Goal: Task Accomplishment & Management: Use online tool/utility

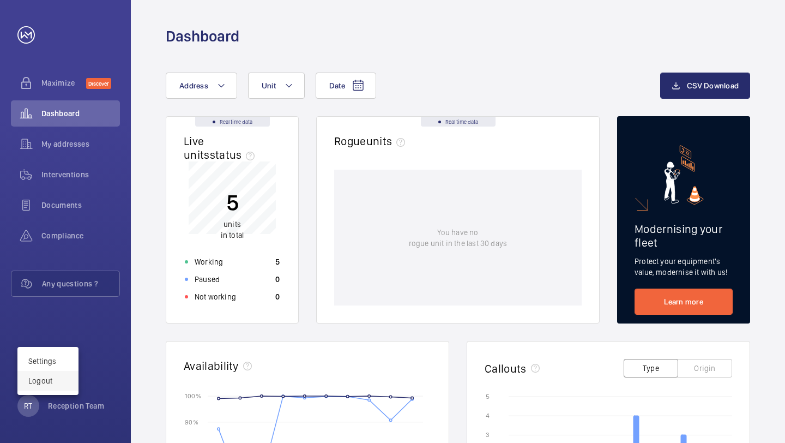
click at [56, 385] on p "Logout" at bounding box center [47, 380] width 39 height 11
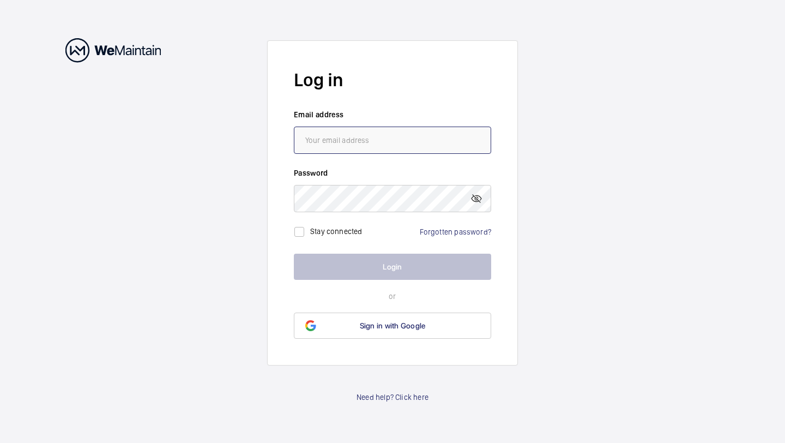
click at [350, 143] on input "email" at bounding box center [392, 139] width 197 height 27
click at [401, 138] on input "email" at bounding box center [392, 139] width 197 height 27
paste input "reception@180greatportlandstreet.co.uk"
type input "reception@180greatportlandstreet.co.uk"
click at [440, 229] on link "Forgotten password?" at bounding box center [455, 231] width 71 height 9
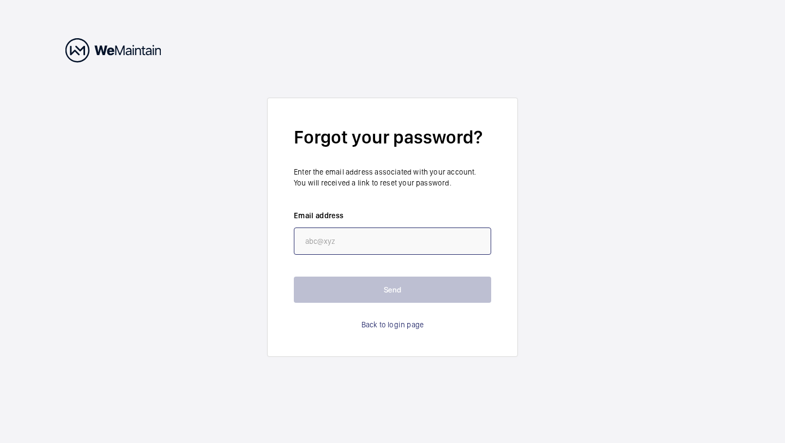
click at [440, 229] on input "email" at bounding box center [392, 240] width 197 height 27
paste input "reception@180greatportlandstreet.co.uk"
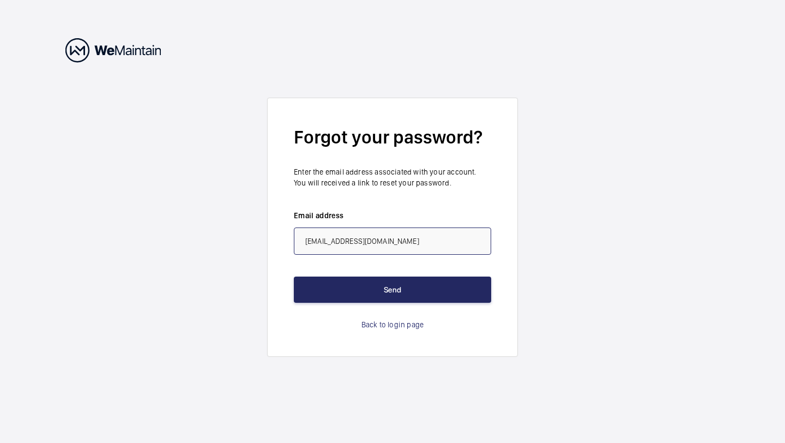
type input "reception@180greatportlandstreet.co.uk"
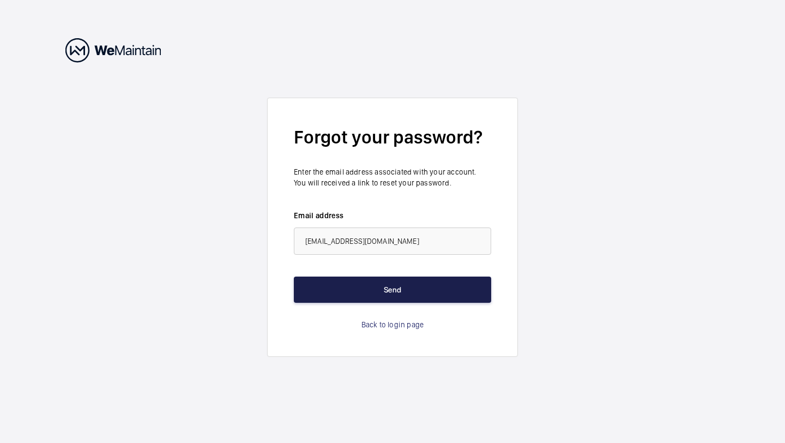
click at [409, 298] on button "Send" at bounding box center [392, 289] width 197 height 26
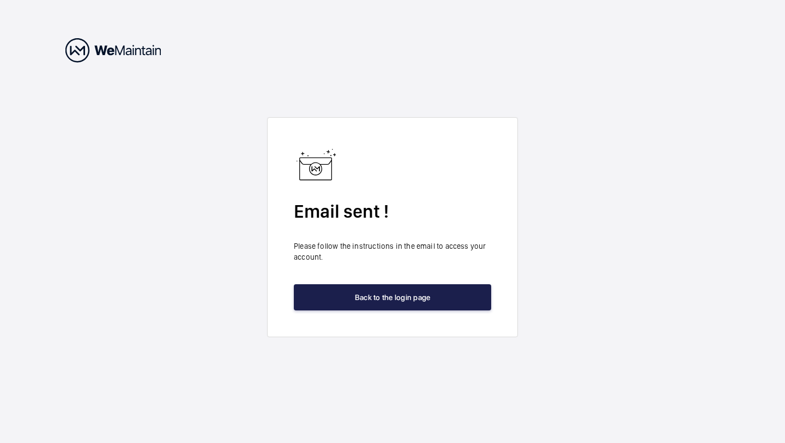
click at [409, 298] on button "Back to the login page" at bounding box center [392, 297] width 197 height 26
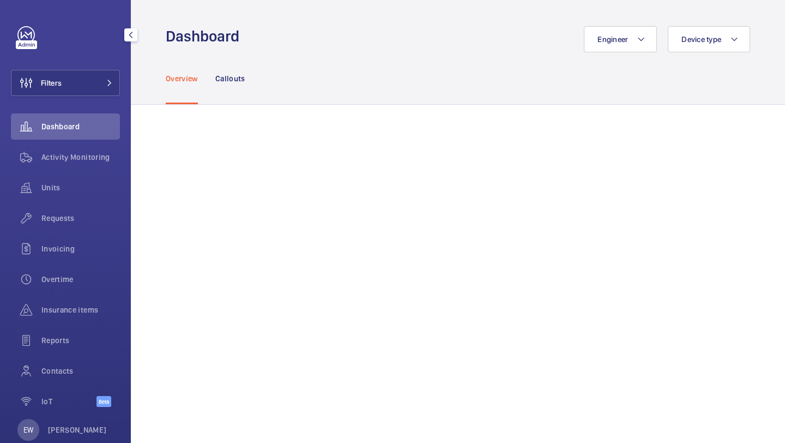
click at [107, 79] on button "Filters" at bounding box center [65, 83] width 109 height 26
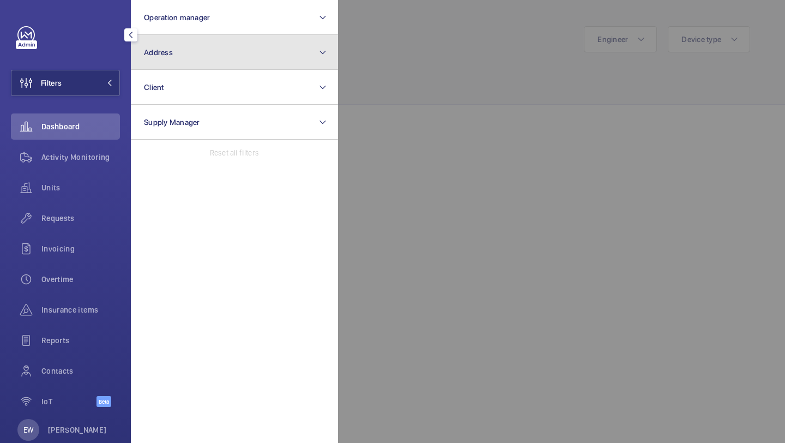
click at [175, 64] on button "Address" at bounding box center [234, 52] width 207 height 35
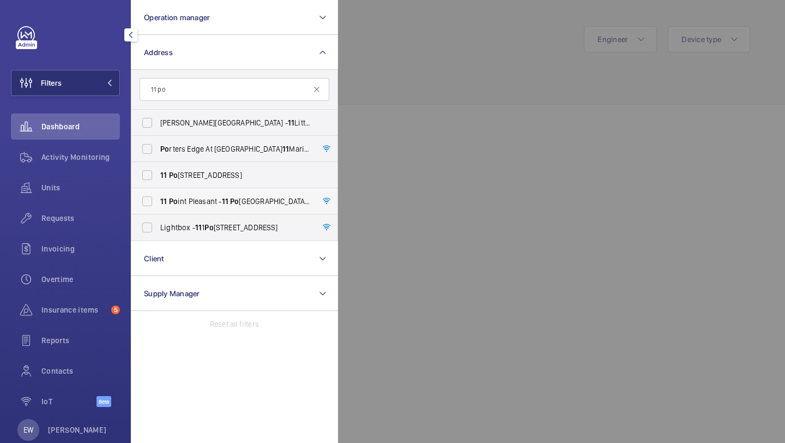
type input "11 po"
click at [204, 207] on label "[STREET_ADDRESS]" at bounding box center [226, 201] width 190 height 26
click at [158, 207] on input "[STREET_ADDRESS]" at bounding box center [147, 201] width 22 height 22
checkbox input "true"
click at [95, 213] on span "Requests" at bounding box center [80, 218] width 78 height 11
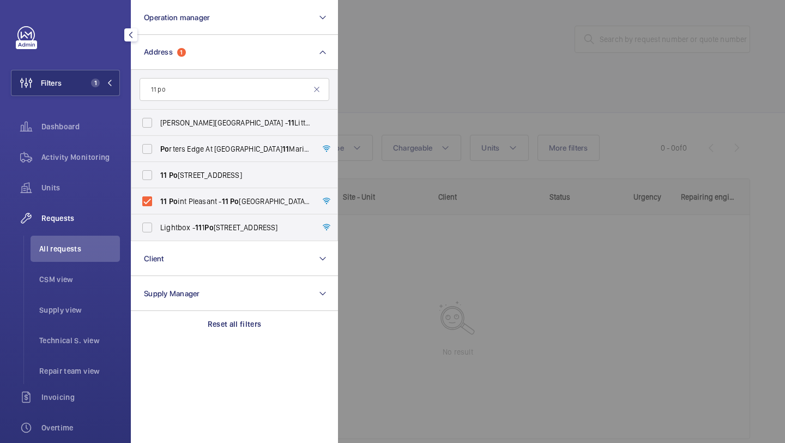
click at [437, 74] on div at bounding box center [730, 221] width 785 height 443
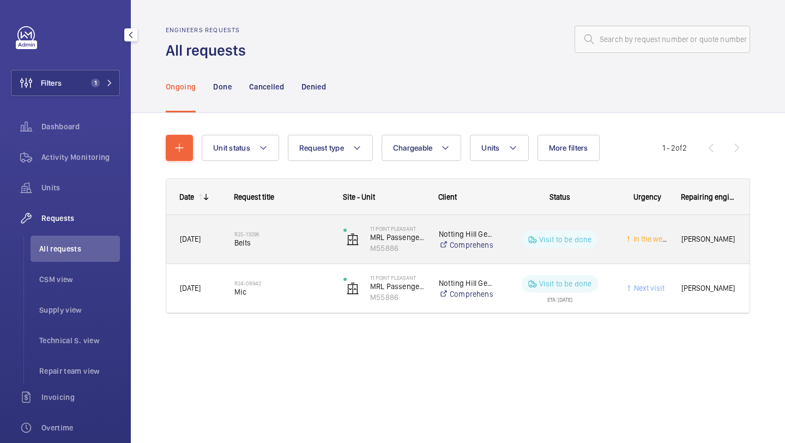
click at [293, 222] on div "R25-13296 Belts" at bounding box center [275, 239] width 108 height 49
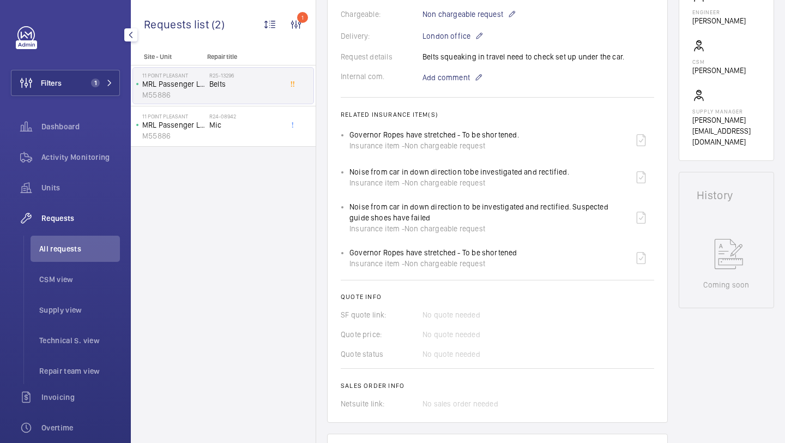
scroll to position [417, 0]
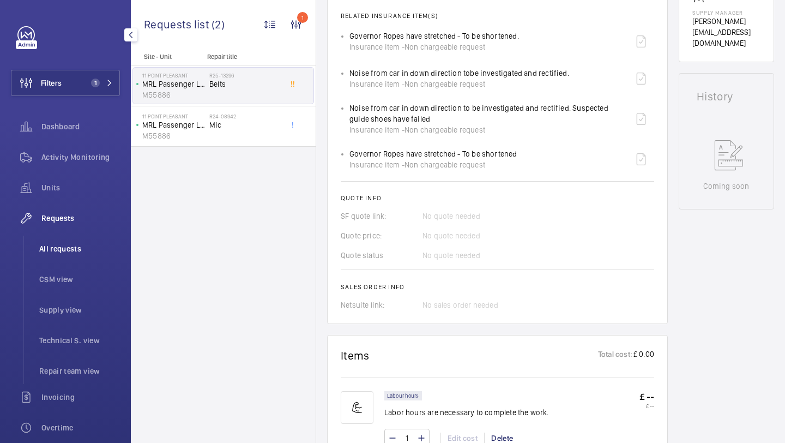
click at [105, 248] on span "All requests" at bounding box center [79, 248] width 81 height 11
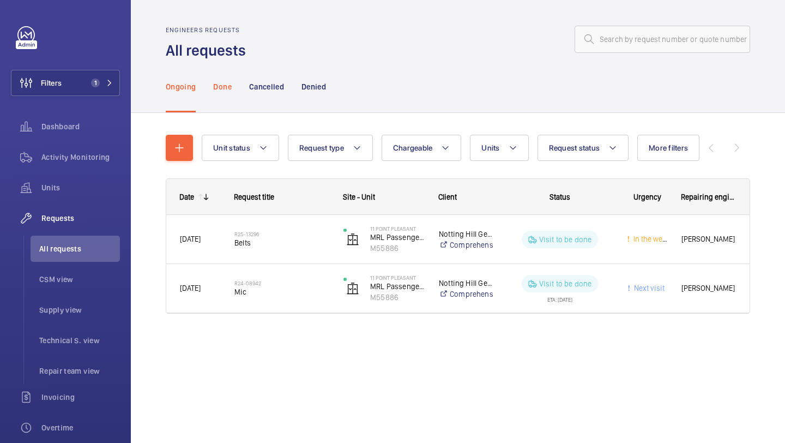
click at [228, 95] on div "Done" at bounding box center [222, 86] width 18 height 52
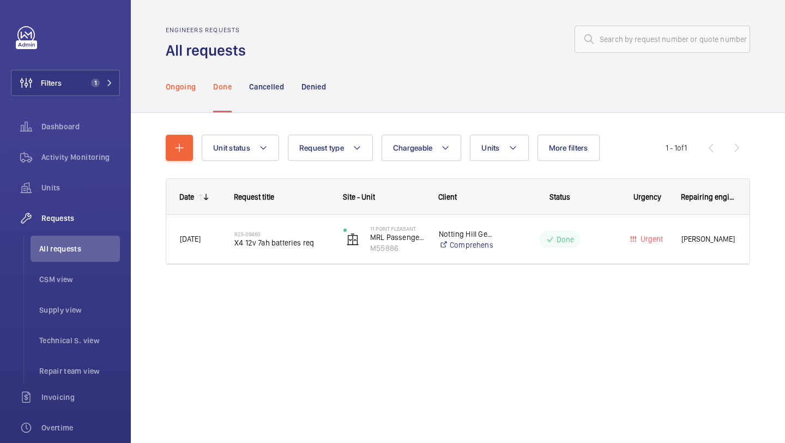
click at [189, 84] on p "Ongoing" at bounding box center [181, 86] width 30 height 11
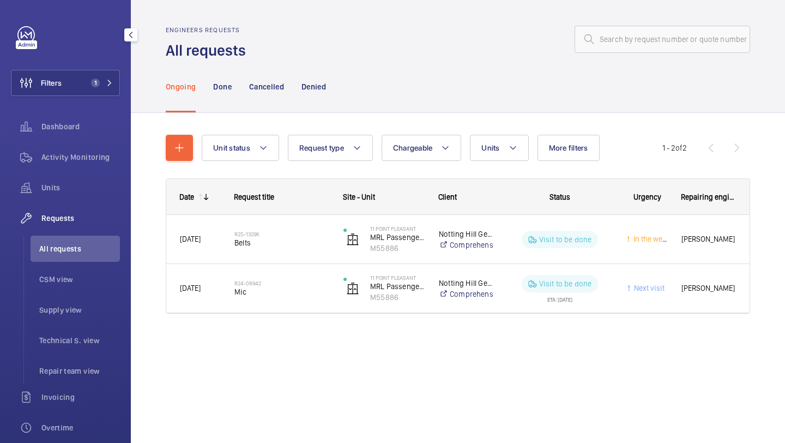
click at [81, 98] on div "Filters 1 Dashboard Activity Monitoring Units Requests All requests CSM view Su…" at bounding box center [65, 296] width 109 height 541
click at [81, 77] on button "Filters 1" at bounding box center [65, 83] width 109 height 26
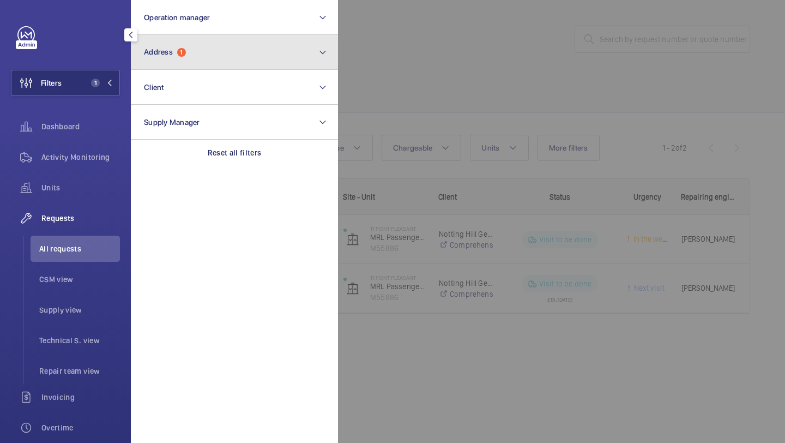
click at [185, 37] on button "Address 1" at bounding box center [234, 52] width 207 height 35
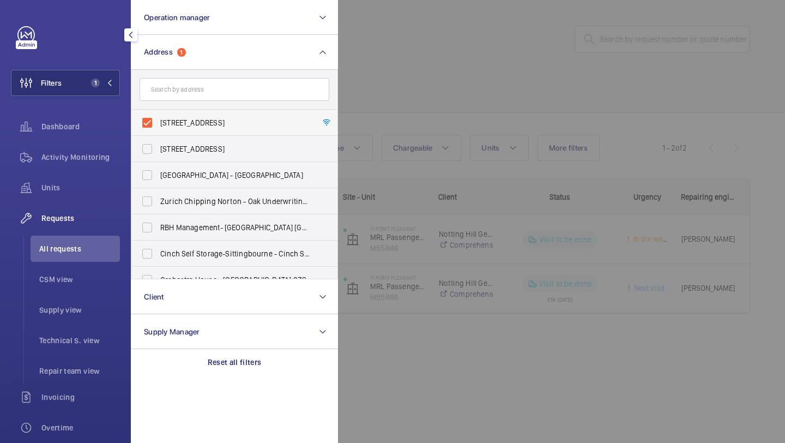
click at [174, 118] on span "11 Point Pleasant - 11 Point Pleasant, LONDON SW18 1PT" at bounding box center [235, 122] width 150 height 11
click at [158, 118] on input "11 Point Pleasant - 11 Point Pleasant, LONDON SW18 1PT" at bounding box center [147, 123] width 22 height 22
checkbox input "false"
click at [434, 106] on div at bounding box center [730, 221] width 785 height 443
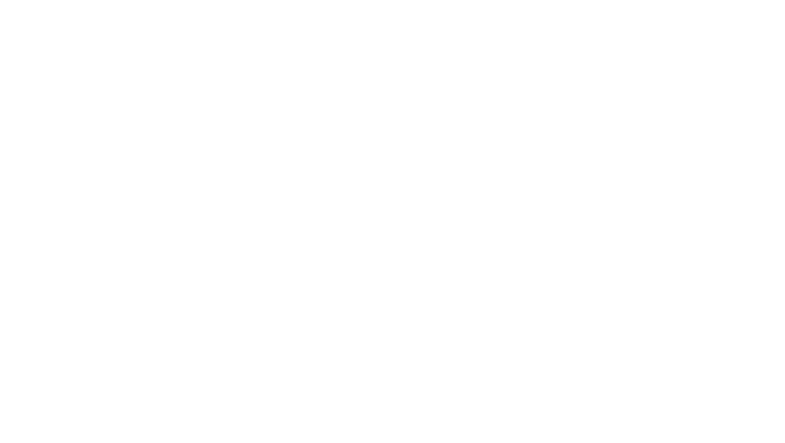
click at [101, 0] on html at bounding box center [392, 0] width 785 height 0
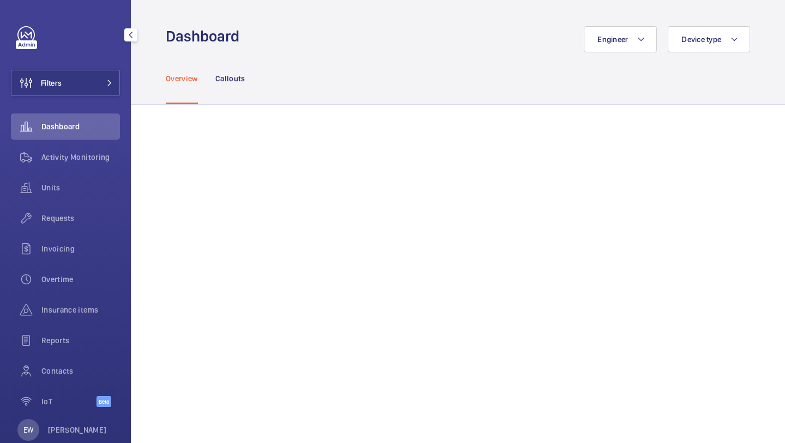
click at [101, 75] on button "Filters" at bounding box center [65, 83] width 109 height 26
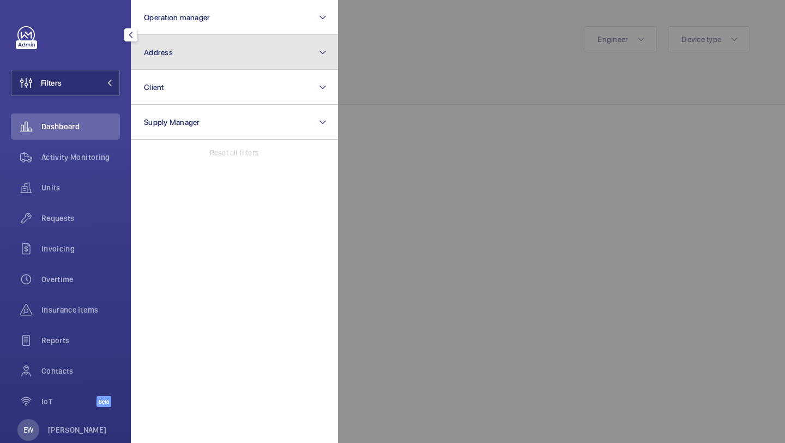
click at [173, 43] on button "Address" at bounding box center [234, 52] width 207 height 35
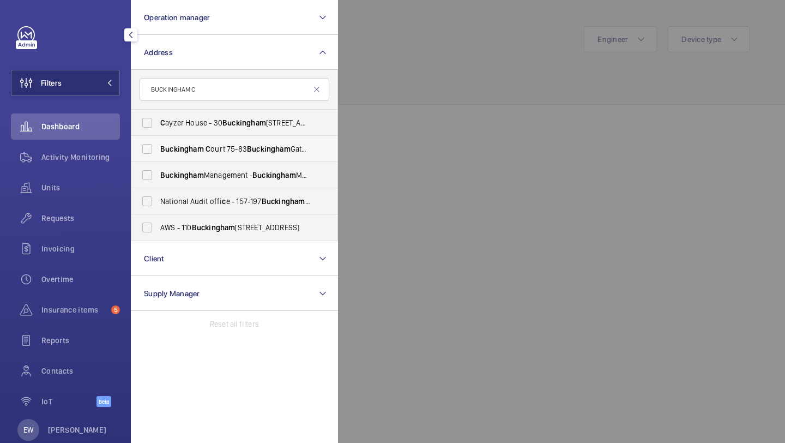
type input "BUCKINGHAM C"
click at [214, 151] on span "Buckingham C ourt 75-83 Buckingham Gate - 75 Buckingham Gate, LONDON SW1E 6PD" at bounding box center [235, 148] width 150 height 11
click at [158, 151] on input "Buckingham C ourt 75-83 Buckingham Gate - 75 Buckingham Gate, LONDON SW1E 6PD" at bounding box center [147, 149] width 22 height 22
checkbox input "true"
click at [85, 198] on div "Units" at bounding box center [65, 187] width 109 height 26
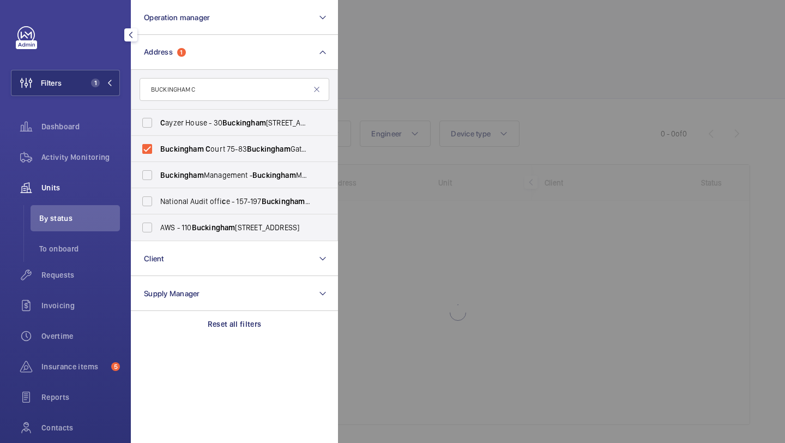
click at [414, 78] on div at bounding box center [730, 221] width 785 height 443
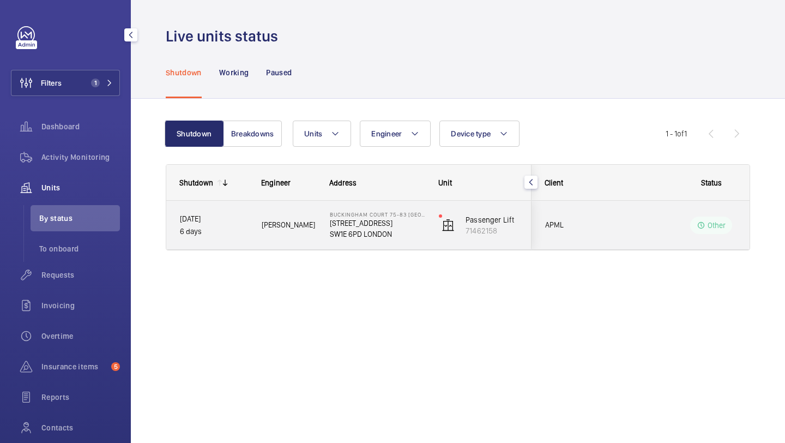
click at [628, 208] on div "APML" at bounding box center [580, 225] width 97 height 34
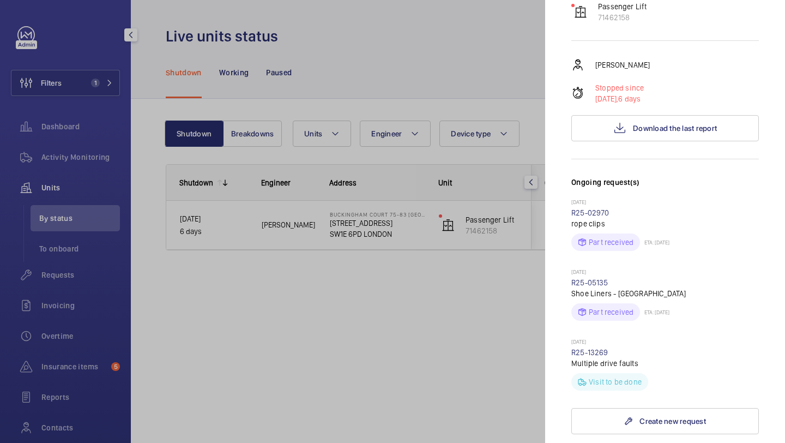
scroll to position [131, 0]
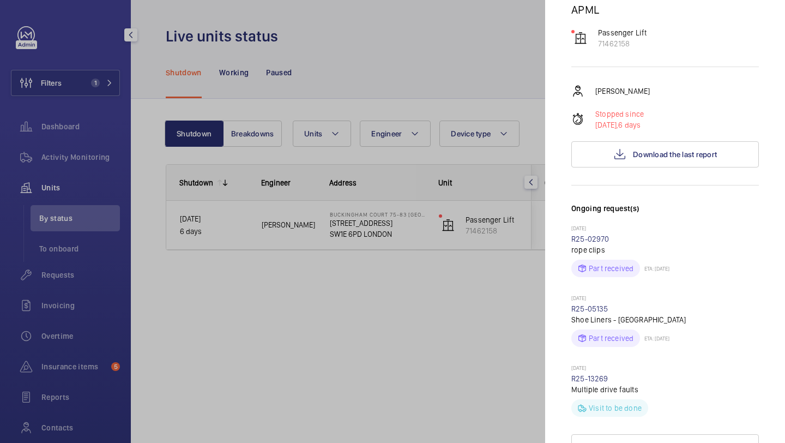
click at [681, 168] on div "Stopped unit Buckingham Court 75-83 Buckingham Gate 75 Buckingham Gate SW1E 6PD…" at bounding box center [664, 378] width 187 height 966
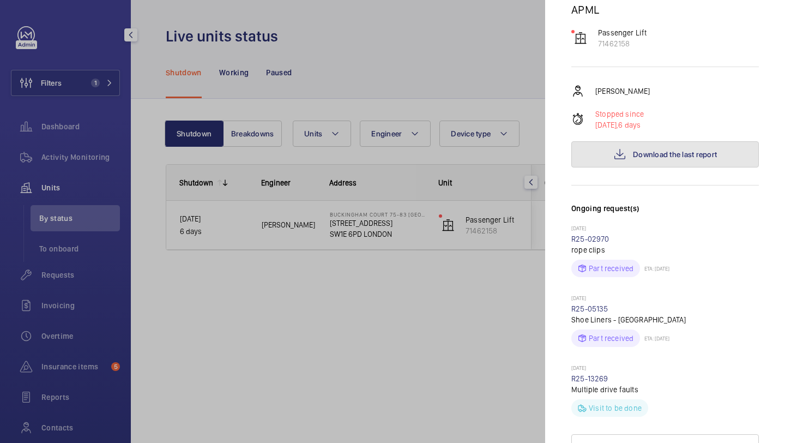
click at [680, 160] on button "Download the last report" at bounding box center [664, 154] width 187 height 26
click at [658, 163] on button "Download the last report" at bounding box center [664, 154] width 187 height 26
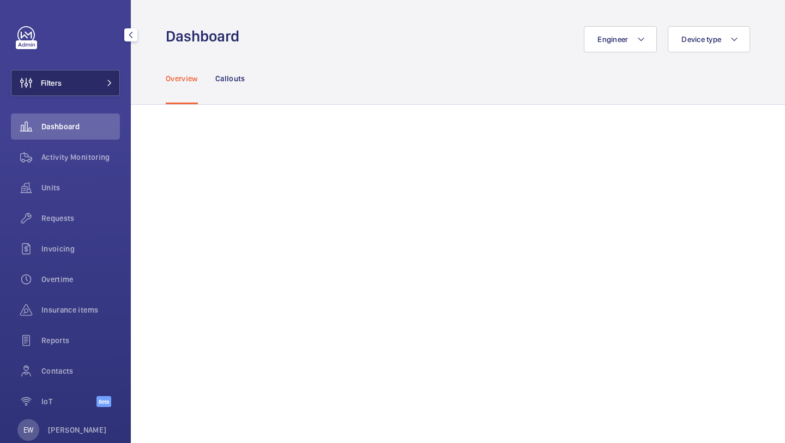
click at [98, 81] on button "Filters" at bounding box center [65, 83] width 109 height 26
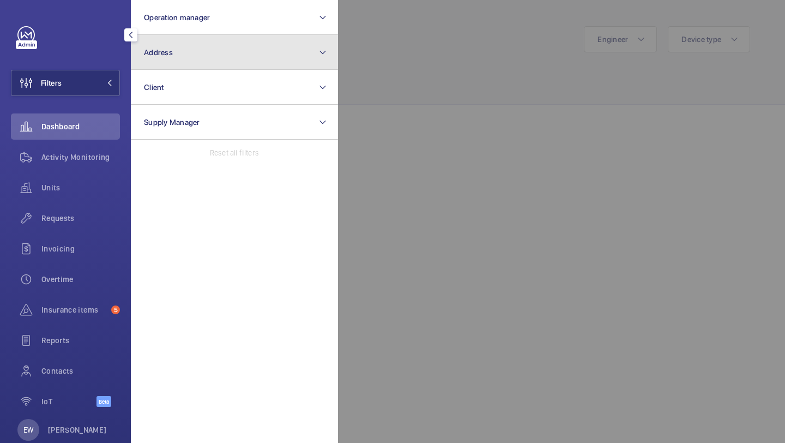
click at [168, 62] on button "Address" at bounding box center [234, 52] width 207 height 35
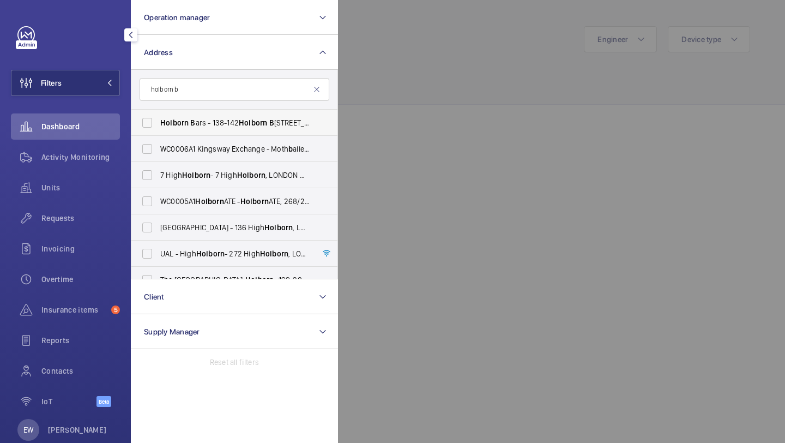
type input "holborn b"
click at [179, 126] on span "Holborn" at bounding box center [174, 122] width 28 height 9
click at [158, 126] on input "Holborn B ars - 138-142 Holborn B ars, LONDON EC1N 7AD" at bounding box center [147, 123] width 22 height 22
checkbox input "true"
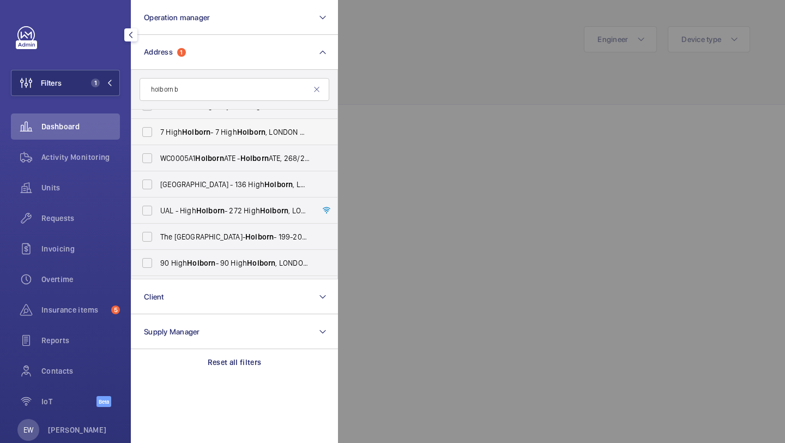
scroll to position [43, 0]
click at [81, 216] on span "Requests" at bounding box center [80, 218] width 78 height 11
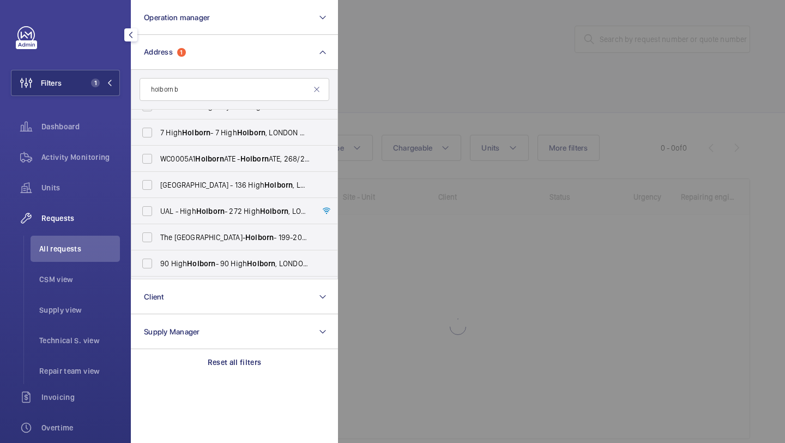
click at [391, 76] on div at bounding box center [730, 221] width 785 height 443
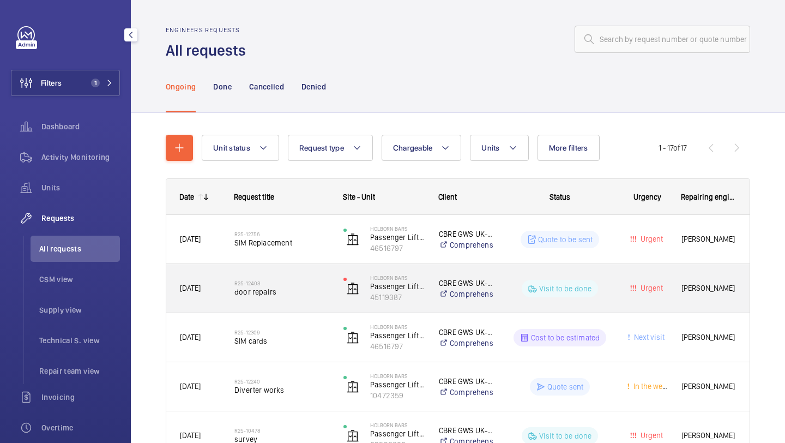
click at [305, 283] on h2 "R25-12403" at bounding box center [281, 283] width 95 height 7
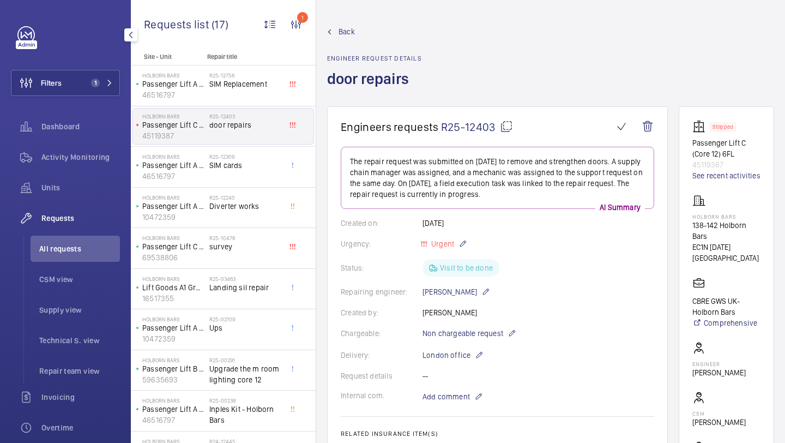
drag, startPoint x: 709, startPoint y: 238, endPoint x: 705, endPoint y: 233, distance: 6.6
click at [707, 237] on p "138-142 Holborn Bars" at bounding box center [726, 231] width 68 height 22
drag, startPoint x: 710, startPoint y: 238, endPoint x: 693, endPoint y: 226, distance: 20.0
click at [693, 226] on p "138-142 Holborn Bars" at bounding box center [726, 231] width 68 height 22
copy p "138-142 Holborn Bars"
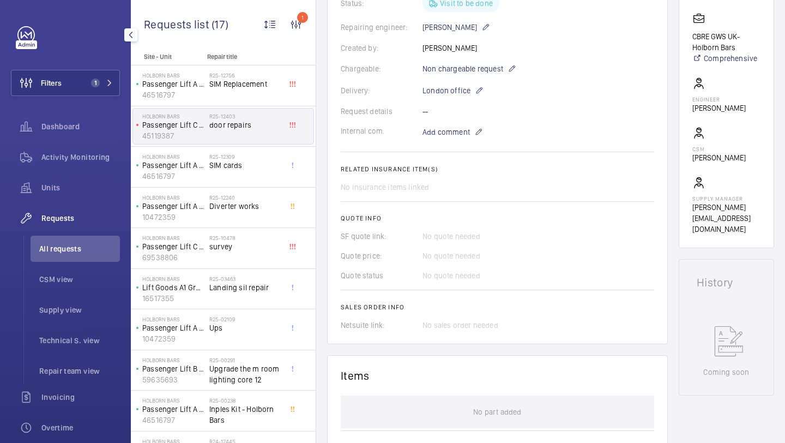
scroll to position [553, 0]
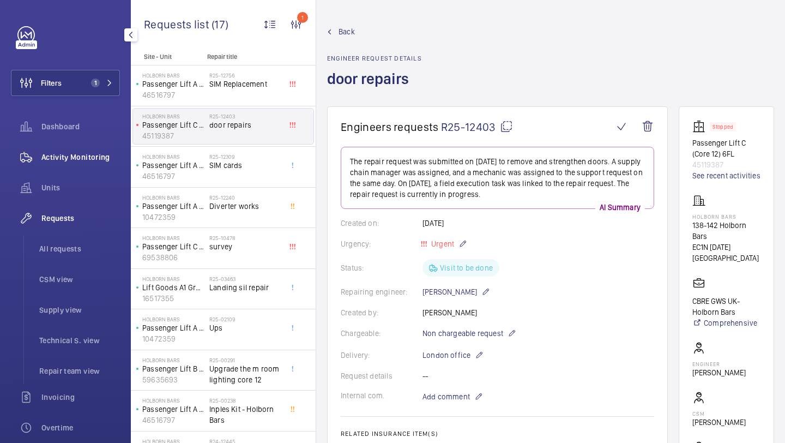
click at [101, 159] on span "Activity Monitoring" at bounding box center [80, 156] width 78 height 11
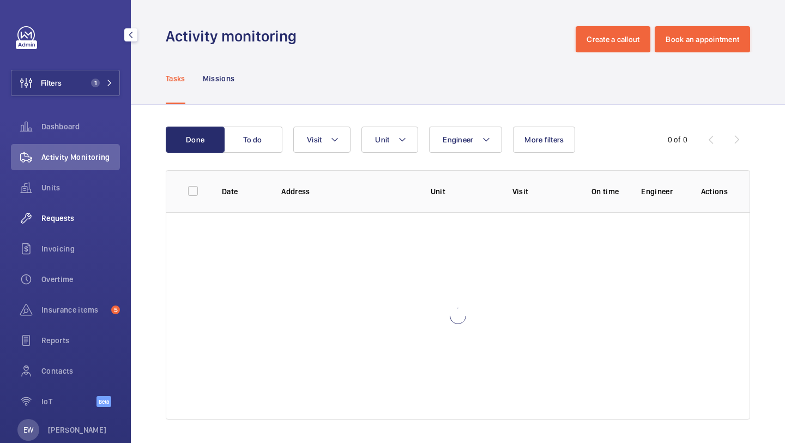
click at [82, 208] on div "Requests" at bounding box center [65, 218] width 109 height 26
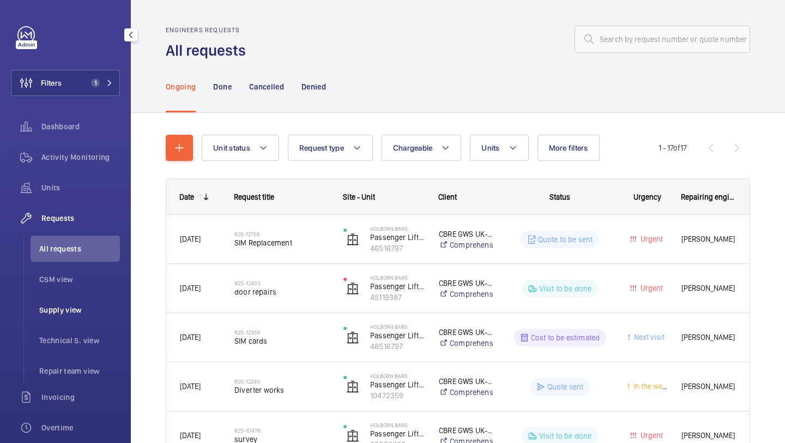
click at [88, 296] on li "Supply view" at bounding box center [75, 309] width 89 height 26
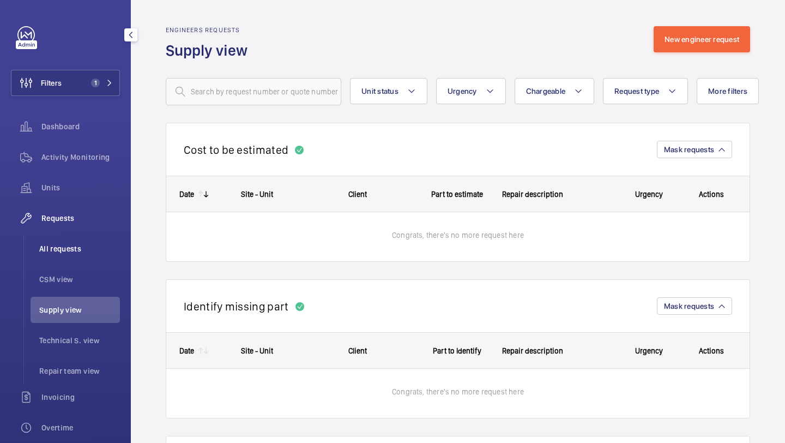
click at [90, 251] on span "All requests" at bounding box center [79, 248] width 81 height 11
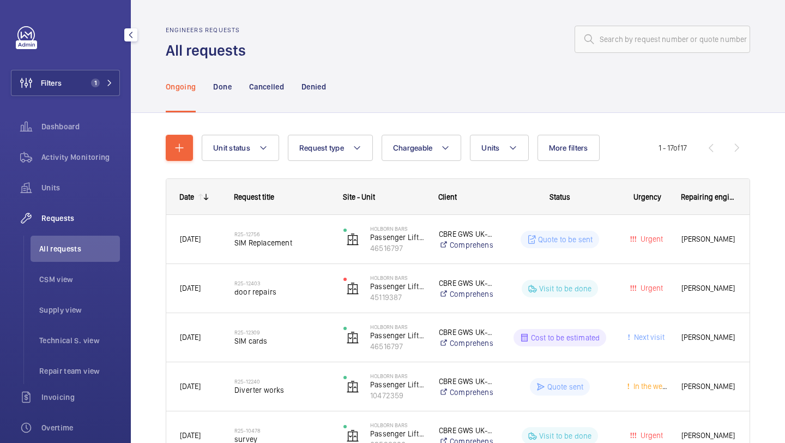
click at [81, 294] on ul "All requests CSM view Supply view Technical S. view Repair team view" at bounding box center [71, 309] width 96 height 148
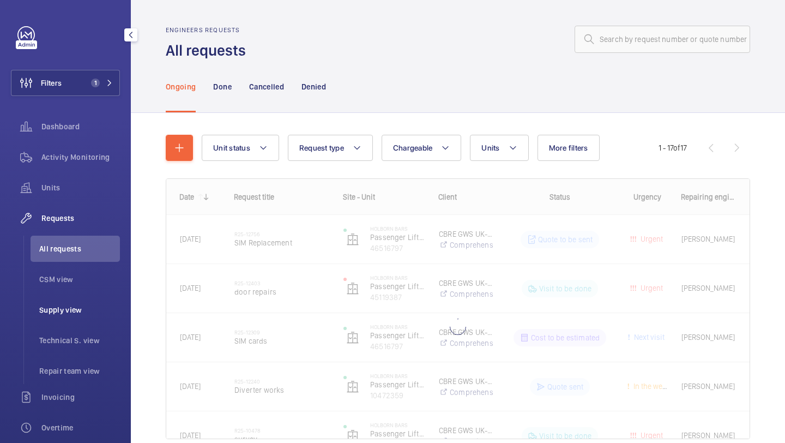
click at [81, 301] on li "Supply view" at bounding box center [75, 309] width 89 height 26
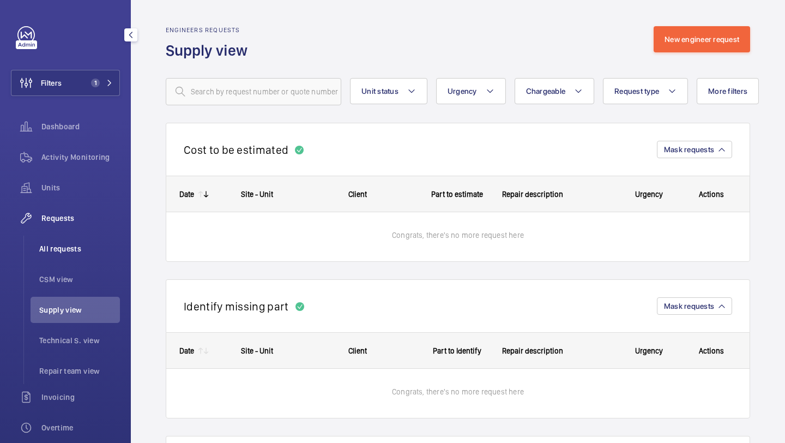
click at [83, 250] on span "All requests" at bounding box center [79, 248] width 81 height 11
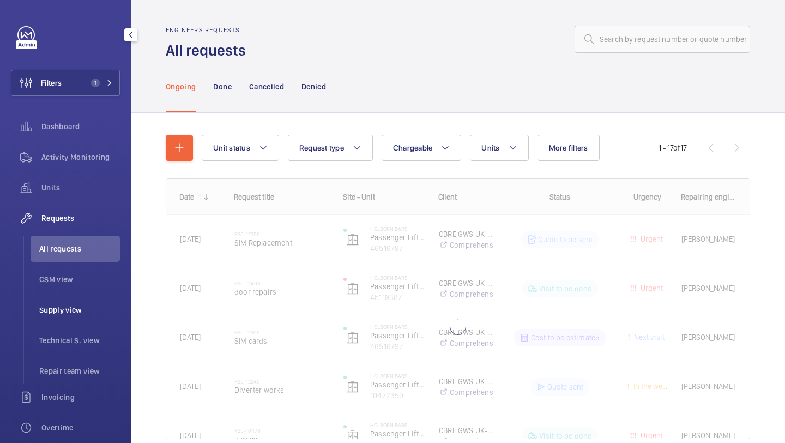
click at [79, 300] on li "Supply view" at bounding box center [75, 309] width 89 height 26
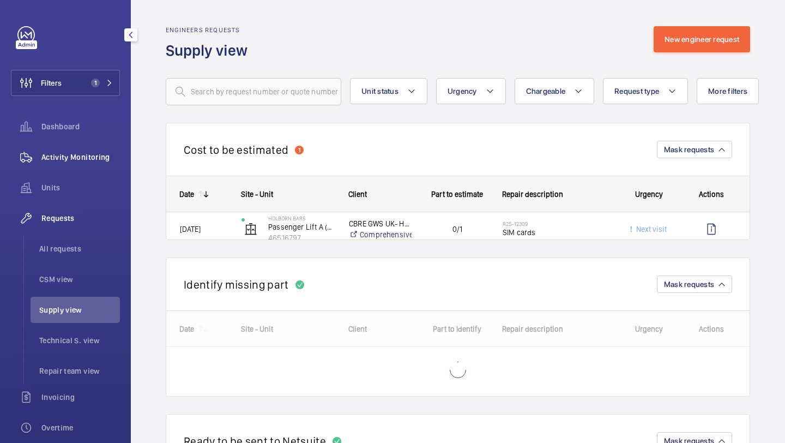
click at [86, 163] on div "Activity Monitoring" at bounding box center [65, 157] width 109 height 26
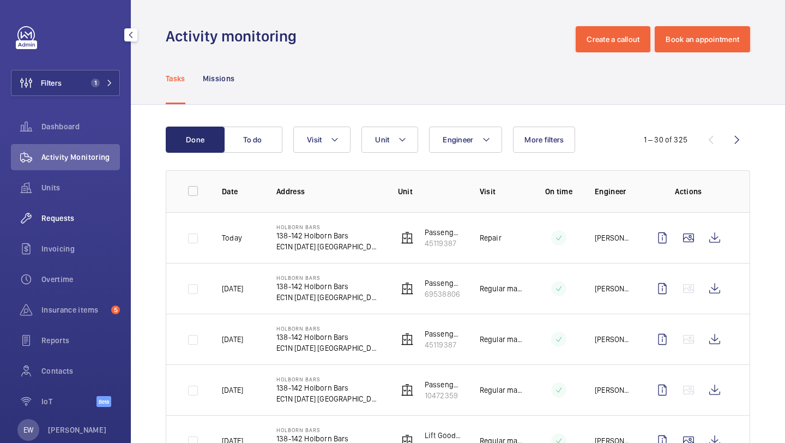
click at [90, 213] on span "Requests" at bounding box center [80, 218] width 78 height 11
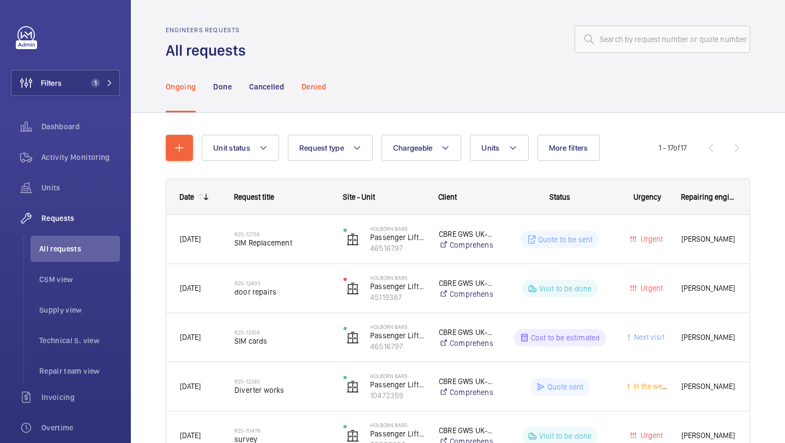
click at [318, 90] on p "Denied" at bounding box center [313, 86] width 25 height 11
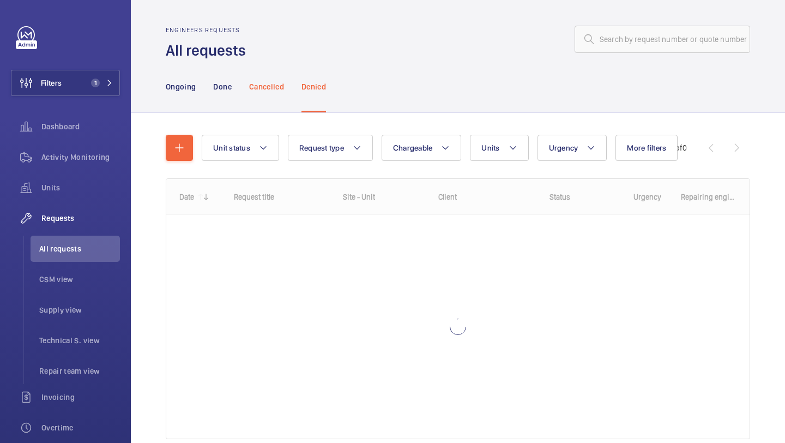
click at [275, 87] on p "Cancelled" at bounding box center [266, 86] width 35 height 11
click at [222, 87] on p "Done" at bounding box center [222, 86] width 18 height 11
click at [180, 88] on p "Ongoing" at bounding box center [181, 86] width 30 height 11
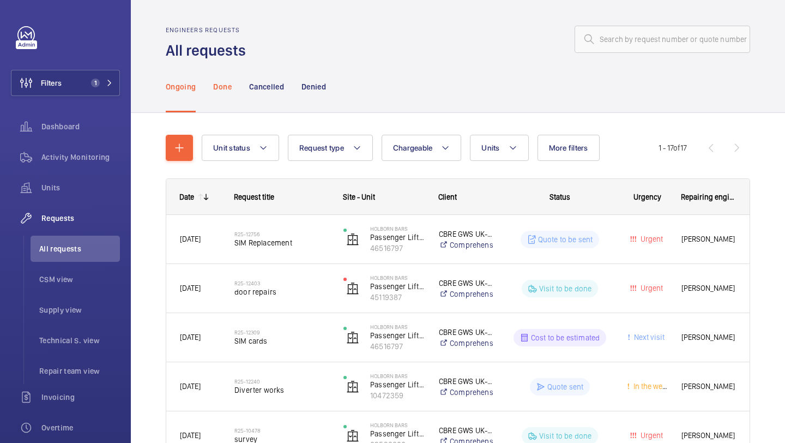
click at [219, 93] on div "Done" at bounding box center [222, 86] width 18 height 52
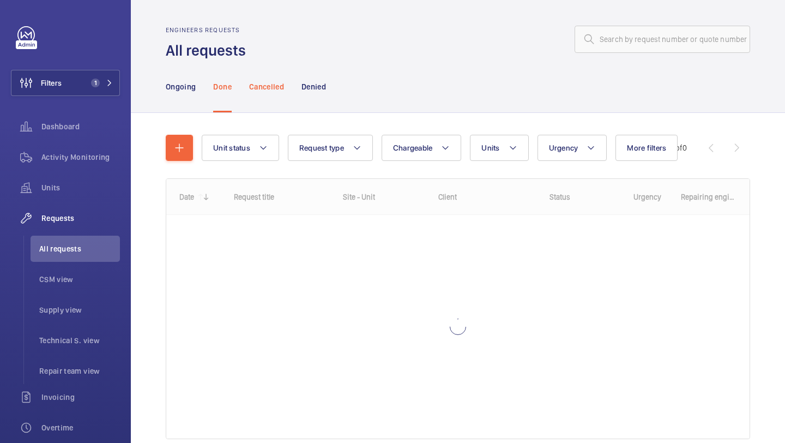
click at [272, 89] on p "Cancelled" at bounding box center [266, 86] width 35 height 11
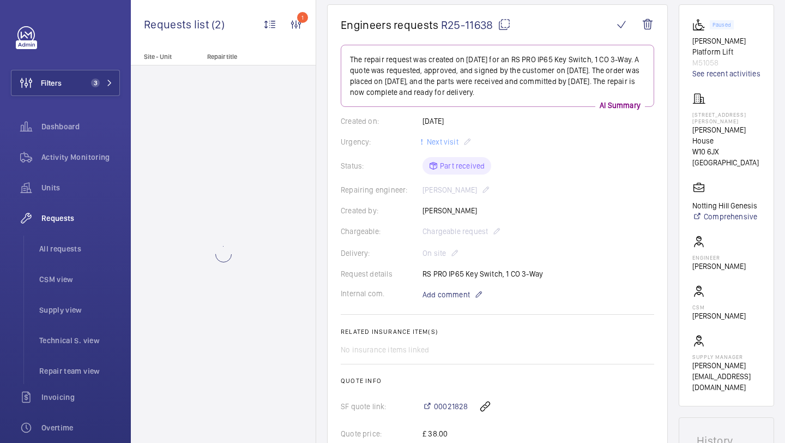
scroll to position [402, 0]
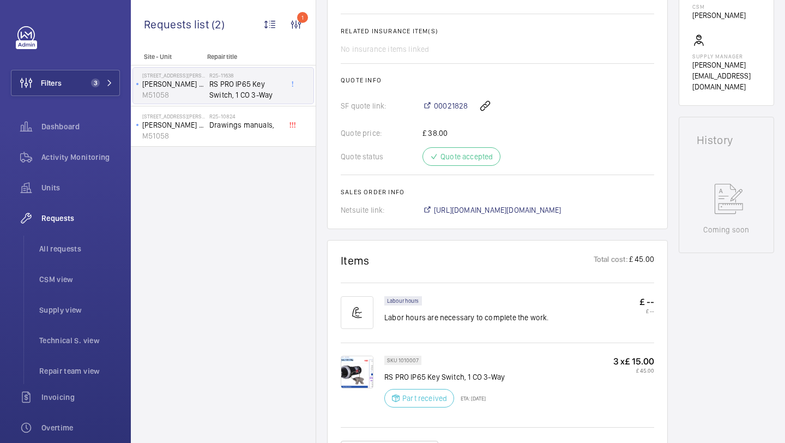
click at [362, 371] on img at bounding box center [357, 371] width 33 height 33
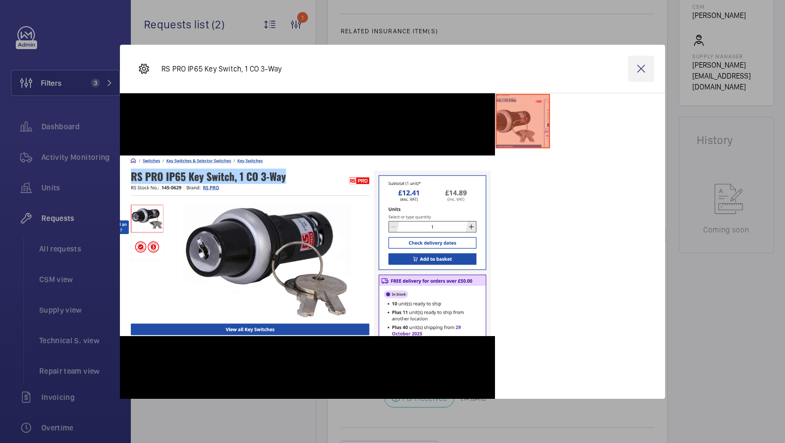
click at [641, 72] on wm-front-icon-button at bounding box center [641, 69] width 26 height 26
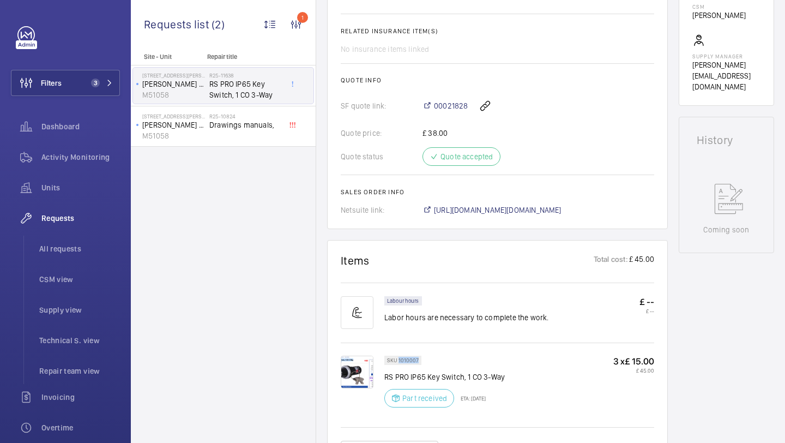
drag, startPoint x: 417, startPoint y: 360, endPoint x: 398, endPoint y: 360, distance: 18.5
click at [398, 360] on p "SKU 1010007" at bounding box center [403, 360] width 32 height 4
copy p "1010007"
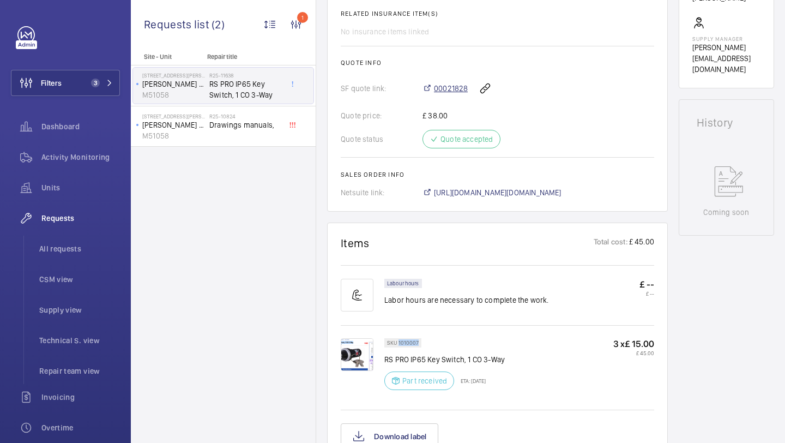
scroll to position [551, 0]
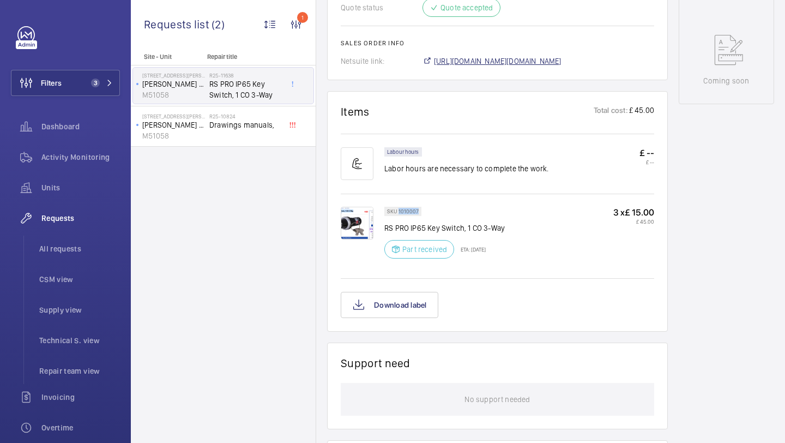
click at [452, 66] on span "https://6461500.app.netsuite.com/app/accounting/transactions/salesord.nl?id=299…" at bounding box center [498, 61] width 128 height 11
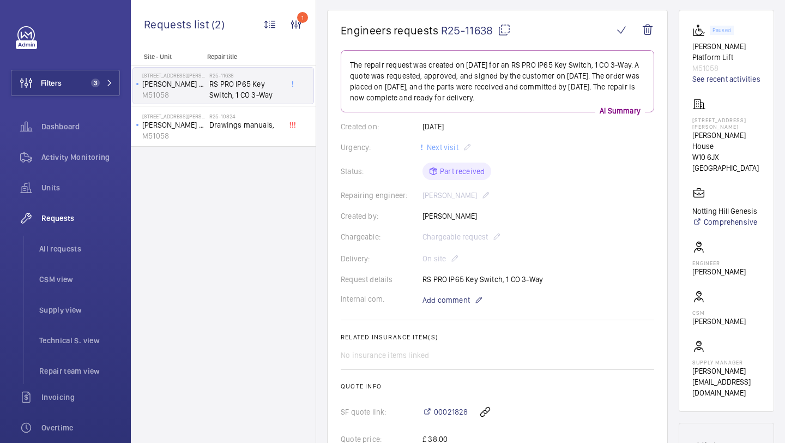
scroll to position [0, 0]
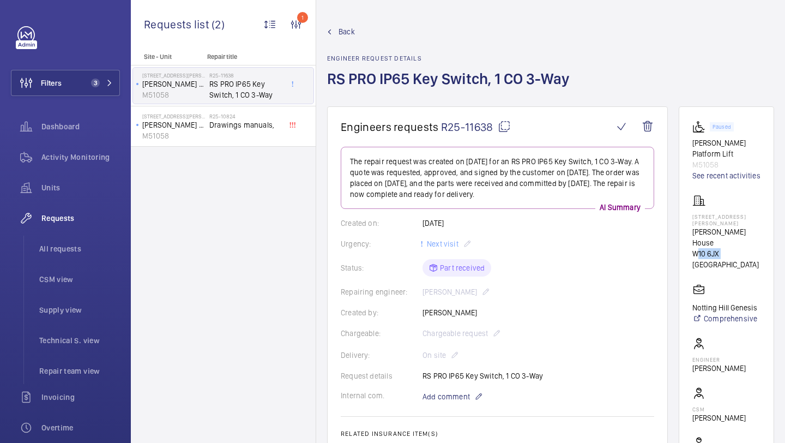
drag, startPoint x: 720, startPoint y: 235, endPoint x: 692, endPoint y: 235, distance: 28.3
click at [692, 235] on wm-front-card "Paused Pollock Platform Lift M51058 See recent activities 45-47 Bassett Road Ro…" at bounding box center [725, 307] width 95 height 402
copy p "W10 6JX"
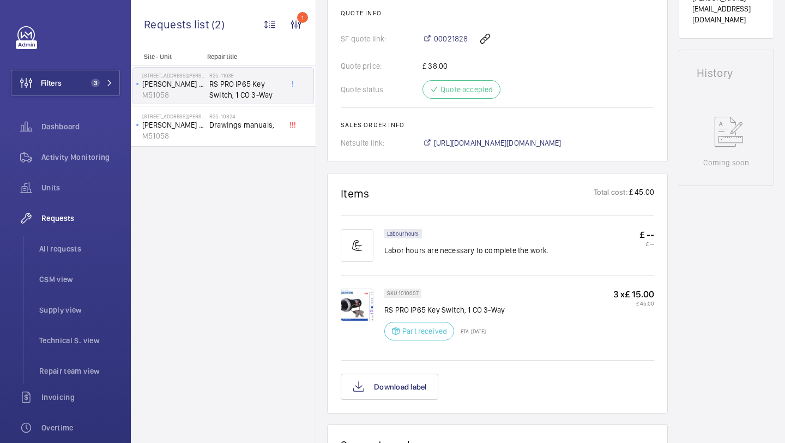
scroll to position [482, 0]
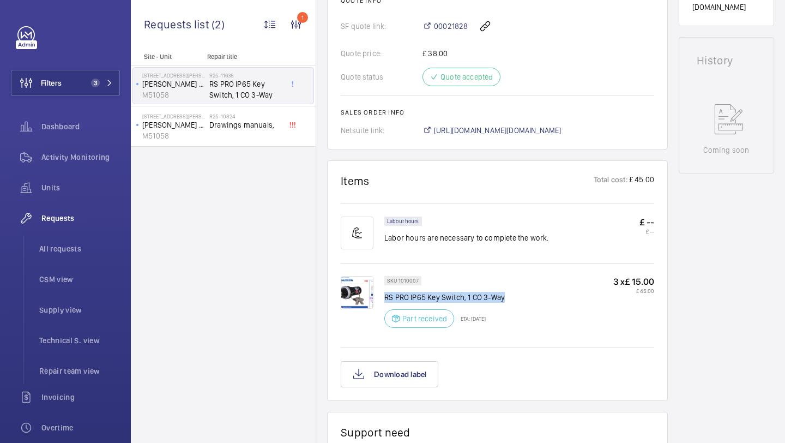
drag, startPoint x: 503, startPoint y: 298, endPoint x: 386, endPoint y: 298, distance: 117.2
click at [386, 298] on p "RS PRO IP65 Key Switch, 1 CO 3-Way" at bounding box center [444, 297] width 120 height 11
copy p "RS PRO IP65 Key Switch, 1 CO 3-Way"
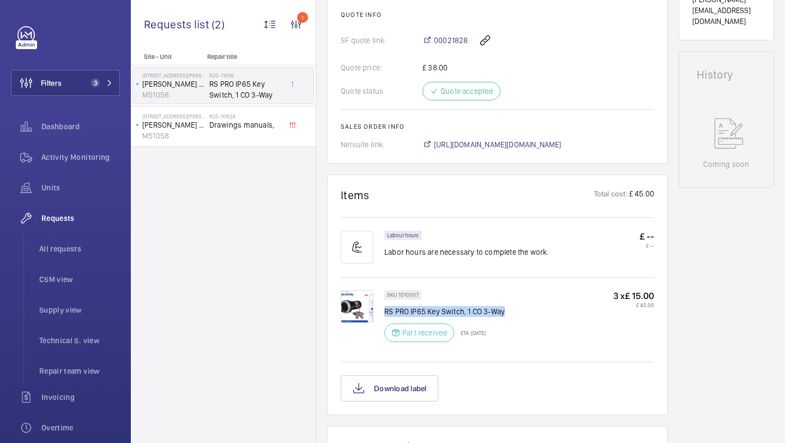
scroll to position [466, 0]
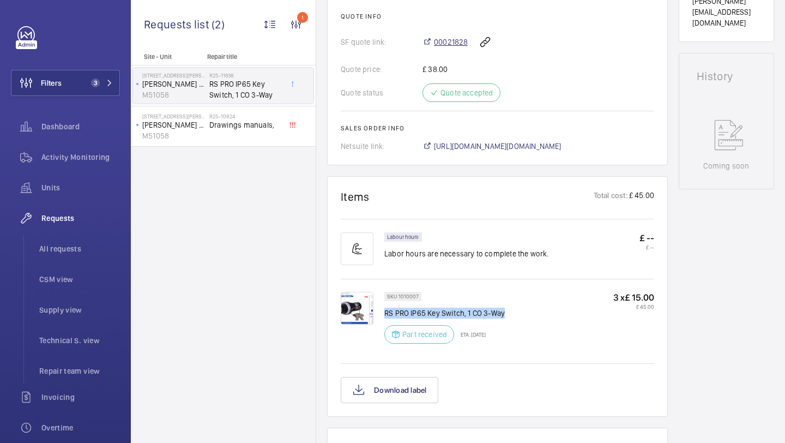
click at [453, 46] on span "00021828" at bounding box center [451, 42] width 34 height 11
click at [87, 253] on span "All requests" at bounding box center [79, 248] width 81 height 11
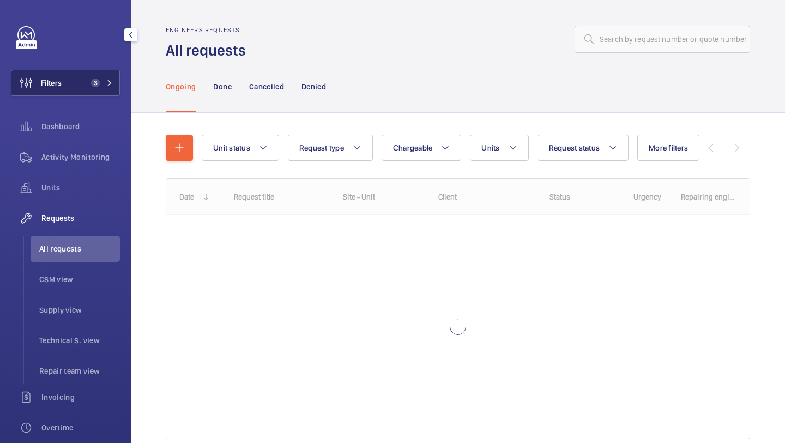
click at [81, 84] on button "Filters 3" at bounding box center [65, 83] width 109 height 26
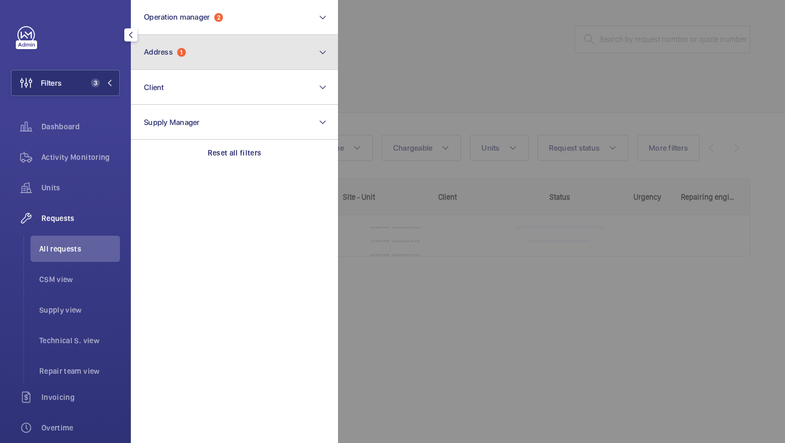
click at [169, 54] on span "Address" at bounding box center [158, 51] width 29 height 9
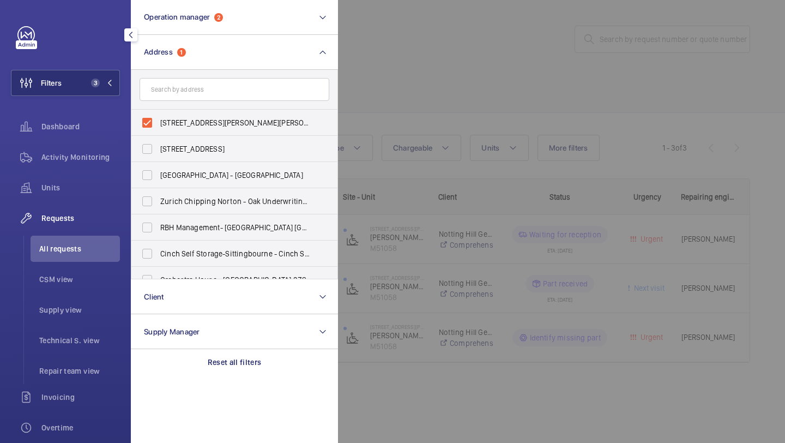
click at [376, 72] on div at bounding box center [730, 221] width 785 height 443
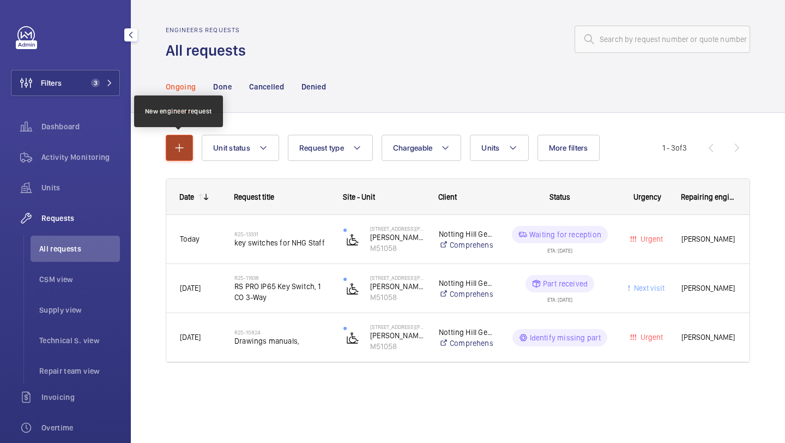
click at [185, 156] on button "button" at bounding box center [179, 148] width 27 height 26
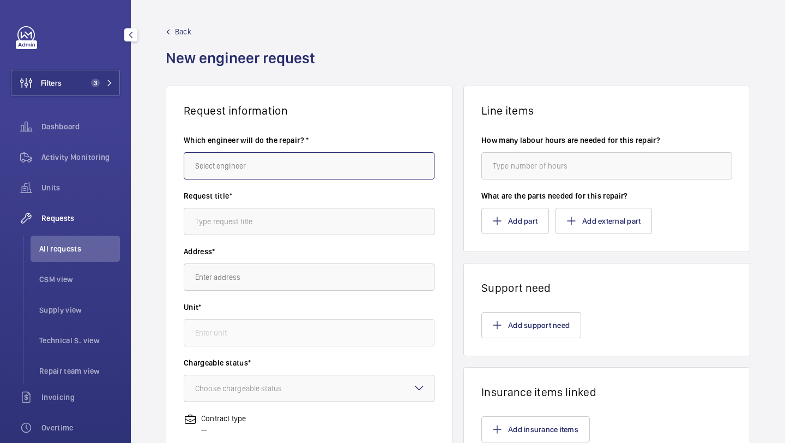
click at [210, 160] on input "text" at bounding box center [309, 165] width 251 height 27
type input "s"
type input "S"
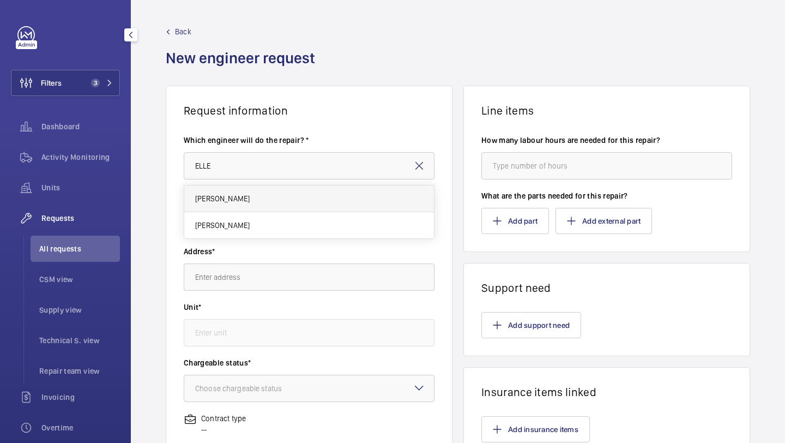
click at [207, 195] on span "[PERSON_NAME]" at bounding box center [222, 198] width 54 height 11
type input "[PERSON_NAME]"
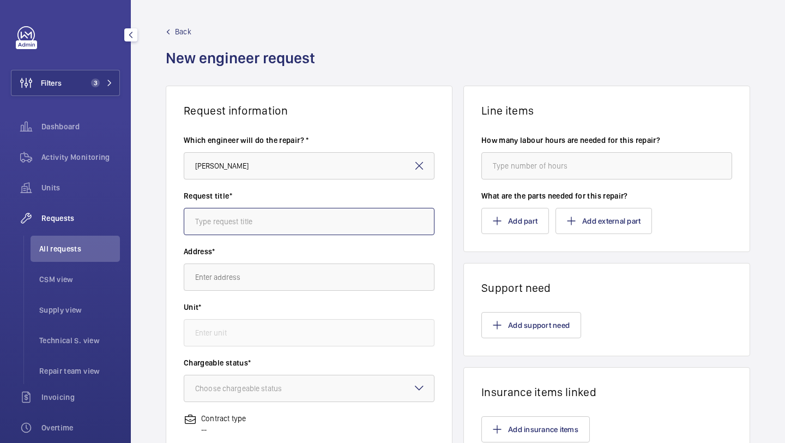
click at [223, 220] on input "text" at bounding box center [309, 221] width 251 height 27
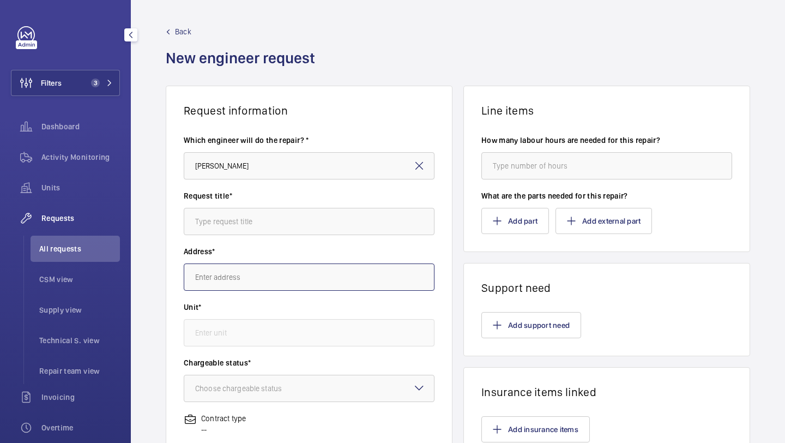
click at [283, 276] on input "text" at bounding box center [309, 276] width 251 height 27
paste input "[PERSON_NAME] House"
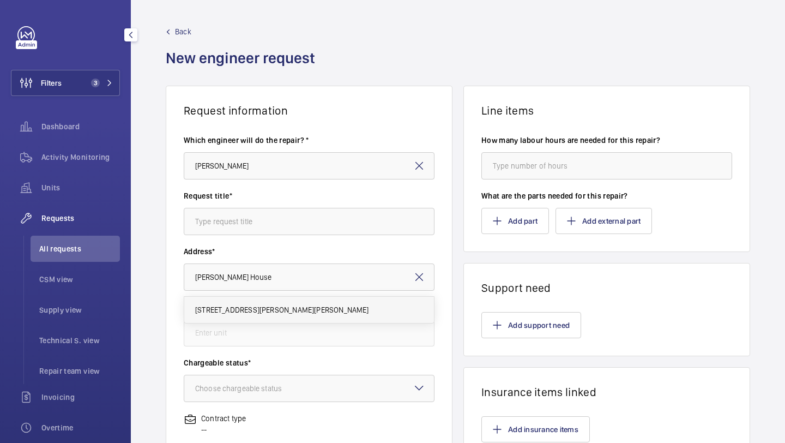
click at [279, 308] on span "45-47 Bassett Road Roebuck House, W10 6JX LONDON" at bounding box center [282, 309] width 174 height 11
type input "45-47 Bassett Road Roebuck House, W10 6JX LONDON"
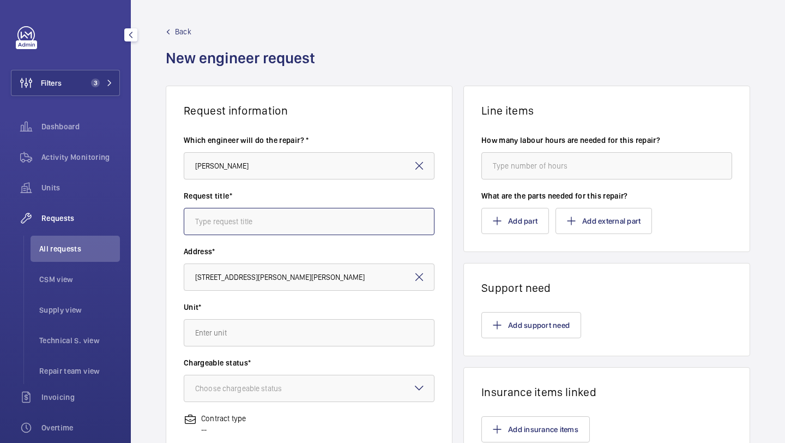
click at [272, 234] on input "text" at bounding box center [309, 221] width 251 height 27
click at [272, 229] on input "text" at bounding box center [309, 221] width 251 height 27
type input "KEYS FOR NHG STAFF"
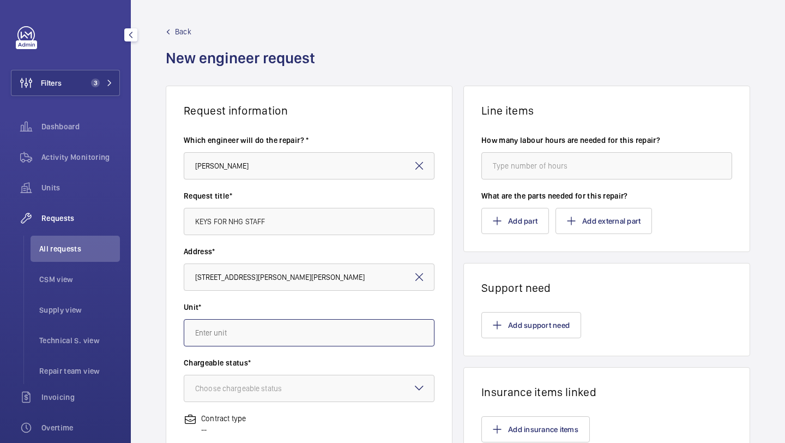
click at [250, 334] on input "text" at bounding box center [309, 332] width 251 height 27
click at [248, 359] on mat-option "M51058 - Pollock Platform Lift" at bounding box center [309, 365] width 250 height 26
type input "M51058 - Pollock Platform Lift"
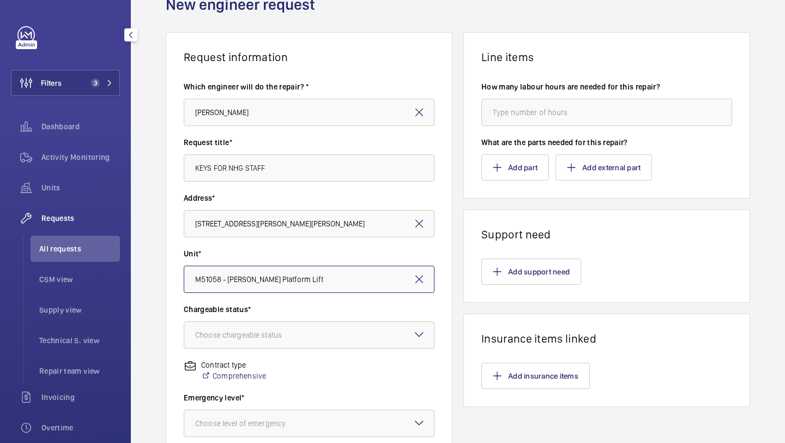
scroll to position [82, 0]
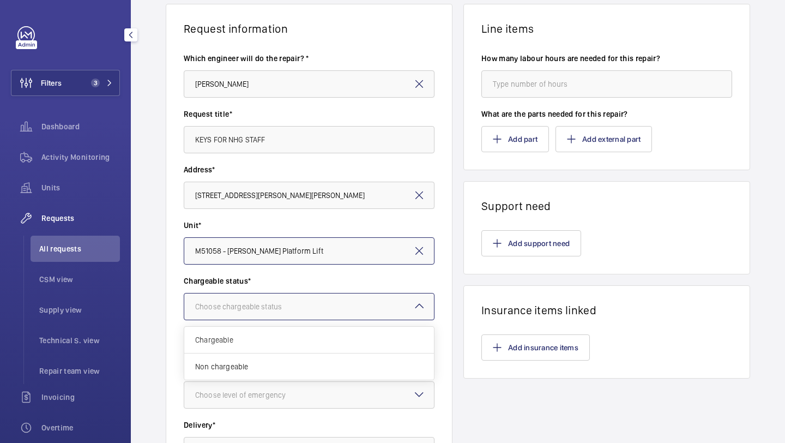
click at [266, 305] on div "Choose chargeable status" at bounding box center [252, 306] width 114 height 11
click at [238, 365] on span "Non chargeable" at bounding box center [309, 366] width 228 height 11
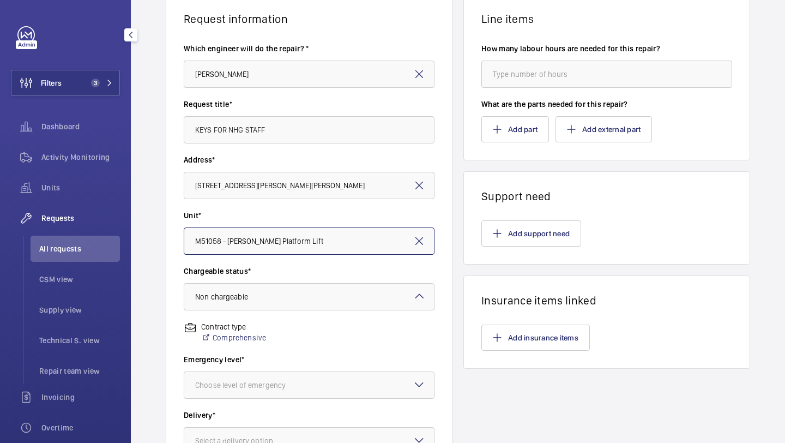
scroll to position [93, 0]
click at [247, 306] on div at bounding box center [309, 295] width 250 height 26
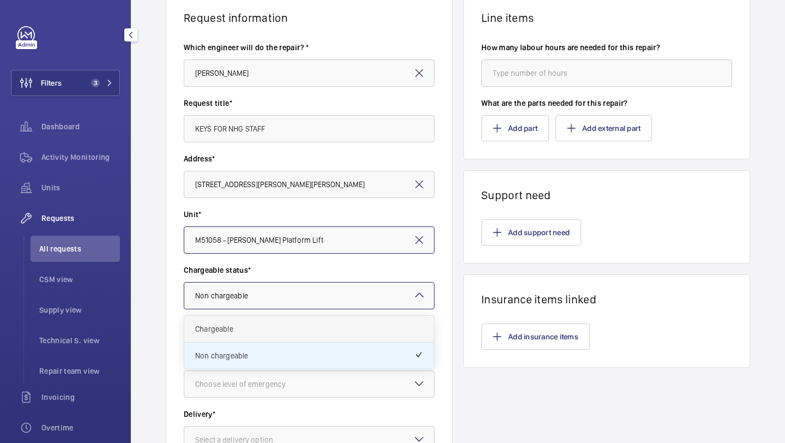
click at [236, 326] on span "Chargeable" at bounding box center [309, 328] width 228 height 11
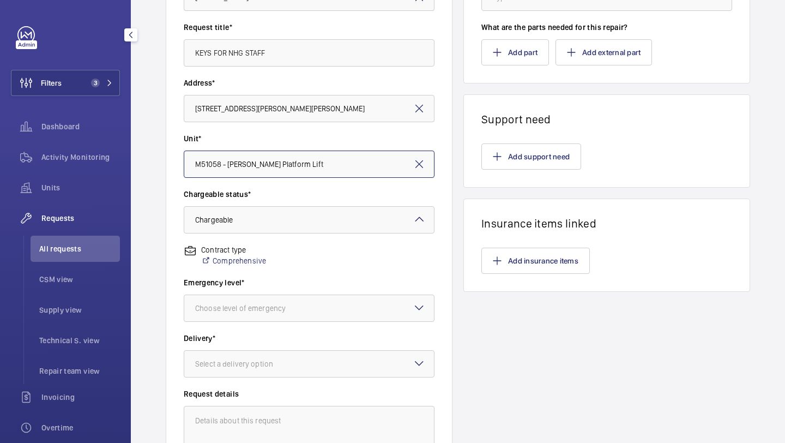
scroll to position [217, 0]
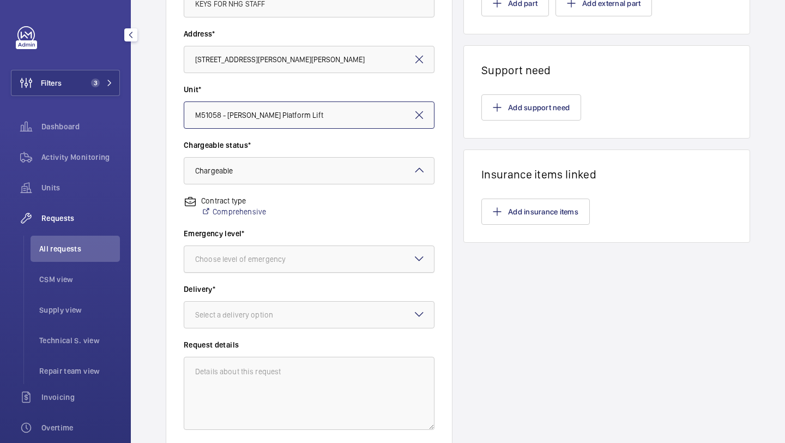
click at [254, 268] on div at bounding box center [309, 259] width 250 height 26
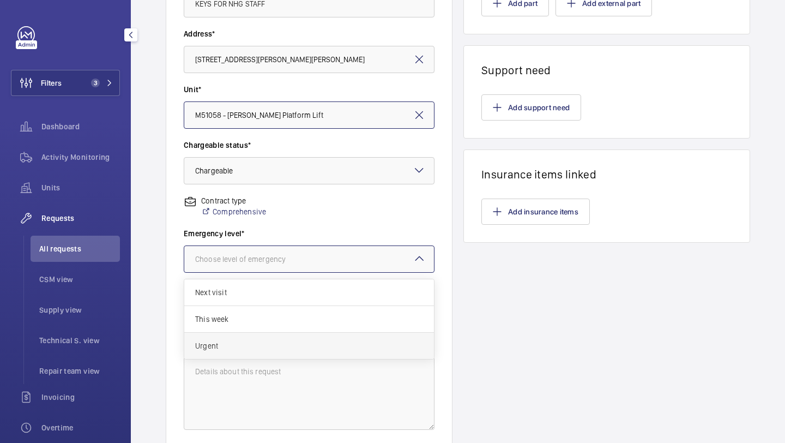
click at [228, 343] on span "Urgent" at bounding box center [309, 345] width 228 height 11
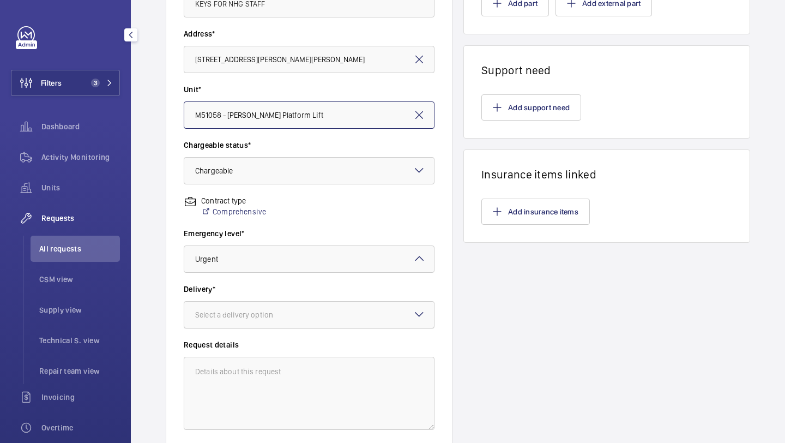
click at [241, 315] on div "Select a delivery option" at bounding box center [247, 314] width 105 height 11
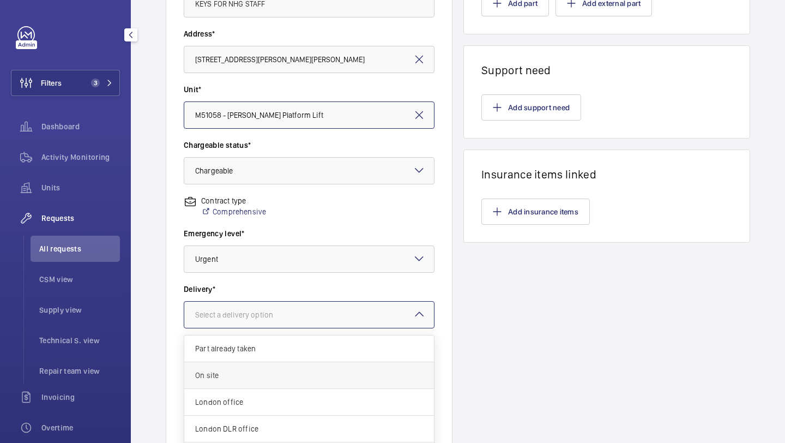
click at [225, 378] on span "On site" at bounding box center [309, 374] width 228 height 11
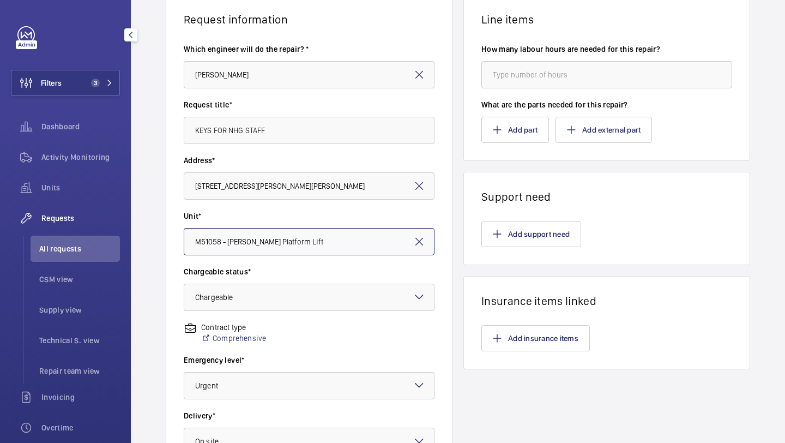
scroll to position [0, 0]
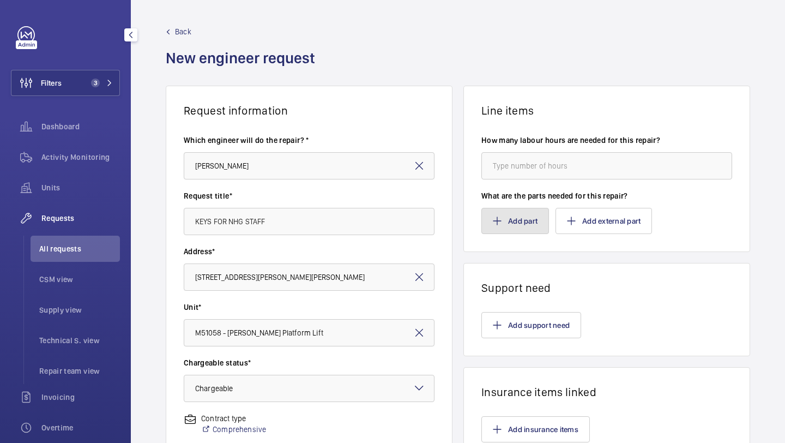
click at [514, 209] on button "Add part" at bounding box center [515, 221] width 68 height 26
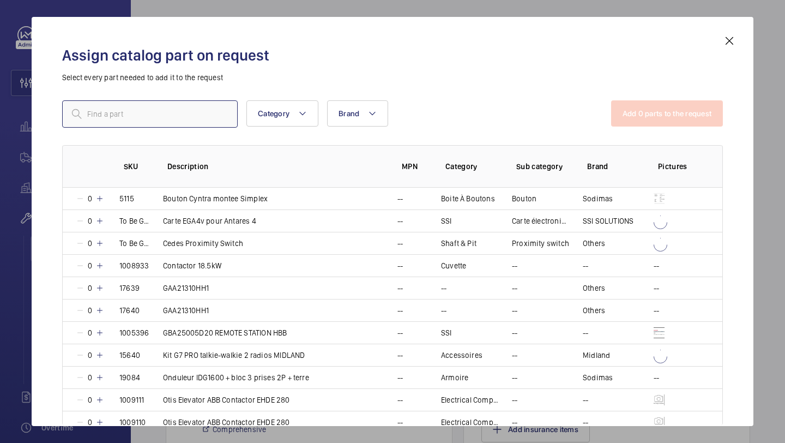
click at [190, 110] on input "text" at bounding box center [149, 113] width 175 height 27
paste input "RS PRO IP65 Key Switch, 1 CO 3-Way"
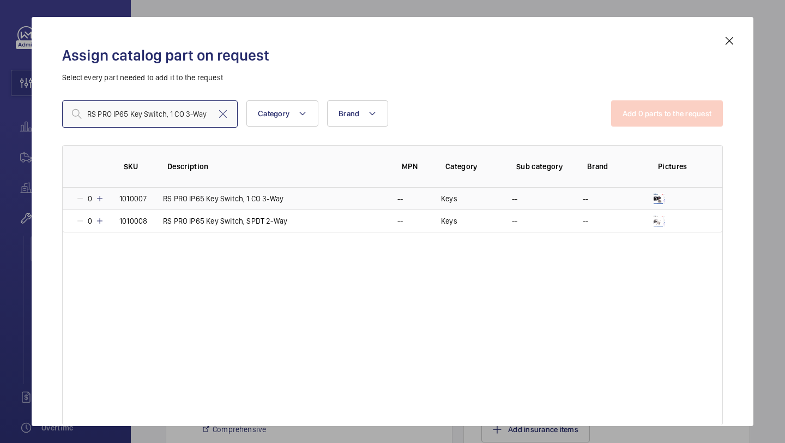
type input "RS PRO IP65 Key Switch, 1 CO 3-Way"
click at [100, 199] on mat-icon at bounding box center [99, 198] width 9 height 9
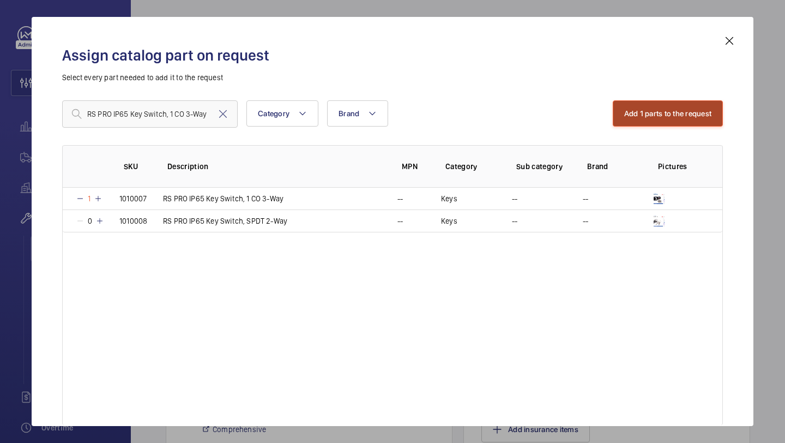
click at [645, 123] on button "Add 1 parts to the request" at bounding box center [668, 113] width 111 height 26
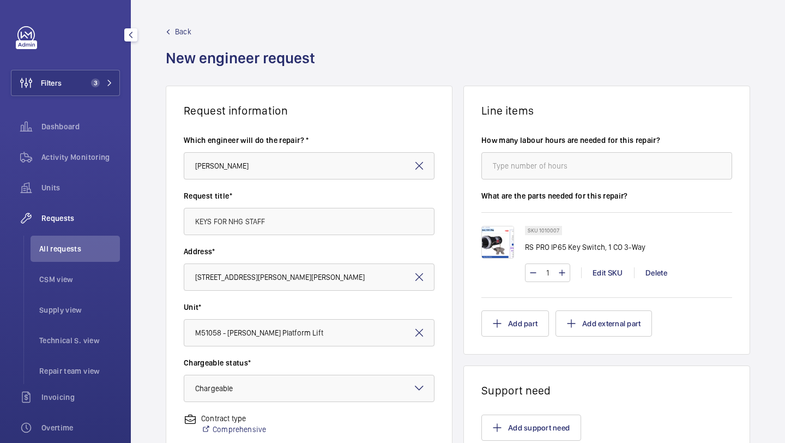
scroll to position [301, 0]
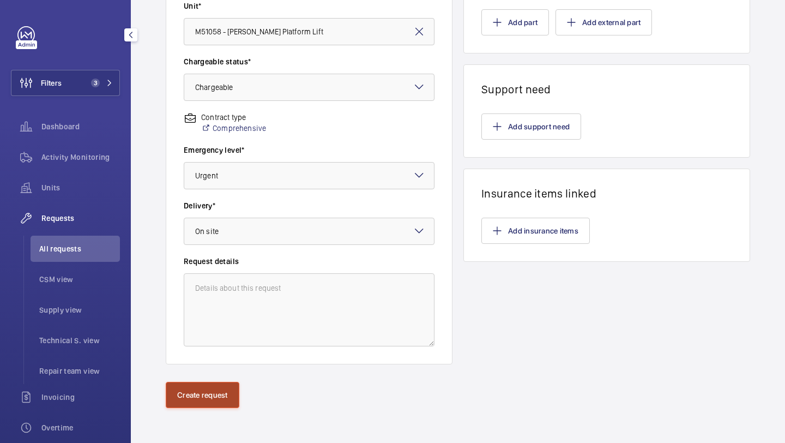
click at [202, 384] on button "Create request" at bounding box center [203, 394] width 74 height 26
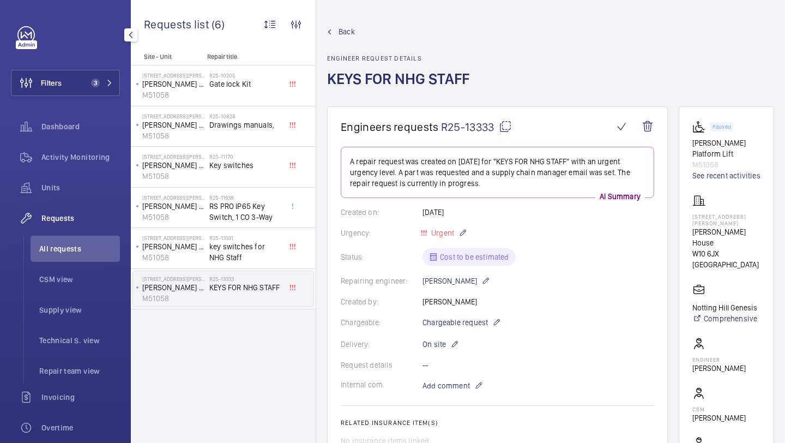
scroll to position [137, 0]
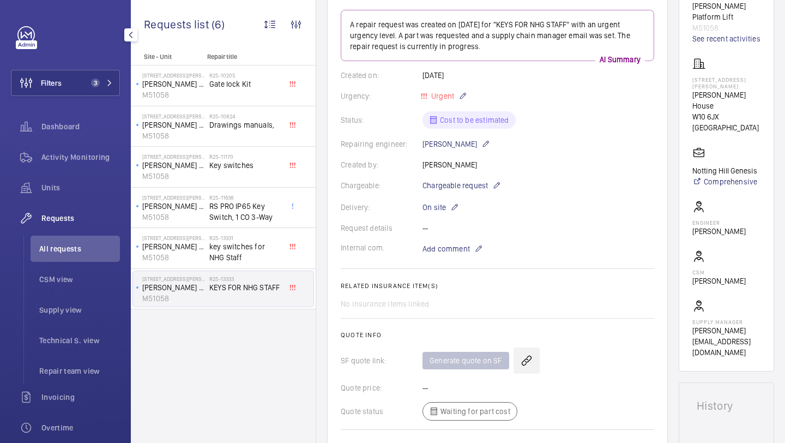
click at [529, 366] on wm-front-icon-button at bounding box center [526, 360] width 26 height 26
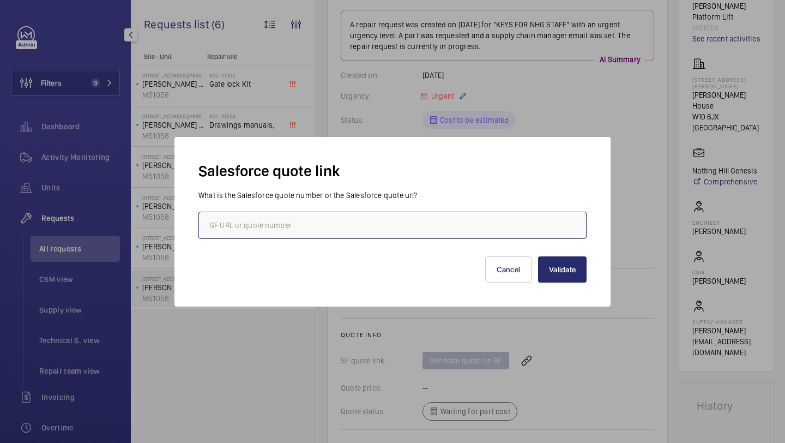
click at [294, 220] on input "text" at bounding box center [392, 224] width 388 height 27
paste input "https://wemaintain.lightning.force.com/lightning/r/Quote/0Q0SZ000008ABiL0AW/view"
type input "https://wemaintain.lightning.force.com/lightning/r/Quote/0Q0SZ000008ABiL0AW/view"
click at [576, 268] on button "Validate" at bounding box center [562, 269] width 49 height 26
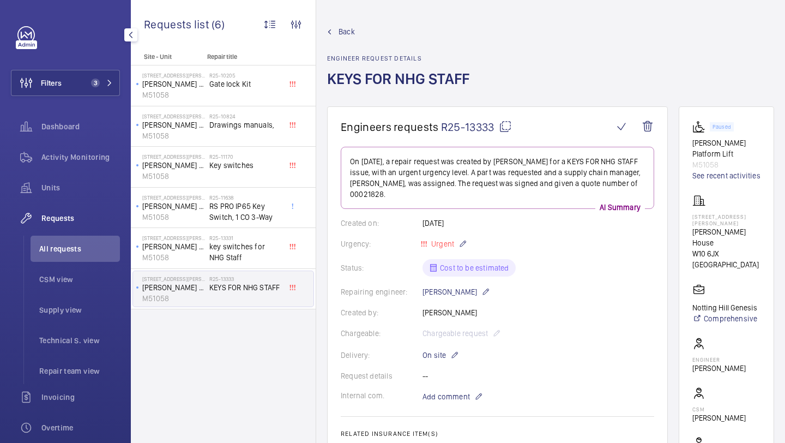
scroll to position [353, 0]
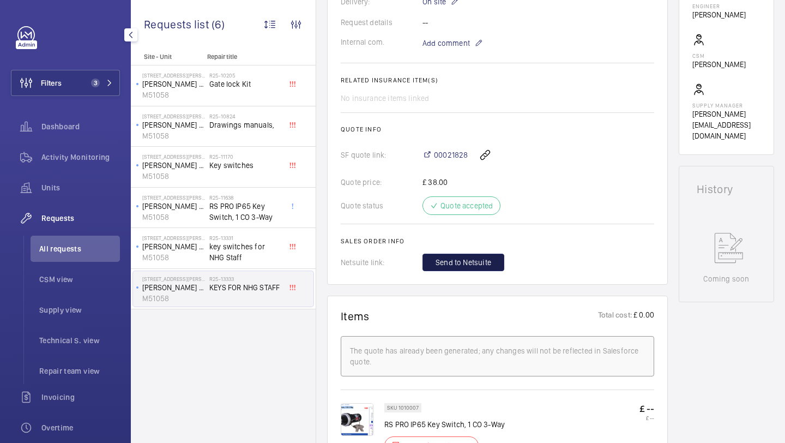
click at [484, 257] on span "Send to Netsuite" at bounding box center [463, 262] width 56 height 11
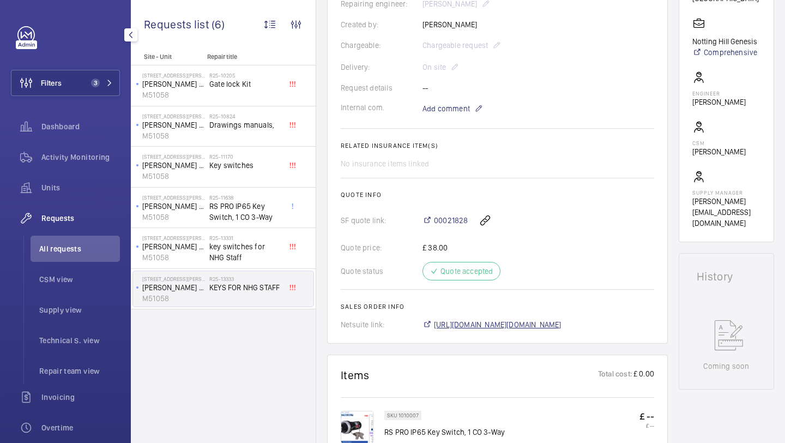
scroll to position [277, 0]
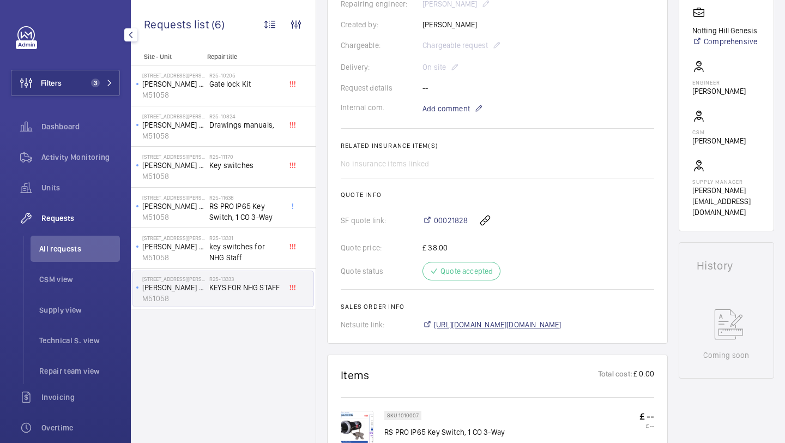
click at [486, 326] on span "https://6461500.app.netsuite.com/app/accounting/transactions/salesord.nl?id=307…" at bounding box center [498, 324] width 128 height 11
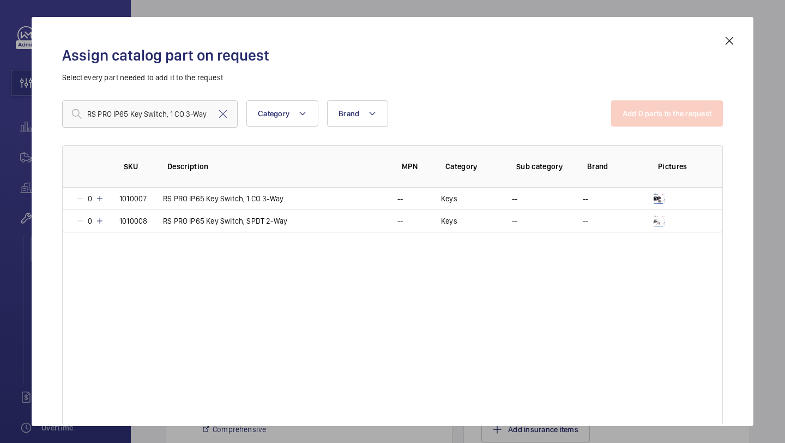
click at [99, 198] on mat-icon at bounding box center [99, 198] width 9 height 9
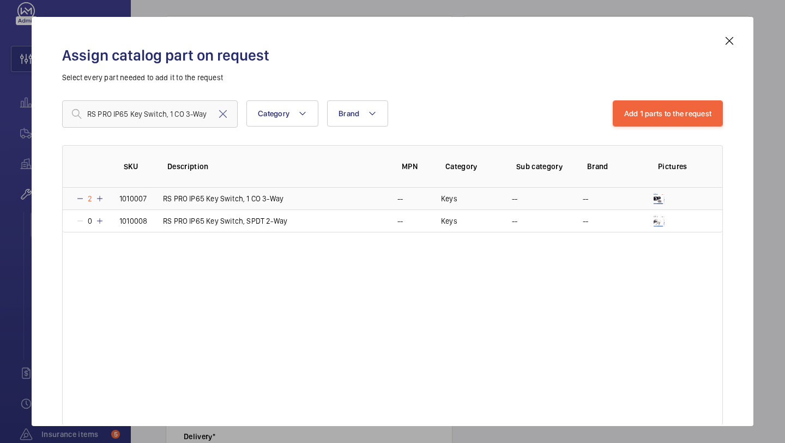
click at [99, 198] on mat-icon at bounding box center [99, 198] width 9 height 9
click at [83, 199] on mat-icon at bounding box center [80, 198] width 9 height 9
click at [82, 199] on mat-icon at bounding box center [80, 198] width 9 height 9
click at [624, 124] on button "Add 1 parts to the request" at bounding box center [668, 113] width 111 height 26
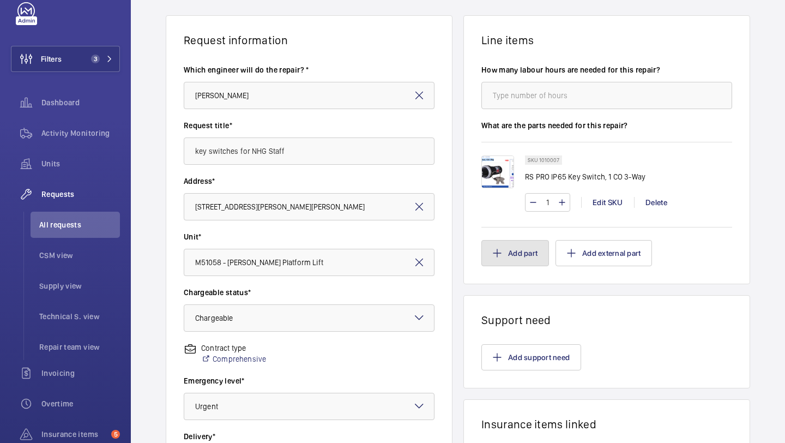
click at [510, 253] on button "Add part" at bounding box center [515, 253] width 68 height 26
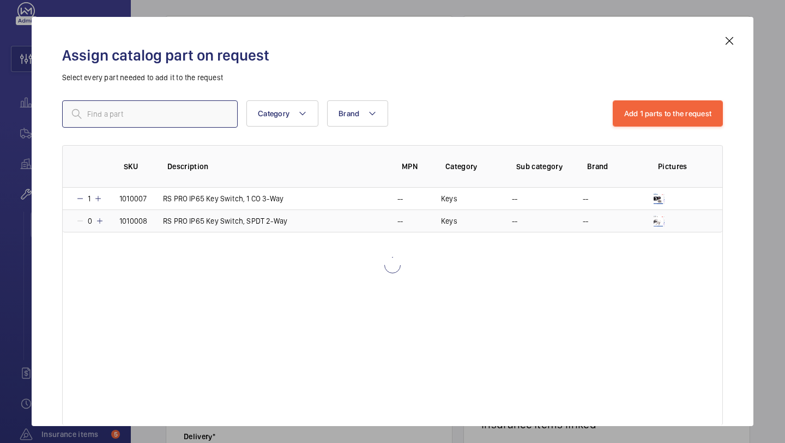
click at [155, 120] on input "text" at bounding box center [149, 113] width 175 height 27
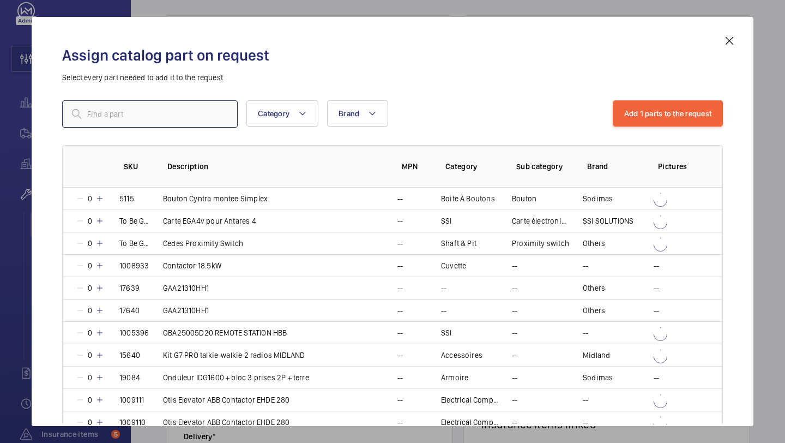
paste input "RS PRO IP65 Key Switch, 1 CO 3-Way"
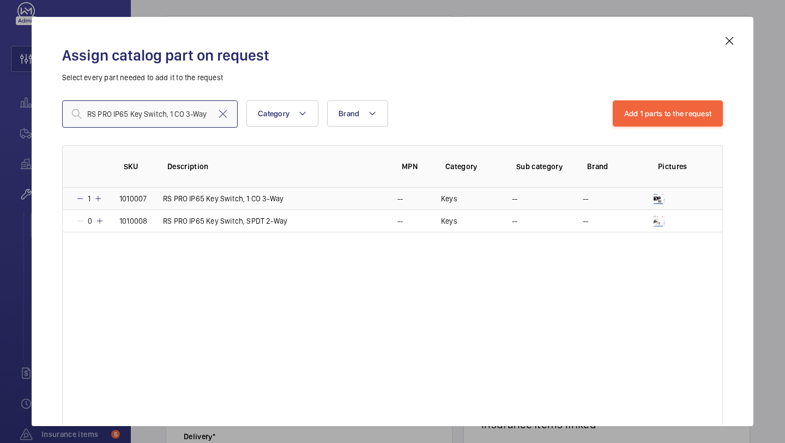
type input "RS PRO IP65 Key Switch, 1 CO 3-Way"
click at [96, 199] on mat-icon at bounding box center [98, 198] width 9 height 9
click at [82, 199] on mat-icon at bounding box center [80, 198] width 9 height 9
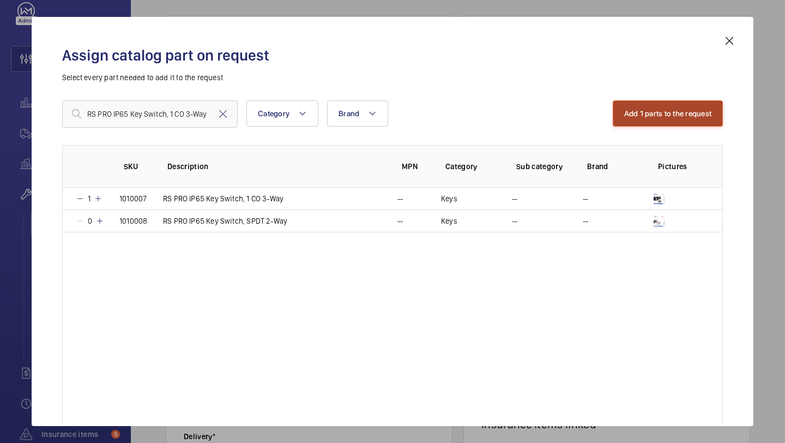
click at [622, 117] on button "Add 1 parts to the request" at bounding box center [668, 113] width 111 height 26
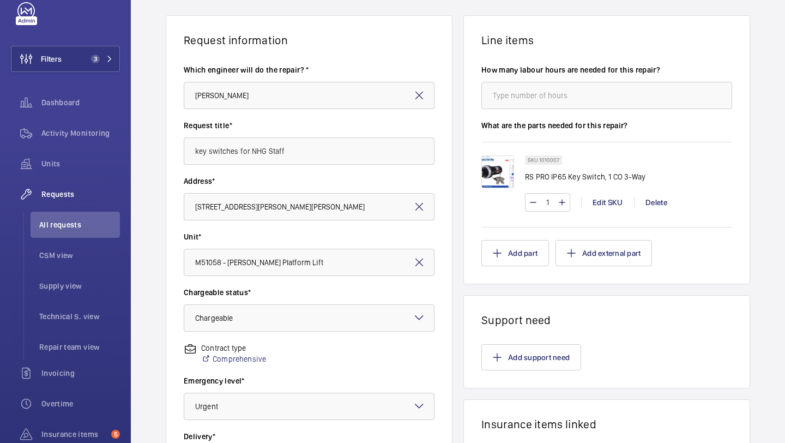
scroll to position [301, 0]
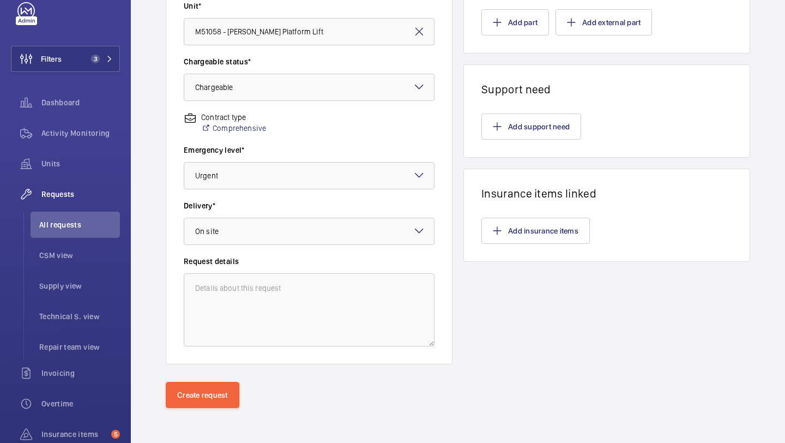
click at [201, 379] on div "Request information Which engineer will do the repair? * Elle Wadman Request ti…" at bounding box center [458, 83] width 654 height 597
click at [201, 399] on button "Create request" at bounding box center [203, 394] width 74 height 26
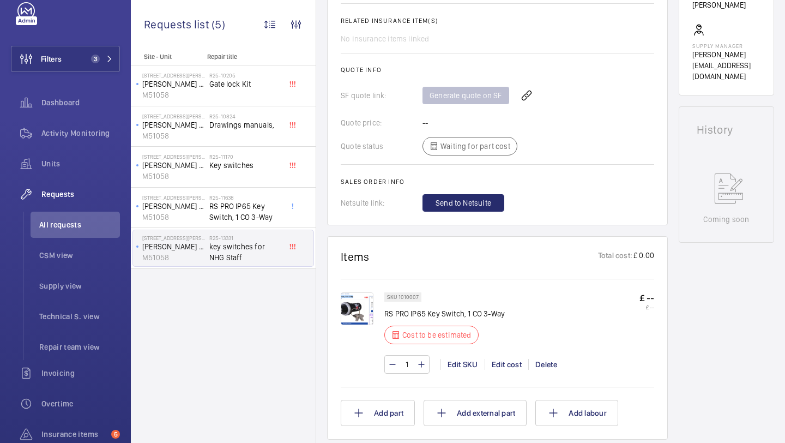
scroll to position [416, 0]
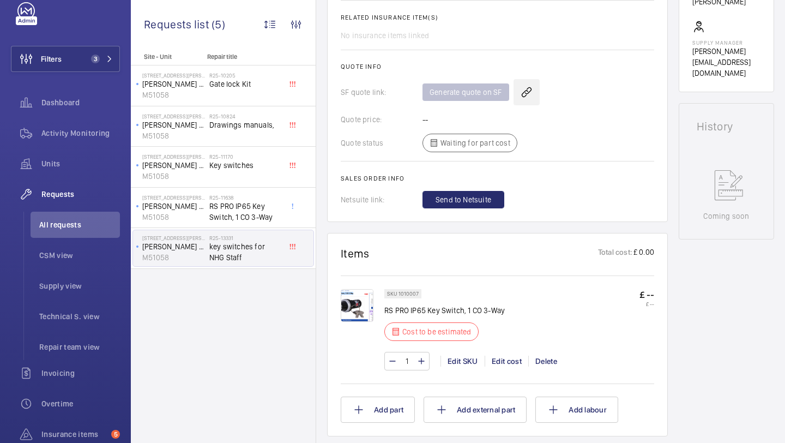
click at [525, 97] on wm-front-icon-button at bounding box center [526, 92] width 26 height 26
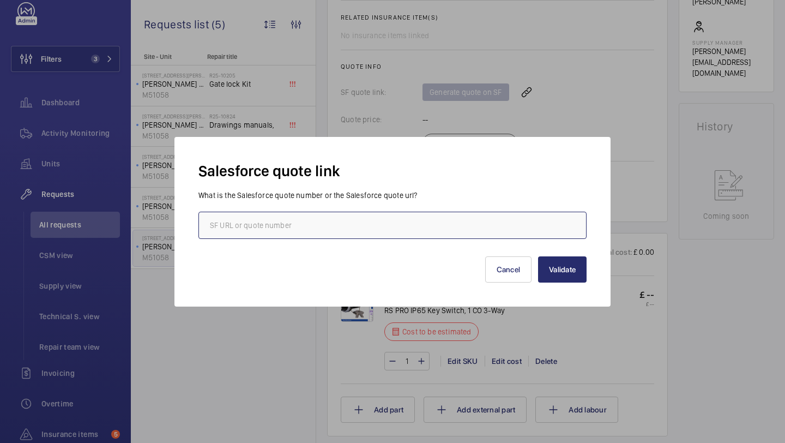
click at [296, 224] on input "text" at bounding box center [392, 224] width 388 height 27
paste input "https://wemaintain.lightning.force.com/lightning/r/Quote/0Q0SZ000008ABiL0AW/view"
type input "https://wemaintain.lightning.force.com/lightning/r/Quote/0Q0SZ000008ABiL0AW/view"
click at [557, 266] on button "Validate" at bounding box center [562, 269] width 49 height 26
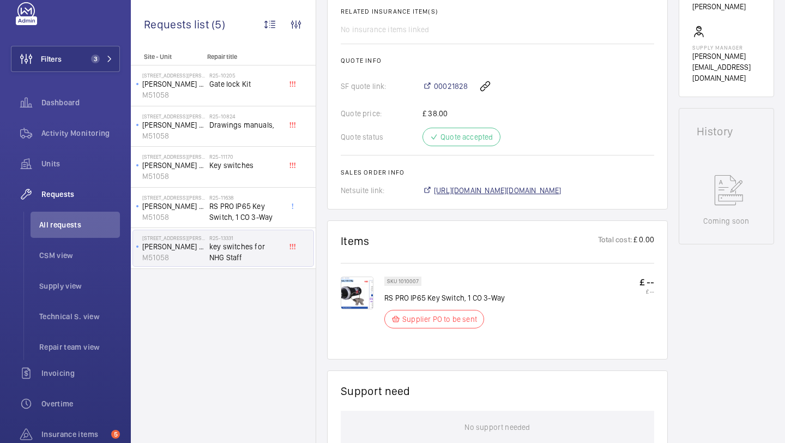
scroll to position [411, 0]
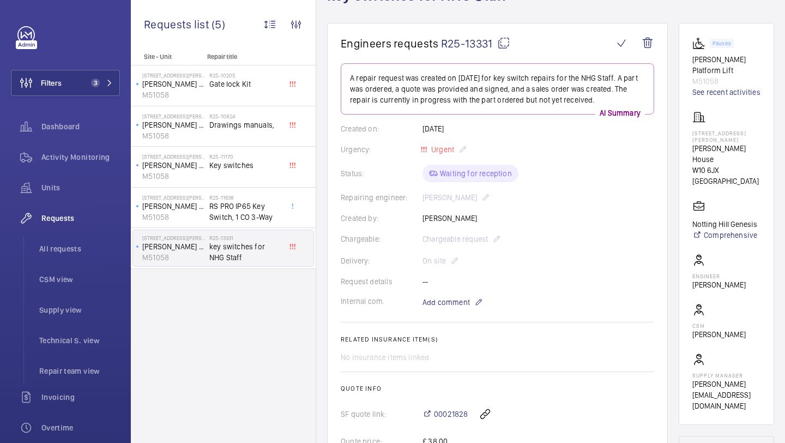
scroll to position [82, 0]
drag, startPoint x: 745, startPoint y: 143, endPoint x: 694, endPoint y: 142, distance: 50.7
click at [694, 144] on p "[PERSON_NAME] House" at bounding box center [726, 155] width 68 height 22
copy p "[PERSON_NAME] House"
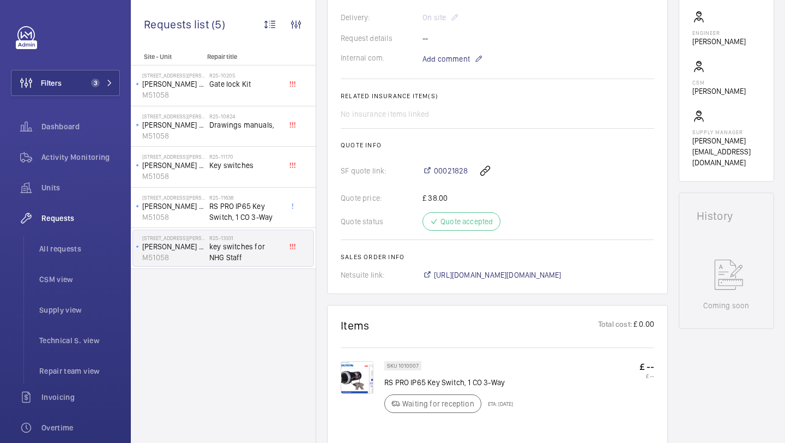
scroll to position [445, 0]
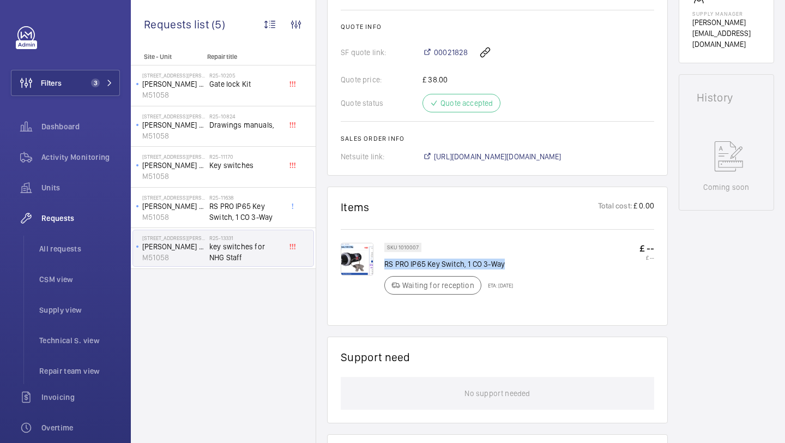
drag, startPoint x: 507, startPoint y: 262, endPoint x: 385, endPoint y: 264, distance: 122.1
click at [385, 264] on p "RS PRO IP65 Key Switch, 1 CO 3-Way" at bounding box center [448, 263] width 129 height 11
copy p "RS PRO IP65 Key Switch, 1 CO 3-Way"
click at [449, 52] on span "00021828" at bounding box center [451, 52] width 34 height 11
click at [98, 84] on span "3" at bounding box center [95, 82] width 9 height 9
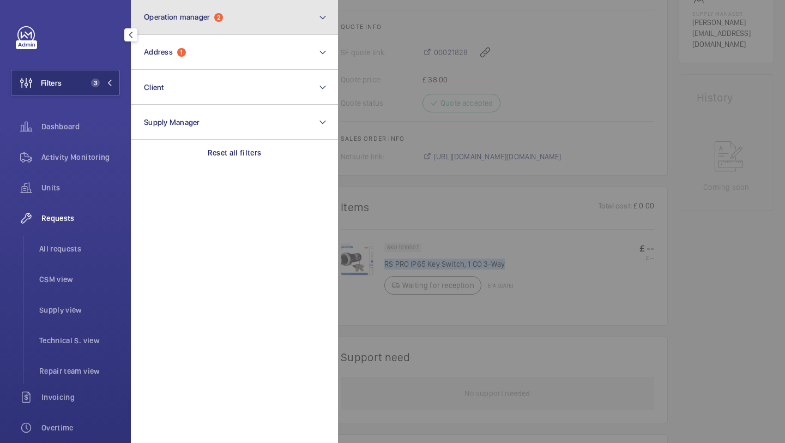
click at [216, 19] on span "2" at bounding box center [218, 17] width 9 height 9
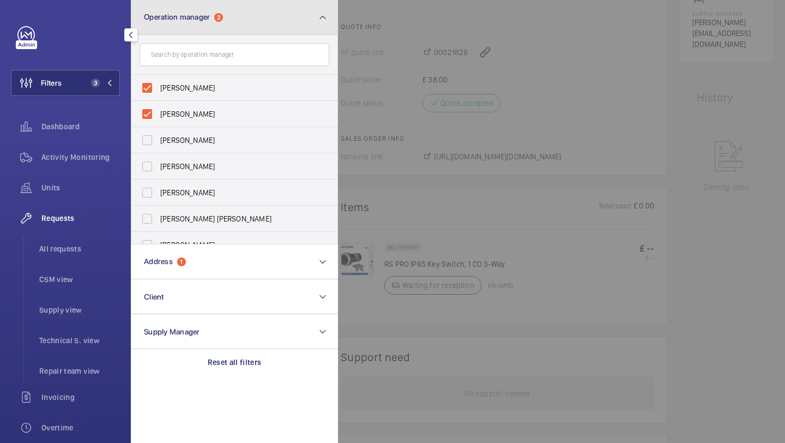
click at [216, 19] on span "2" at bounding box center [218, 17] width 9 height 9
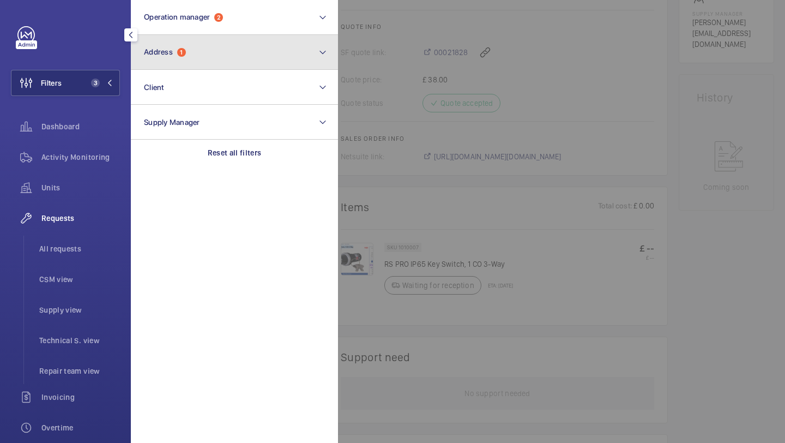
click at [215, 55] on button "Address 1" at bounding box center [234, 52] width 207 height 35
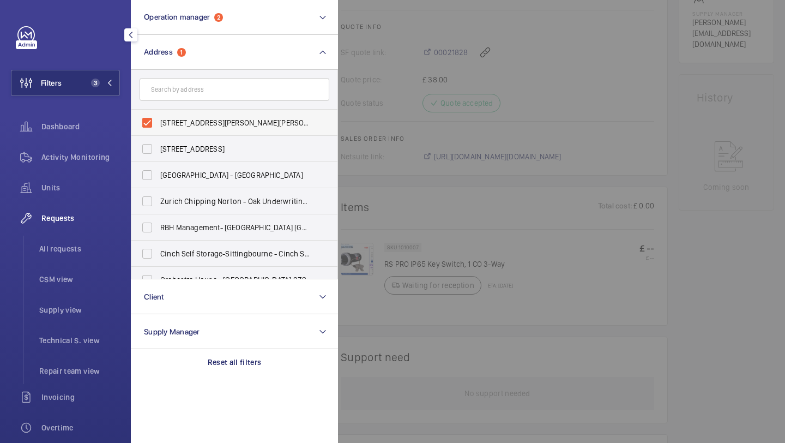
click at [187, 119] on span "[STREET_ADDRESS][PERSON_NAME][PERSON_NAME]" at bounding box center [235, 122] width 150 height 11
click at [158, 119] on input "[STREET_ADDRESS][PERSON_NAME][PERSON_NAME]" at bounding box center [147, 123] width 22 height 22
checkbox input "false"
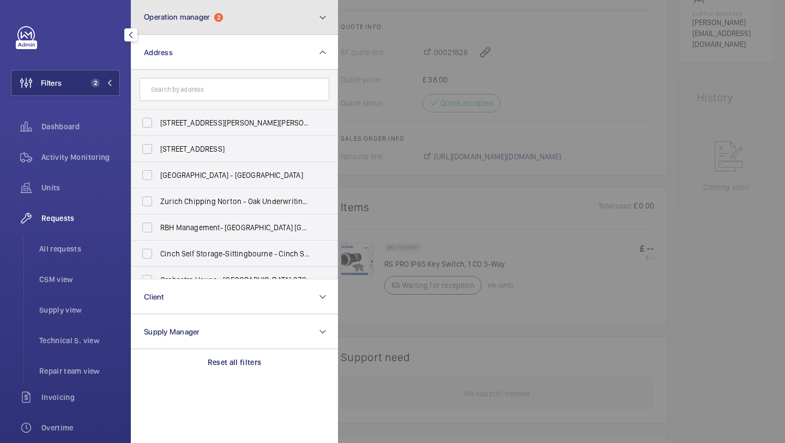
click at [217, 23] on button "Operation manager 2" at bounding box center [234, 17] width 207 height 35
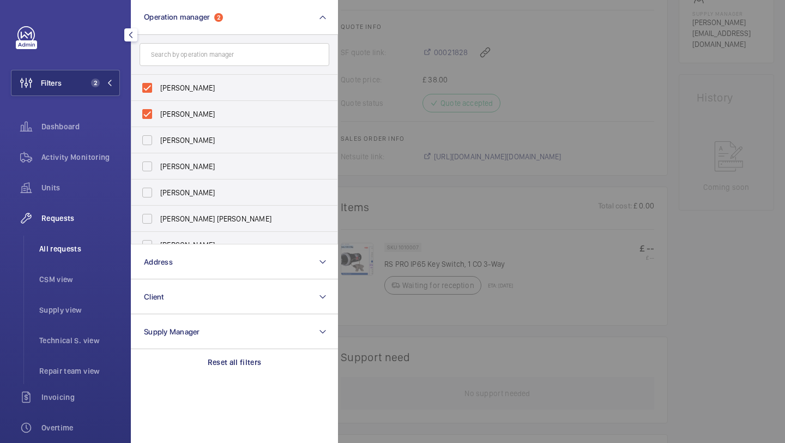
click at [102, 260] on li "All requests" at bounding box center [75, 248] width 89 height 26
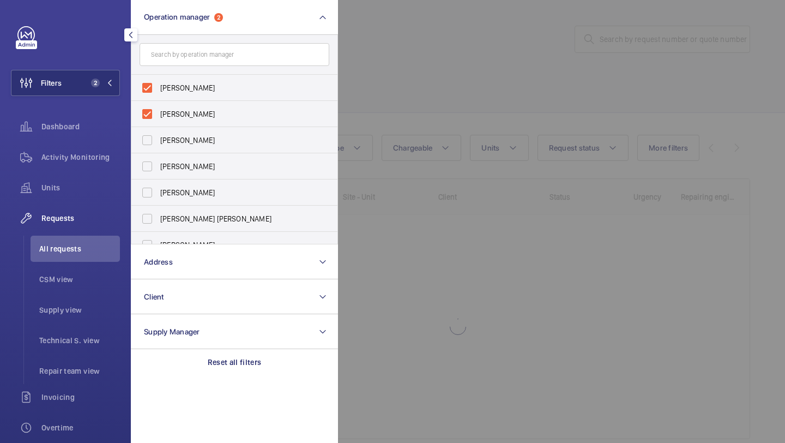
click at [425, 106] on div at bounding box center [730, 221] width 785 height 443
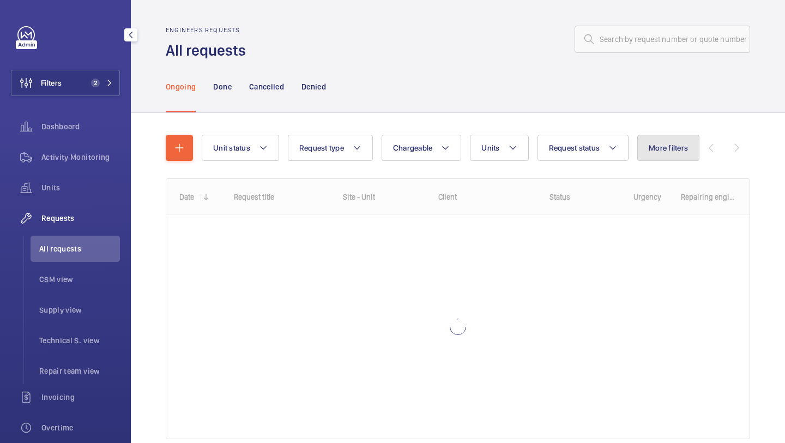
click at [652, 155] on button "More filters" at bounding box center [668, 148] width 62 height 26
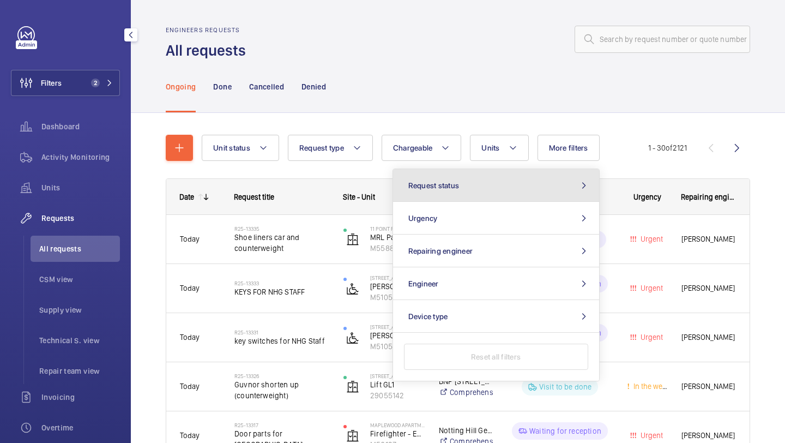
click at [526, 186] on button "Request status" at bounding box center [496, 185] width 206 height 33
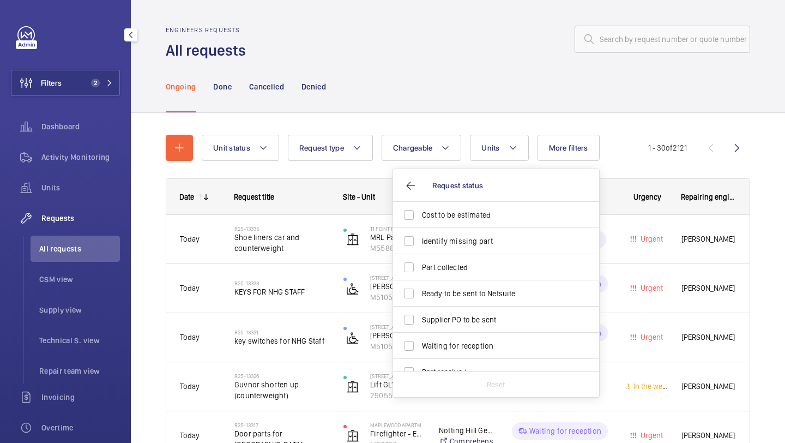
click at [418, 87] on div "Ongoing Done Cancelled Denied" at bounding box center [458, 86] width 584 height 52
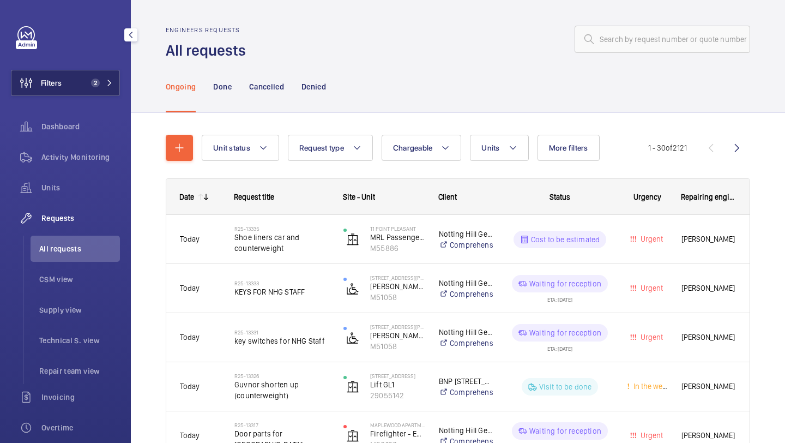
click at [83, 87] on button "Filters 2" at bounding box center [65, 83] width 109 height 26
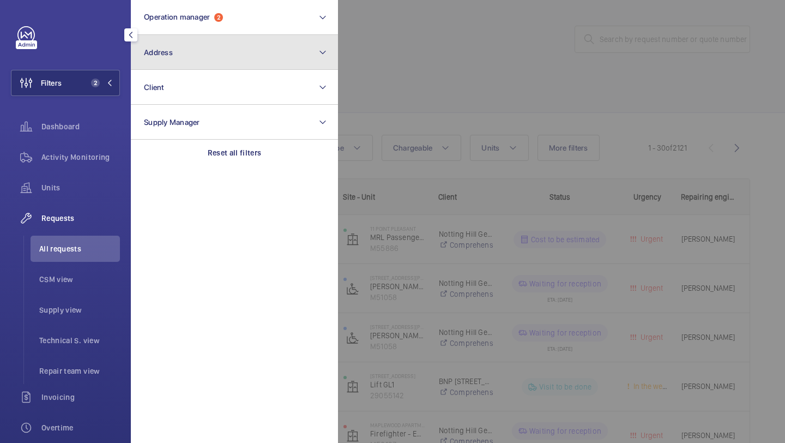
click at [185, 56] on button "Address" at bounding box center [234, 52] width 207 height 35
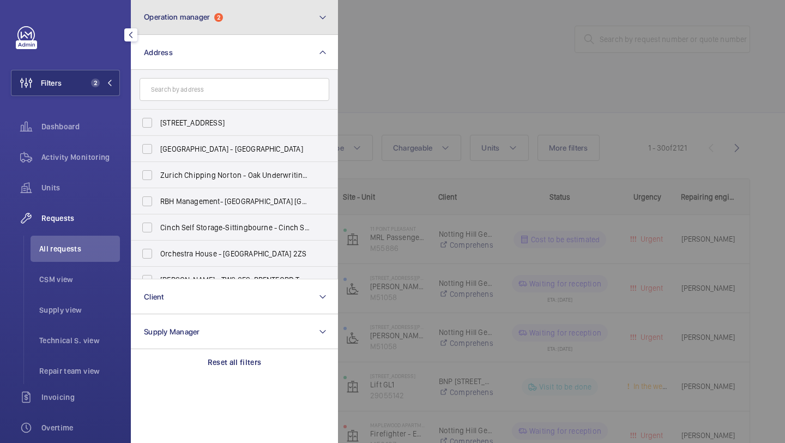
click at [200, 16] on span "Operation manager" at bounding box center [177, 17] width 66 height 9
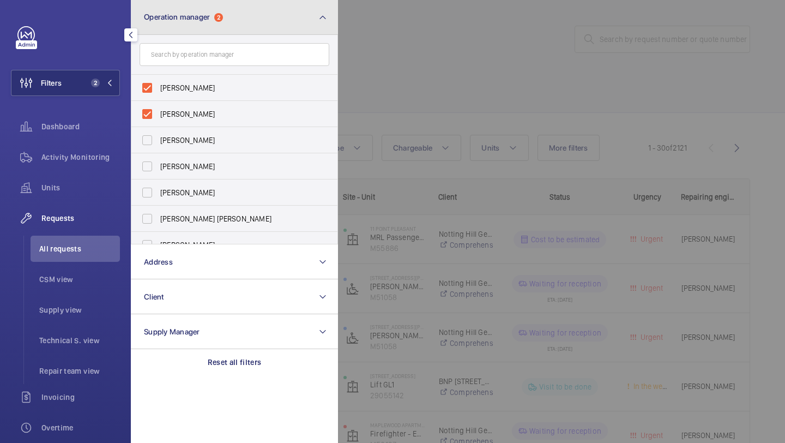
click at [217, 10] on button "Operation manager 2" at bounding box center [234, 17] width 207 height 35
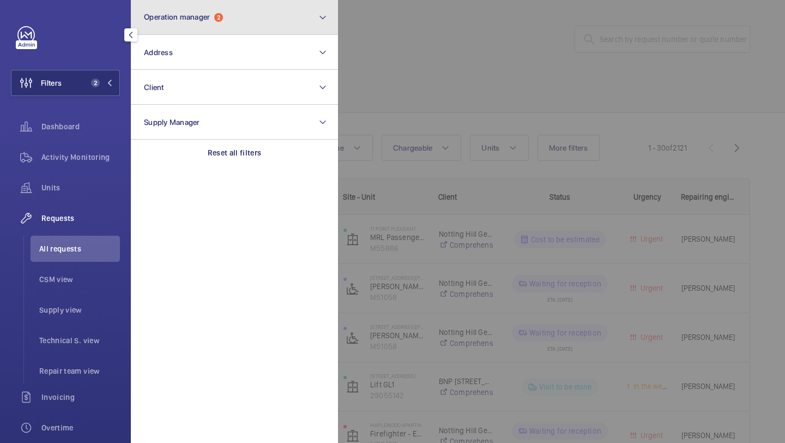
click at [217, 10] on button "Operation manager 2" at bounding box center [234, 17] width 207 height 35
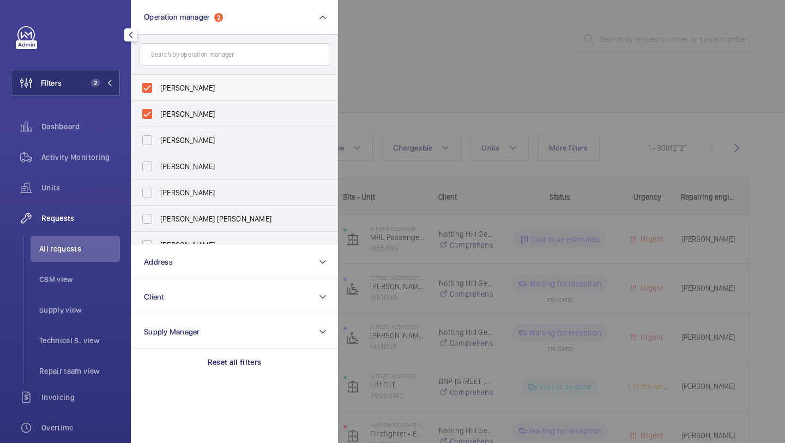
click at [199, 84] on span "Abby Archer" at bounding box center [235, 87] width 150 height 11
click at [158, 84] on input "Abby Archer" at bounding box center [147, 88] width 22 height 22
click at [197, 101] on label "Abby Archer" at bounding box center [226, 114] width 190 height 26
click at [158, 103] on input "Abby Archer" at bounding box center [147, 114] width 22 height 22
checkbox input "true"
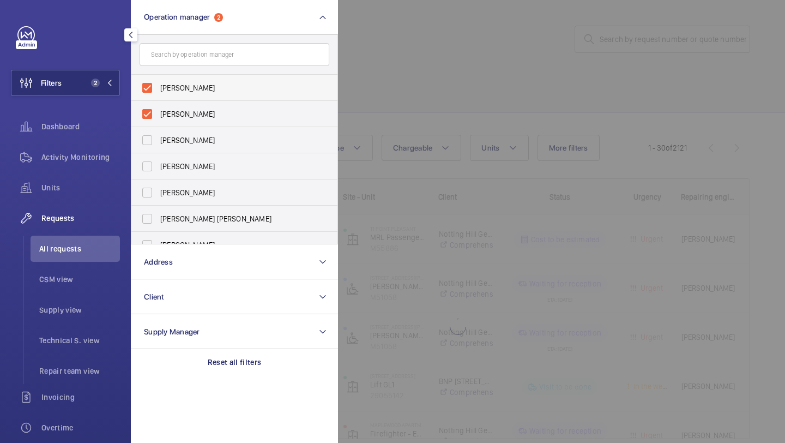
click at [198, 94] on label "Abby Archer" at bounding box center [226, 88] width 190 height 26
click at [158, 94] on input "Abby Archer" at bounding box center [147, 88] width 22 height 22
checkbox input "false"
click at [198, 94] on label "Alex Waterman" at bounding box center [226, 88] width 190 height 26
click at [158, 94] on input "Alex Waterman" at bounding box center [147, 88] width 22 height 22
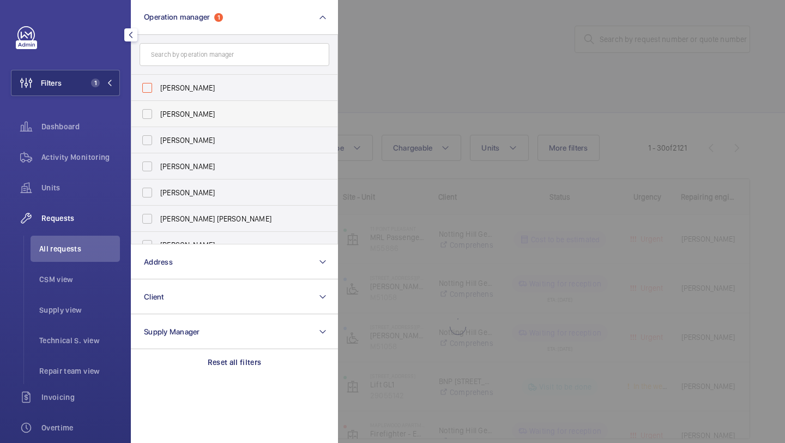
checkbox input "false"
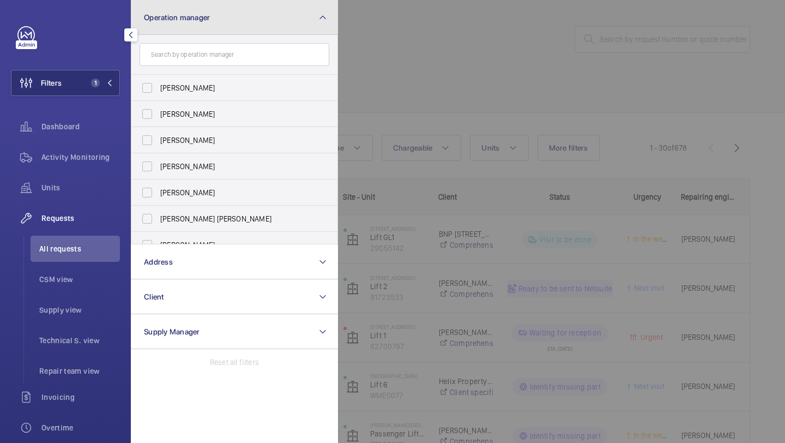
click at [231, 9] on button "Operation manager" at bounding box center [234, 17] width 207 height 35
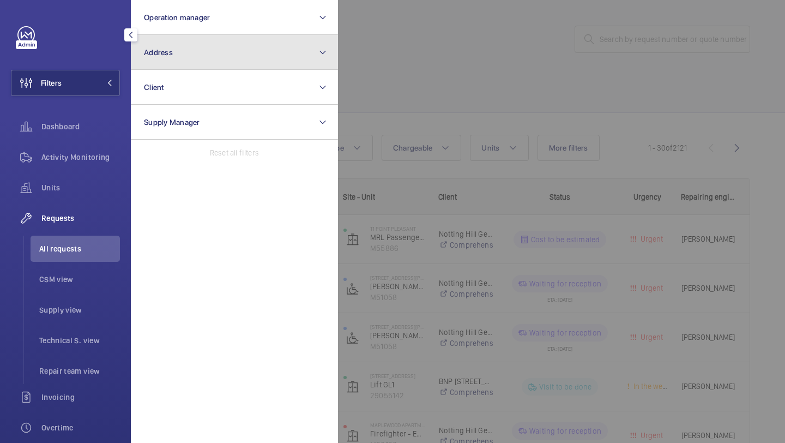
click at [223, 55] on button "Address" at bounding box center [234, 52] width 207 height 35
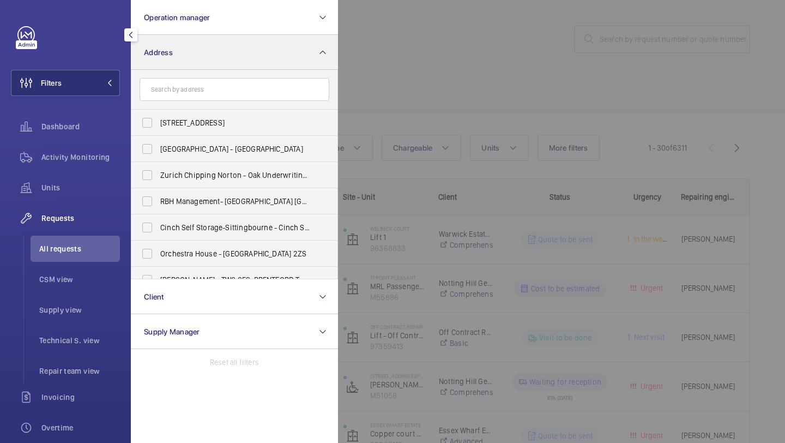
type input "s"
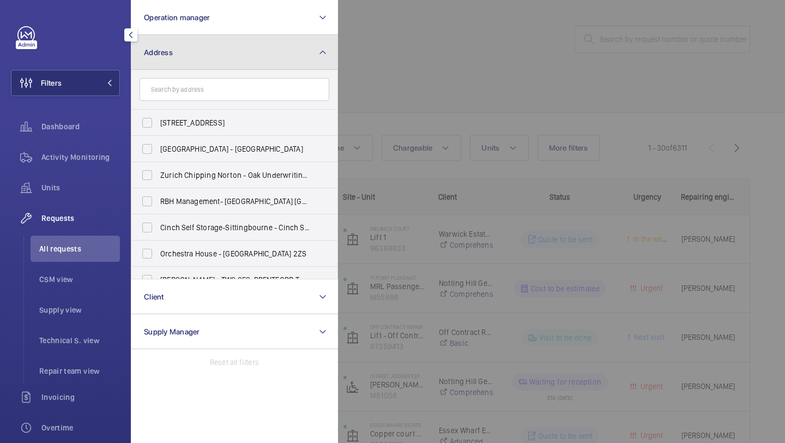
click at [227, 45] on button "Address" at bounding box center [234, 52] width 207 height 35
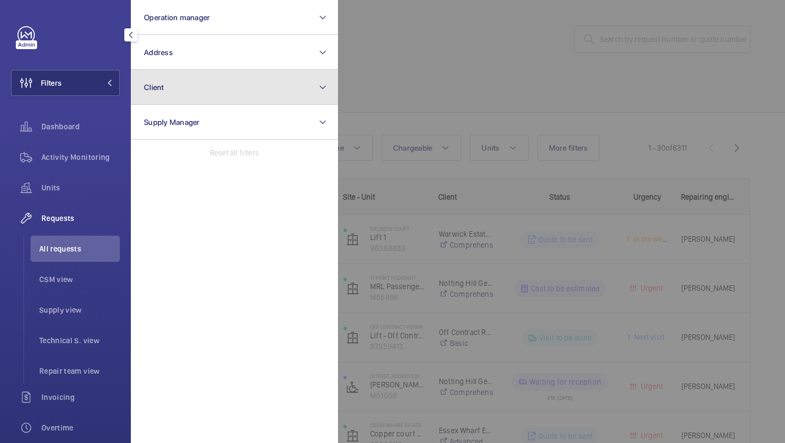
click at [204, 104] on button "Client" at bounding box center [234, 87] width 207 height 35
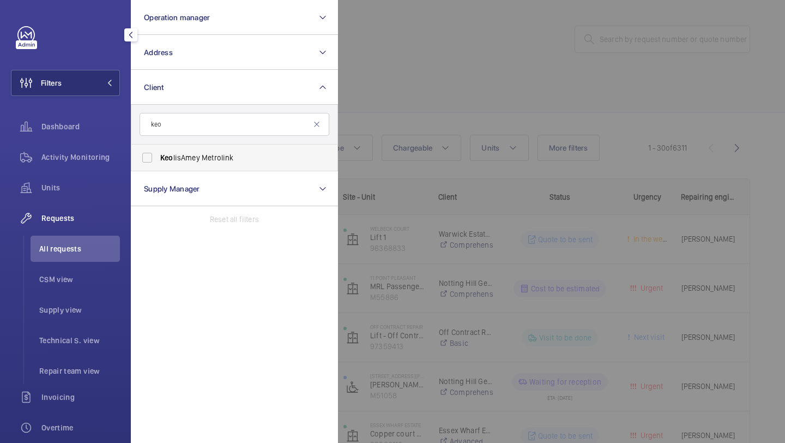
type input "keo"
click at [209, 159] on span "Keo lisAmey Metrolink" at bounding box center [235, 157] width 150 height 11
click at [158, 159] on input "Keo lisAmey Metrolink" at bounding box center [147, 158] width 22 height 22
checkbox input "true"
click at [409, 104] on div at bounding box center [730, 221] width 785 height 443
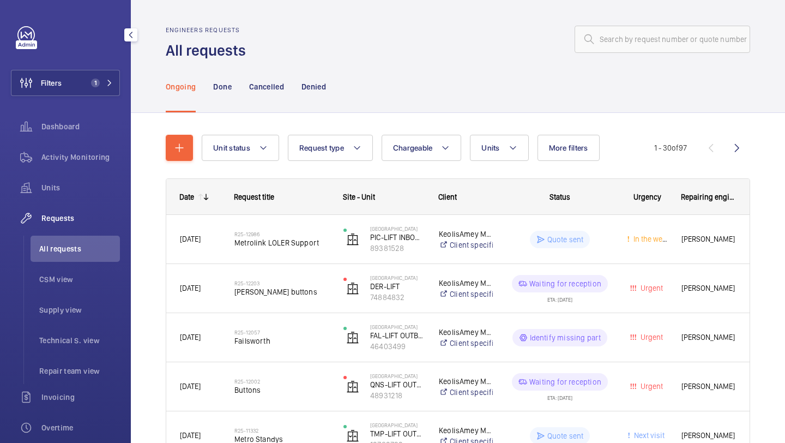
click at [305, 236] on h2 "R25-12986" at bounding box center [281, 234] width 95 height 7
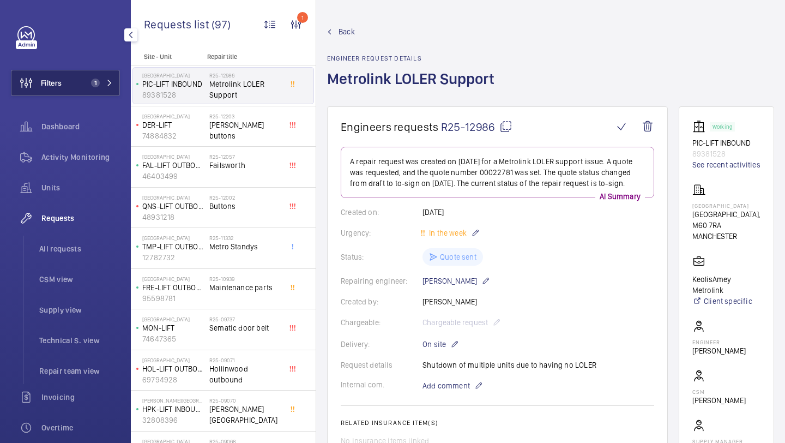
click at [100, 88] on button "Filters 1" at bounding box center [65, 83] width 109 height 26
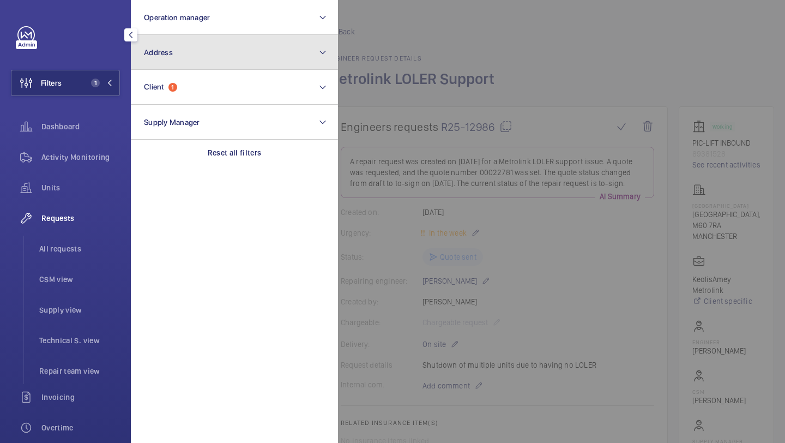
click at [178, 64] on button "Address" at bounding box center [234, 52] width 207 height 35
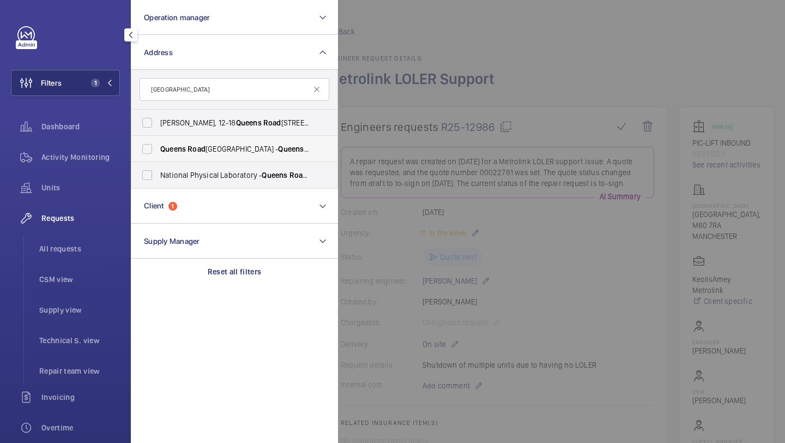
type input "queens road"
click at [199, 148] on span "Road" at bounding box center [196, 148] width 18 height 9
click at [158, 148] on input "Queens Road Railway Station - Queens Road Railway Station,, MANCHESTER M8 0RX" at bounding box center [147, 149] width 22 height 22
checkbox input "true"
click at [96, 240] on li "All requests" at bounding box center [75, 248] width 89 height 26
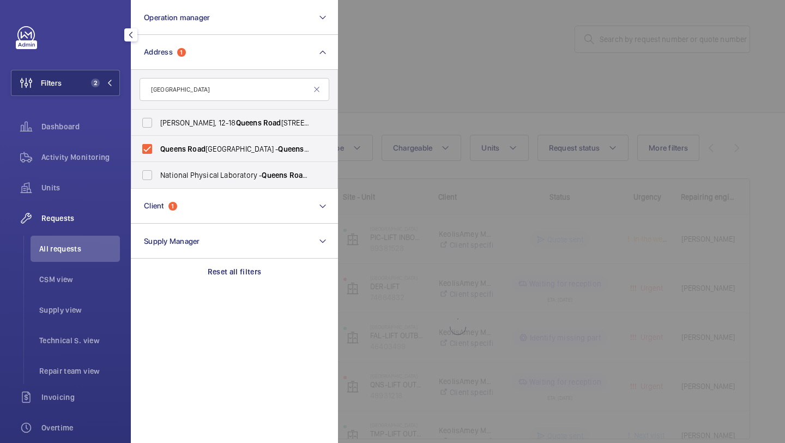
click at [435, 66] on div at bounding box center [730, 221] width 785 height 443
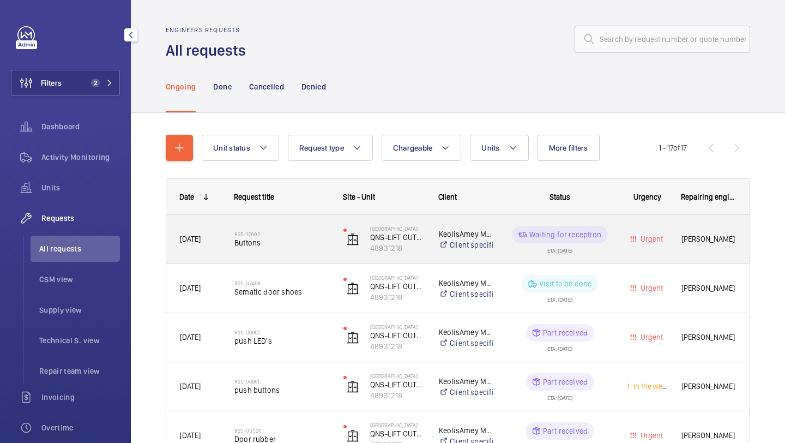
click at [289, 232] on h2 "R25-12002" at bounding box center [281, 234] width 95 height 7
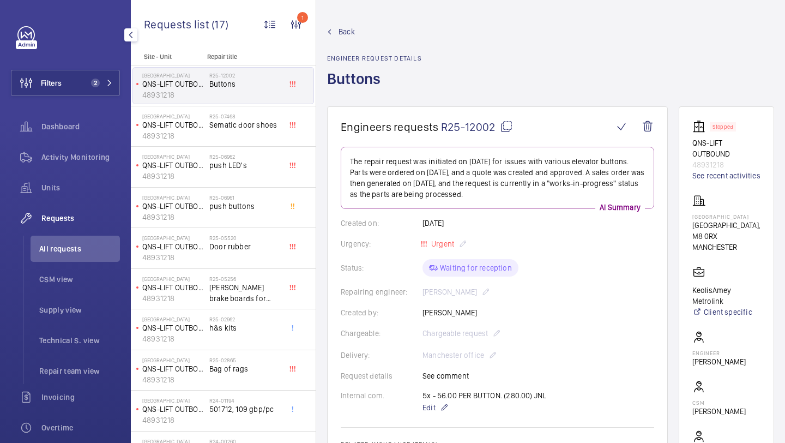
drag, startPoint x: 736, startPoint y: 274, endPoint x: 693, endPoint y: 241, distance: 53.6
click at [693, 241] on wm-front-card "Stopped QNS-LIFT OUTBOUND 48931218 See recent activities Queens Road Railway St…" at bounding box center [725, 303] width 95 height 395
copy div "Queens Road Railway Station, M8 0RX MANCHESTER"
click at [700, 231] on p "Queens Road Railway Station," at bounding box center [726, 225] width 68 height 11
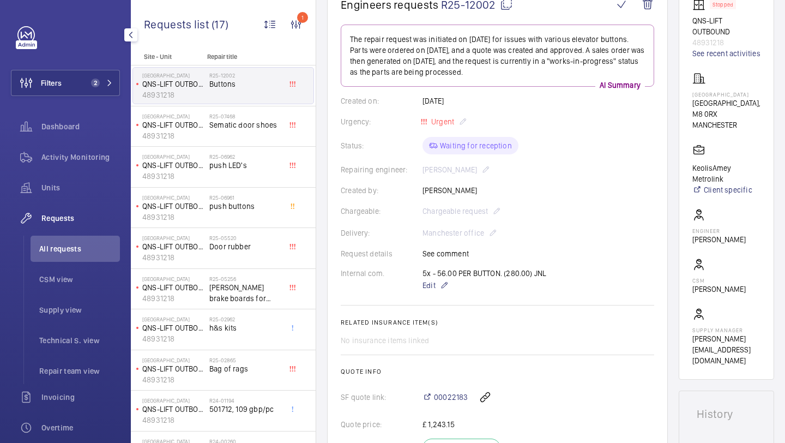
scroll to position [135, 0]
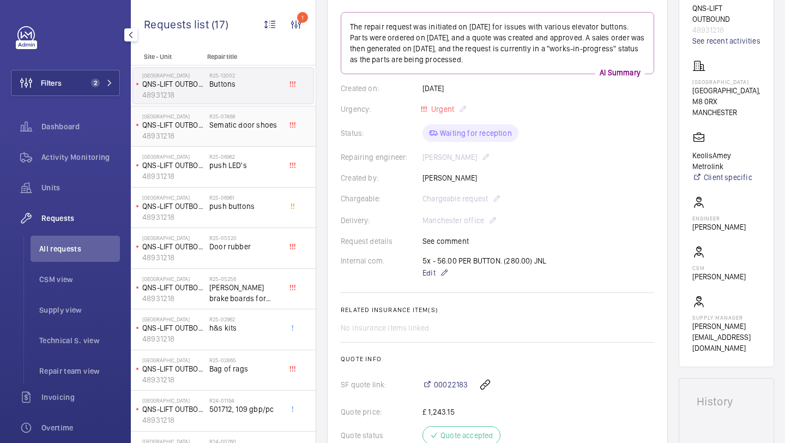
click at [268, 134] on div "R25-07468 Sematic door shoes" at bounding box center [245, 129] width 72 height 32
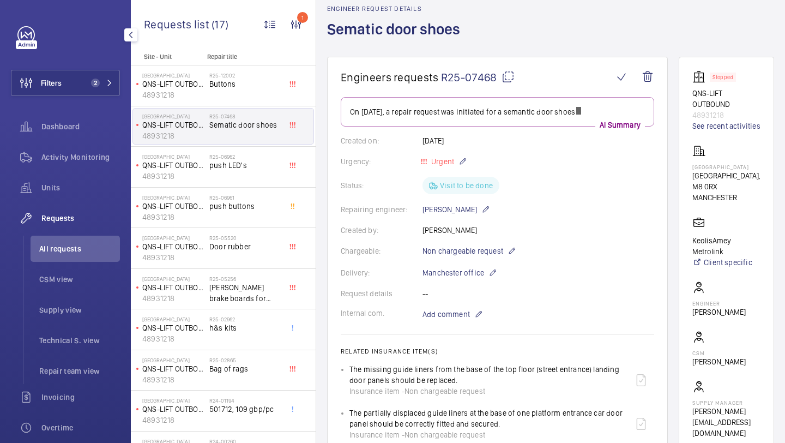
scroll to position [136, 0]
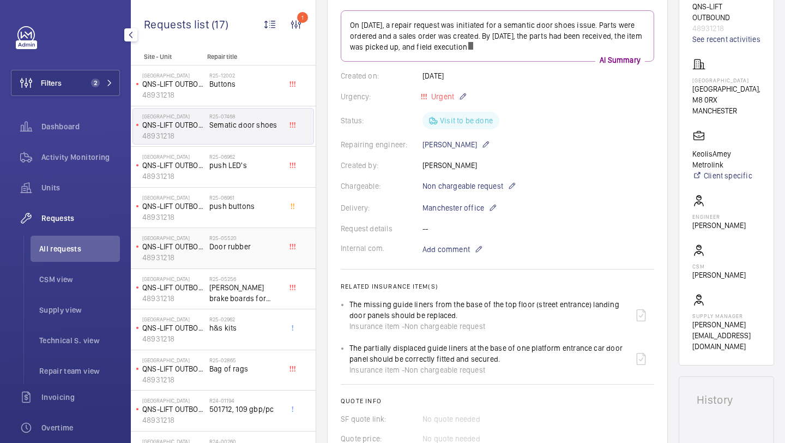
click at [256, 265] on div "R25-05520 Door rubber" at bounding box center [245, 250] width 72 height 32
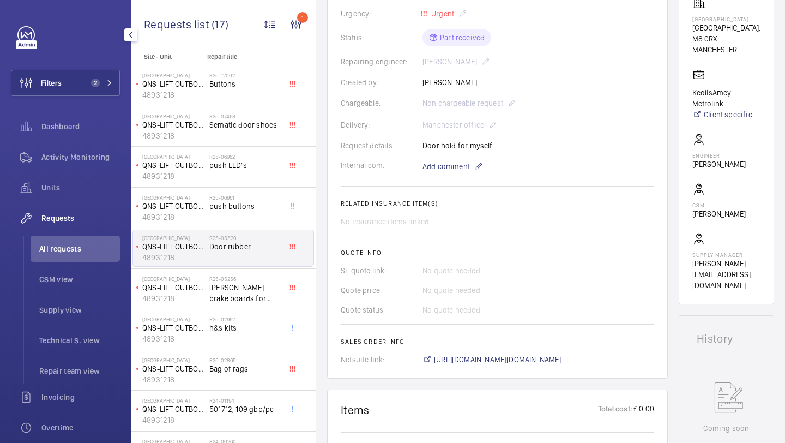
scroll to position [396, 0]
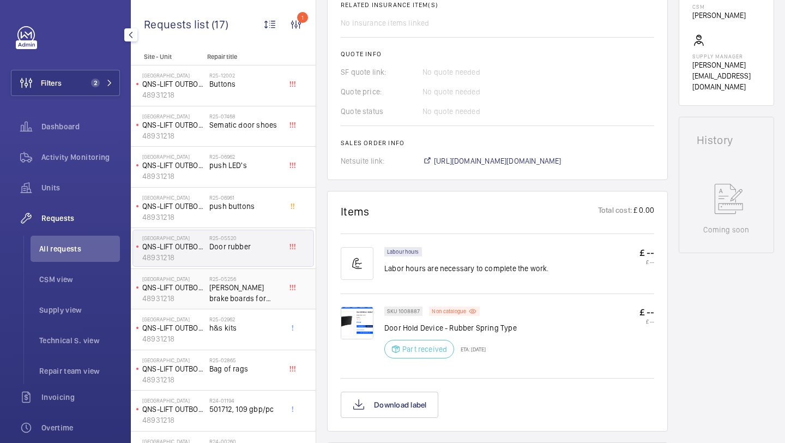
click at [245, 296] on span "Schindler brake boards for stock" at bounding box center [245, 293] width 72 height 22
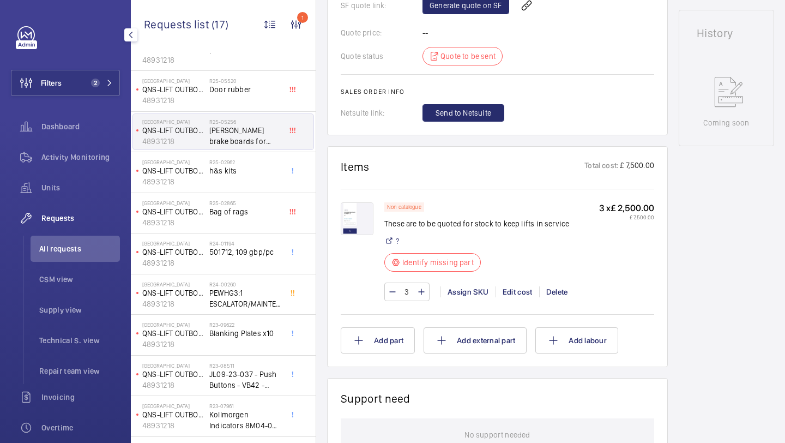
scroll to position [124, 0]
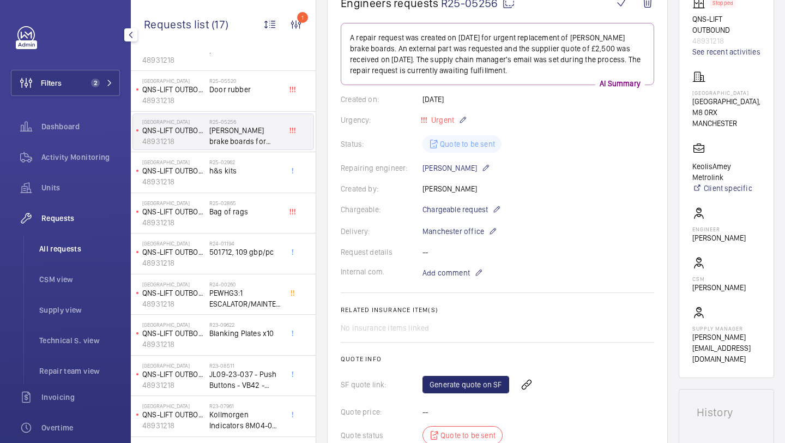
click at [79, 249] on span "All requests" at bounding box center [79, 248] width 81 height 11
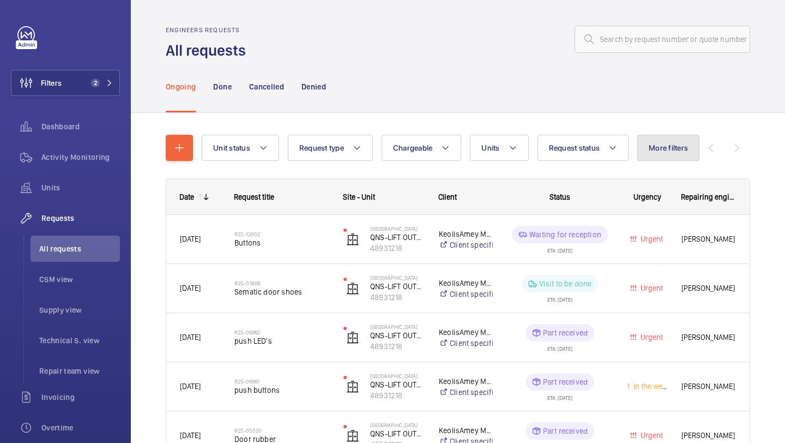
click at [659, 151] on span "More filters" at bounding box center [667, 147] width 39 height 9
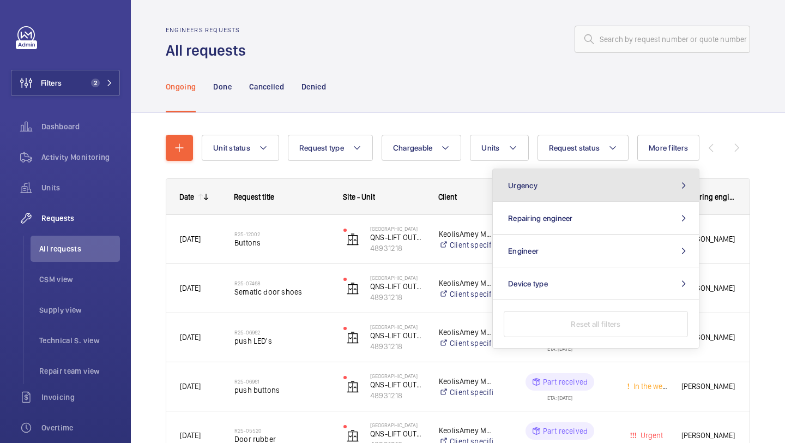
click at [595, 181] on button "Urgency" at bounding box center [596, 185] width 206 height 33
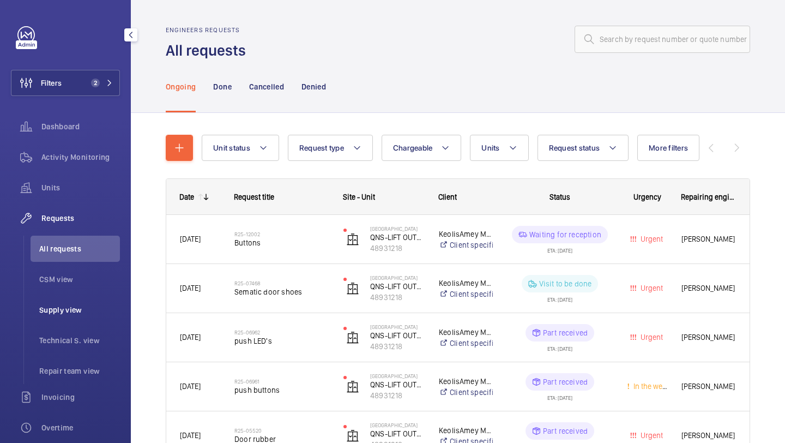
click at [104, 301] on li "Supply view" at bounding box center [75, 309] width 89 height 26
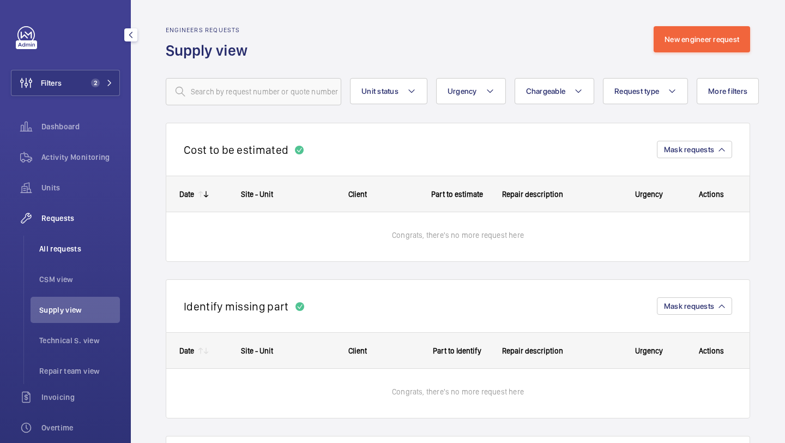
click at [102, 258] on li "All requests" at bounding box center [75, 248] width 89 height 26
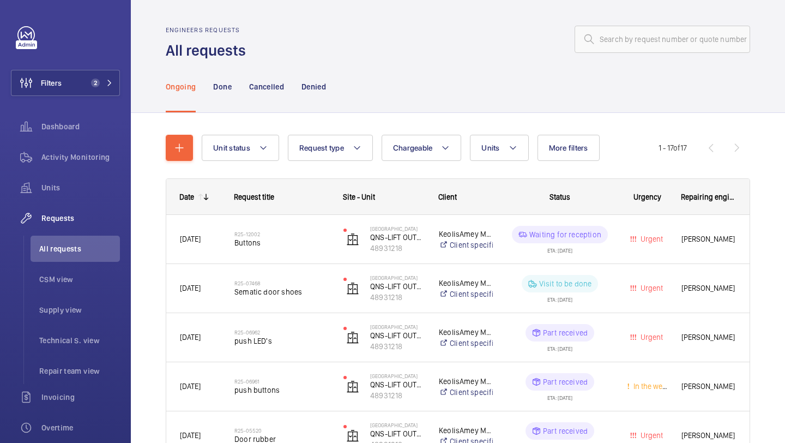
click at [559, 151] on span "More filters" at bounding box center [568, 147] width 39 height 9
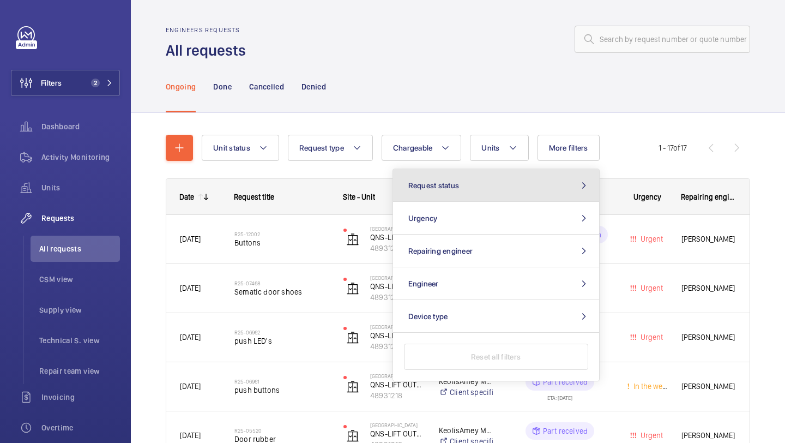
click at [520, 175] on button "Request status" at bounding box center [496, 185] width 206 height 33
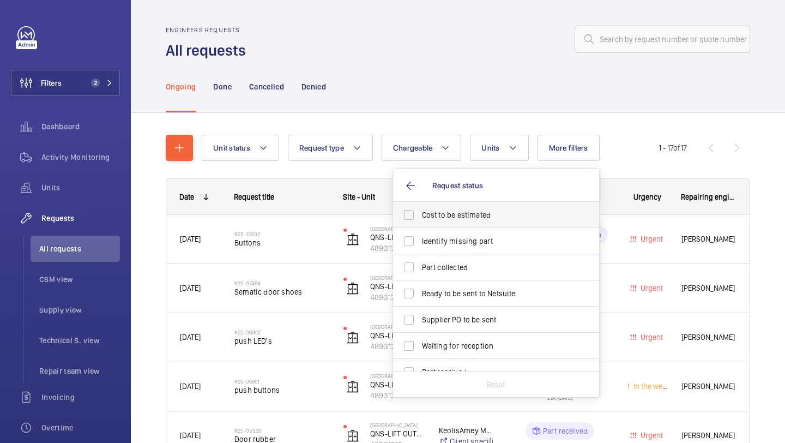
click at [485, 203] on label "Cost to be estimated" at bounding box center [488, 215] width 190 height 26
click at [420, 204] on input "Cost to be estimated" at bounding box center [409, 215] width 22 height 22
checkbox input "true"
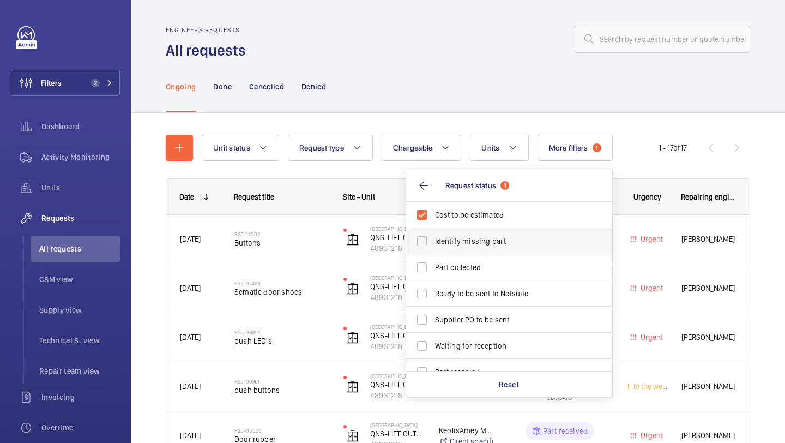
click at [475, 228] on label "Identify missing part" at bounding box center [501, 241] width 190 height 26
click at [433, 230] on input "Identify missing part" at bounding box center [422, 241] width 22 height 22
checkbox input "true"
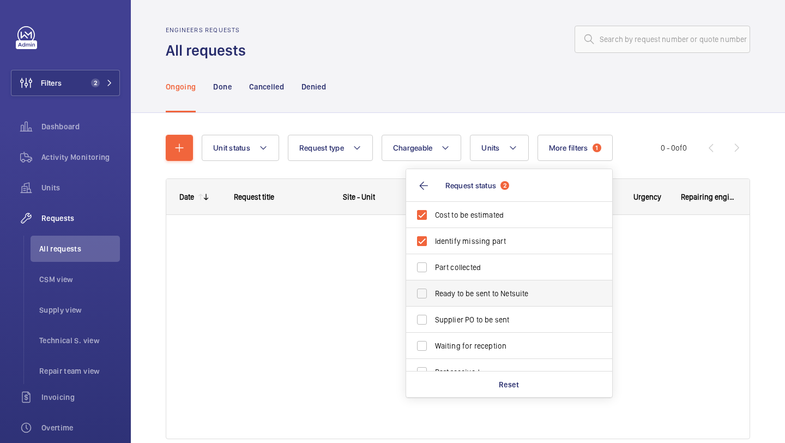
click at [460, 295] on span "Ready to be sent to Netsuite" at bounding box center [510, 293] width 150 height 11
click at [433, 295] on input "Ready to be sent to Netsuite" at bounding box center [422, 293] width 22 height 22
checkbox input "true"
click at [460, 309] on label "Supplier PO to be sent" at bounding box center [501, 319] width 190 height 26
click at [433, 309] on input "Supplier PO to be sent" at bounding box center [422, 319] width 22 height 22
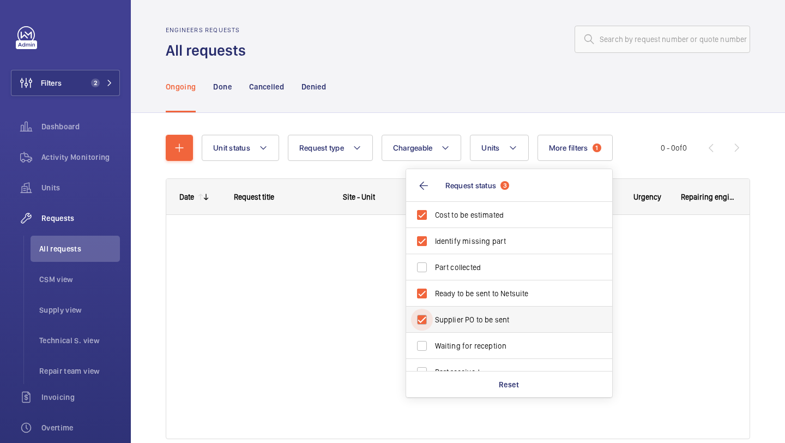
checkbox input "true"
click at [500, 51] on div at bounding box center [501, 39] width 498 height 26
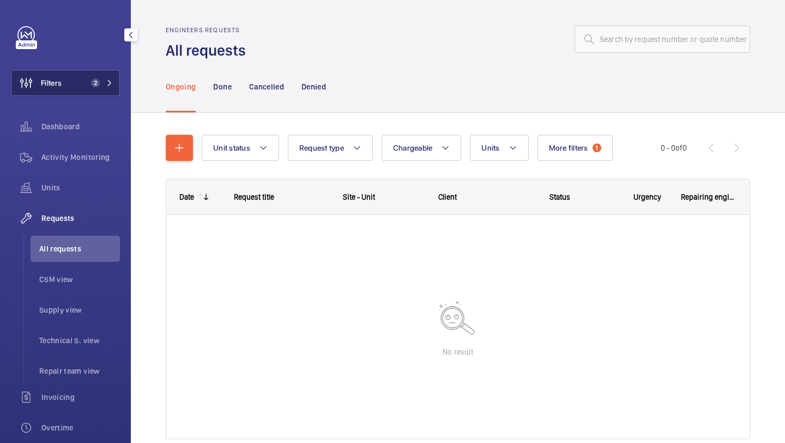
click at [92, 89] on button "Filters 2" at bounding box center [65, 83] width 109 height 26
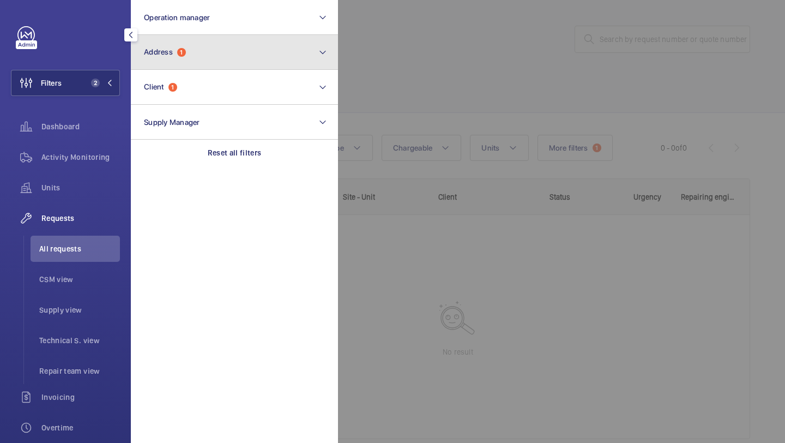
click at [157, 62] on button "Address 1" at bounding box center [234, 52] width 207 height 35
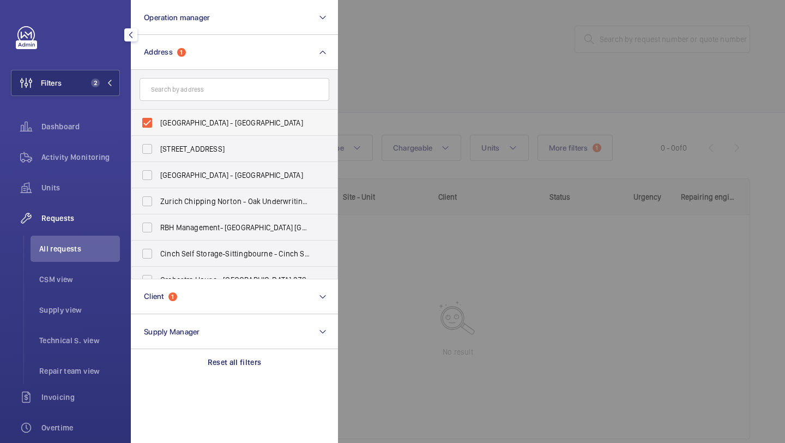
click at [177, 118] on span "Queens Road Railway Station - Queens Road Railway Station,, MANCHESTER M8 0RX" at bounding box center [235, 122] width 150 height 11
click at [158, 118] on input "Queens Road Railway Station - Queens Road Railway Station,, MANCHESTER M8 0RX" at bounding box center [147, 123] width 22 height 22
checkbox input "false"
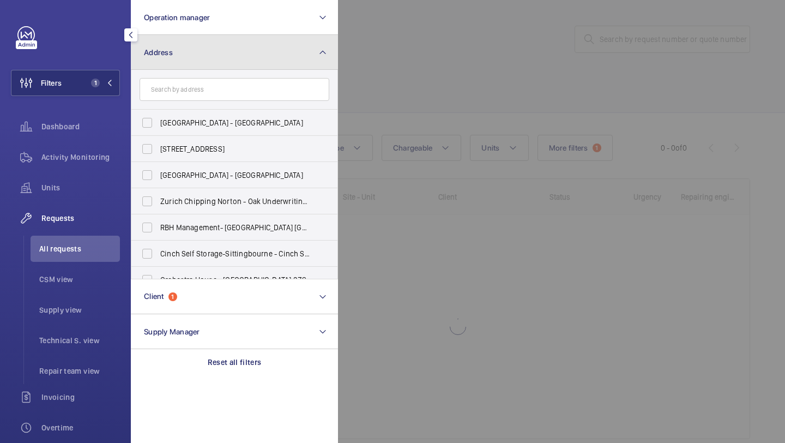
click at [225, 43] on button "Address" at bounding box center [234, 52] width 207 height 35
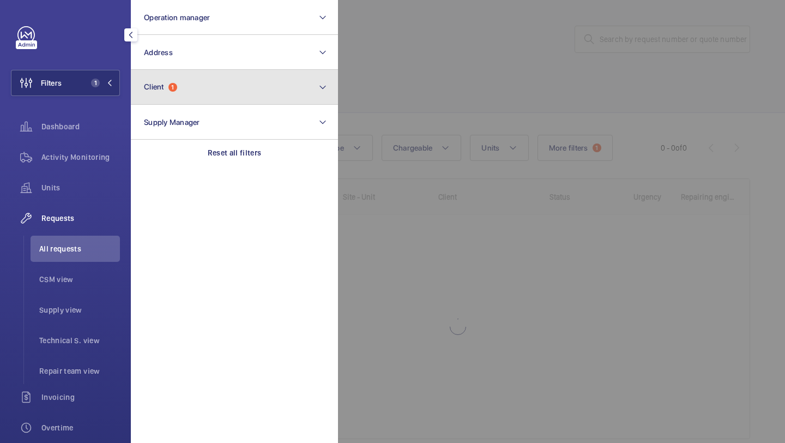
click at [225, 99] on button "Client 1" at bounding box center [234, 87] width 207 height 35
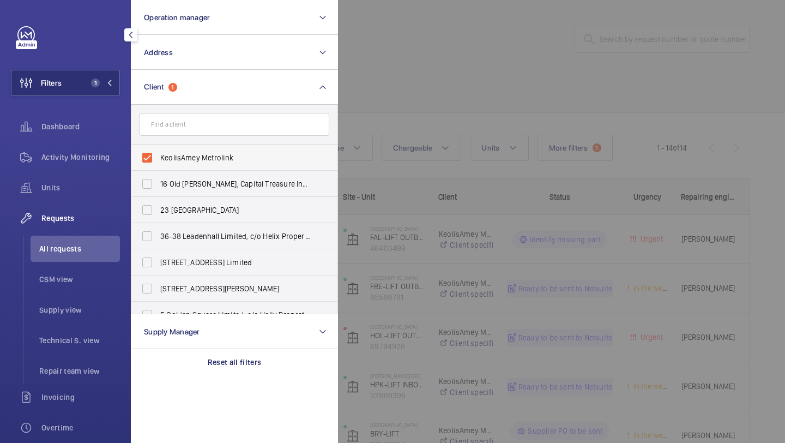
click at [208, 150] on label "KeolisAmey Metrolink" at bounding box center [226, 157] width 190 height 26
click at [158, 150] on input "KeolisAmey Metrolink" at bounding box center [147, 158] width 22 height 22
checkbox input "false"
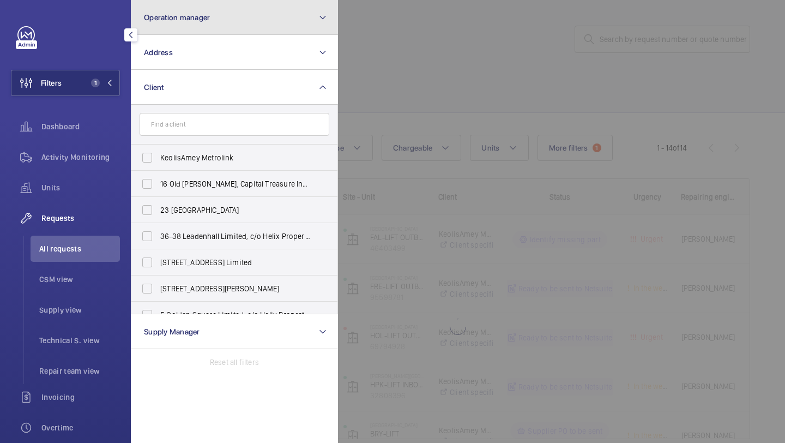
click at [250, 16] on button "Operation manager" at bounding box center [234, 17] width 207 height 35
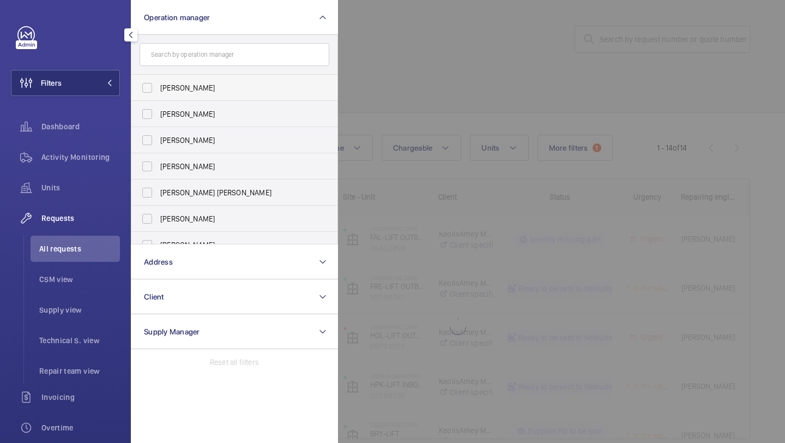
click at [236, 80] on label "Abby Archer" at bounding box center [226, 88] width 190 height 26
click at [158, 80] on input "Abby Archer" at bounding box center [147, 88] width 22 height 22
checkbox input "true"
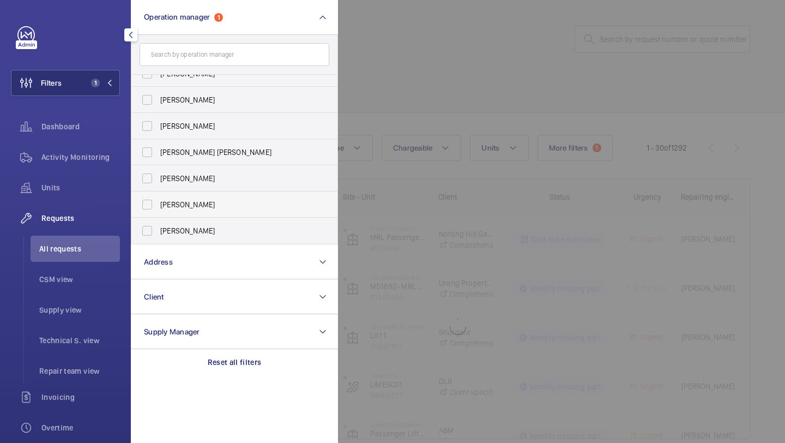
click at [199, 216] on label "[PERSON_NAME]" at bounding box center [226, 204] width 190 height 26
click at [158, 215] on input "[PERSON_NAME]" at bounding box center [147, 204] width 22 height 22
click at [199, 217] on label "[PERSON_NAME]" at bounding box center [226, 204] width 190 height 26
click at [158, 215] on input "[PERSON_NAME]" at bounding box center [147, 204] width 22 height 22
checkbox input "false"
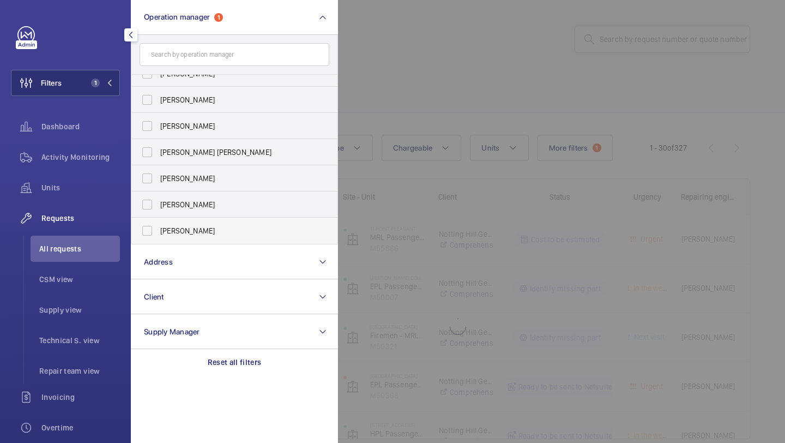
click at [195, 229] on span "Alex Waterman" at bounding box center [235, 230] width 150 height 11
click at [158, 229] on input "Alex Waterman" at bounding box center [147, 231] width 22 height 22
checkbox input "true"
click at [410, 123] on div at bounding box center [730, 221] width 785 height 443
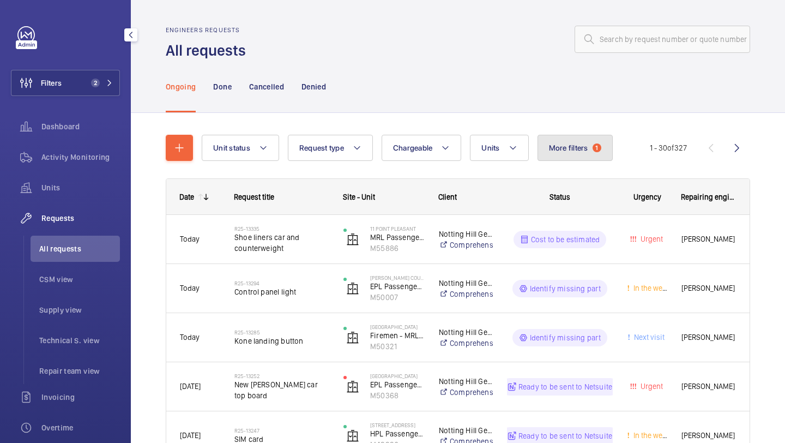
click at [599, 148] on span "1" at bounding box center [596, 147] width 9 height 9
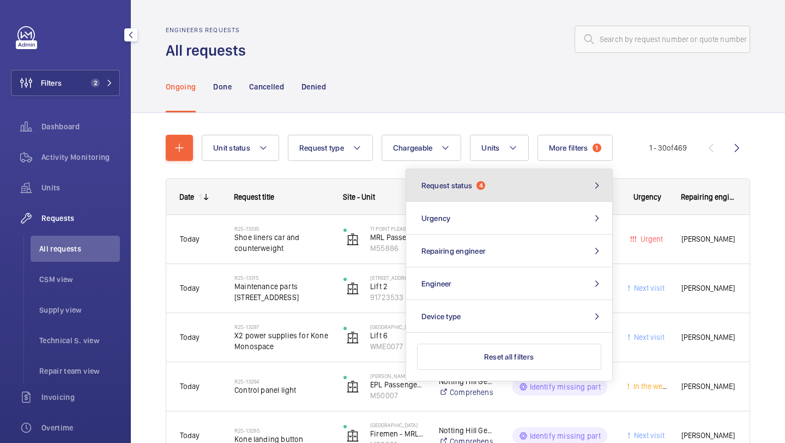
click at [547, 185] on button "Request status 4" at bounding box center [509, 185] width 206 height 33
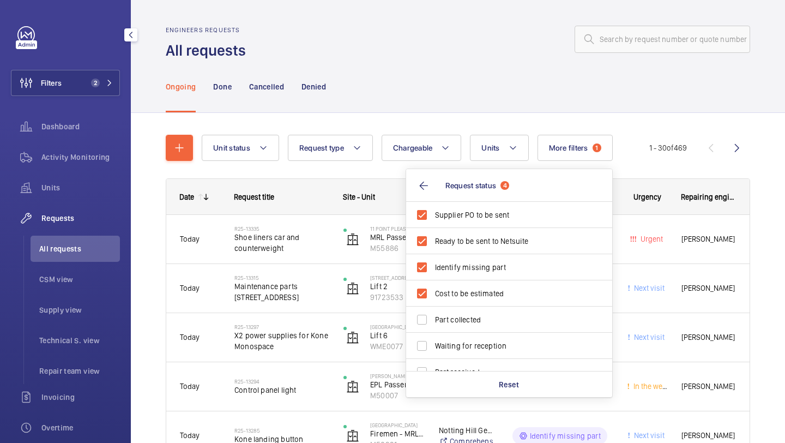
click at [536, 87] on div "Ongoing Done Cancelled Denied" at bounding box center [458, 86] width 584 height 52
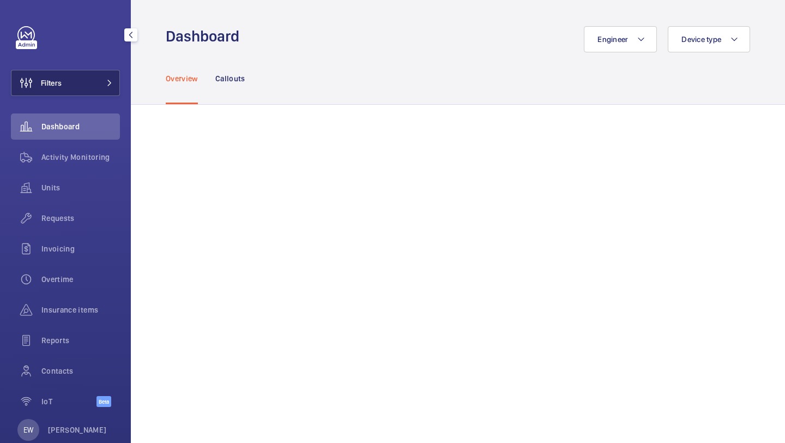
click at [99, 70] on button "Filters" at bounding box center [65, 83] width 109 height 26
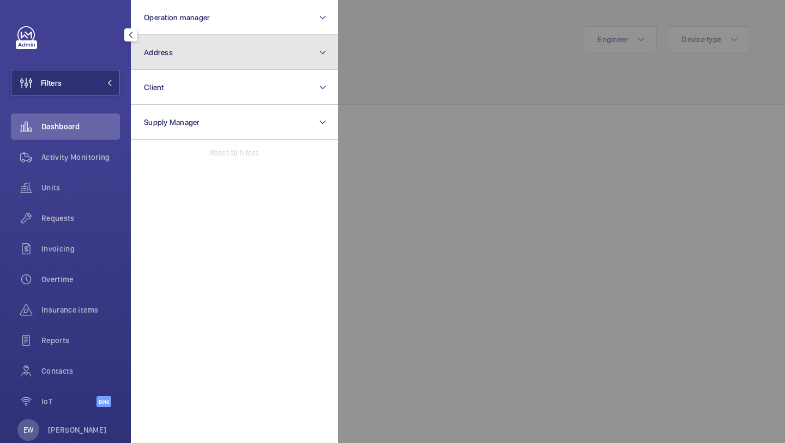
click at [150, 64] on button "Address" at bounding box center [234, 52] width 207 height 35
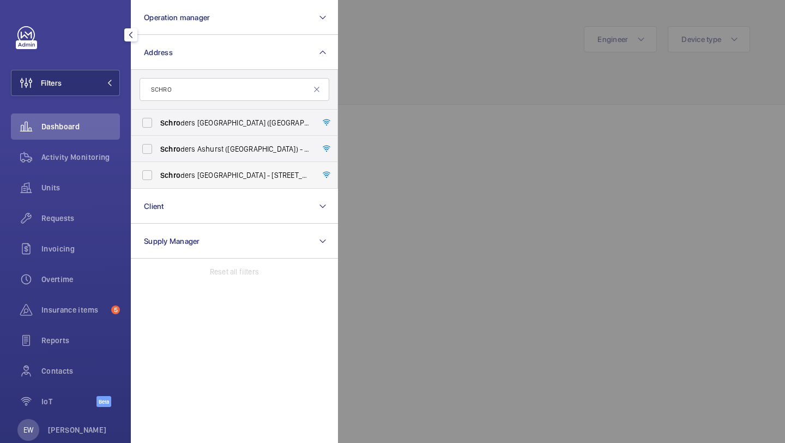
type input "SCHRO"
click at [212, 176] on span "Schro ders [GEOGRAPHIC_DATA] - [STREET_ADDRESS]" at bounding box center [235, 174] width 150 height 11
click at [158, 176] on input "Schro ders [GEOGRAPHIC_DATA] - [STREET_ADDRESS]" at bounding box center [147, 175] width 22 height 22
checkbox input "true"
click at [89, 227] on div "Requests" at bounding box center [65, 218] width 109 height 26
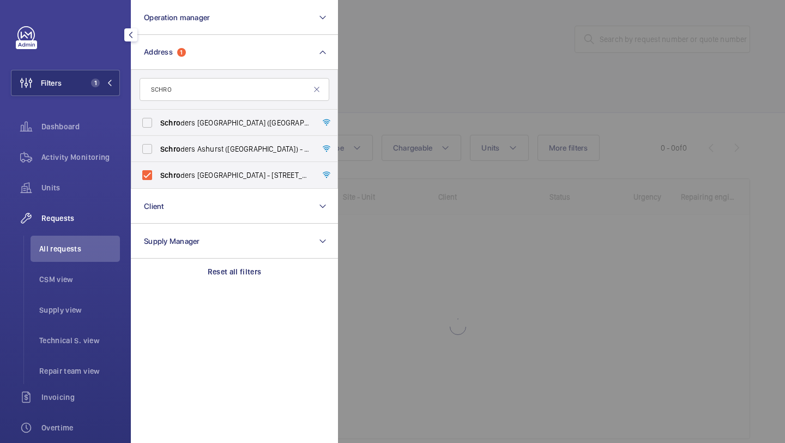
click at [382, 62] on div at bounding box center [730, 221] width 785 height 443
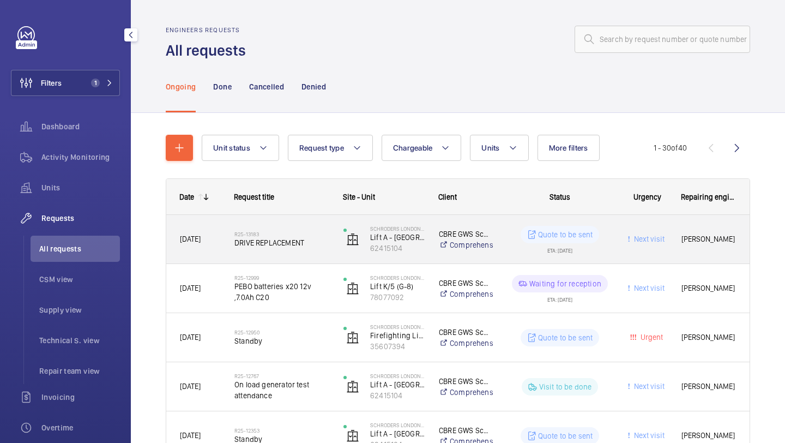
click at [298, 245] on span "DRIVE REPLACEMENT" at bounding box center [281, 242] width 95 height 11
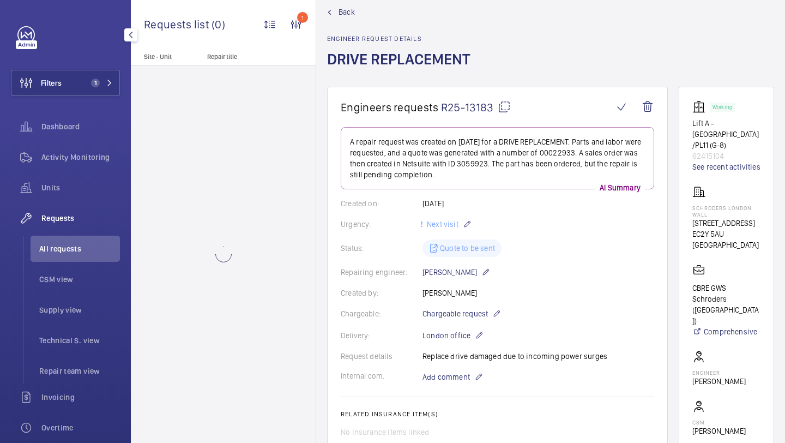
scroll to position [64, 0]
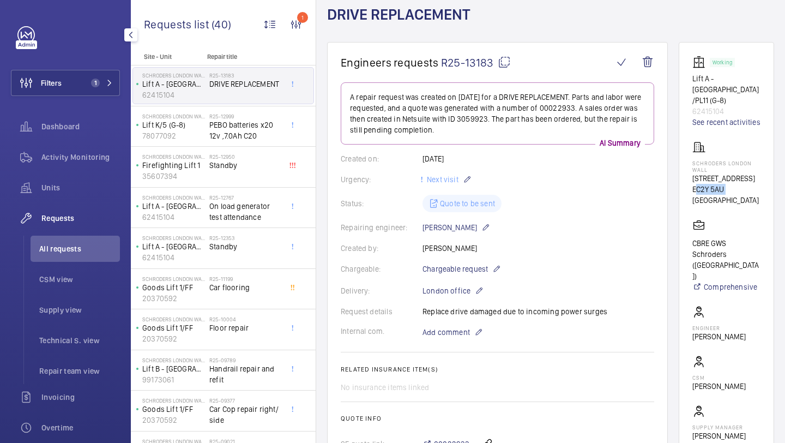
drag, startPoint x: 725, startPoint y: 191, endPoint x: 693, endPoint y: 191, distance: 32.2
click at [693, 191] on wm-front-card "Working Lift A - [GEOGRAPHIC_DATA]/PL11 (G-8) 62415104 See recent activities Sc…" at bounding box center [725, 259] width 95 height 434
click at [565, 226] on div "Repairing engineer: [PERSON_NAME]" at bounding box center [497, 227] width 313 height 13
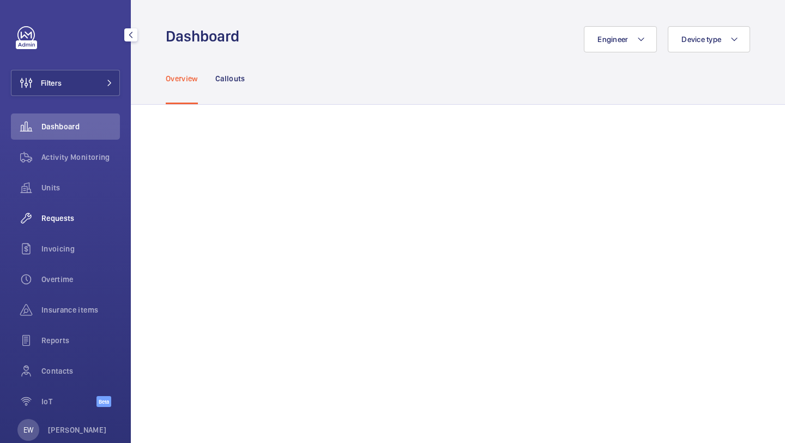
click at [57, 216] on span "Requests" at bounding box center [80, 218] width 78 height 11
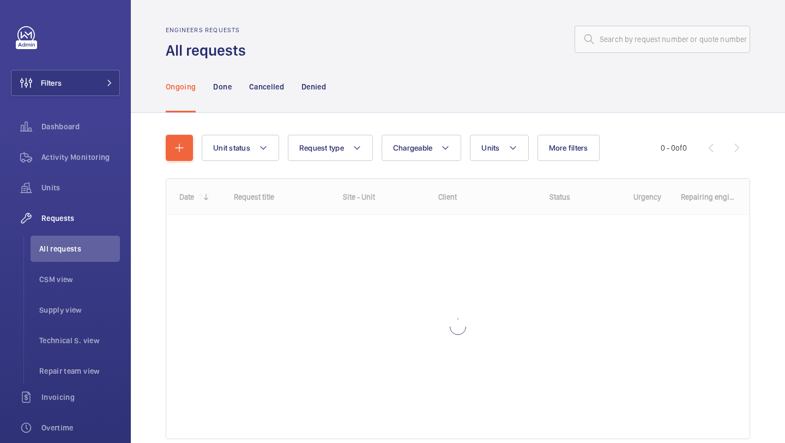
click at [611, 52] on div "Engineers requests All requests" at bounding box center [458, 43] width 584 height 34
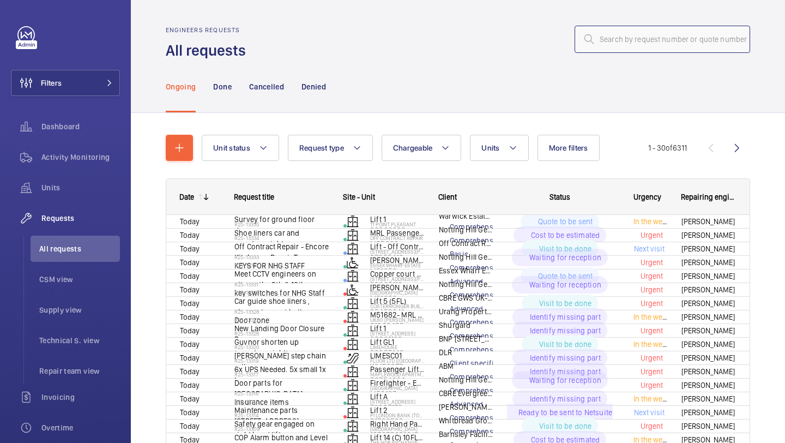
click at [610, 50] on input "text" at bounding box center [661, 39] width 175 height 27
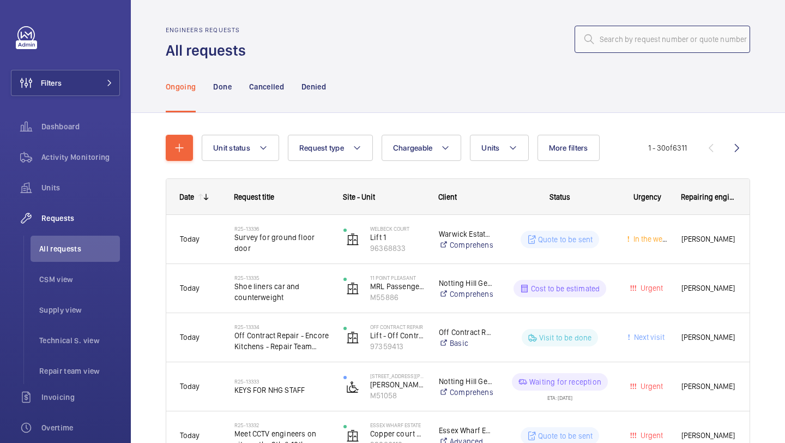
paste input "R25-12006"
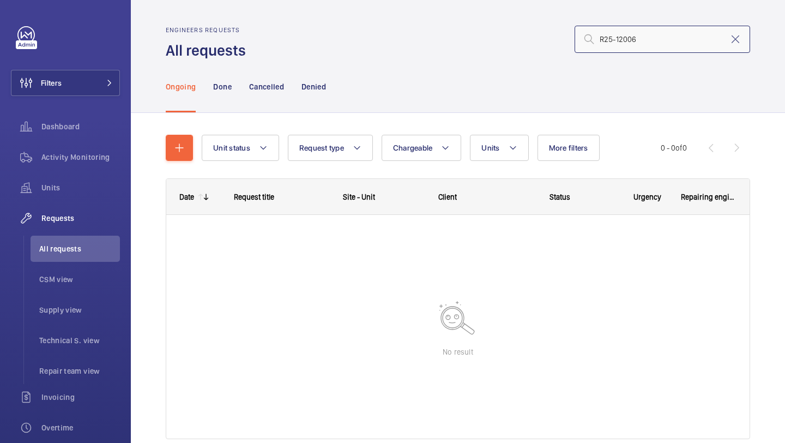
click at [597, 41] on input "R25-12006" at bounding box center [661, 39] width 175 height 27
click at [647, 44] on input "R25-12006" at bounding box center [661, 39] width 175 height 27
click at [645, 47] on input "R25-12006" at bounding box center [661, 39] width 175 height 27
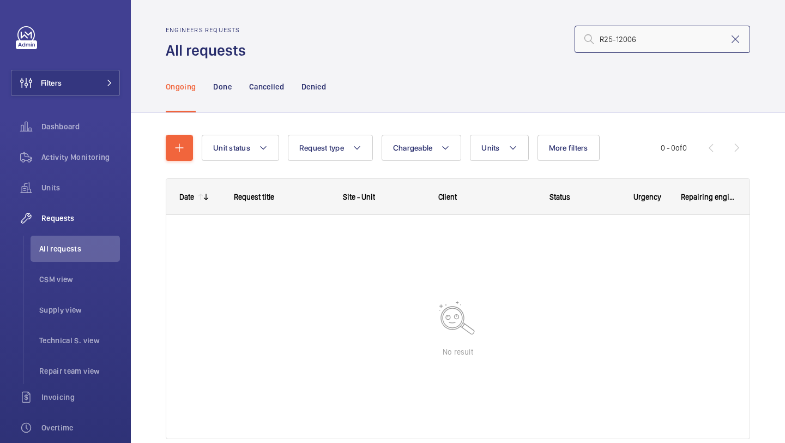
type input "R25-12006"
click at [735, 39] on mat-icon at bounding box center [735, 39] width 13 height 13
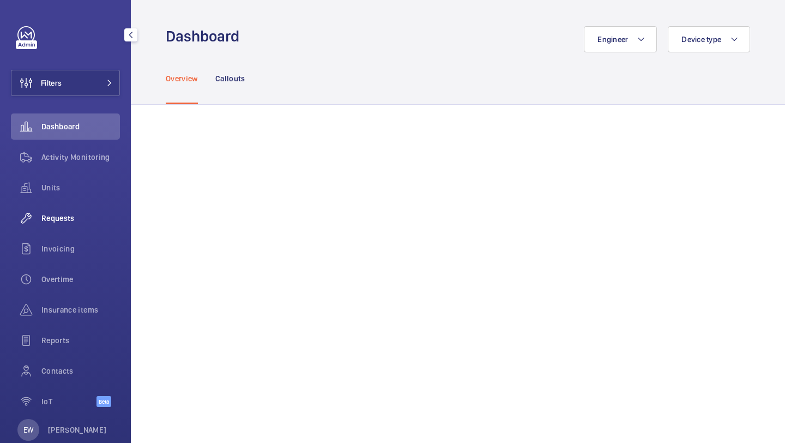
click at [79, 225] on div "Requests" at bounding box center [65, 218] width 109 height 26
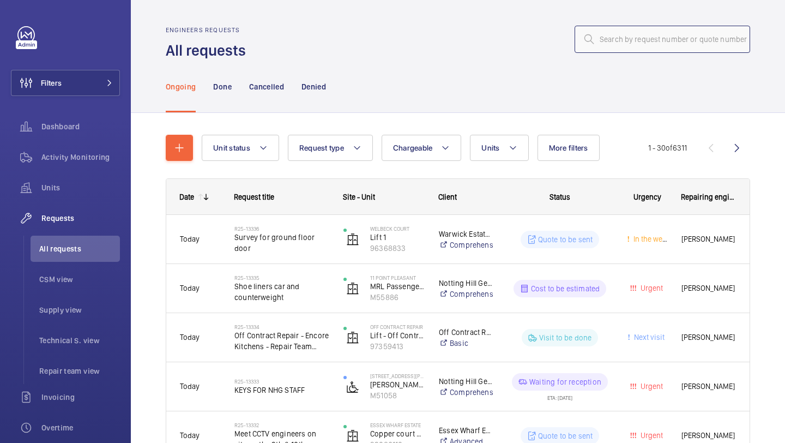
click at [643, 44] on input "text" at bounding box center [661, 39] width 175 height 27
paste input "R25-12006"
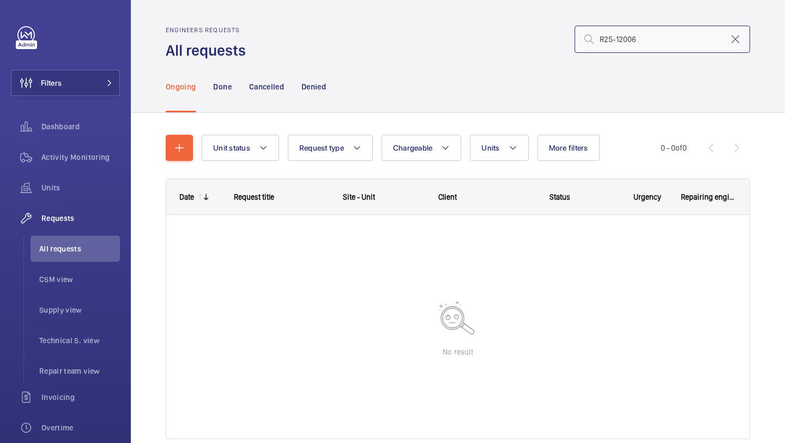
type input "R25-12006"
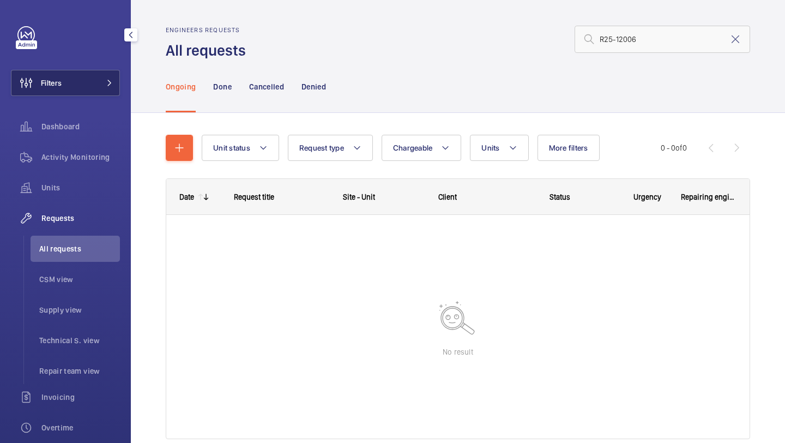
click at [68, 77] on button "Filters" at bounding box center [65, 83] width 109 height 26
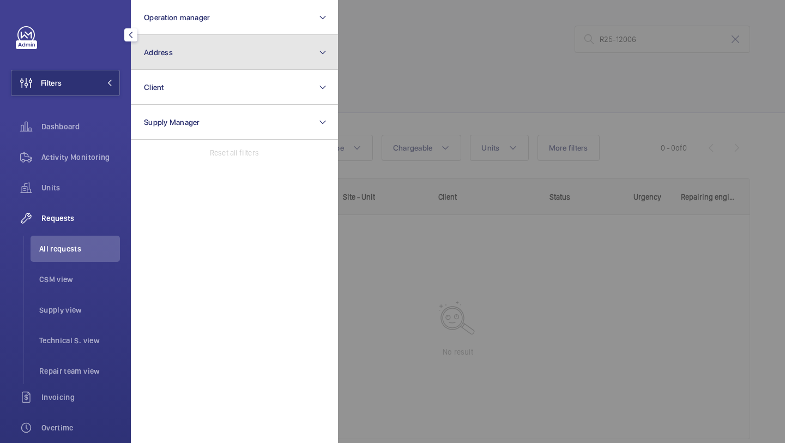
click at [185, 59] on button "Address" at bounding box center [234, 52] width 207 height 35
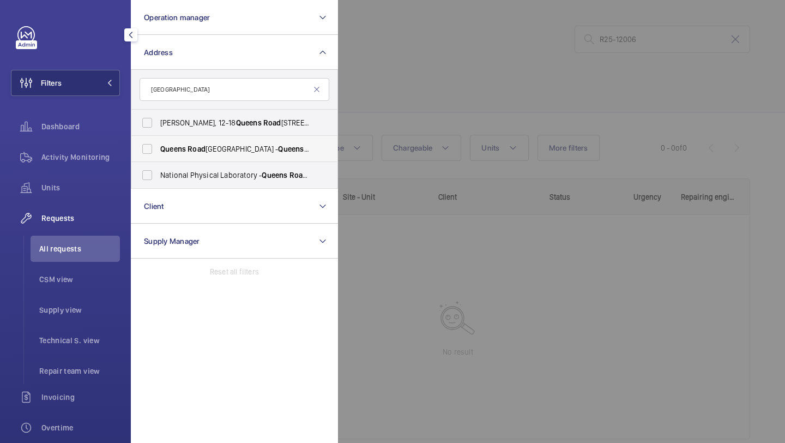
type input "queens road"
click at [234, 155] on label "Queens Road Railway Station - Queens Road Railway Station,, MANCHESTER M8 0RX" at bounding box center [226, 149] width 190 height 26
click at [158, 155] on input "Queens Road Railway Station - Queens Road Railway Station,, MANCHESTER M8 0RX" at bounding box center [147, 149] width 22 height 22
checkbox input "true"
click at [470, 86] on div at bounding box center [730, 221] width 785 height 443
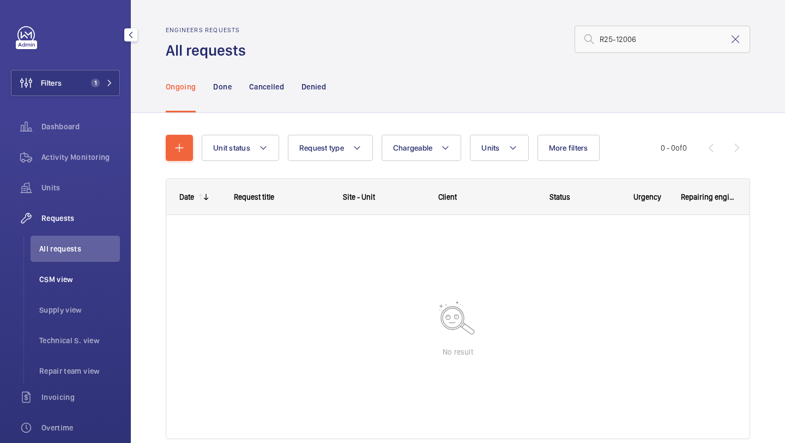
click at [98, 285] on li "CSM view" at bounding box center [75, 279] width 89 height 26
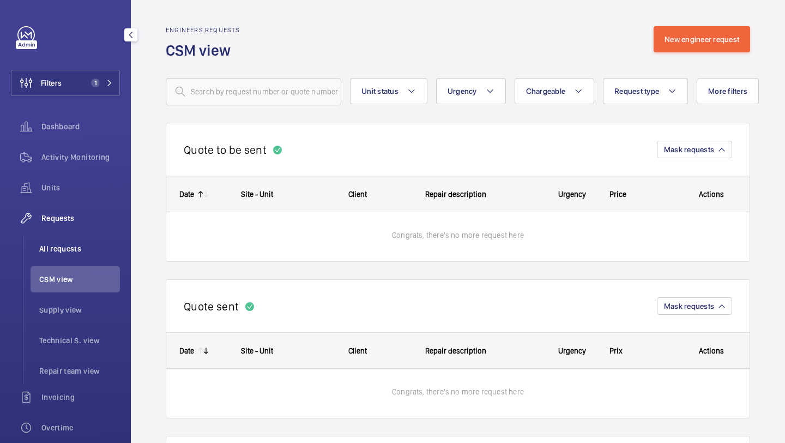
click at [96, 257] on li "All requests" at bounding box center [75, 248] width 89 height 26
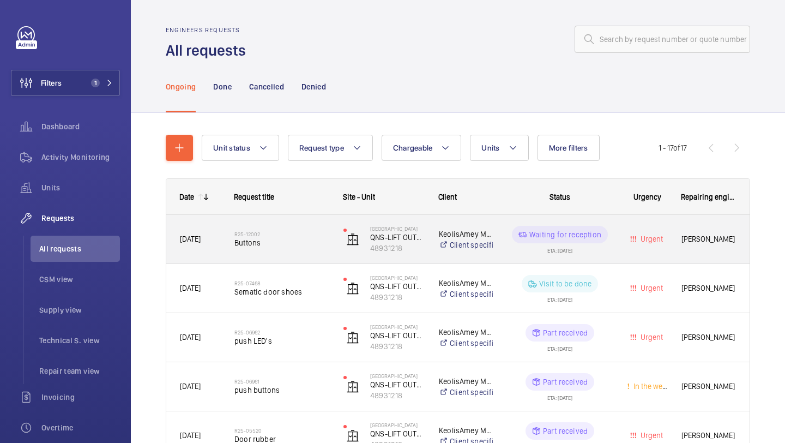
click at [310, 240] on span "Buttons" at bounding box center [281, 242] width 95 height 11
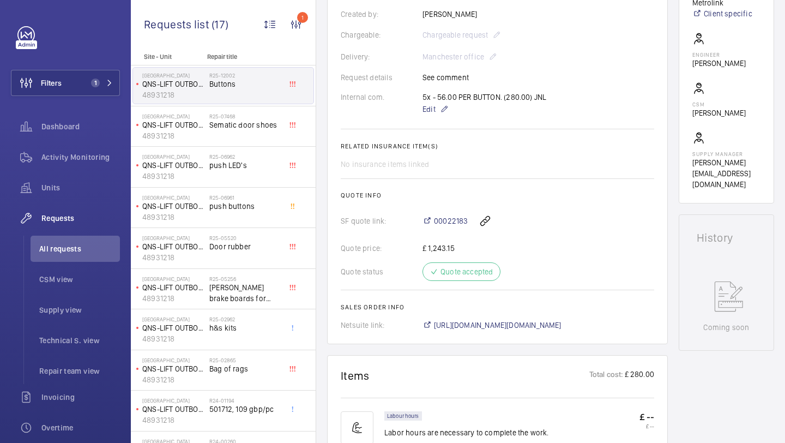
scroll to position [305, 0]
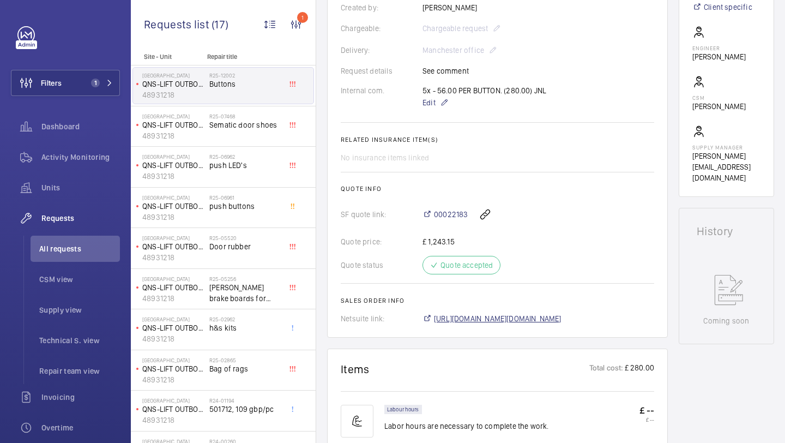
click at [561, 323] on span "https://6461500.app.netsuite.com/app/accounting/transactions/salesord.nl?id=301…" at bounding box center [498, 318] width 128 height 11
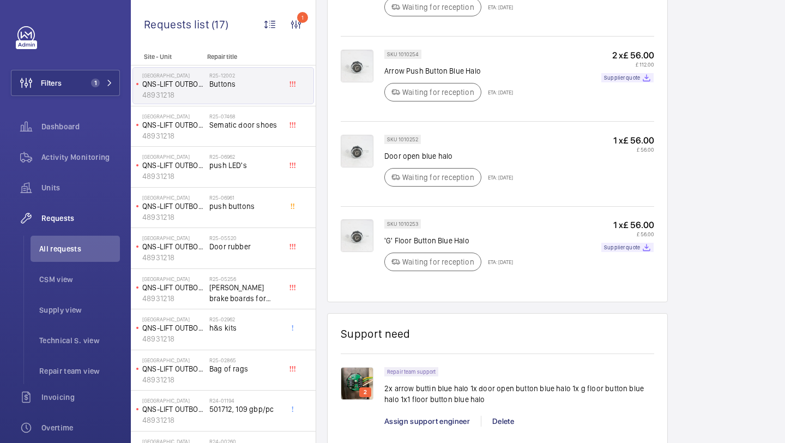
scroll to position [848, 0]
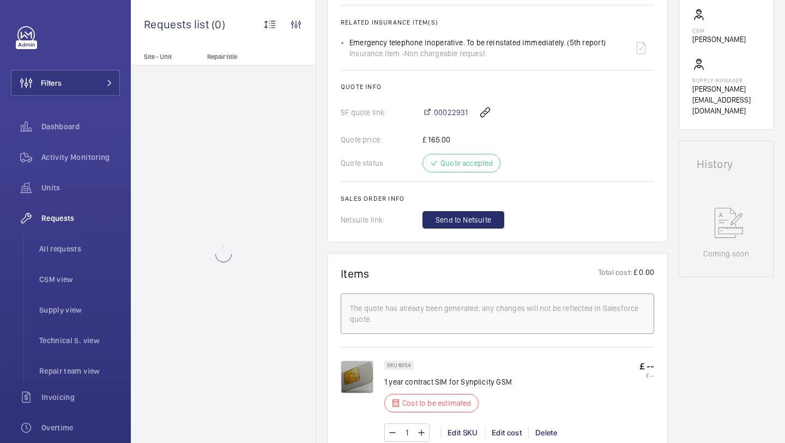
scroll to position [422, 0]
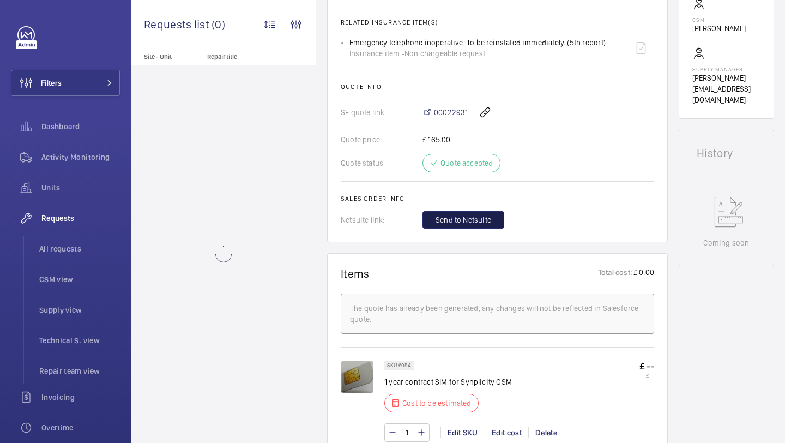
click at [470, 216] on span "Send to Netsuite" at bounding box center [463, 219] width 56 height 11
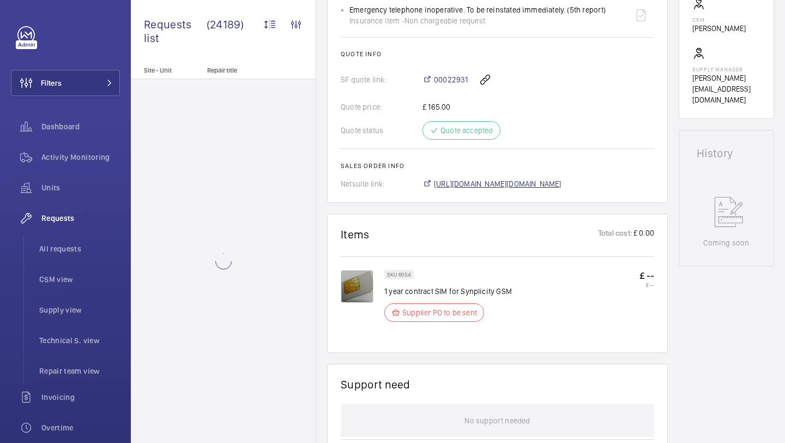
scroll to position [433, 0]
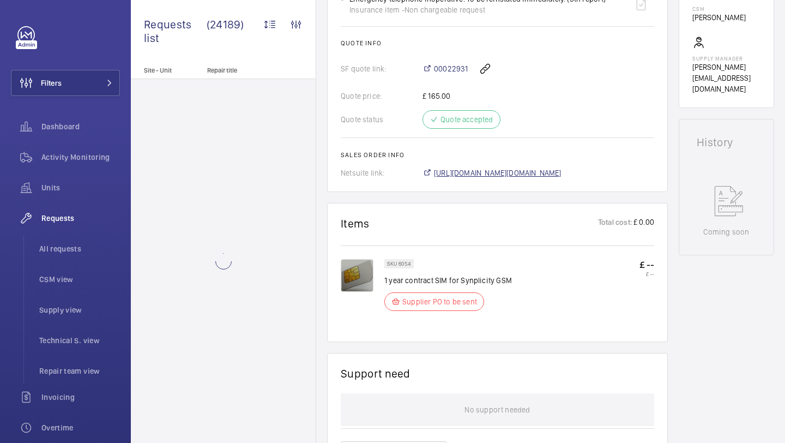
click at [481, 170] on span "[URL][DOMAIN_NAME][DOMAIN_NAME]" at bounding box center [498, 172] width 128 height 11
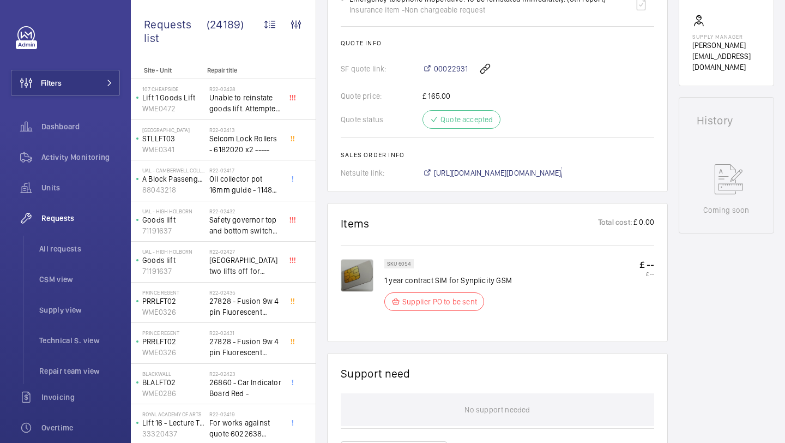
scroll to position [136, 0]
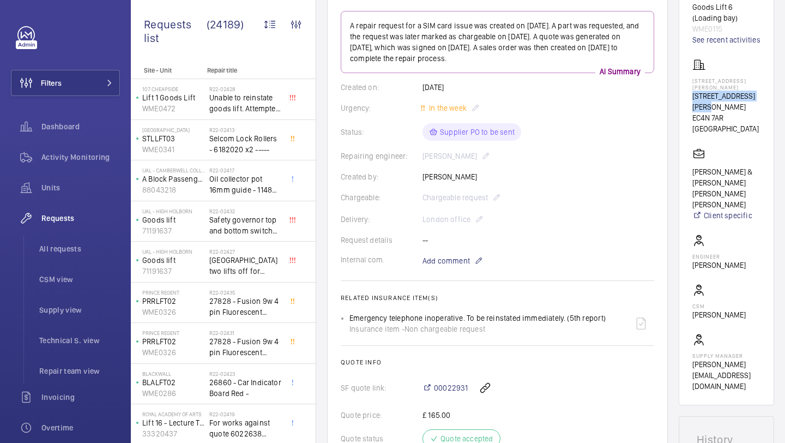
drag, startPoint x: 761, startPoint y: 100, endPoint x: 687, endPoint y: 99, distance: 74.1
click at [687, 99] on wm-front-card "Working Goods Lift 6 (Loading bay) WME0115 See recent activities [STREET_ADDRES…" at bounding box center [725, 188] width 95 height 434
copy p "[STREET_ADDRESS][PERSON_NAME]"
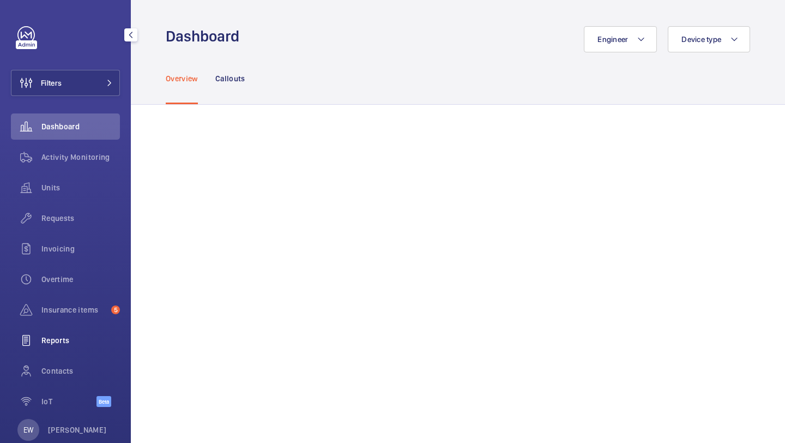
scroll to position [24, 0]
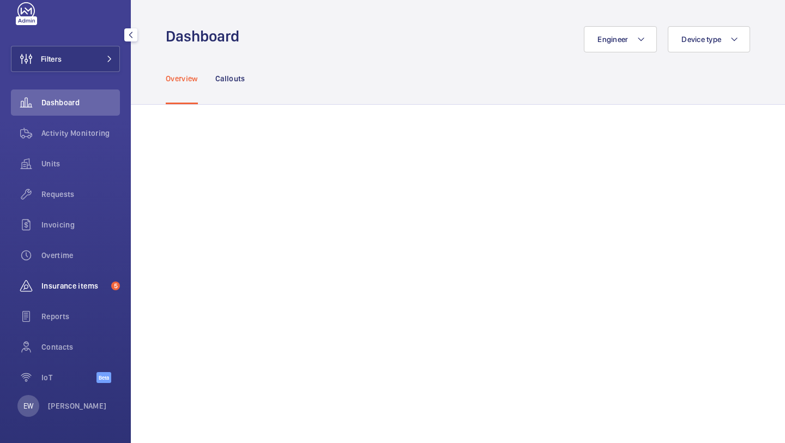
click at [94, 294] on div "Insurance items 5" at bounding box center [65, 285] width 109 height 26
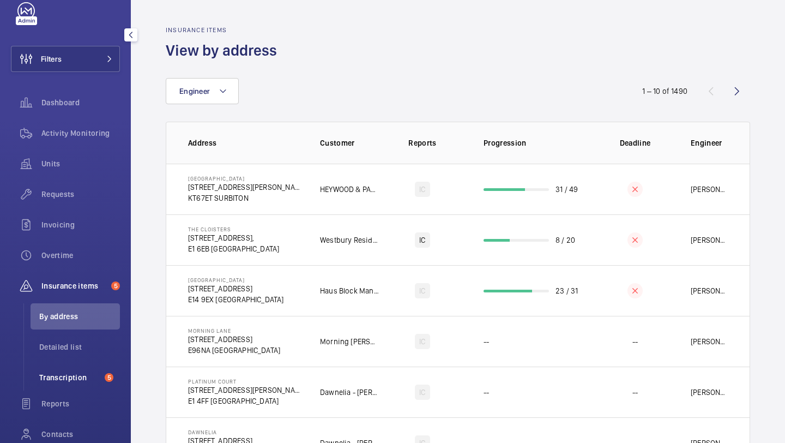
click at [77, 375] on span "Transcription" at bounding box center [69, 377] width 61 height 11
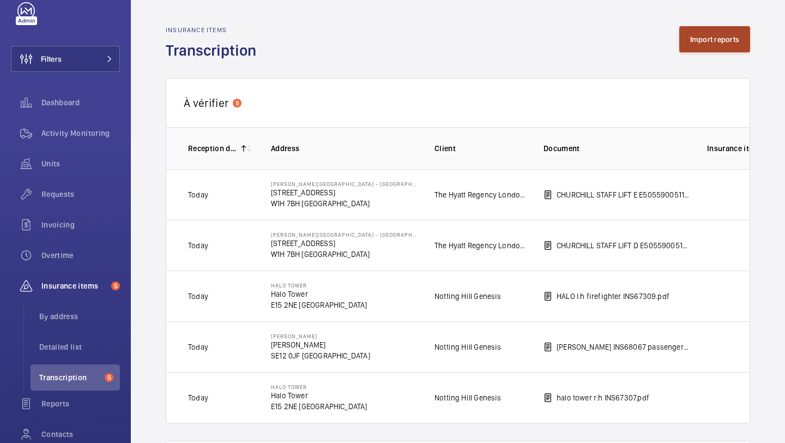
click at [710, 44] on button "Import reports" at bounding box center [714, 39] width 71 height 26
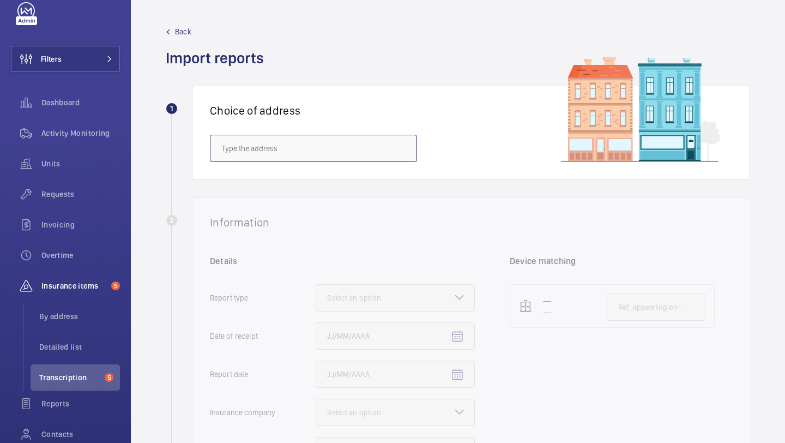
click at [381, 153] on input "text" at bounding box center [313, 148] width 207 height 27
paste input "SS14 1EX"
click at [381, 153] on input "SS14 1EX" at bounding box center [313, 148] width 207 height 27
type input "S"
click at [353, 175] on span "[GEOGRAPHIC_DATA] - [STREET_ADDRESS]" at bounding box center [290, 180] width 139 height 11
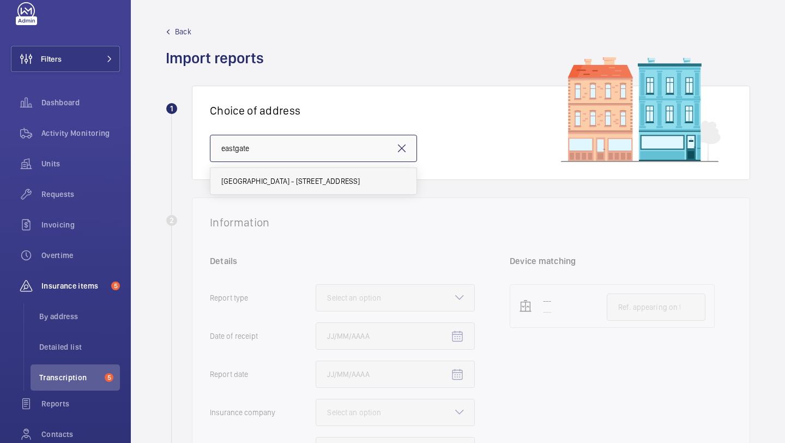
type input "[GEOGRAPHIC_DATA] - [STREET_ADDRESS]"
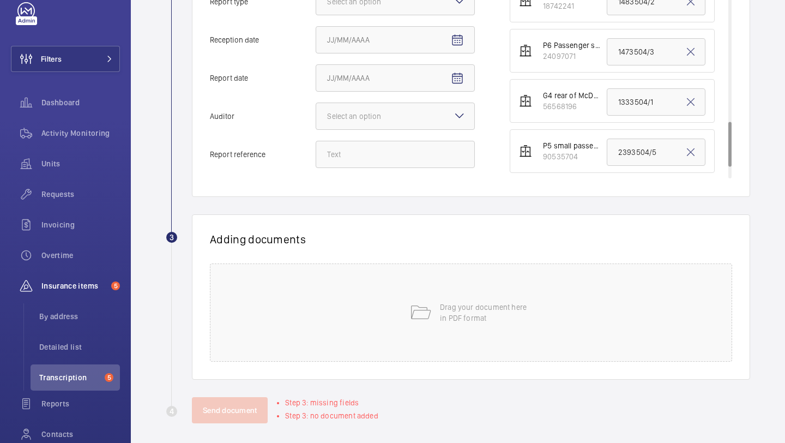
scroll to position [560, 0]
click at [631, 57] on input "1473504/3" at bounding box center [656, 52] width 99 height 27
paste input "5"
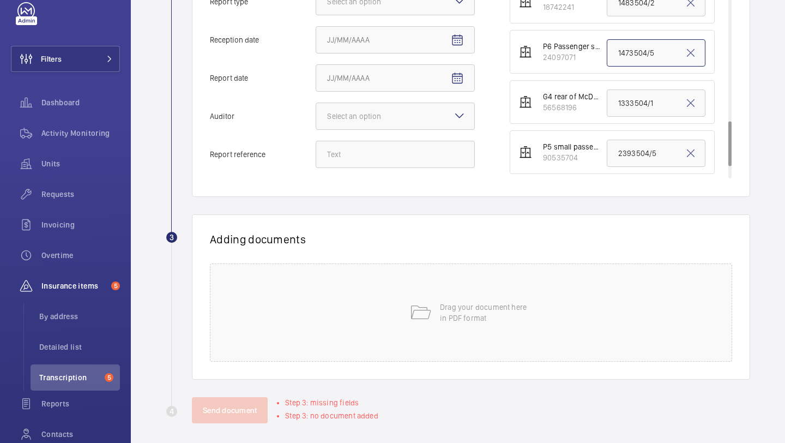
type input "1473504/5"
click at [447, 286] on div "Drag your document here in PDF format" at bounding box center [471, 312] width 522 height 98
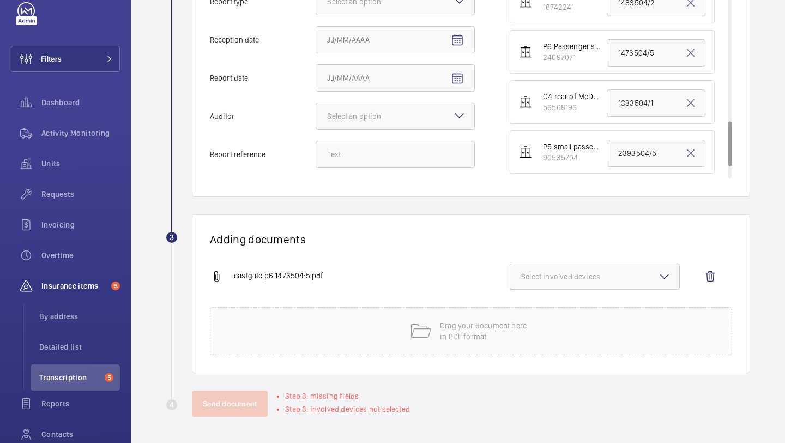
click at [585, 274] on span "Select involved devices" at bounding box center [594, 276] width 147 height 11
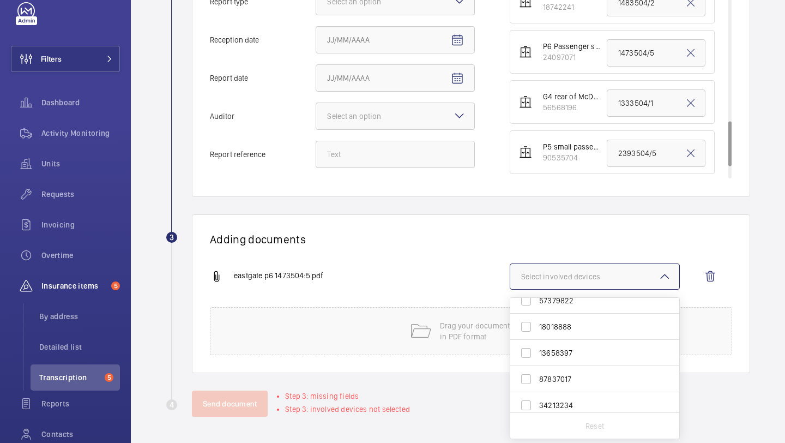
scroll to position [94, 0]
click at [584, 344] on span "87837017" at bounding box center [595, 347] width 113 height 11
click at [537, 344] on input "87837017" at bounding box center [526, 348] width 22 height 22
checkbox input "true"
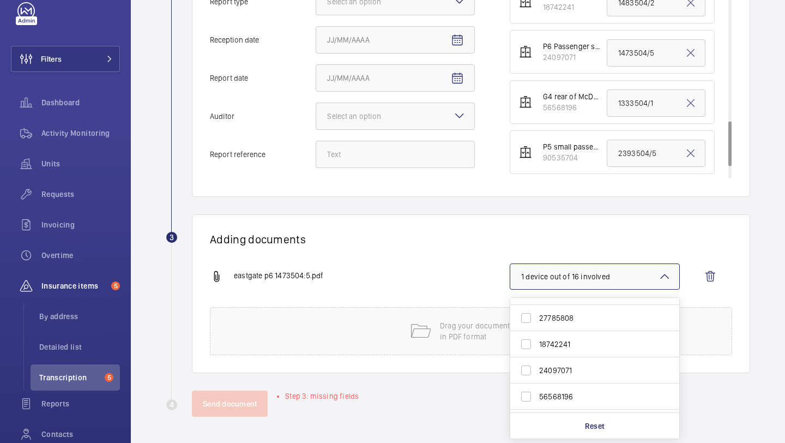
scroll to position [259, 0]
click at [623, 362] on span "24097071" at bounding box center [595, 365] width 113 height 11
click at [537, 362] on input "24097071" at bounding box center [526, 366] width 22 height 22
checkbox input "true"
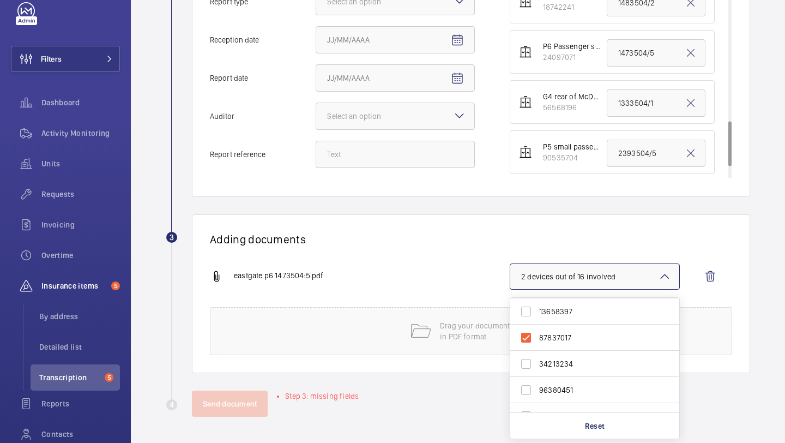
click at [542, 340] on span "87837017" at bounding box center [595, 337] width 113 height 11
click at [537, 340] on input "87837017" at bounding box center [526, 337] width 22 height 22
checkbox input "false"
click at [334, 290] on div "eastgate p6 1473504:5.pdf 1 device out of 16 involved 28597955 79904397 5737982…" at bounding box center [466, 285] width 513 height 44
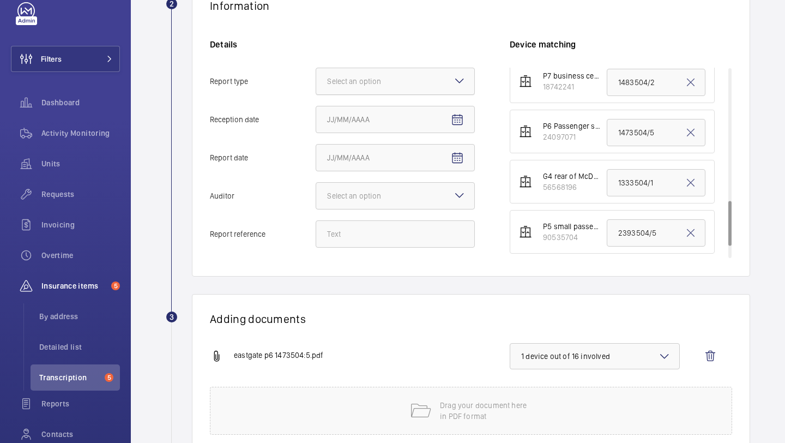
scroll to position [209, 0]
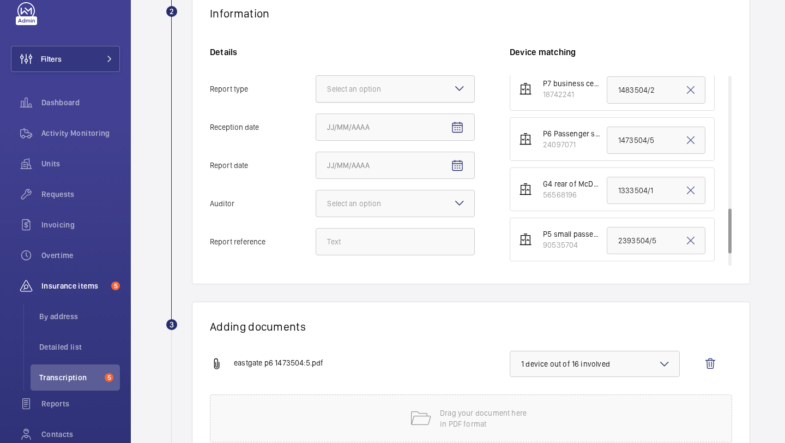
click at [377, 79] on div at bounding box center [395, 89] width 158 height 26
click at [316, 79] on input "Report type Select an option" at bounding box center [316, 89] width 0 height 26
click at [375, 110] on div "Insurance company" at bounding box center [395, 122] width 158 height 27
click at [316, 102] on input "Report type Select an option Insurance company Consultant" at bounding box center [316, 89] width 0 height 26
click at [456, 123] on mat-icon "Open calendar" at bounding box center [457, 127] width 13 height 13
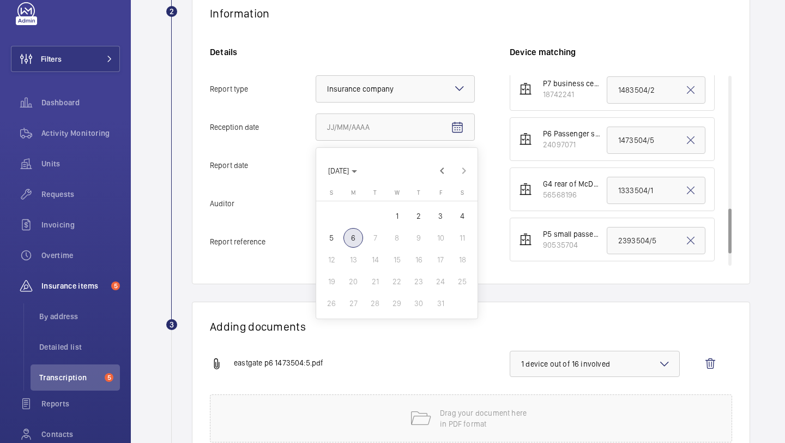
click at [355, 236] on span "6" at bounding box center [353, 238] width 20 height 20
type input "10/6/2025"
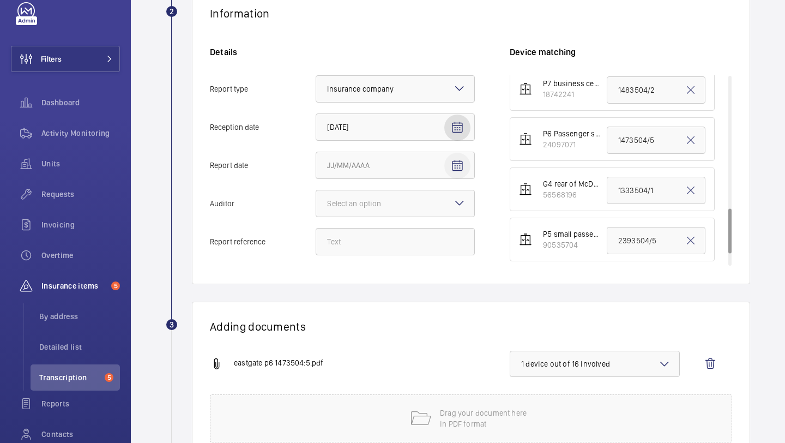
click at [458, 159] on mat-icon "Open calendar" at bounding box center [457, 165] width 13 height 13
click at [356, 274] on span "6" at bounding box center [353, 276] width 20 height 20
click at [456, 159] on span "Open calendar" at bounding box center [457, 166] width 26 height 26
click at [440, 209] on span "Previous month" at bounding box center [442, 209] width 22 height 22
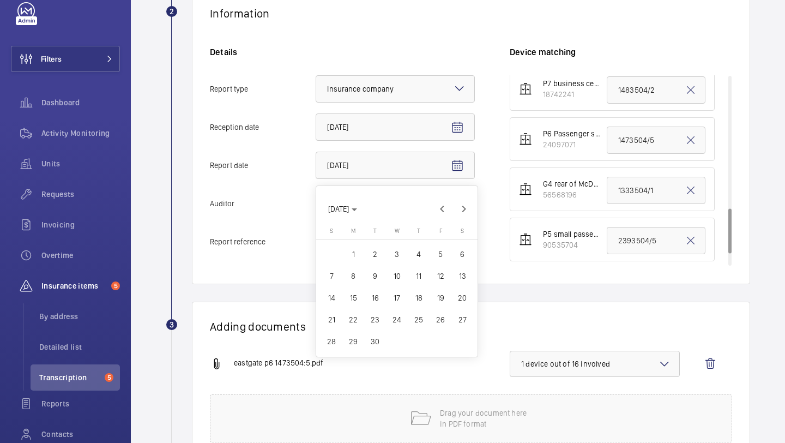
click at [434, 320] on span "26" at bounding box center [441, 320] width 20 height 20
type input "9/26/2025"
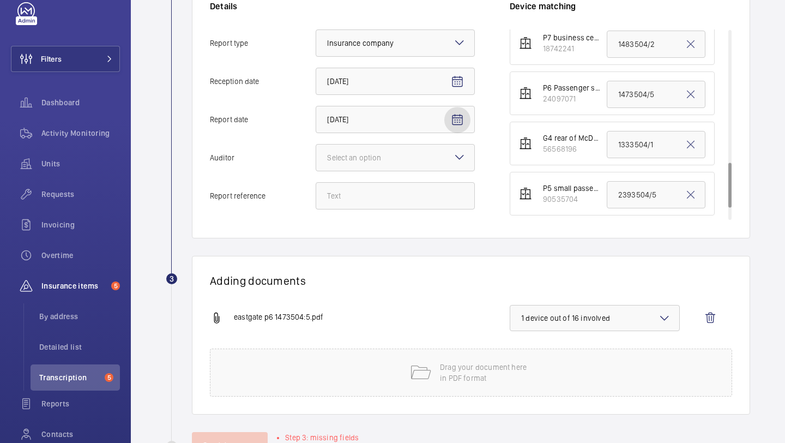
scroll to position [296, 0]
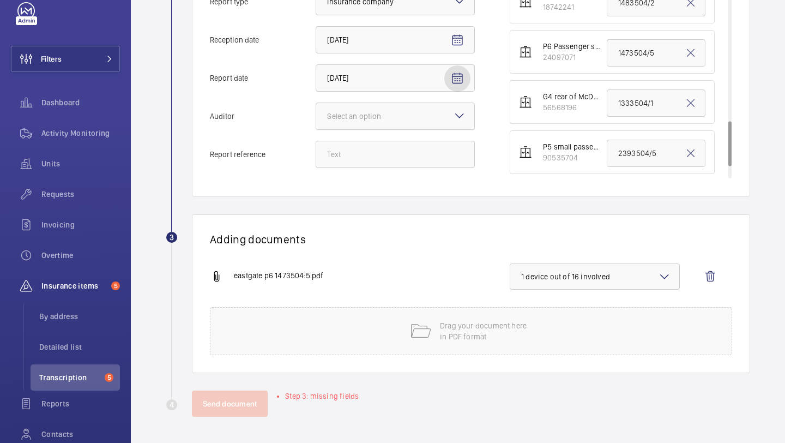
click at [367, 118] on div "Select an option" at bounding box center [367, 116] width 81 height 11
click at [316, 118] on input "Auditor Select an option" at bounding box center [316, 116] width 0 height 26
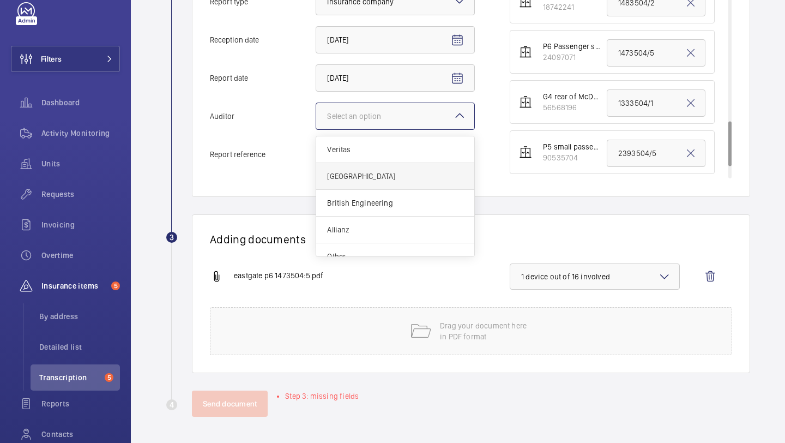
scroll to position [13, 0]
click at [371, 169] on div "Zurich" at bounding box center [395, 163] width 158 height 27
click at [316, 129] on input "Auditor Select an option Veritas Zurich British Engineering Allianz Other" at bounding box center [316, 116] width 0 height 26
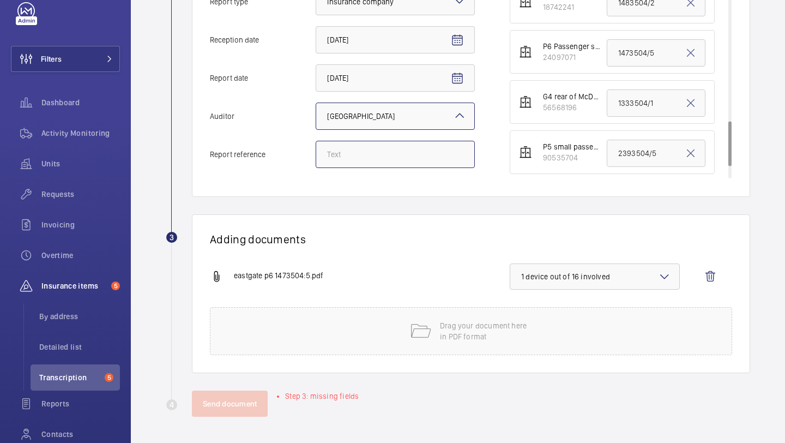
click at [371, 162] on input "Report reference" at bounding box center [395, 154] width 159 height 27
paste input "1473504/5"
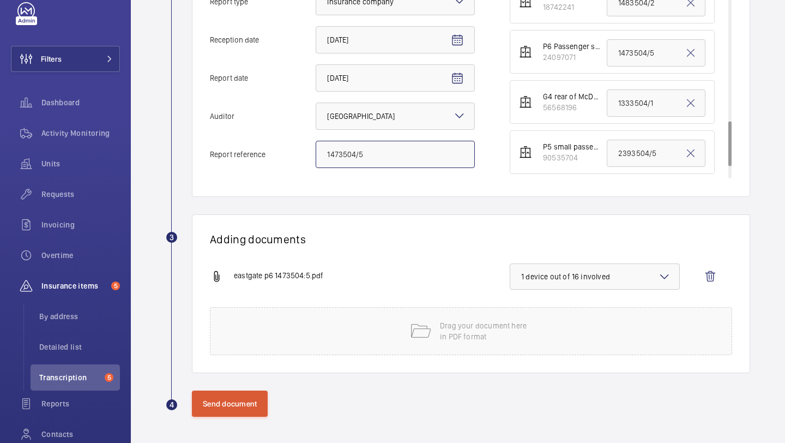
type input "1473504/5"
click at [244, 406] on button "Send document" at bounding box center [230, 403] width 76 height 26
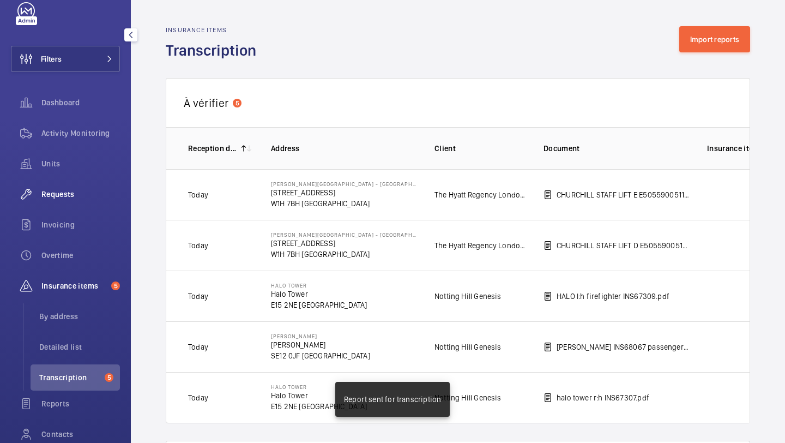
click at [78, 198] on span "Requests" at bounding box center [80, 194] width 78 height 11
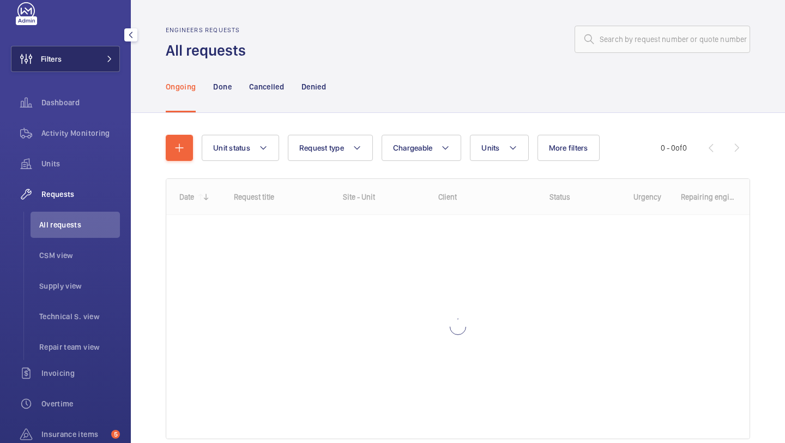
click at [96, 65] on button "Filters" at bounding box center [65, 59] width 109 height 26
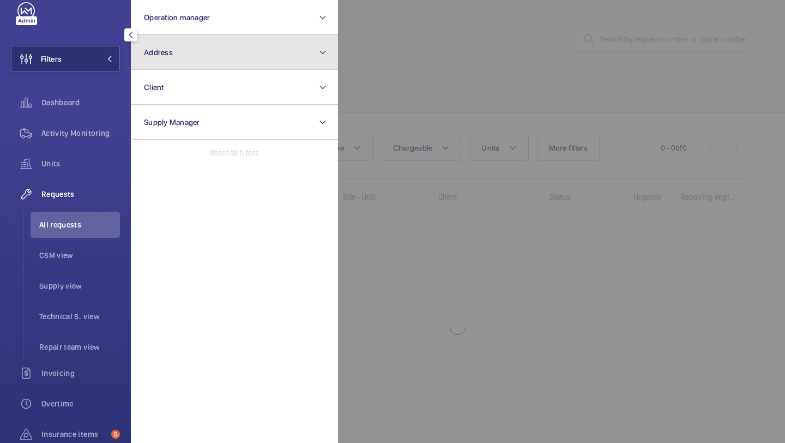
click at [140, 63] on button "Address" at bounding box center [234, 52] width 207 height 35
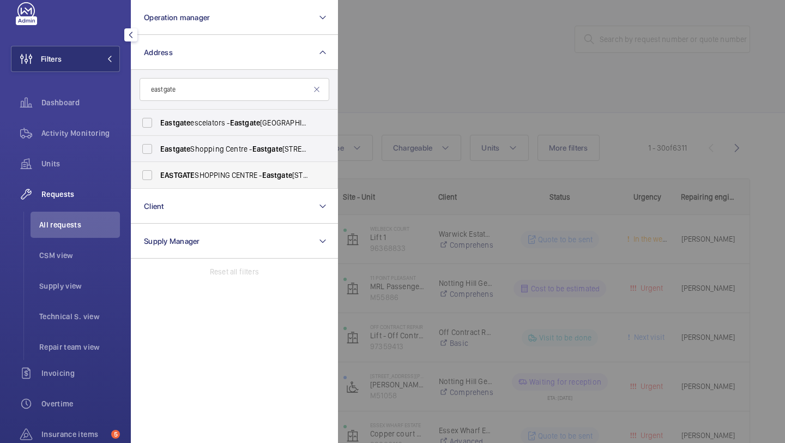
type input "eastgate"
click at [191, 169] on span "EASTGATE SHOPPING CENTRE - Eastgate Shopping Centre, BASILDON SS14 1EB" at bounding box center [235, 174] width 150 height 11
click at [158, 169] on input "EASTGATE SHOPPING CENTRE - Eastgate Shopping Centre, BASILDON SS14 1EB" at bounding box center [147, 175] width 22 height 22
checkbox input "true"
click at [524, 81] on div at bounding box center [730, 221] width 785 height 443
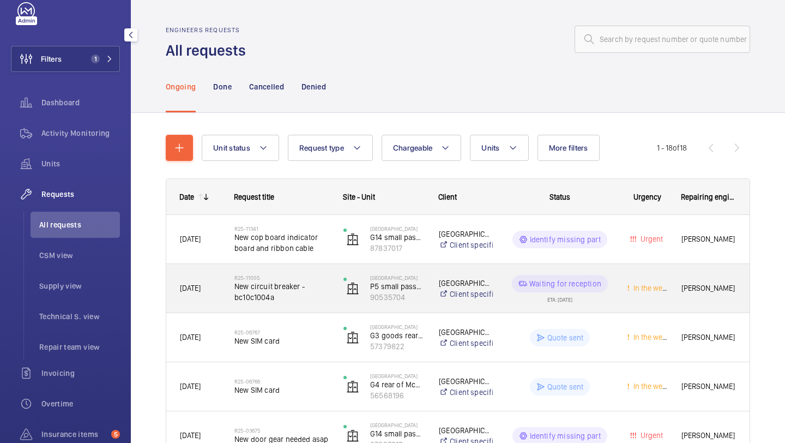
click at [298, 240] on span "New cop board indicator board and ribbon cable" at bounding box center [281, 243] width 95 height 22
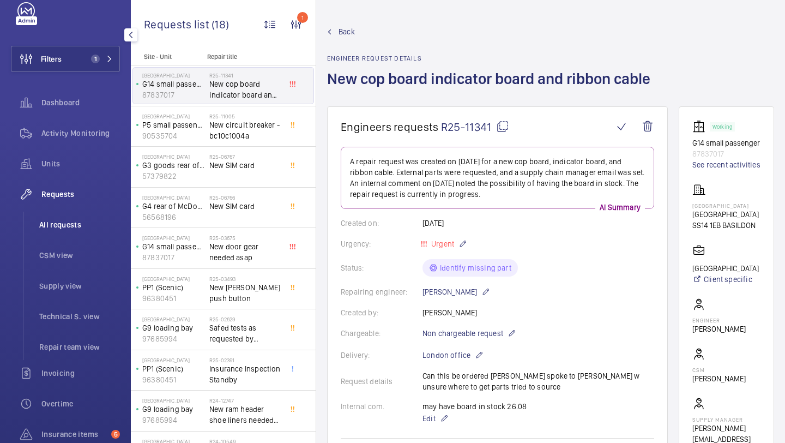
click at [62, 231] on li "All requests" at bounding box center [75, 224] width 89 height 26
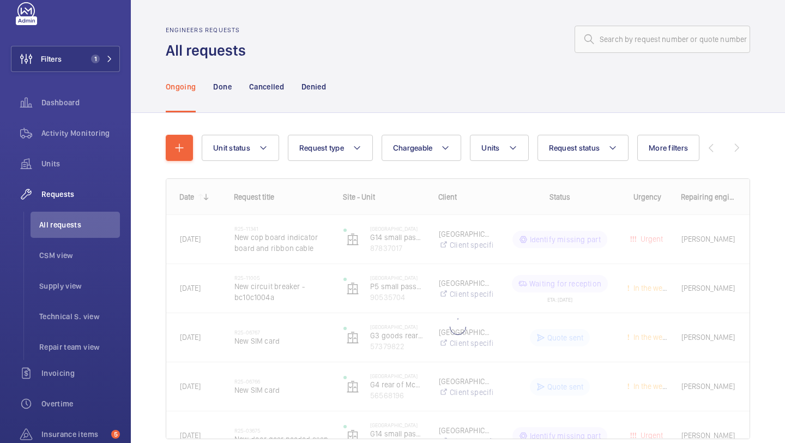
click at [523, 130] on div "Unit status Request type Chargeable Units Request status More filters Urgency R…" at bounding box center [458, 291] width 584 height 348
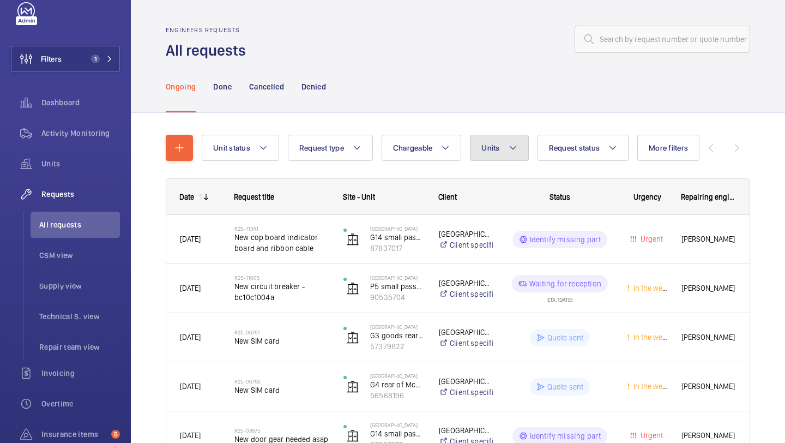
click at [516, 140] on button "Units" at bounding box center [499, 148] width 58 height 26
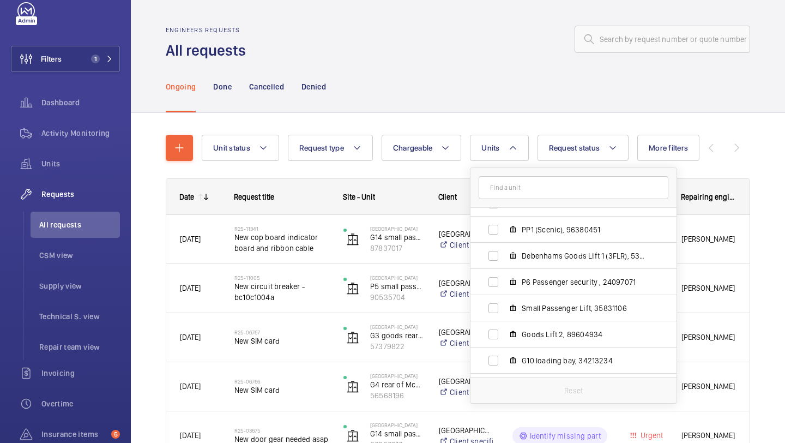
scroll to position [277, 0]
click at [555, 288] on span "P6 Passenger security , 24097071" at bounding box center [585, 283] width 126 height 11
click at [504, 288] on input "P6 Passenger security , 24097071" at bounding box center [493, 283] width 22 height 22
checkbox input "true"
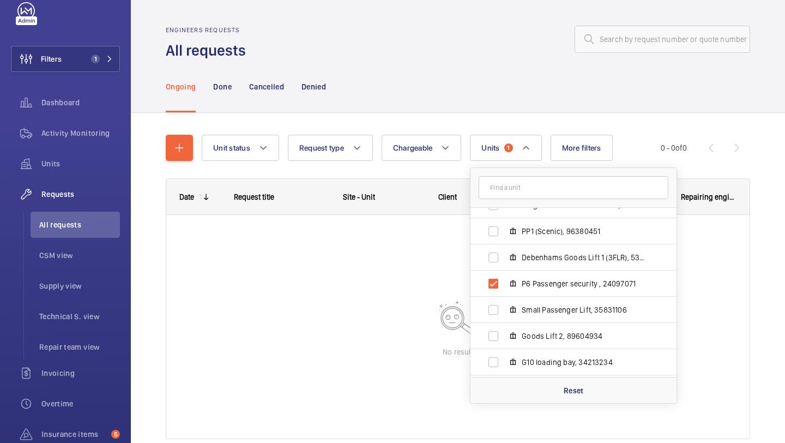
click at [489, 64] on div "Ongoing Done Cancelled Denied" at bounding box center [458, 86] width 584 height 52
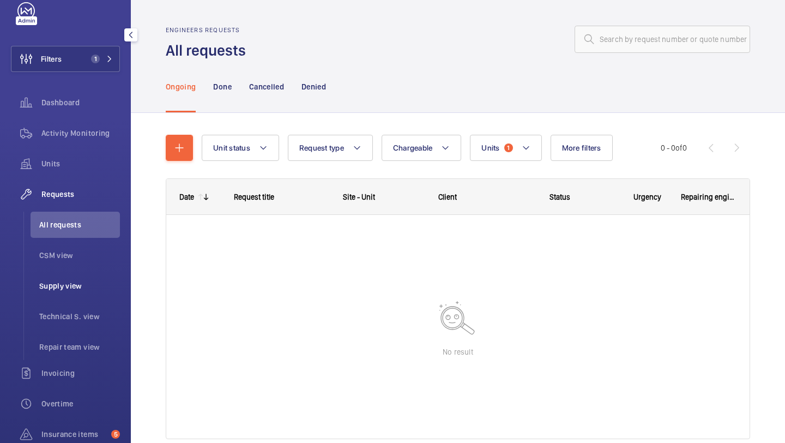
click at [74, 290] on span "Supply view" at bounding box center [79, 285] width 81 height 11
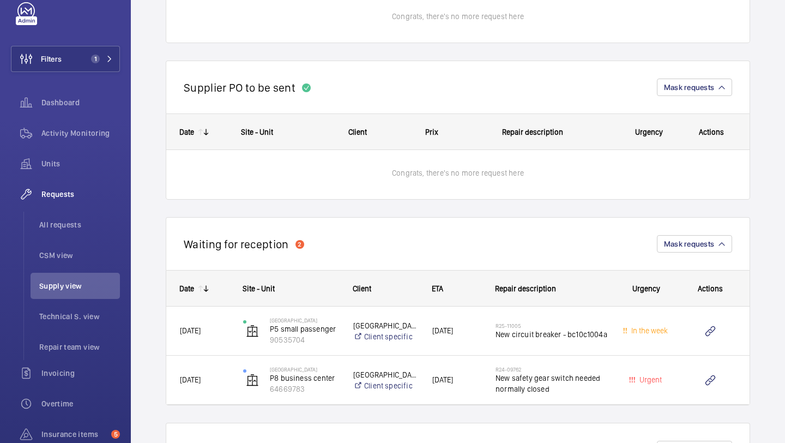
scroll to position [10, 0]
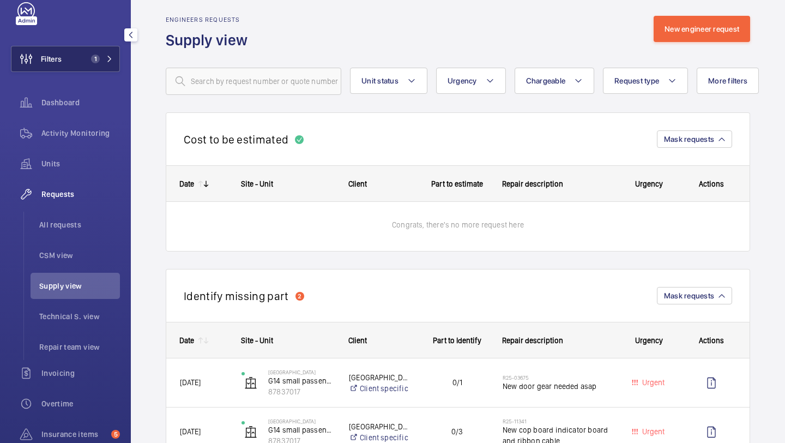
click at [51, 69] on span "Filters" at bounding box center [36, 59] width 50 height 26
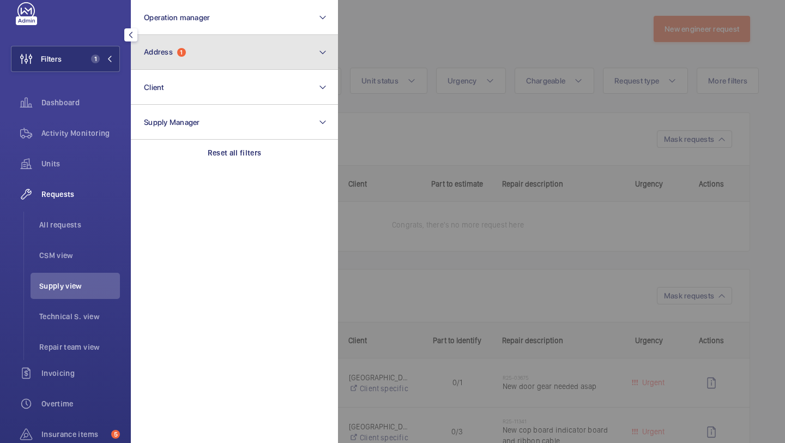
click at [167, 37] on button "Address 1" at bounding box center [234, 52] width 207 height 35
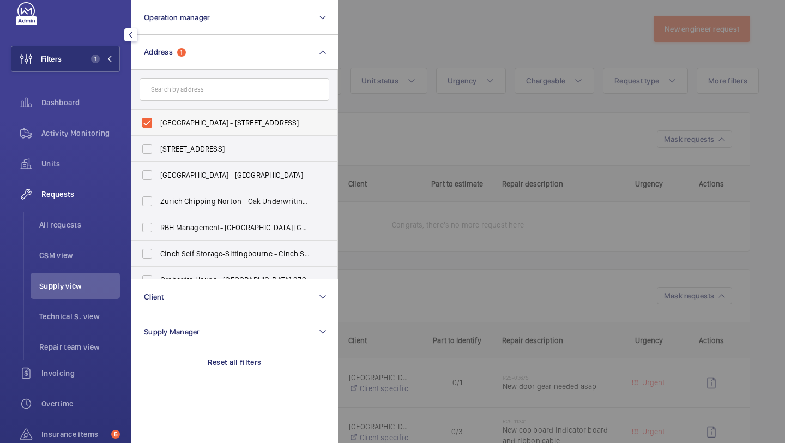
click at [183, 120] on span "EASTGATE SHOPPING CENTRE - Eastgate Shopping Centre, BASILDON SS14 1EB" at bounding box center [235, 122] width 150 height 11
click at [158, 120] on input "EASTGATE SHOPPING CENTRE - Eastgate Shopping Centre, BASILDON SS14 1EB" at bounding box center [147, 123] width 22 height 22
checkbox input "false"
click at [97, 231] on li "All requests" at bounding box center [75, 224] width 89 height 26
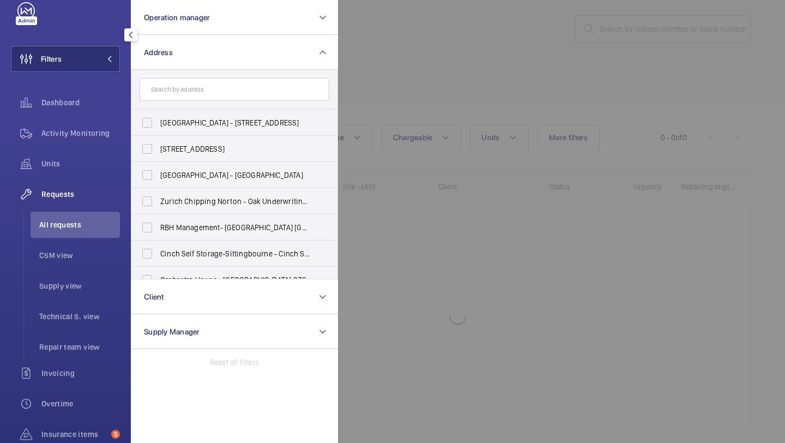
click at [435, 64] on div at bounding box center [730, 221] width 785 height 443
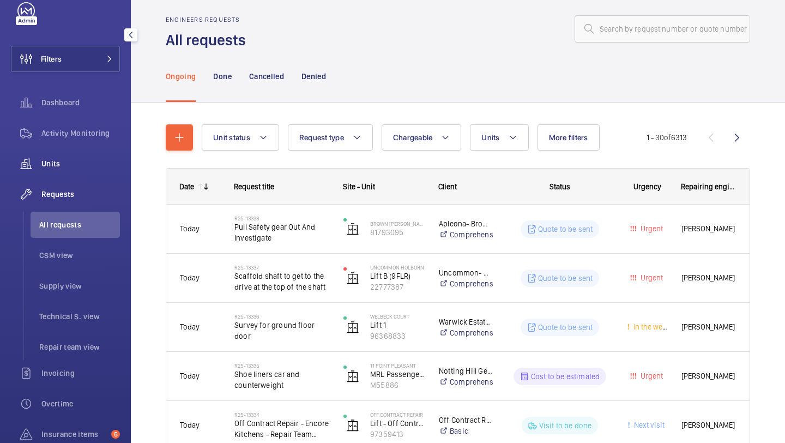
click at [80, 152] on div "Units" at bounding box center [65, 163] width 109 height 26
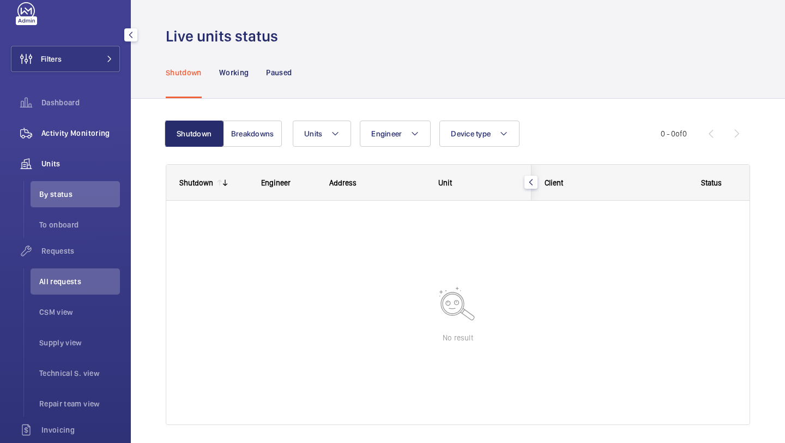
click at [81, 140] on div "Activity Monitoring" at bounding box center [65, 133] width 109 height 26
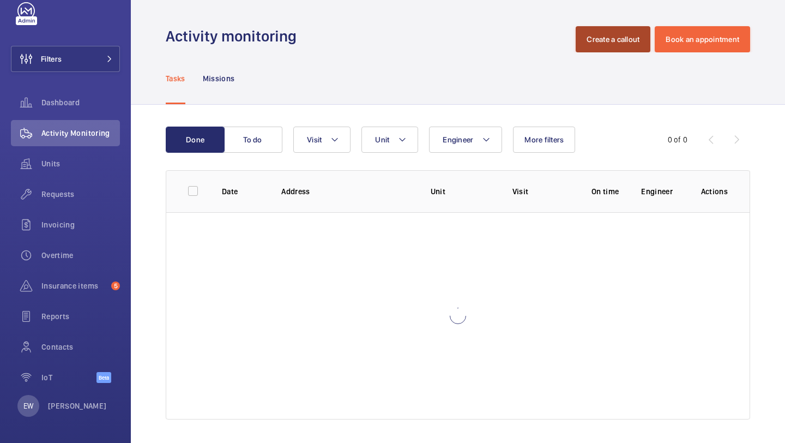
click at [623, 37] on button "Create a callout" at bounding box center [612, 39] width 75 height 26
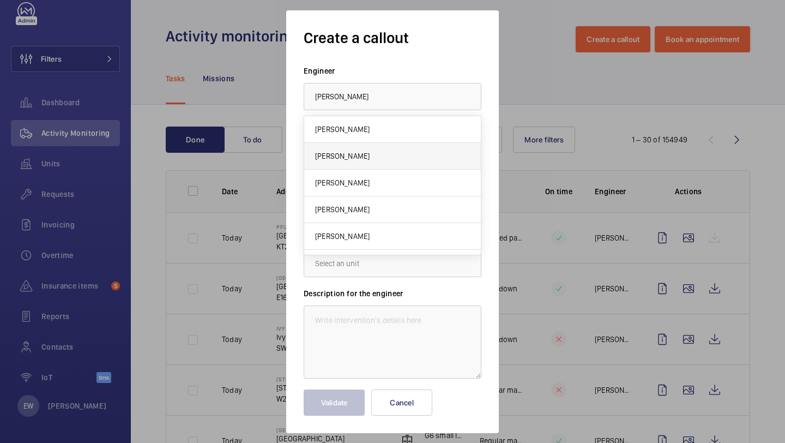
click at [395, 155] on mat-option "Paul Collyer" at bounding box center [392, 156] width 177 height 27
type input "Paul Collyer"
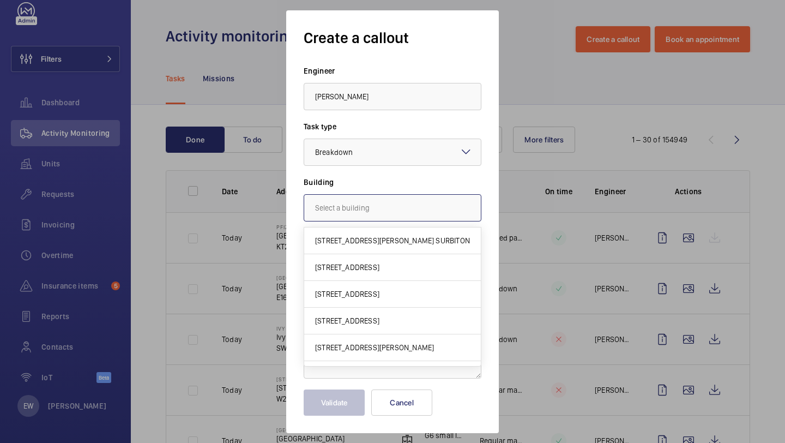
click at [344, 211] on input "text" at bounding box center [393, 207] width 178 height 27
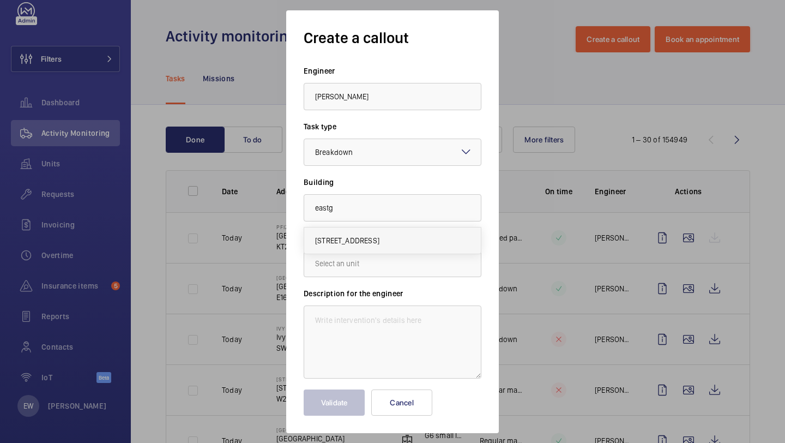
click at [379, 237] on span "Eastgate Shopping Centre, SS14 1EB BASILDON" at bounding box center [347, 240] width 64 height 11
type input "Eastgate Shopping Centre, SS14 1EB BASILDON"
click at [397, 265] on input "text" at bounding box center [393, 263] width 178 height 27
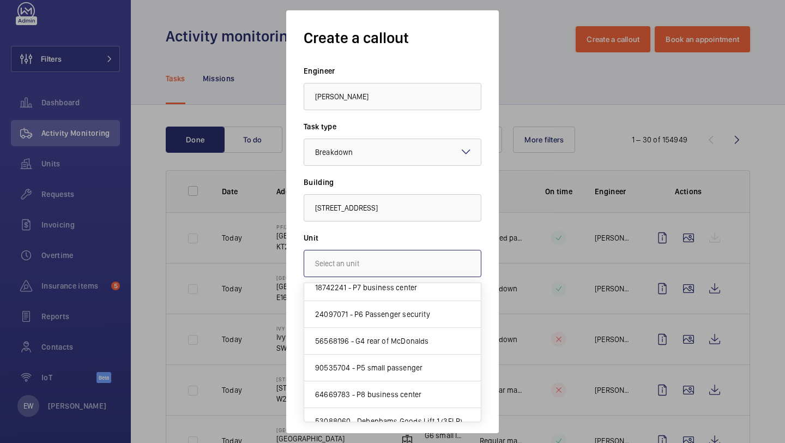
scroll to position [516, 0]
click at [383, 311] on span "24097071 - P6 Passenger security" at bounding box center [372, 314] width 115 height 11
type input "24097071 - P6 Passenger security"
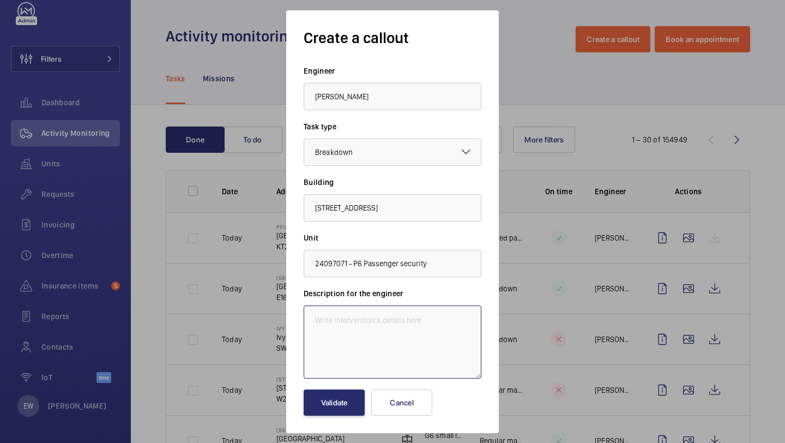
click at [383, 311] on textarea at bounding box center [393, 341] width 178 height 73
paste textarea "The pit ladder switch is inoperative and should be renewed before further maint…"
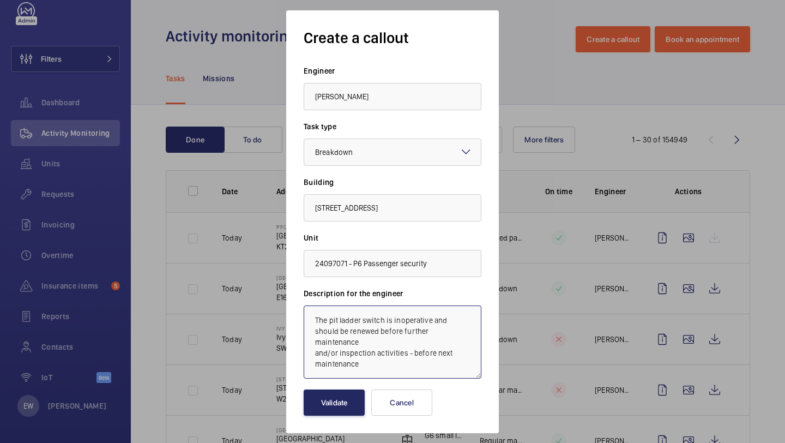
type textarea "The pit ladder switch is inoperative and should be renewed before further maint…"
click at [338, 405] on button "Validate" at bounding box center [334, 402] width 61 height 26
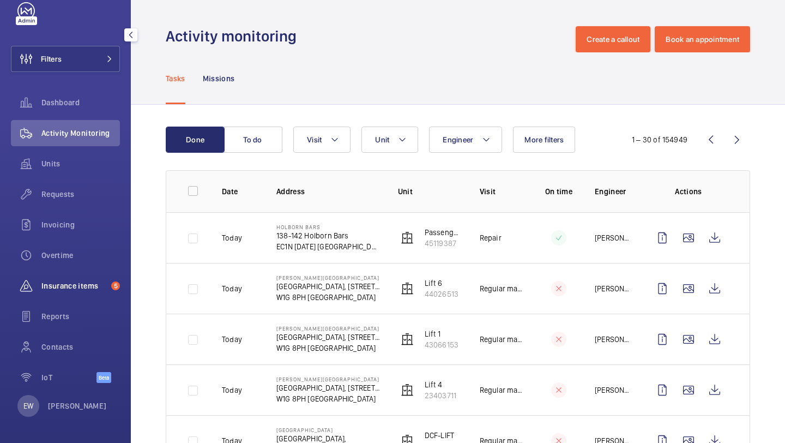
click at [97, 284] on span "Insurance items" at bounding box center [73, 285] width 65 height 11
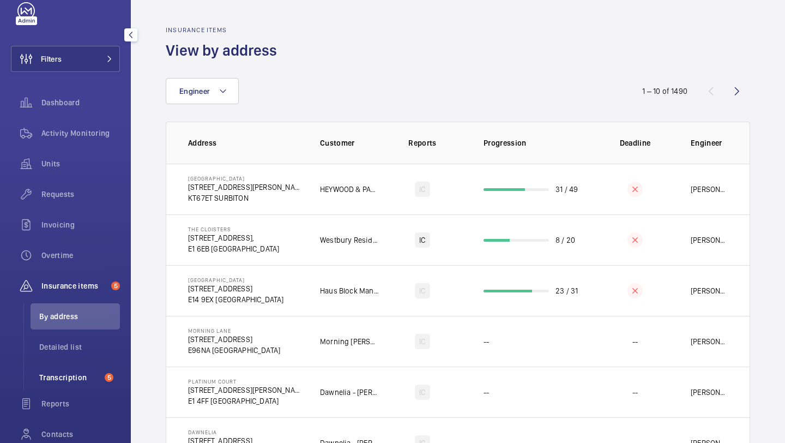
click at [66, 373] on span "Transcription" at bounding box center [69, 377] width 61 height 11
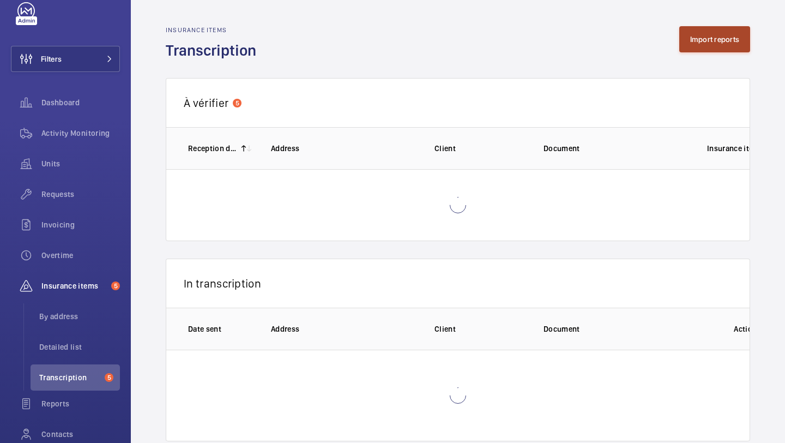
click at [691, 44] on button "Import reports" at bounding box center [714, 39] width 71 height 26
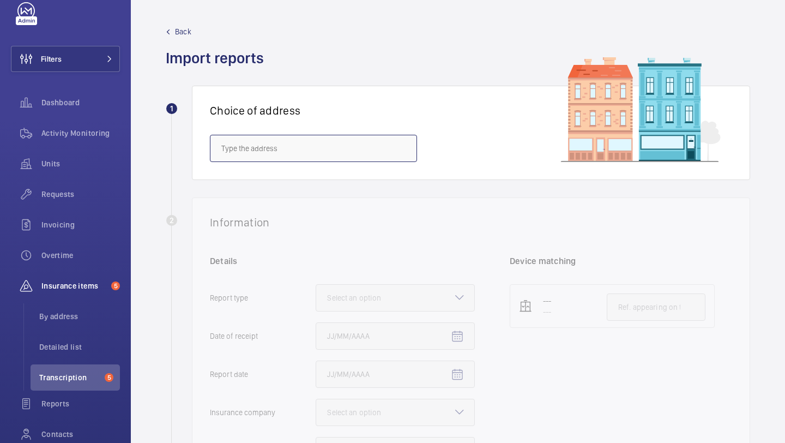
click at [309, 146] on input "text" at bounding box center [313, 148] width 207 height 27
click at [335, 178] on span "EASTGATE SHOPPING CENTRE - Eastgate Shopping Centre, BASILDON SS14 1EB" at bounding box center [290, 180] width 139 height 11
type input "EASTGATE SHOPPING CENTRE - Eastgate Shopping Centre, BASILDON SS14 1EB"
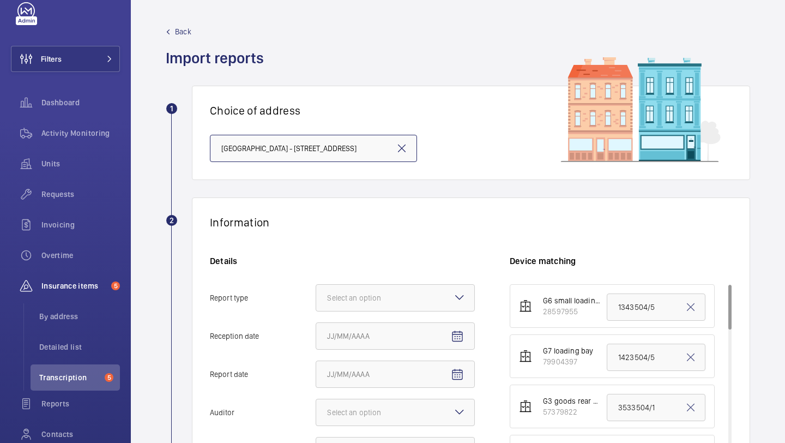
scroll to position [157, 0]
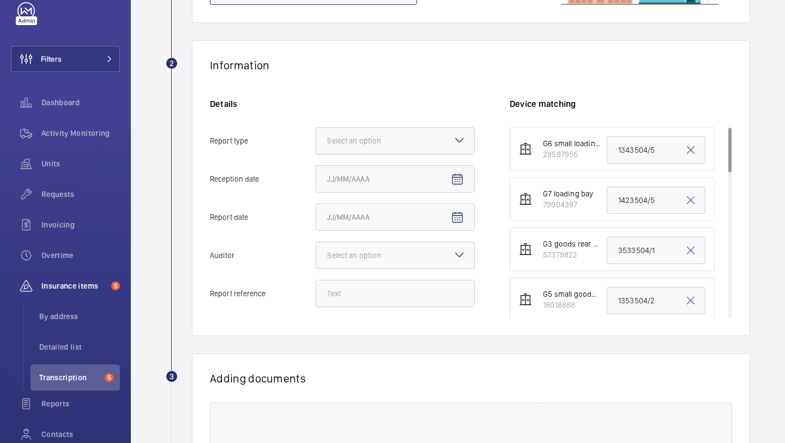
click at [369, 143] on div "Select an option" at bounding box center [367, 140] width 81 height 11
click at [316, 143] on input "Report type Select an option" at bounding box center [316, 141] width 0 height 26
click at [368, 171] on span "Insurance company" at bounding box center [395, 173] width 136 height 11
click at [316, 154] on input "Report type Select an option Insurance company Consultant" at bounding box center [316, 141] width 0 height 26
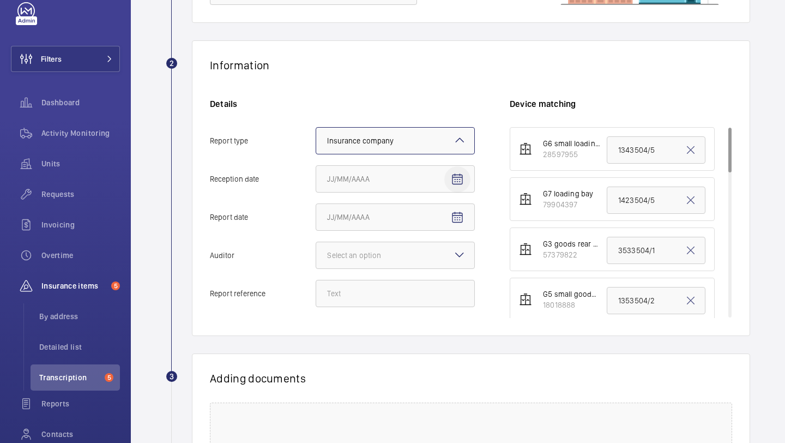
click at [464, 172] on span "Open calendar" at bounding box center [457, 179] width 26 height 26
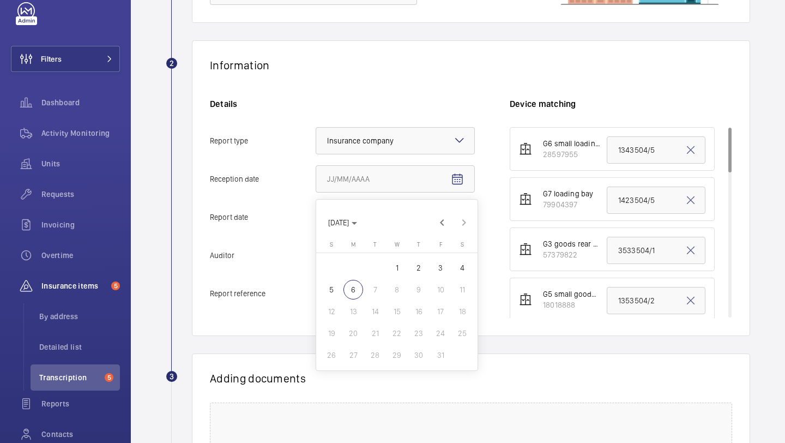
click at [456, 170] on div at bounding box center [392, 221] width 785 height 443
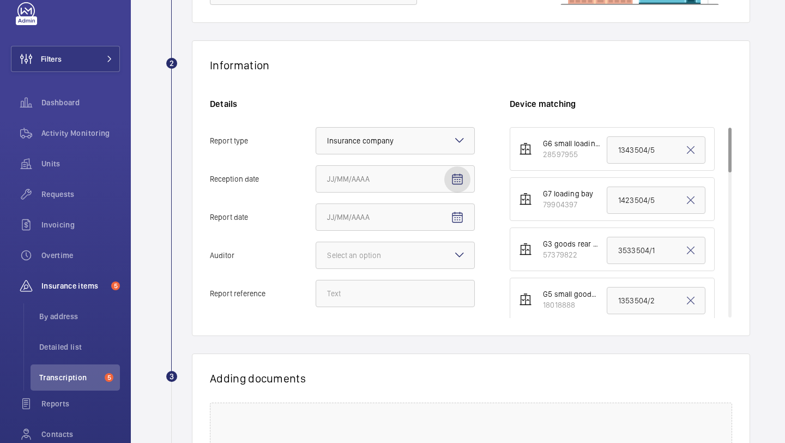
click at [451, 181] on mat-icon "Open calendar" at bounding box center [457, 179] width 13 height 13
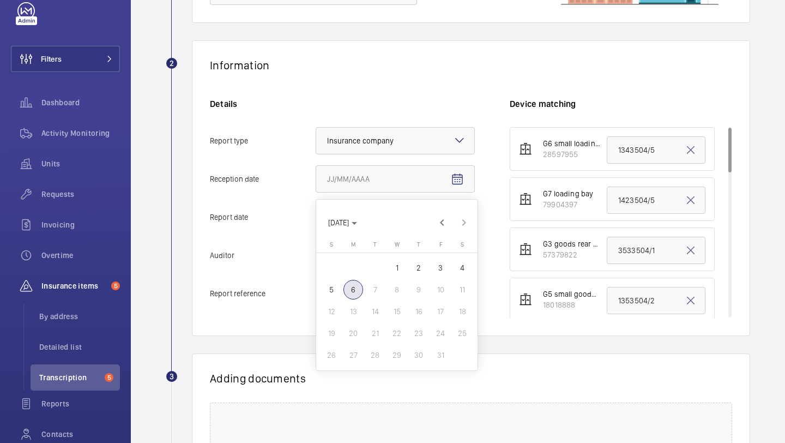
click at [355, 290] on span "6" at bounding box center [353, 290] width 20 height 20
type input "10/6/2025"
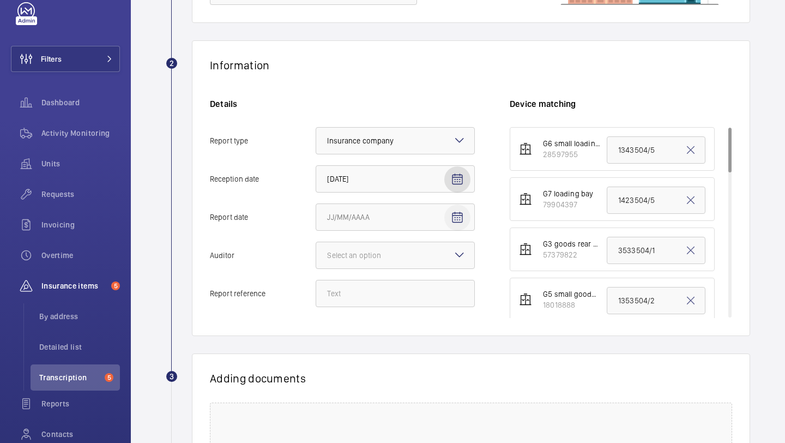
click at [454, 217] on mat-icon "Open calendar" at bounding box center [457, 217] width 13 height 13
click at [430, 262] on div "OCT 2025 OCT 2025" at bounding box center [397, 261] width 156 height 22
click at [433, 262] on span "Previous month" at bounding box center [442, 261] width 22 height 22
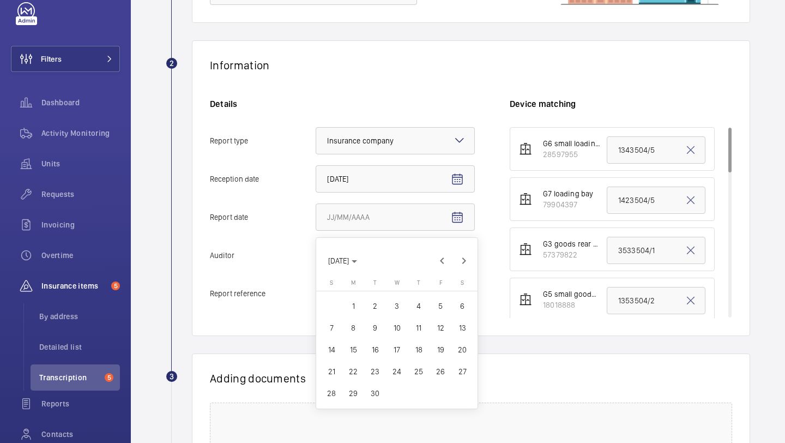
click at [438, 372] on span "26" at bounding box center [441, 371] width 20 height 20
type input "9/26/2025"
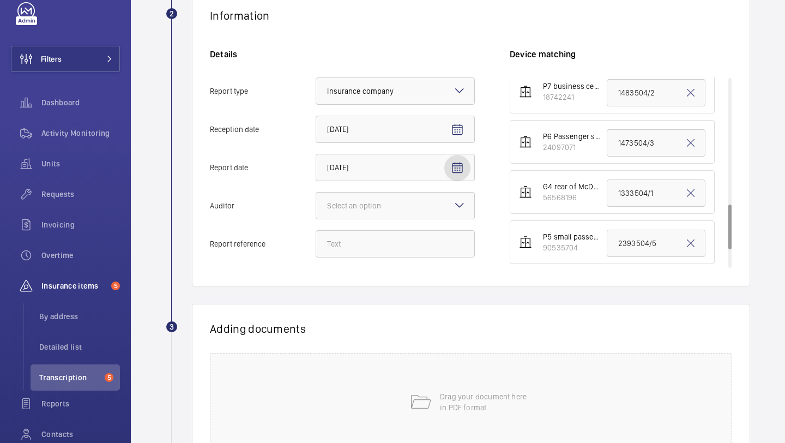
scroll to position [530, 0]
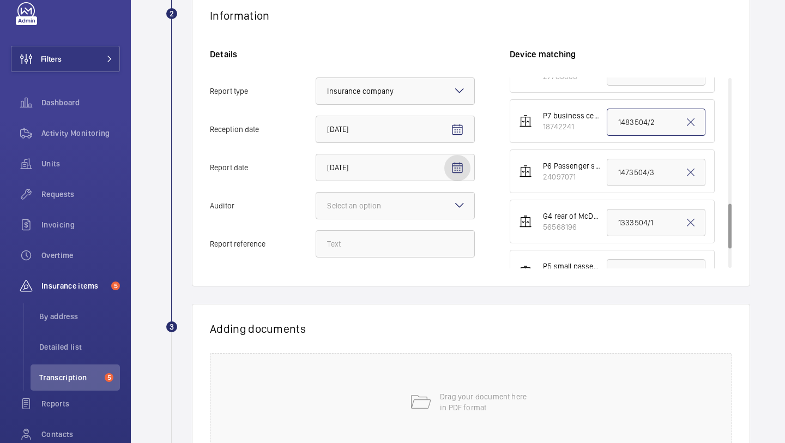
click at [636, 122] on input "1483504/2" at bounding box center [656, 121] width 99 height 27
paste input "6"
type input "1483504/6"
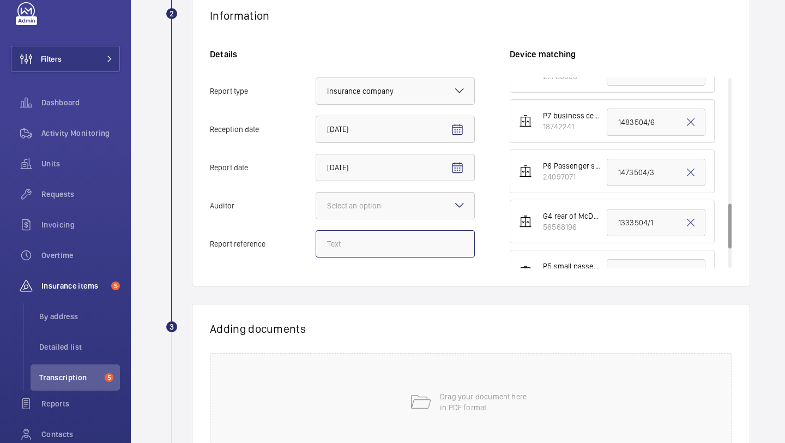
click at [403, 247] on input "Report reference" at bounding box center [395, 243] width 159 height 27
paste input "1483504/6"
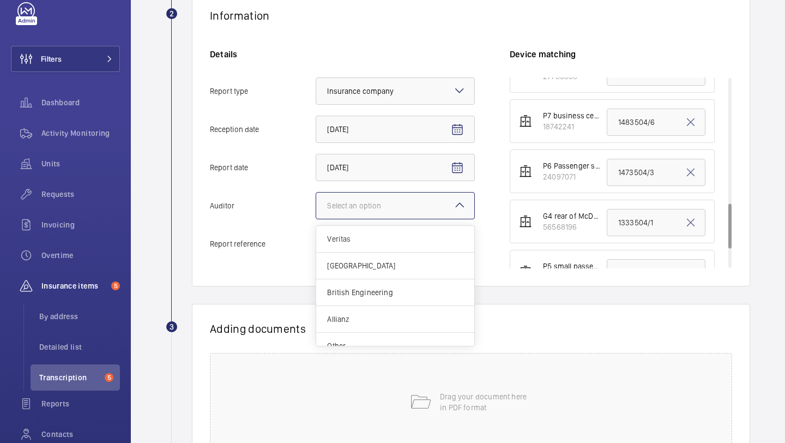
click at [400, 205] on div "Select an option" at bounding box center [367, 205] width 81 height 11
type input "1483504/6"
click at [316, 205] on input "Auditor Select an option Veritas Zurich British Engineering Allianz Other" at bounding box center [316, 205] width 0 height 26
click at [375, 270] on span "Zurich" at bounding box center [395, 265] width 136 height 11
click at [316, 219] on input "Auditor Select an option Veritas Zurich British Engineering Allianz Other" at bounding box center [316, 205] width 0 height 26
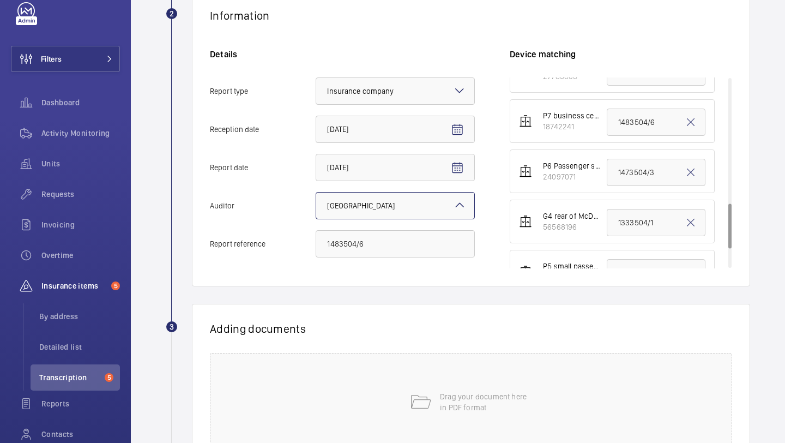
scroll to position [302, 0]
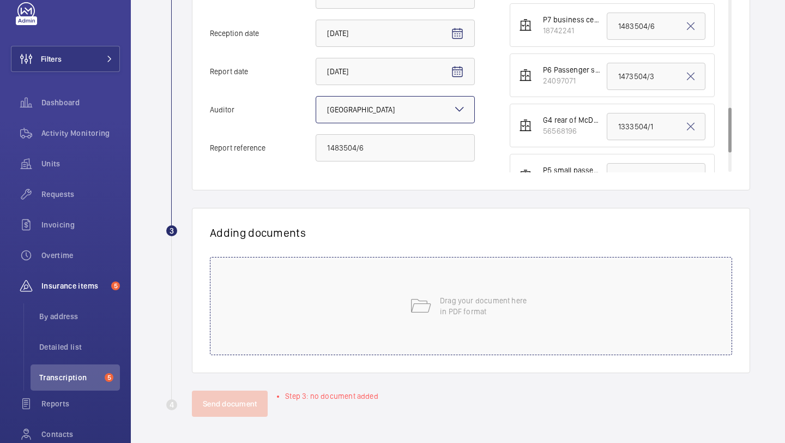
click at [458, 312] on p "Drag your document here in PDF format" at bounding box center [486, 306] width 93 height 22
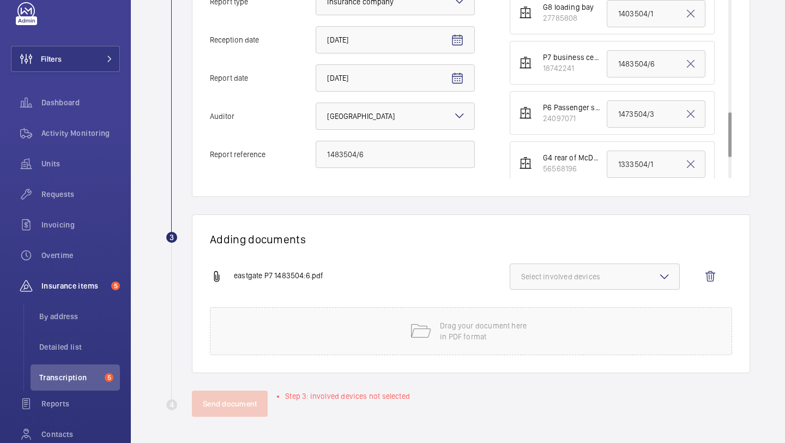
scroll to position [495, 0]
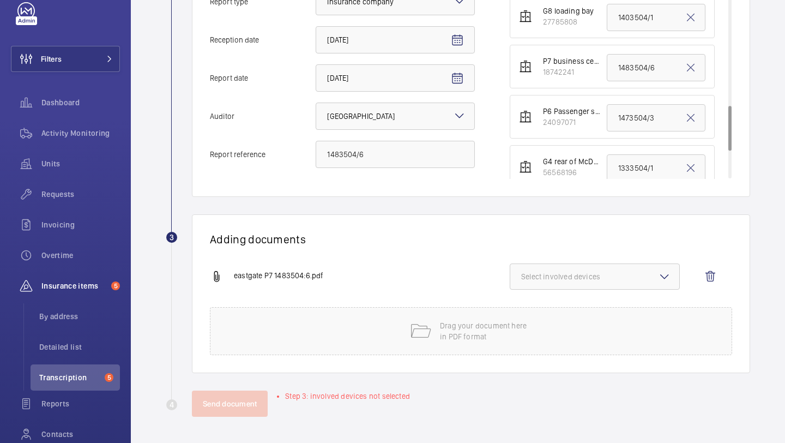
click at [570, 266] on button "Select involved devices" at bounding box center [595, 276] width 170 height 26
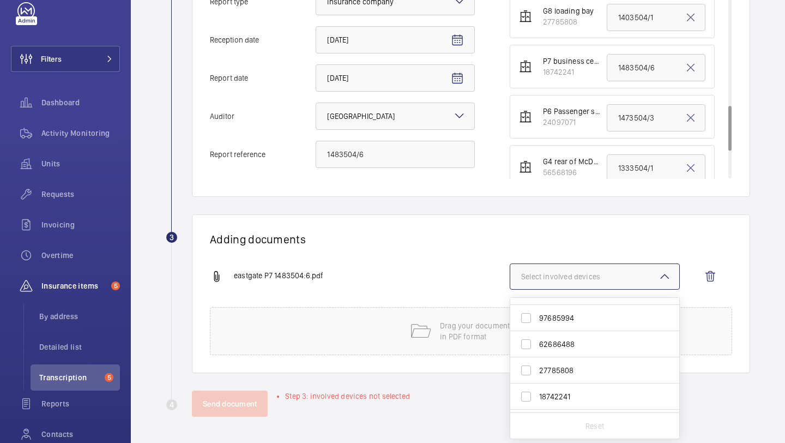
scroll to position [203, 0]
click at [560, 391] on span "18742241" at bounding box center [595, 395] width 113 height 11
click at [537, 391] on input "18742241" at bounding box center [526, 395] width 22 height 22
checkbox input "true"
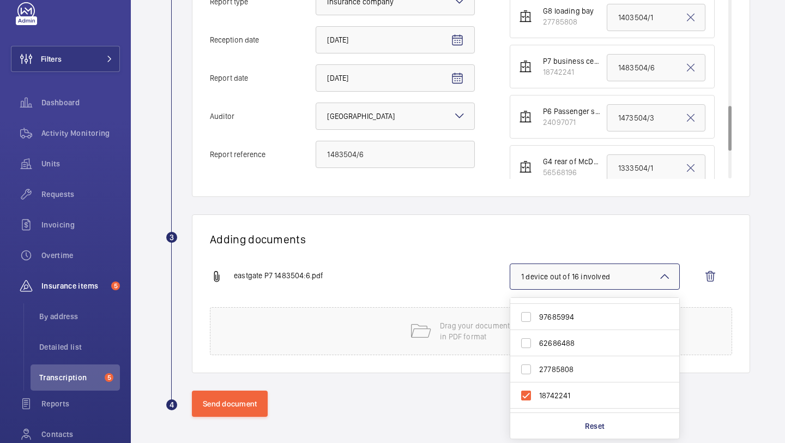
click at [432, 245] on h1 "Adding documents" at bounding box center [471, 239] width 522 height 14
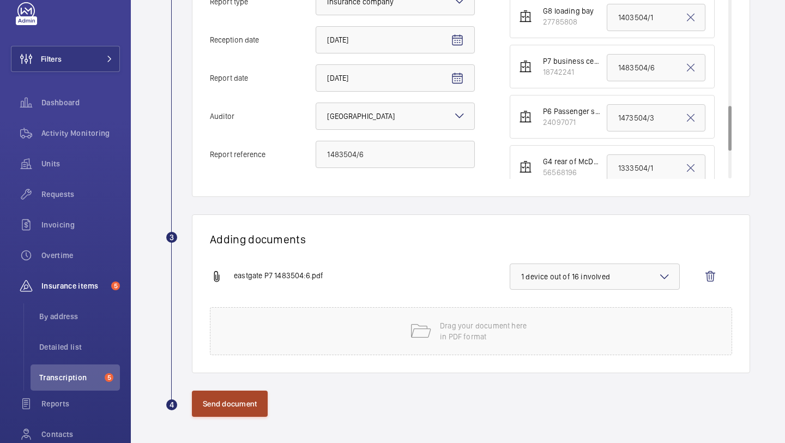
click at [234, 399] on button "Send document" at bounding box center [230, 403] width 76 height 26
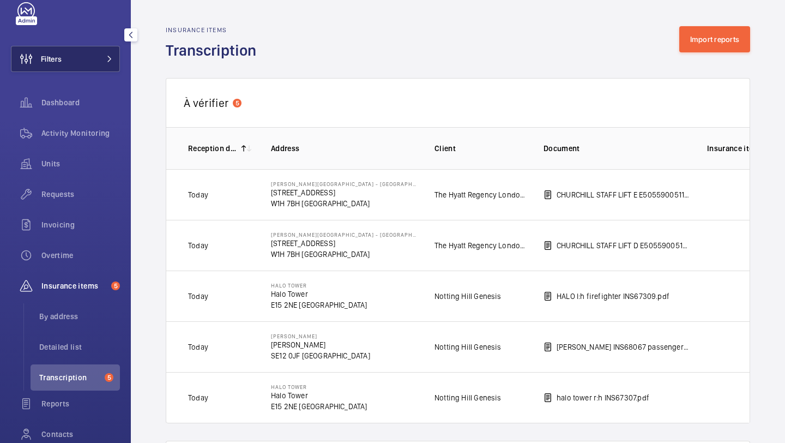
click at [93, 57] on button "Filters" at bounding box center [65, 59] width 109 height 26
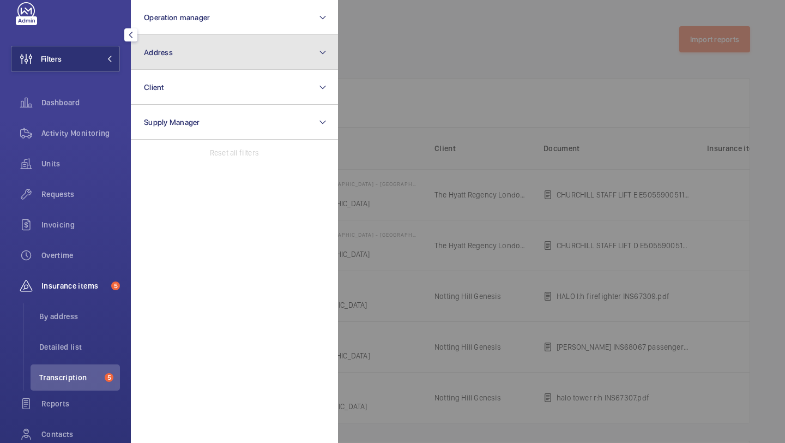
click at [153, 49] on span "Address" at bounding box center [158, 52] width 29 height 9
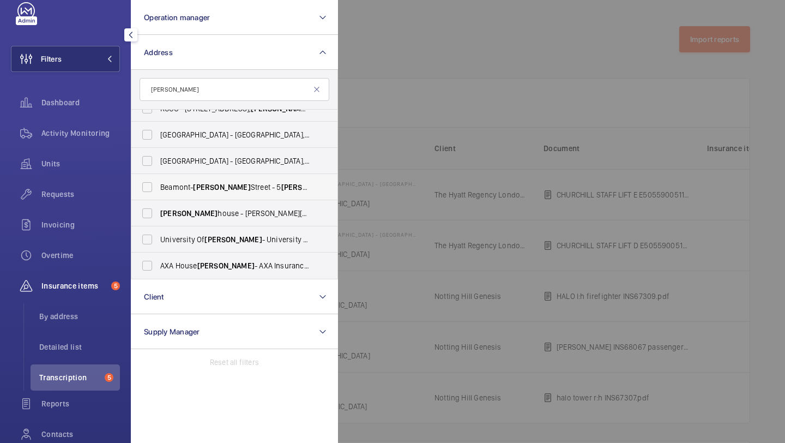
scroll to position [13, 0]
type input "bolton"
click at [185, 275] on label "AXA House Bolton - AXA Insurance, BOLTON BL6 4SD" at bounding box center [226, 266] width 190 height 26
click at [158, 275] on input "AXA House Bolton - AXA Insurance, BOLTON BL6 4SD" at bounding box center [147, 267] width 22 height 22
checkbox input "true"
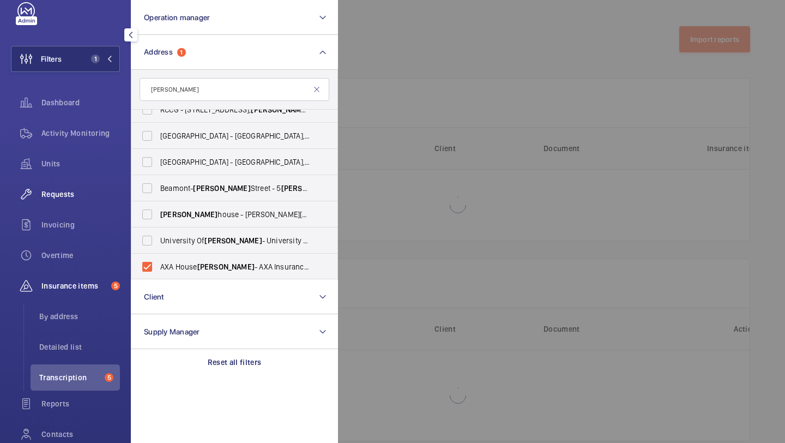
click at [83, 196] on span "Requests" at bounding box center [80, 194] width 78 height 11
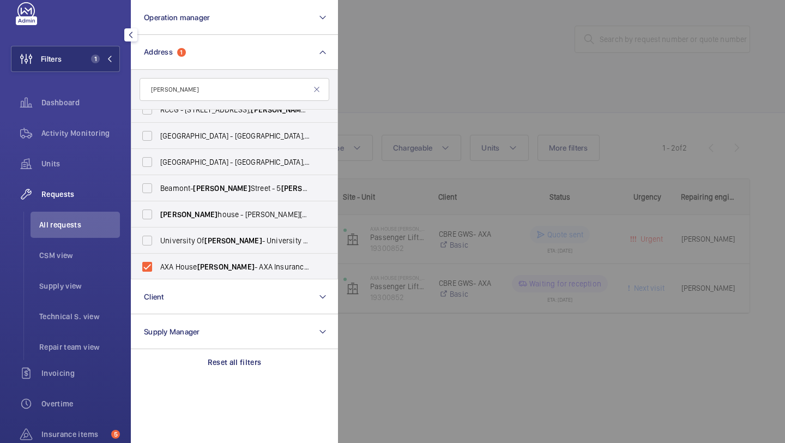
click at [405, 60] on div at bounding box center [730, 221] width 785 height 443
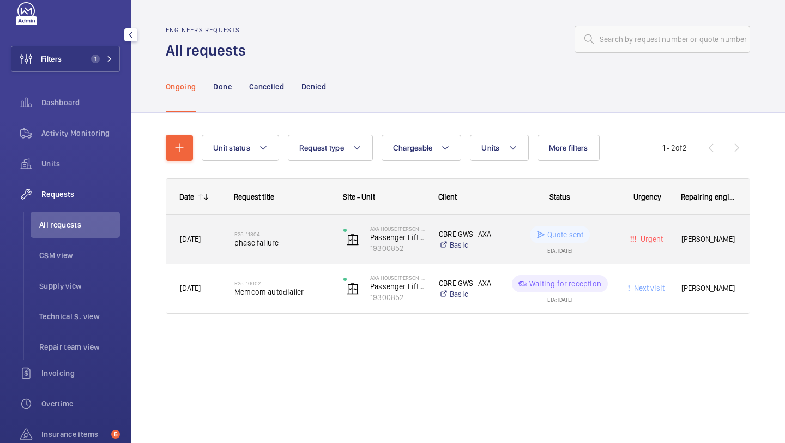
click at [313, 245] on span "phase failure" at bounding box center [281, 242] width 95 height 11
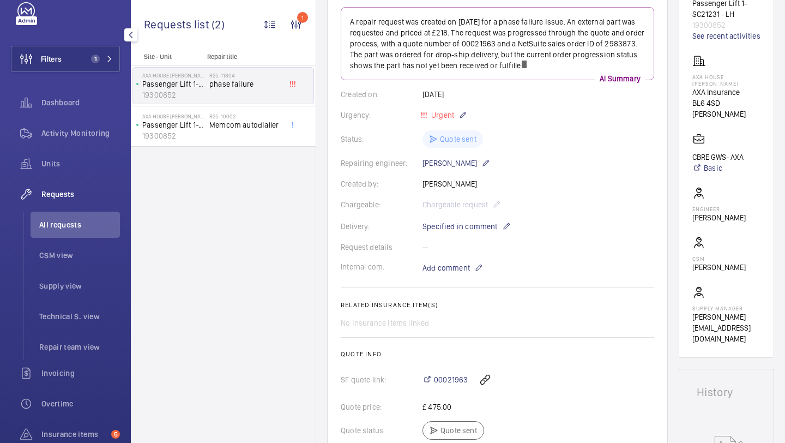
scroll to position [127, 0]
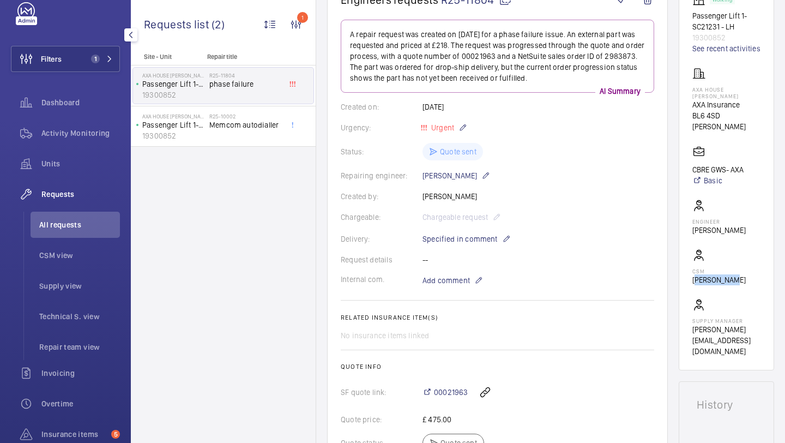
drag, startPoint x: 730, startPoint y: 271, endPoint x: 694, endPoint y: 273, distance: 35.5
click at [694, 274] on p "John Smith" at bounding box center [718, 279] width 53 height 11
click at [736, 225] on p "Sean Coward" at bounding box center [718, 230] width 53 height 11
click at [734, 270] on wm-front-card-body "Working Passenger Lift 1- SC21231 - LH 19300852 See recent activities AXA House…" at bounding box center [726, 174] width 68 height 363
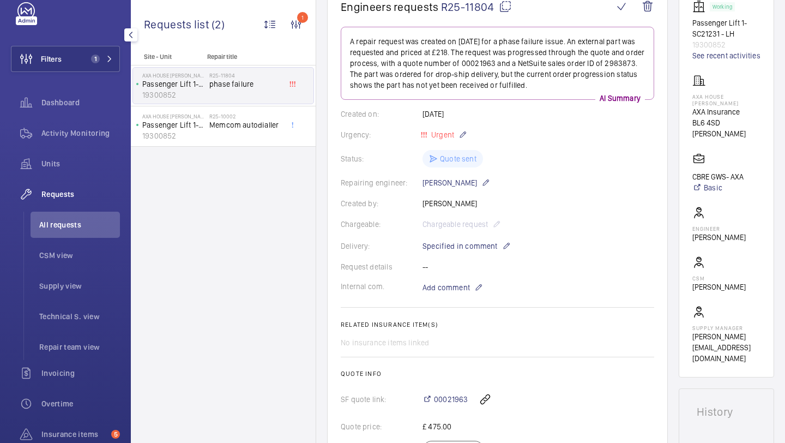
scroll to position [119, 0]
drag, startPoint x: 749, startPoint y: 123, endPoint x: 690, endPoint y: 104, distance: 62.0
click at [689, 104] on wm-front-card "Working Passenger Lift 1- SC21231 - LH 19300852 See recent activities AXA House…" at bounding box center [725, 182] width 95 height 391
copy div "AXA House Bolton AXA Insurance BL6 4SD BOLTON"
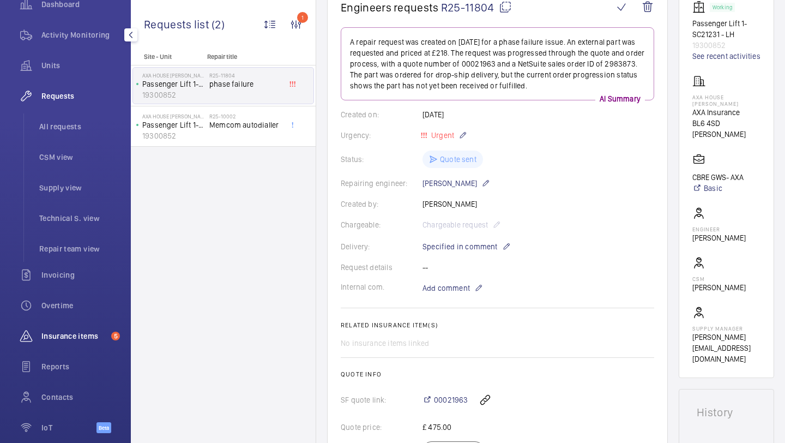
click at [84, 335] on span "Insurance items" at bounding box center [73, 335] width 65 height 11
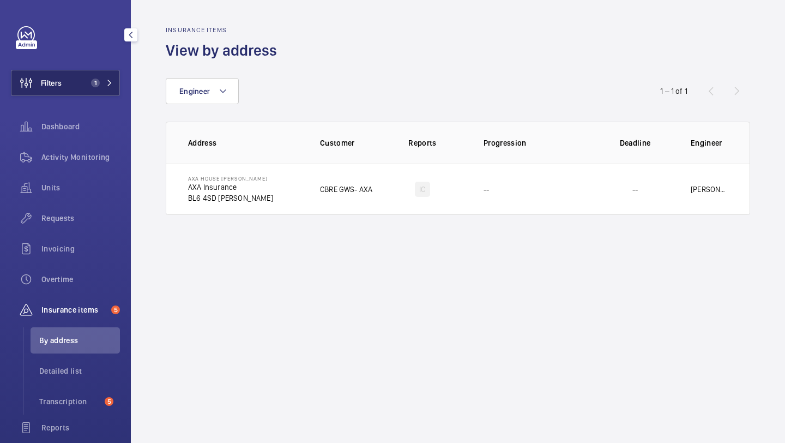
click at [80, 82] on button "Filters 1" at bounding box center [65, 83] width 109 height 26
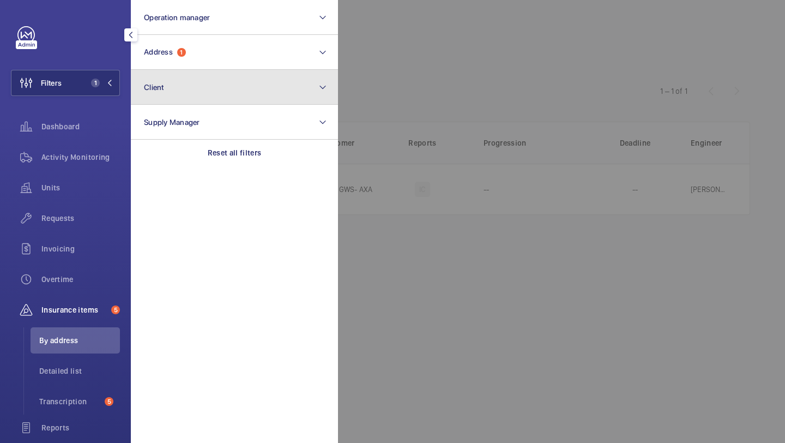
click at [137, 77] on button "Client" at bounding box center [234, 87] width 207 height 35
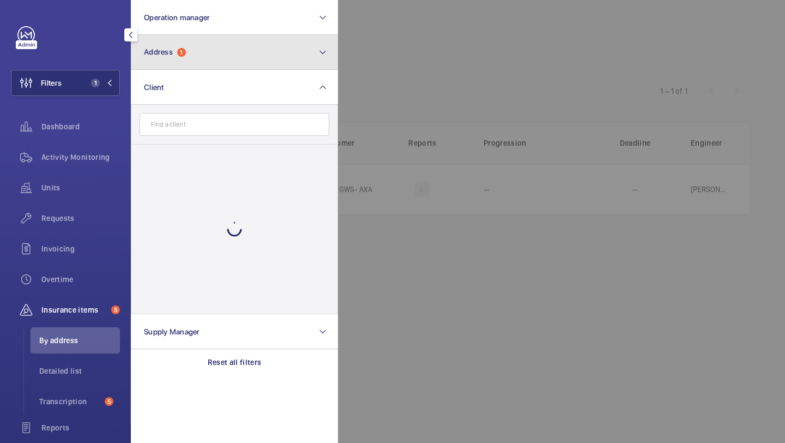
click at [149, 51] on span "Address" at bounding box center [158, 51] width 29 height 9
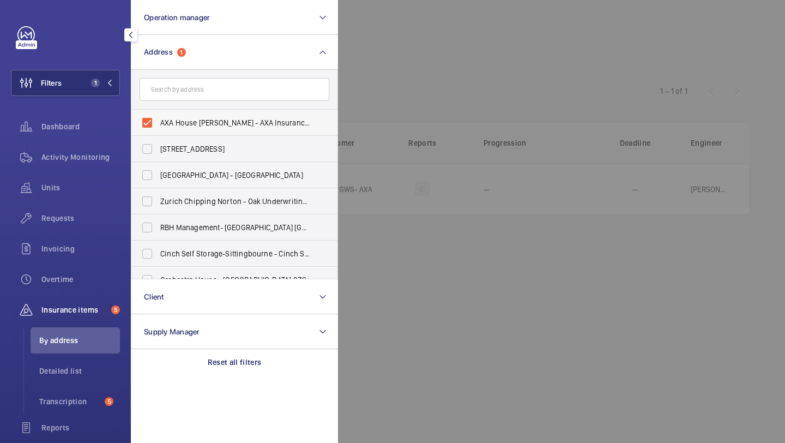
click at [168, 117] on span "AXA House Bolton - AXA Insurance, BOLTON BL6 4SD" at bounding box center [235, 122] width 150 height 11
click at [158, 117] on input "AXA House Bolton - AXA Insurance, BOLTON BL6 4SD" at bounding box center [147, 123] width 22 height 22
checkbox input "false"
click at [177, 88] on input "text" at bounding box center [235, 89] width 190 height 23
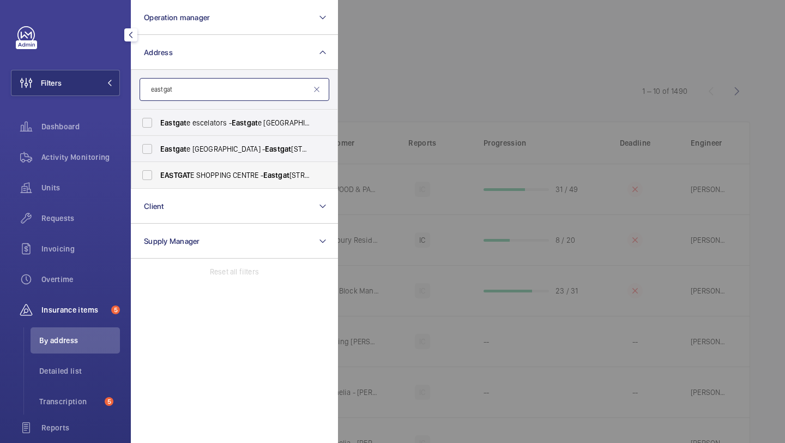
type input "eastgat"
click at [197, 181] on label "EASTGAT E SHOPPING CENTRE - Eastgat e Shopping Centre, BASILDON SS14 1EB" at bounding box center [226, 175] width 190 height 26
click at [158, 181] on input "EASTGAT E SHOPPING CENTRE - Eastgat e Shopping Centre, BASILDON SS14 1EB" at bounding box center [147, 175] width 22 height 22
checkbox input "true"
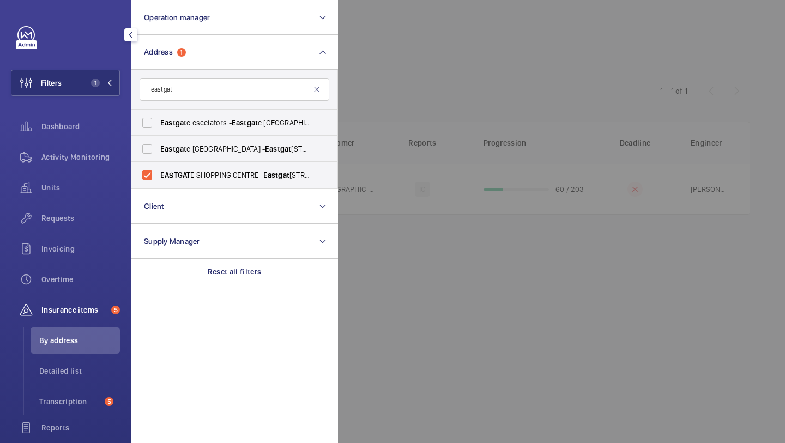
click at [403, 86] on div at bounding box center [730, 221] width 785 height 443
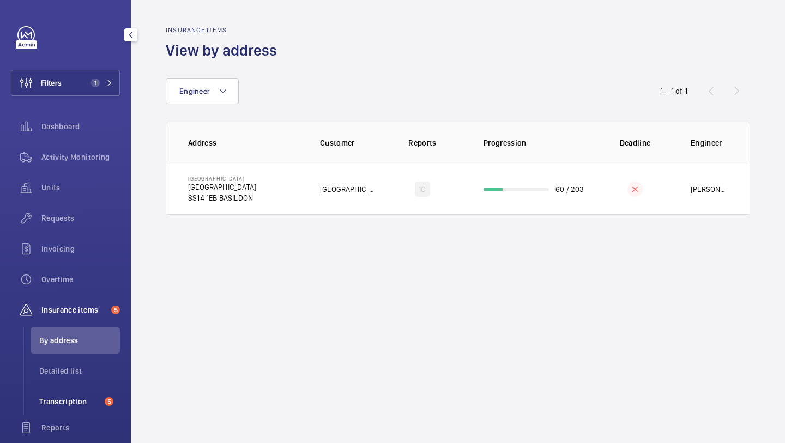
click at [80, 389] on li "Transcription 5" at bounding box center [75, 401] width 89 height 26
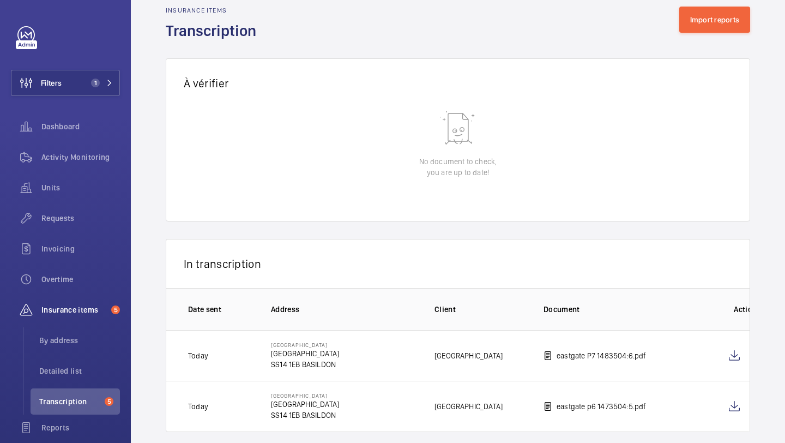
scroll to position [11, 0]
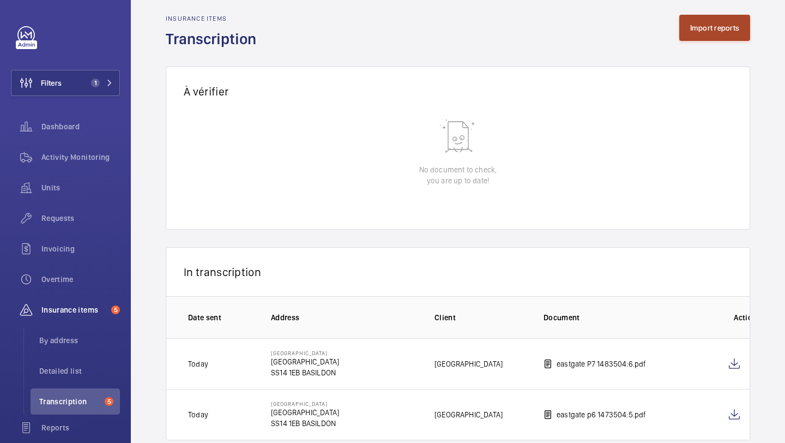
click at [712, 32] on button "Import reports" at bounding box center [714, 28] width 71 height 26
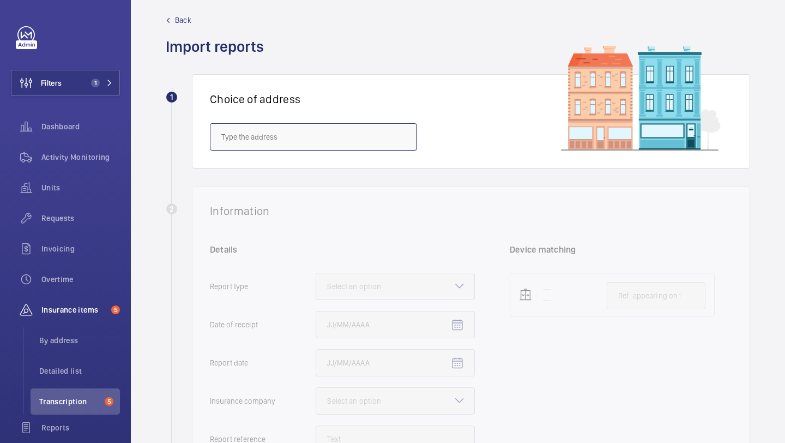
click at [305, 132] on input "text" at bounding box center [313, 136] width 207 height 27
click at [317, 159] on mat-option "EASTGATE SHOPPING CENTRE - Eastgate Shopping Centre, BASILDON SS14 1EB" at bounding box center [313, 169] width 206 height 26
type input "EASTGATE SHOPPING CENTRE - Eastgate Shopping Centre, BASILDON SS14 1EB"
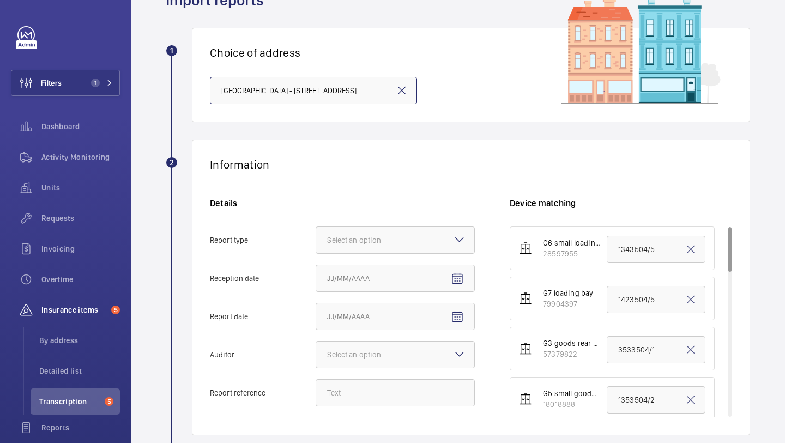
scroll to position [95, 0]
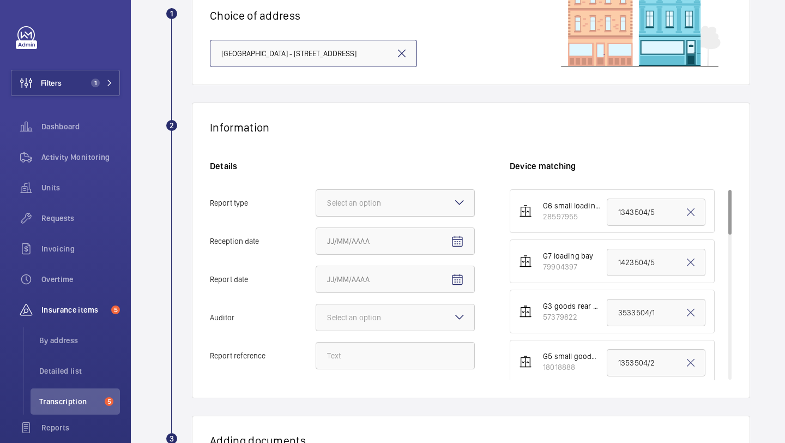
click at [373, 197] on div "Select an option" at bounding box center [367, 202] width 81 height 11
click at [316, 197] on input "Report type Select an option" at bounding box center [316, 203] width 0 height 26
click at [360, 240] on span "Insurance company" at bounding box center [395, 236] width 136 height 11
click at [316, 216] on input "Report type Select an option Insurance company Consultant" at bounding box center [316, 203] width 0 height 26
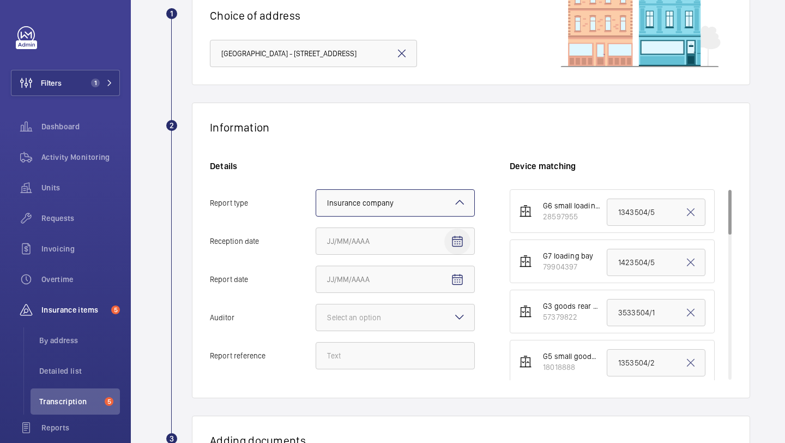
click at [452, 243] on mat-icon "Open calendar" at bounding box center [457, 241] width 13 height 13
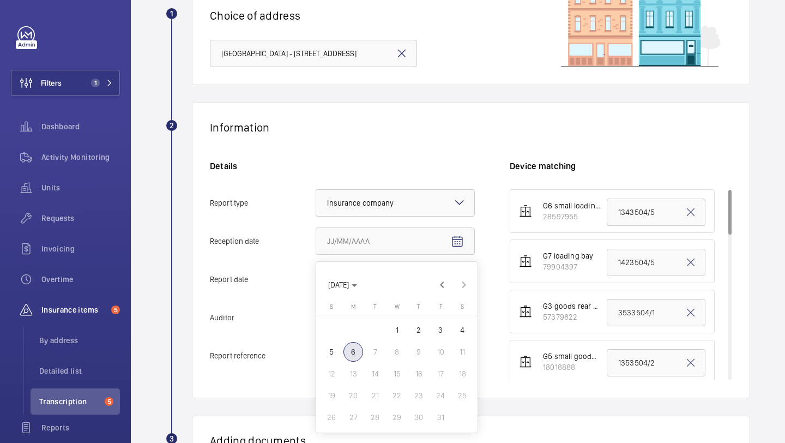
click at [336, 347] on span "5" at bounding box center [332, 352] width 20 height 20
click at [459, 246] on mat-icon "Open calendar" at bounding box center [457, 241] width 13 height 13
click at [443, 284] on span "Previous month" at bounding box center [442, 285] width 22 height 22
click at [439, 387] on span "26" at bounding box center [441, 395] width 20 height 20
type input "9/26/2025"
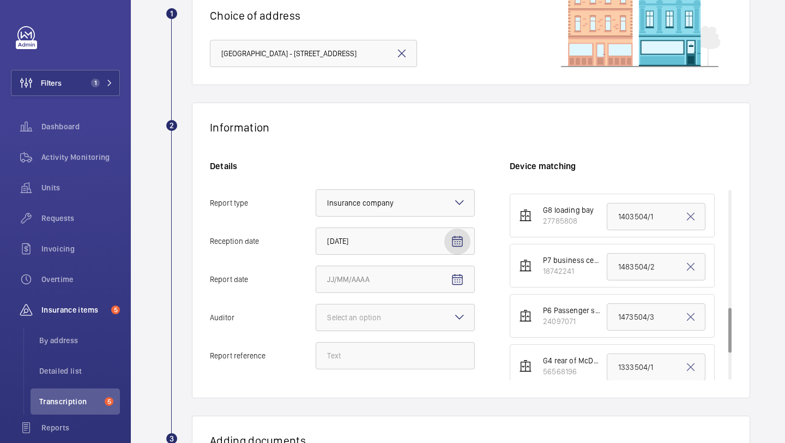
scroll to position [611, 0]
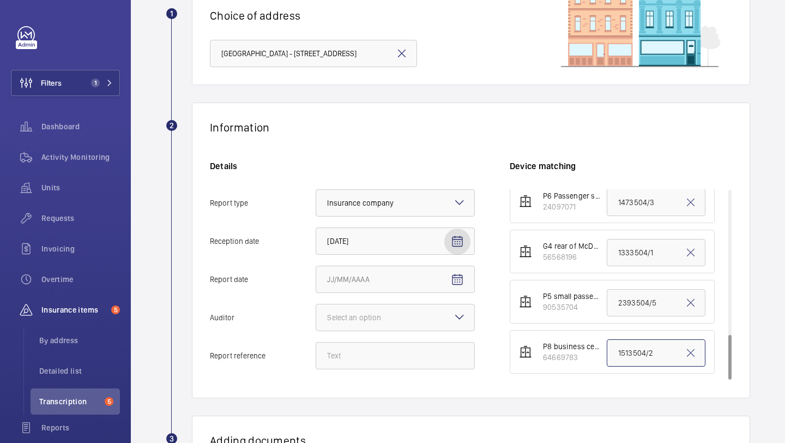
click at [632, 350] on input "1513504/2" at bounding box center [656, 352] width 99 height 27
paste input "5"
type input "1513504/5"
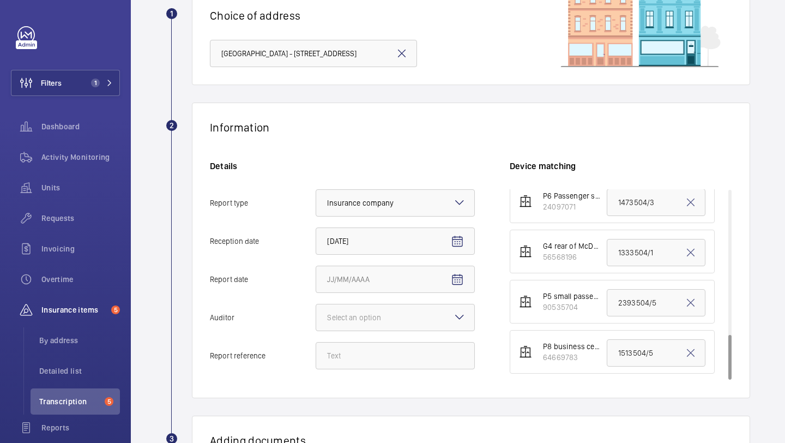
click at [396, 370] on div "Details Report type Select an option × Insurance company × Reception date 9/26/…" at bounding box center [360, 270] width 300 height 220
click at [398, 351] on input "Report reference" at bounding box center [395, 355] width 159 height 27
paste input "1513504/5"
type input "1513504/5"
click at [458, 277] on mat-icon "Open calendar" at bounding box center [457, 279] width 13 height 13
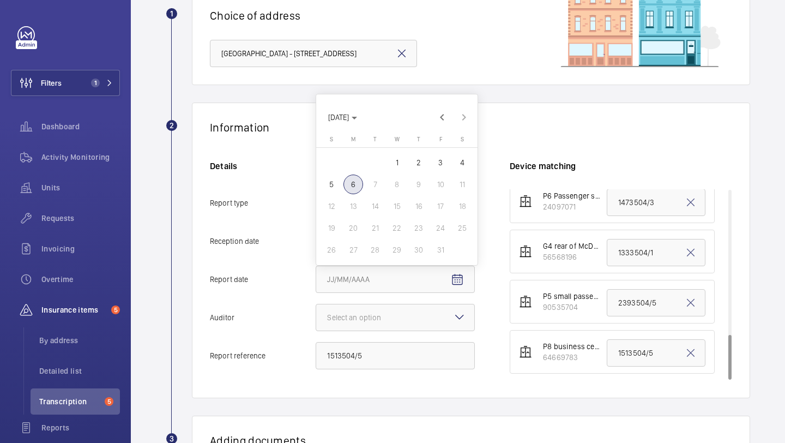
click at [354, 187] on span "6" at bounding box center [353, 184] width 20 height 20
type input "10/6/2025"
click at [367, 328] on div at bounding box center [395, 317] width 158 height 26
click at [316, 328] on input "Auditor Select an option" at bounding box center [316, 317] width 0 height 26
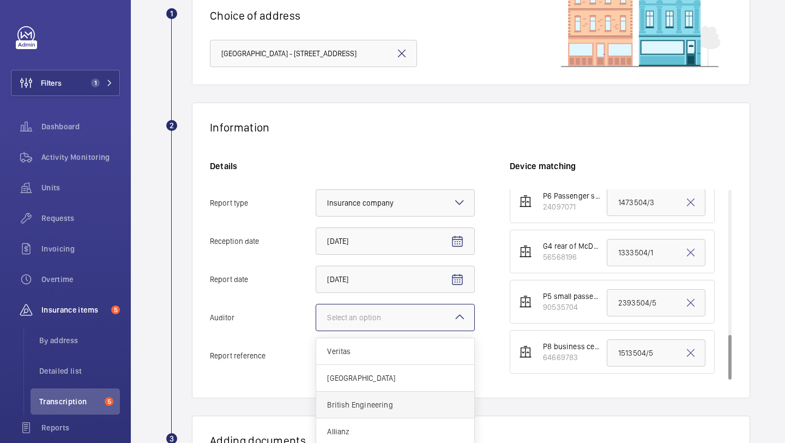
scroll to position [13, 0]
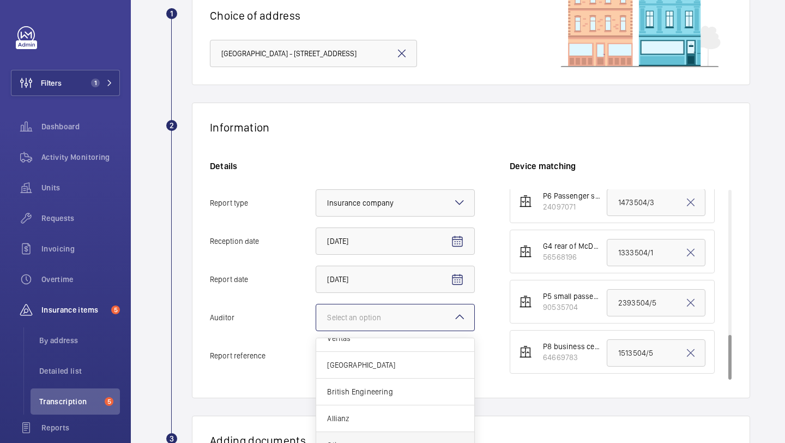
click at [347, 442] on span "Other" at bounding box center [395, 444] width 136 height 11
click at [316, 330] on input "Auditor Select an option Veritas Zurich British Engineering Allianz Other" at bounding box center [316, 317] width 0 height 26
click at [346, 312] on div "× Other" at bounding box center [350, 317] width 46 height 11
click at [316, 311] on input "Auditor Select an option × Other × Veritas Zurich British Engineering Allianz O…" at bounding box center [316, 317] width 0 height 26
click at [381, 353] on div "Zurich" at bounding box center [395, 364] width 158 height 27
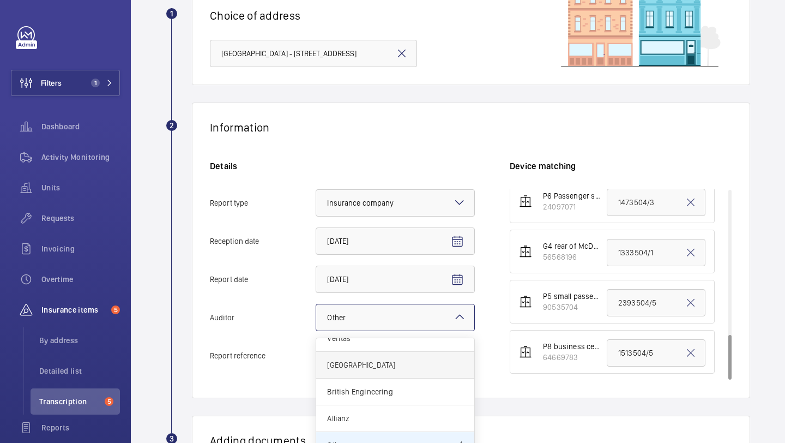
click at [316, 330] on input "Auditor Select an option × Other × Veritas Zurich British Engineering Allianz O…" at bounding box center [316, 317] width 0 height 26
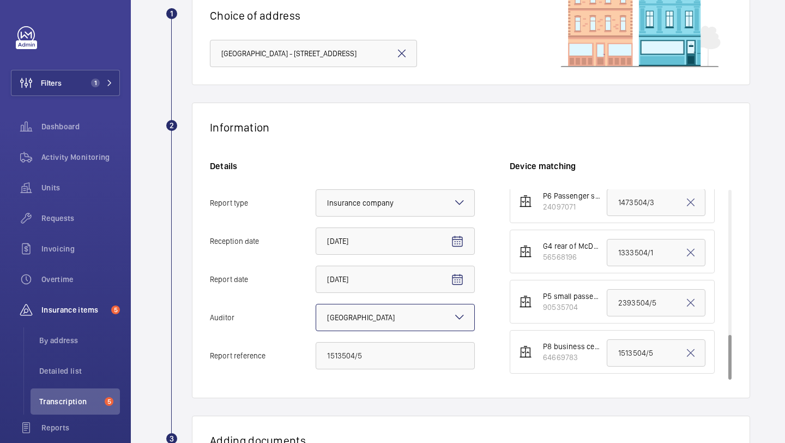
scroll to position [302, 0]
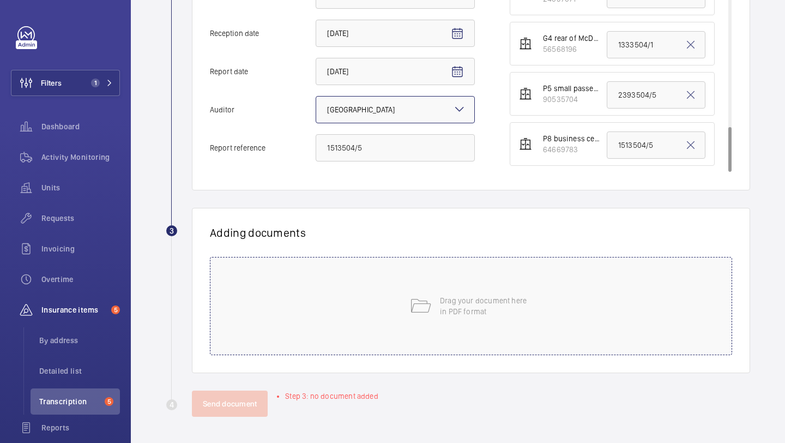
click at [415, 311] on mat-icon at bounding box center [420, 306] width 22 height 22
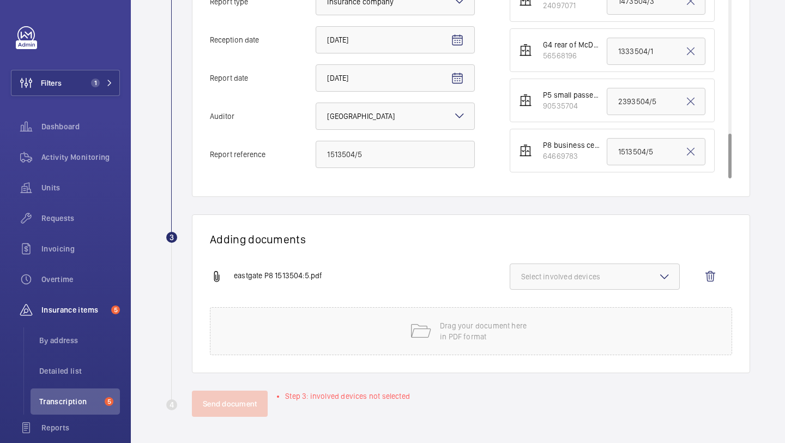
scroll to position [296, 0]
click at [583, 276] on span "Select involved devices" at bounding box center [594, 276] width 147 height 11
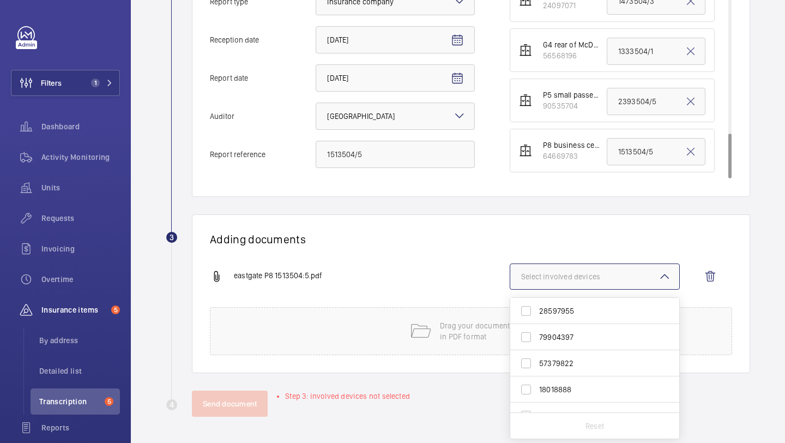
scroll to position [304, 0]
click at [576, 395] on span "64669783" at bounding box center [595, 398] width 113 height 11
click at [537, 395] on input "64669783" at bounding box center [526, 399] width 22 height 22
checkbox input "true"
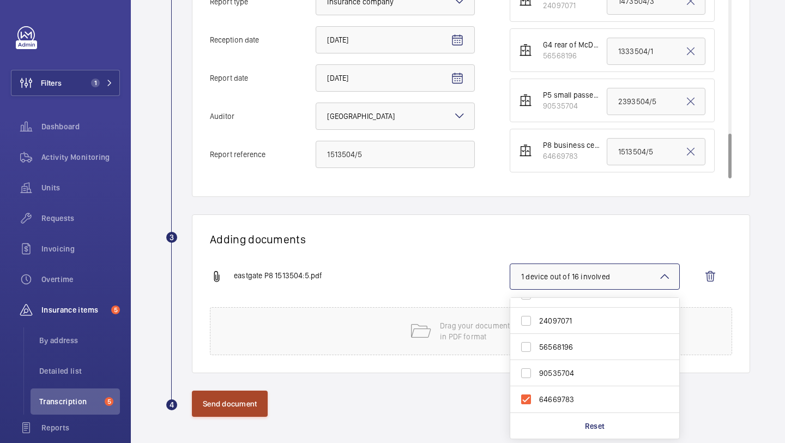
click at [235, 404] on button "Send document" at bounding box center [230, 403] width 76 height 26
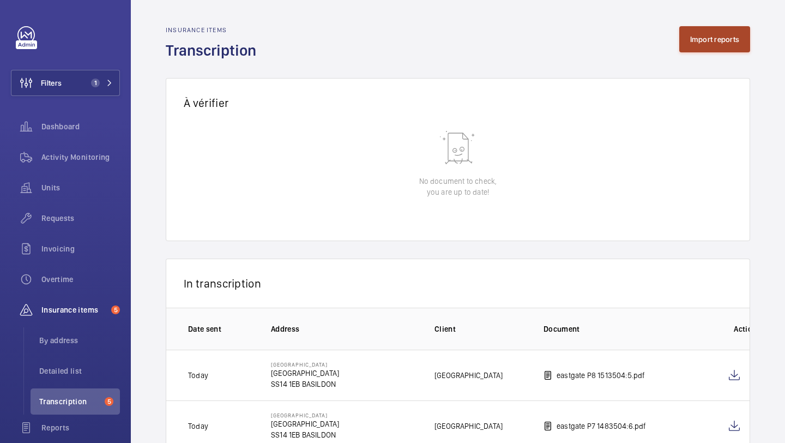
click at [688, 32] on button "Import reports" at bounding box center [714, 39] width 71 height 26
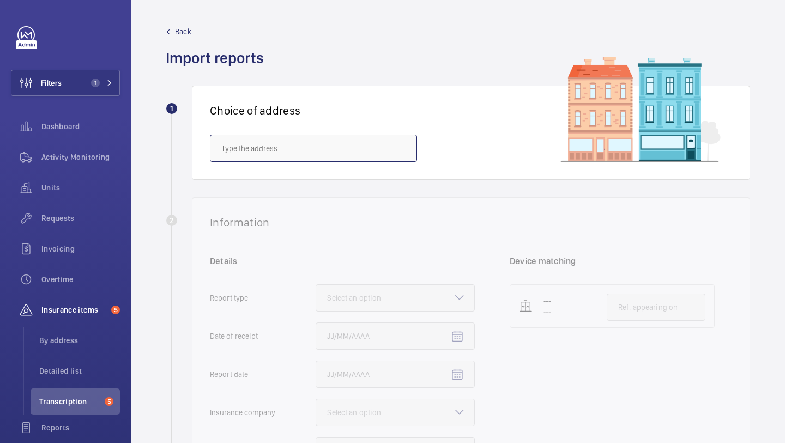
click at [301, 149] on input "text" at bounding box center [313, 148] width 207 height 27
click at [316, 181] on span "EASTGATE SHOPPING CENTRE - Eastgate Shopping Centre, BASILDON SS14 1EB" at bounding box center [290, 180] width 139 height 11
type input "EASTGATE SHOPPING CENTRE - Eastgate Shopping Centre, BASILDON SS14 1EB"
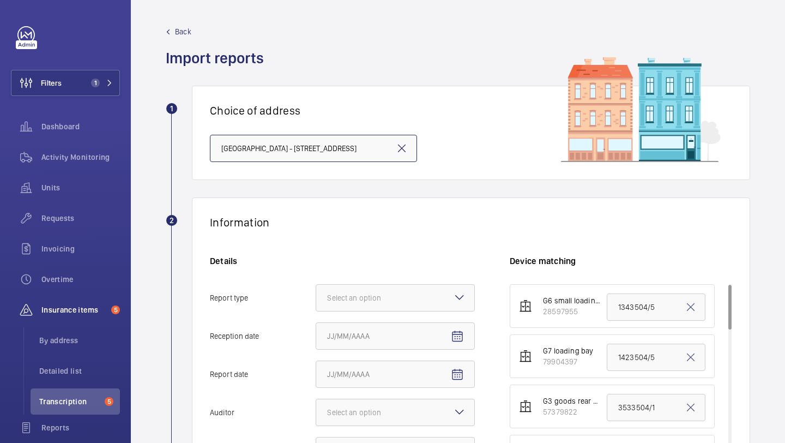
scroll to position [0, 83]
click at [366, 300] on div "Select an option" at bounding box center [367, 297] width 81 height 11
click at [316, 300] on input "Report type Select an option" at bounding box center [316, 297] width 0 height 26
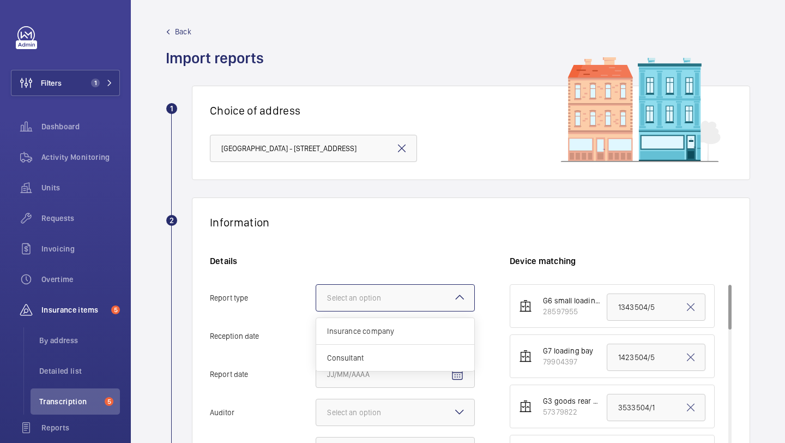
scroll to position [0, 0]
click at [358, 323] on div "Insurance company" at bounding box center [395, 331] width 158 height 27
click at [316, 311] on input "Report type Select an option Insurance company Consultant" at bounding box center [316, 297] width 0 height 26
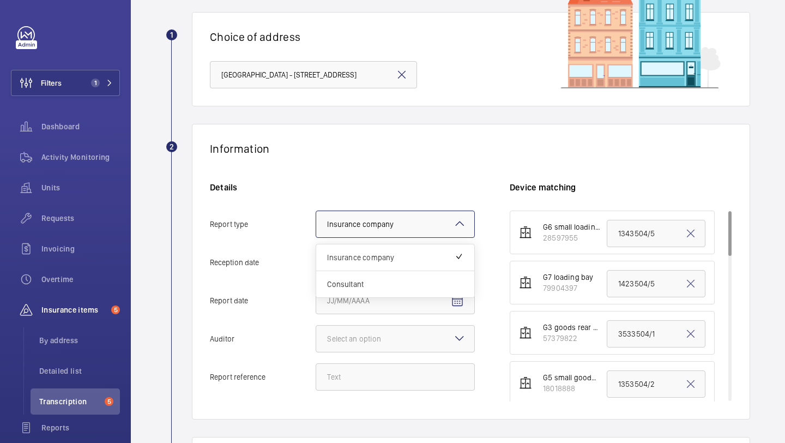
click at [464, 237] on div "Select an option × Insurance company ×" at bounding box center [395, 223] width 159 height 27
click at [316, 237] on input "Report type Select an option × Insurance company × Insurance company Consultant" at bounding box center [316, 224] width 0 height 26
click at [461, 256] on mat-icon "Options list" at bounding box center [458, 256] width 9 height 9
click at [316, 237] on input "Report type Select an option × Insurance company × Insurance company Consultant" at bounding box center [316, 224] width 0 height 26
click at [461, 256] on mat-icon "Open calendar" at bounding box center [457, 262] width 13 height 13
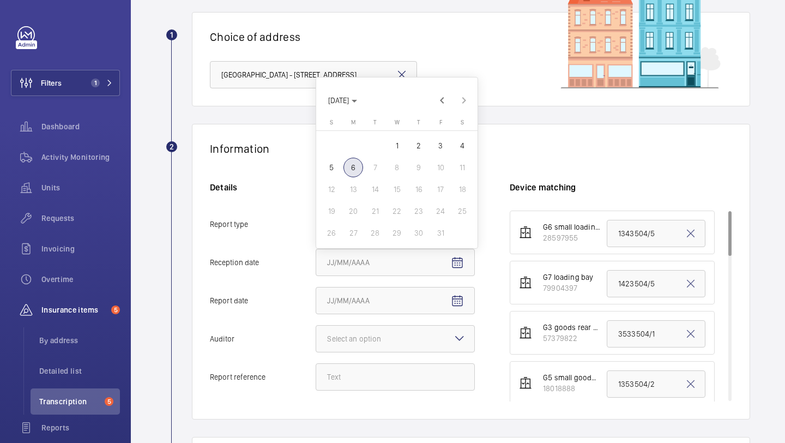
click at [356, 172] on span "6" at bounding box center [353, 167] width 20 height 20
type input "10/6/2025"
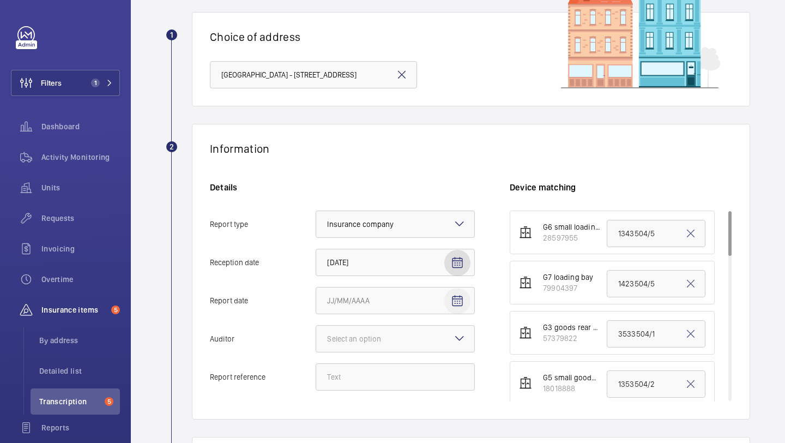
click at [464, 302] on span "Open calendar" at bounding box center [457, 301] width 26 height 26
click at [440, 143] on span "Previous month" at bounding box center [442, 139] width 22 height 22
click at [435, 250] on span "26" at bounding box center [441, 249] width 20 height 20
type input "9/26/2025"
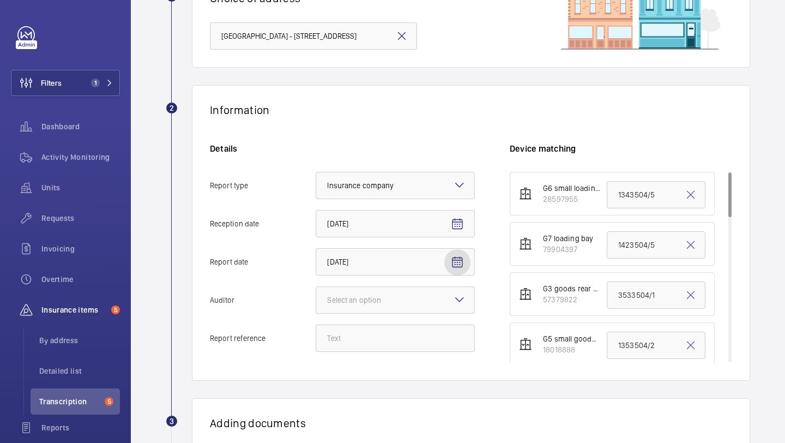
scroll to position [184, 0]
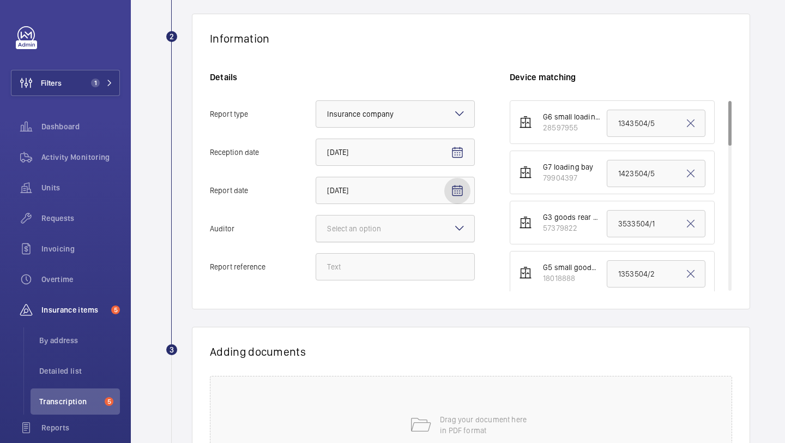
click at [417, 240] on div at bounding box center [395, 228] width 158 height 26
click at [316, 240] on input "Auditor Select an option" at bounding box center [316, 228] width 0 height 26
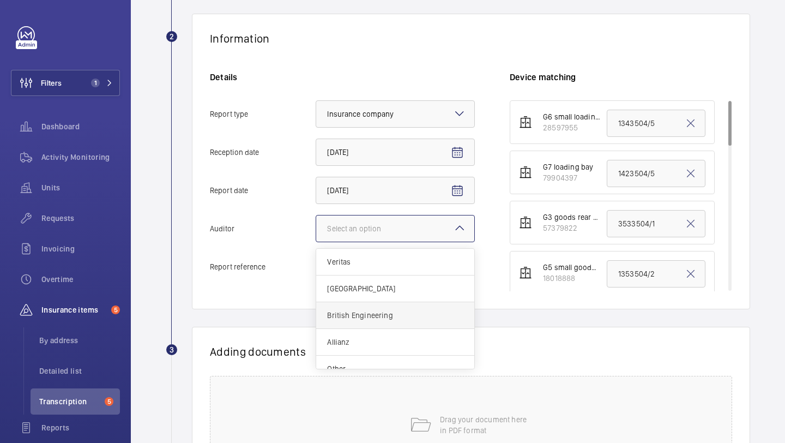
scroll to position [13, 0]
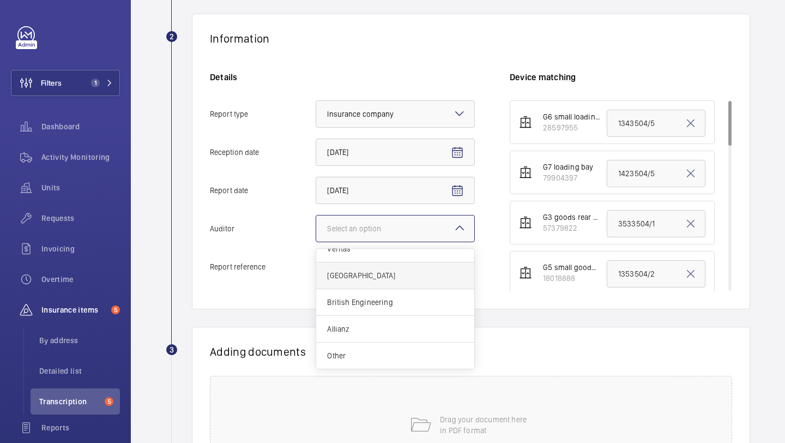
click at [392, 279] on span "Zurich" at bounding box center [395, 275] width 136 height 11
click at [316, 241] on input "Auditor Select an option Veritas Zurich British Engineering Allianz Other" at bounding box center [316, 228] width 0 height 26
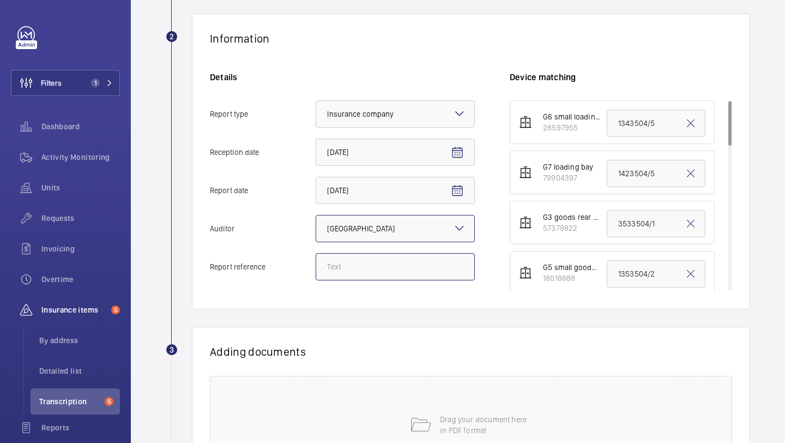
click at [440, 272] on input "Report reference" at bounding box center [395, 266] width 159 height 27
click at [436, 267] on input "Report reference" at bounding box center [395, 266] width 159 height 27
paste input "1333504/5"
type input "1333504/5"
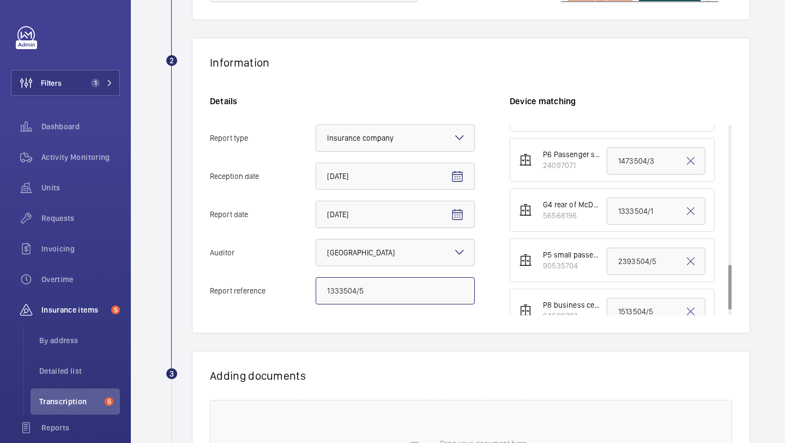
scroll to position [592, 0]
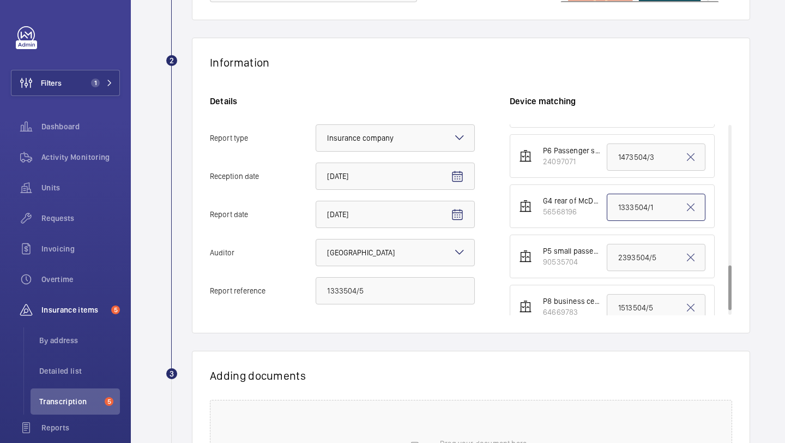
click at [620, 203] on input "1333504/1" at bounding box center [656, 206] width 99 height 27
click at [620, 204] on input "1333504/1" at bounding box center [656, 206] width 99 height 27
paste input "5"
type input "1333504/5"
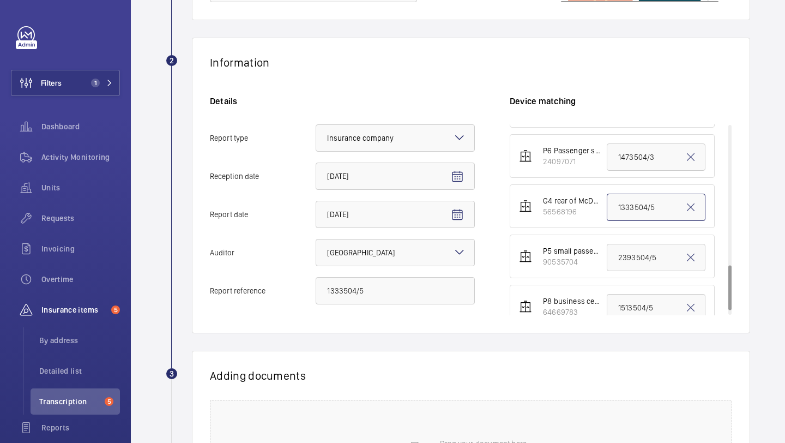
scroll to position [302, 0]
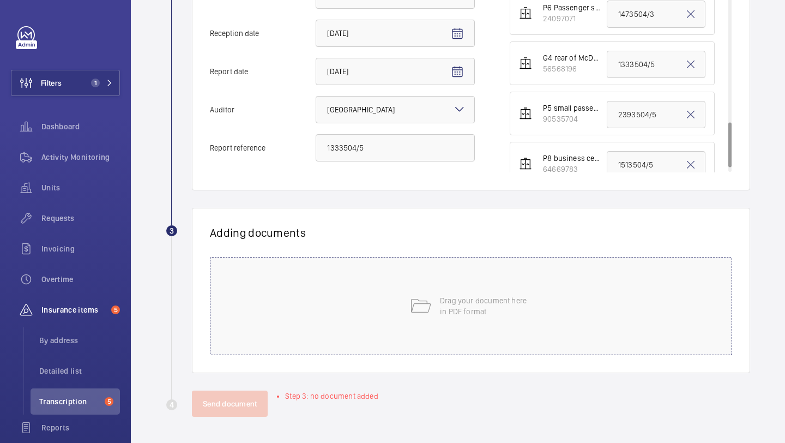
click at [414, 344] on div "Drag your document here in PDF format" at bounding box center [471, 306] width 522 height 98
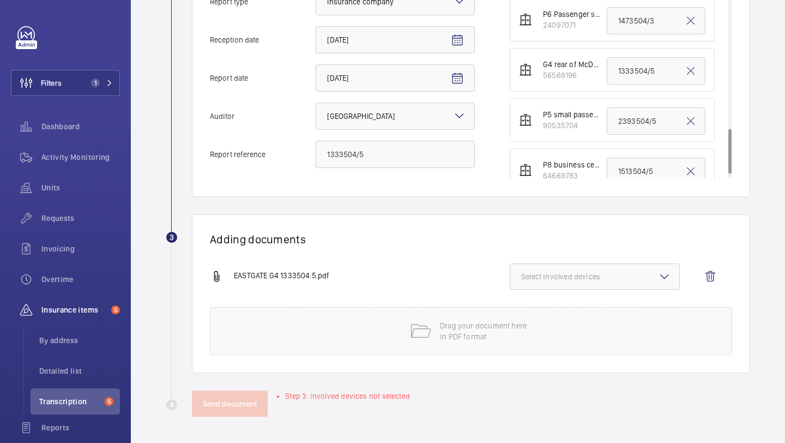
click at [580, 272] on span "Select involved devices" at bounding box center [594, 276] width 147 height 11
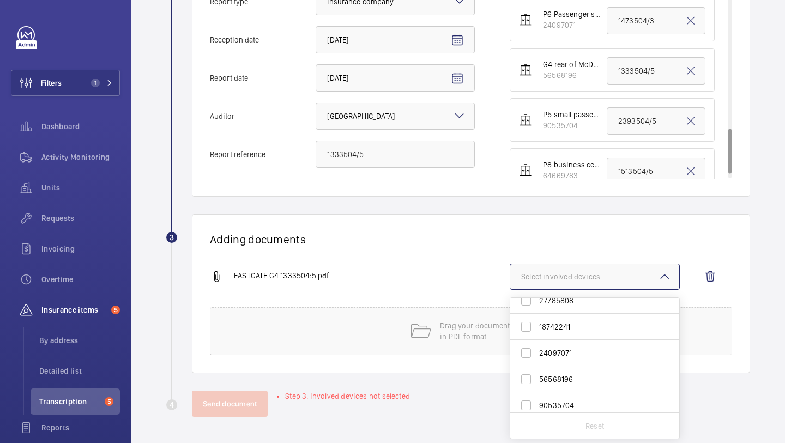
scroll to position [276, 0]
click at [568, 369] on span "56568196" at bounding box center [595, 374] width 113 height 11
click at [537, 369] on input "56568196" at bounding box center [526, 374] width 22 height 22
checkbox input "true"
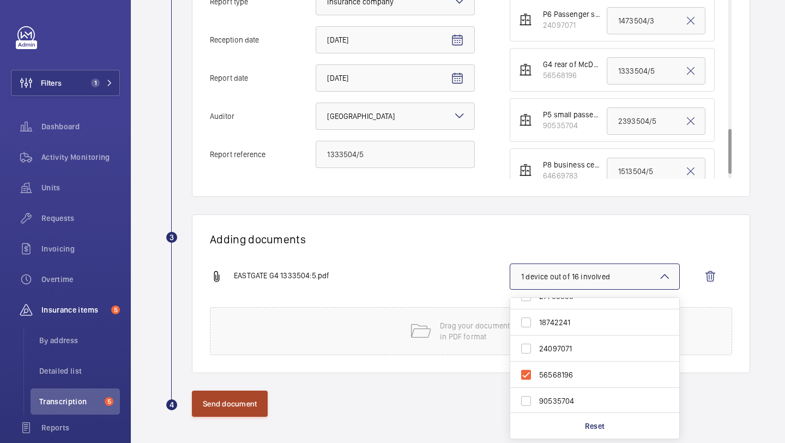
click at [256, 403] on button "Send document" at bounding box center [230, 403] width 76 height 26
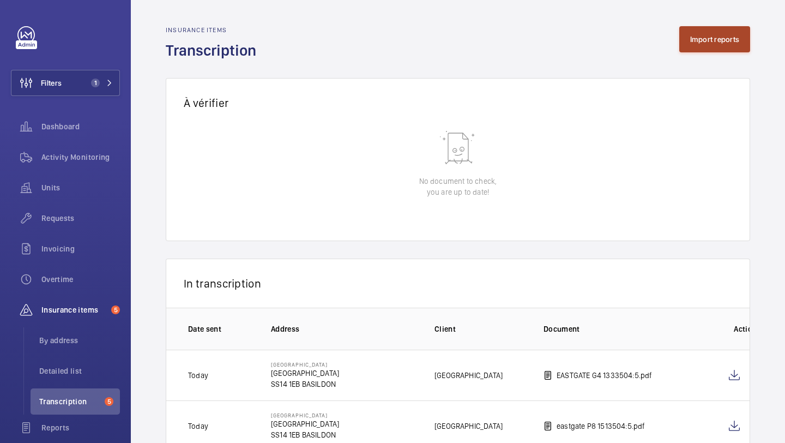
click at [705, 41] on button "Import reports" at bounding box center [714, 39] width 71 height 26
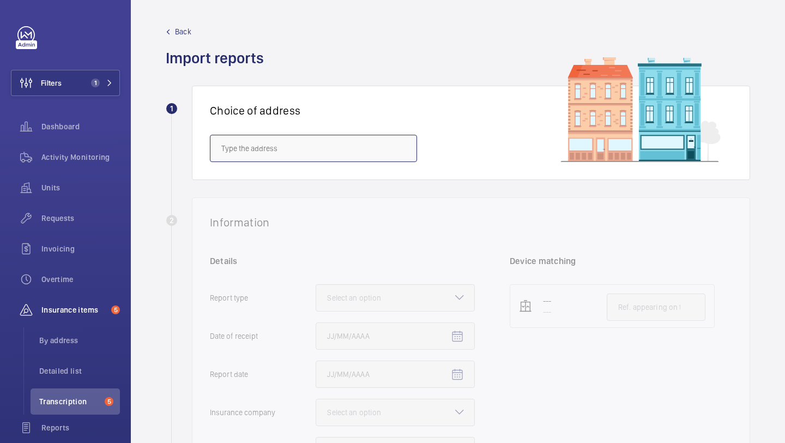
click at [289, 153] on input "text" at bounding box center [313, 148] width 207 height 27
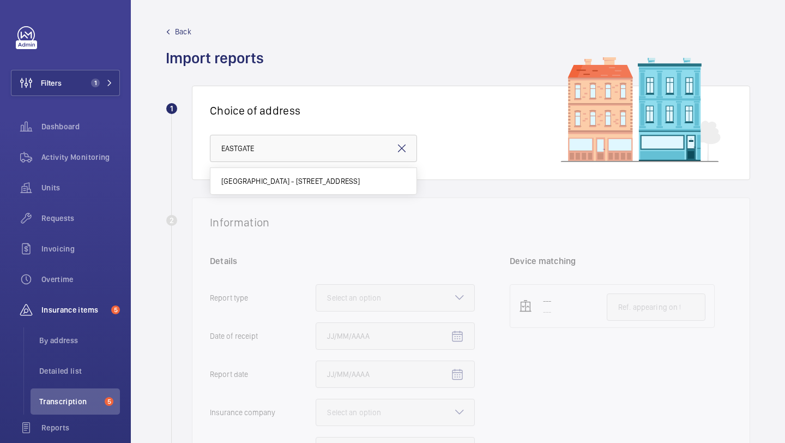
click at [289, 184] on span "EASTGATE SHOPPING CENTRE - Eastgate Shopping Centre, BASILDON SS14 1EB" at bounding box center [290, 180] width 139 height 11
type input "EASTGATE SHOPPING CENTRE - Eastgate Shopping Centre, BASILDON SS14 1EB"
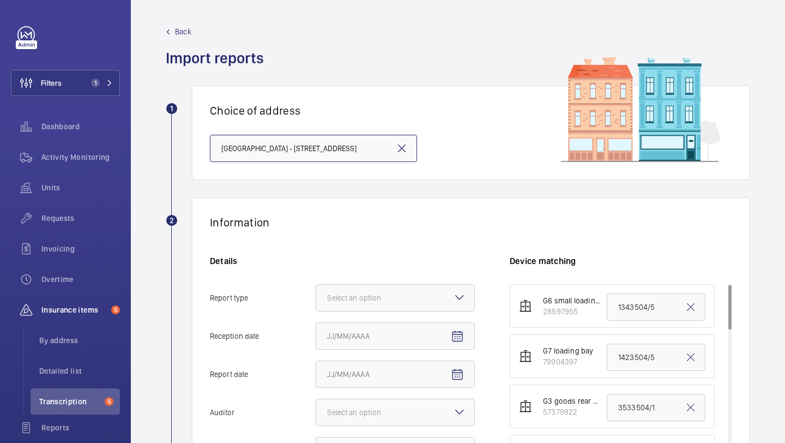
scroll to position [117, 0]
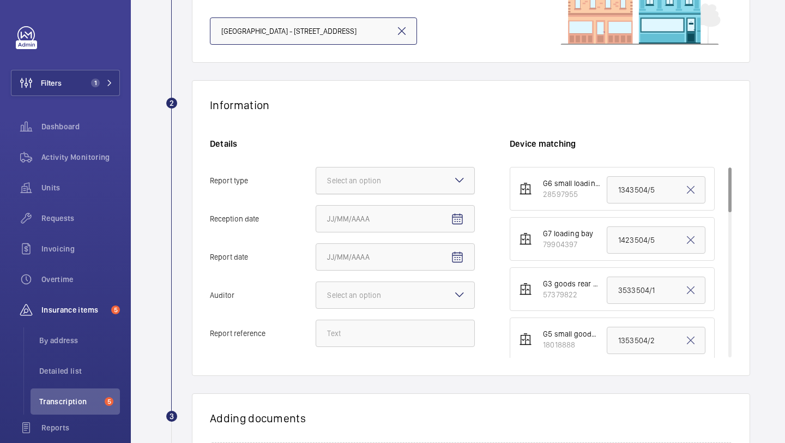
click at [364, 170] on div at bounding box center [395, 180] width 158 height 26
click at [316, 170] on input "Report type Select an option" at bounding box center [316, 180] width 0 height 26
click at [364, 220] on div "Insurance company" at bounding box center [395, 214] width 158 height 27
click at [316, 193] on input "Report type Select an option Insurance company Consultant" at bounding box center [316, 180] width 0 height 26
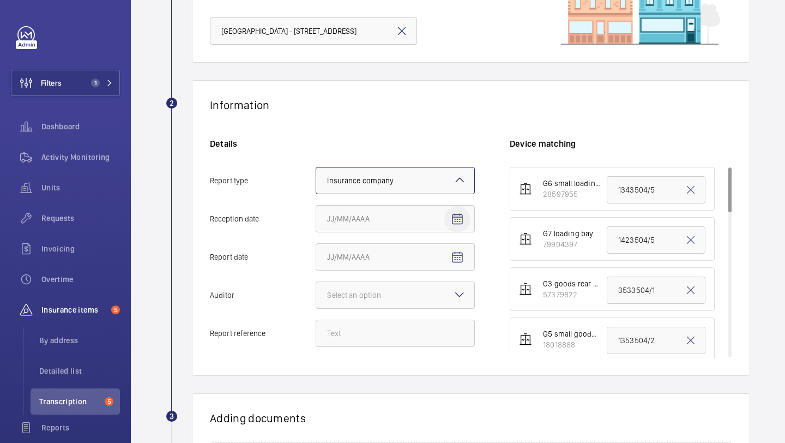
click at [450, 219] on button "Reception date" at bounding box center [457, 219] width 26 height 26
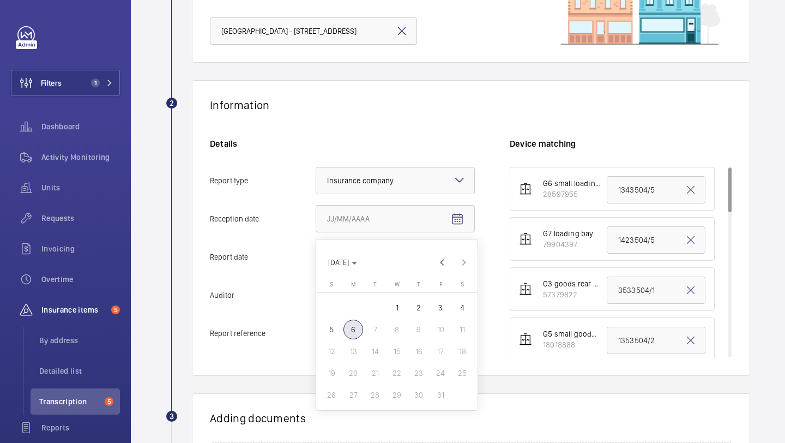
click at [350, 329] on span "6" at bounding box center [353, 329] width 20 height 20
type input "10/6/2025"
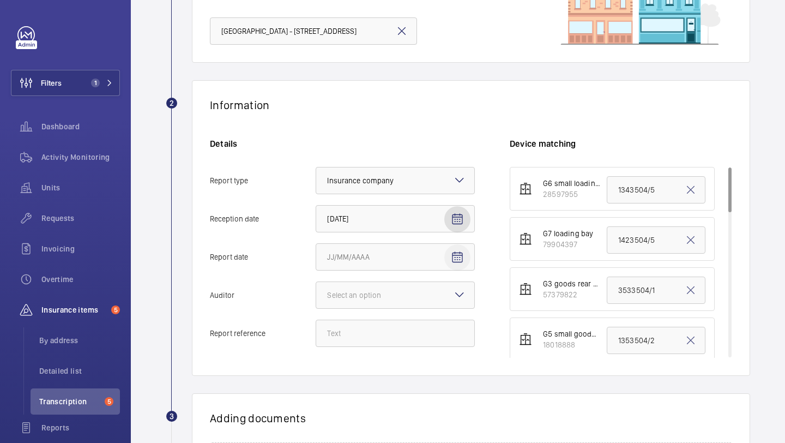
click at [454, 259] on mat-icon "Open calendar" at bounding box center [457, 257] width 13 height 13
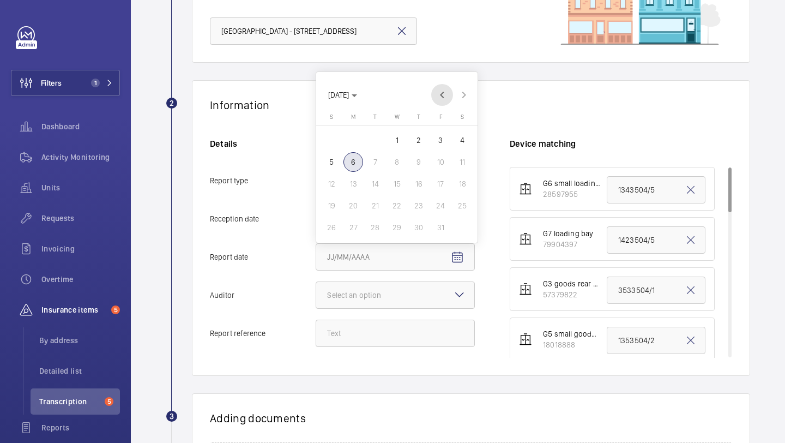
click at [441, 100] on span "Previous month" at bounding box center [442, 95] width 22 height 22
click at [439, 207] on span "26" at bounding box center [441, 206] width 20 height 20
type input "9/26/2025"
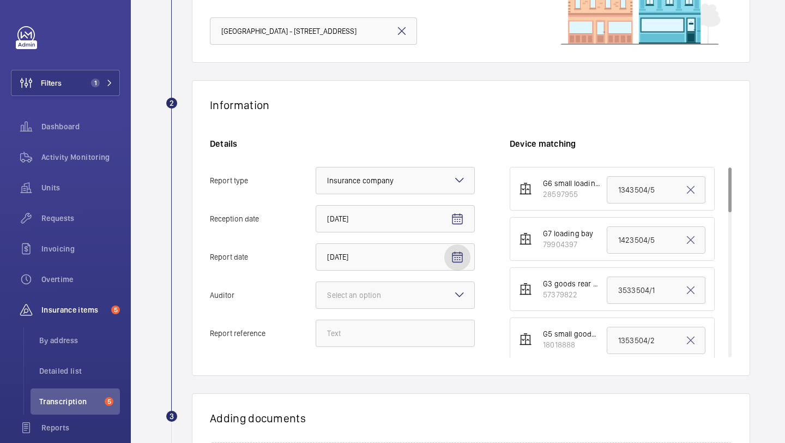
click at [408, 309] on div "Details Report type Select an option × Insurance company × Reception date 10/6/…" at bounding box center [360, 248] width 300 height 220
click at [405, 302] on div at bounding box center [395, 295] width 158 height 26
click at [316, 302] on input "Auditor Select an option Veritas Zurich British Engineering Allianz Other" at bounding box center [316, 295] width 0 height 26
click at [373, 351] on span "Zurich" at bounding box center [395, 354] width 136 height 11
click at [316, 308] on input "Auditor Select an option Veritas Zurich British Engineering Allianz Other" at bounding box center [316, 295] width 0 height 26
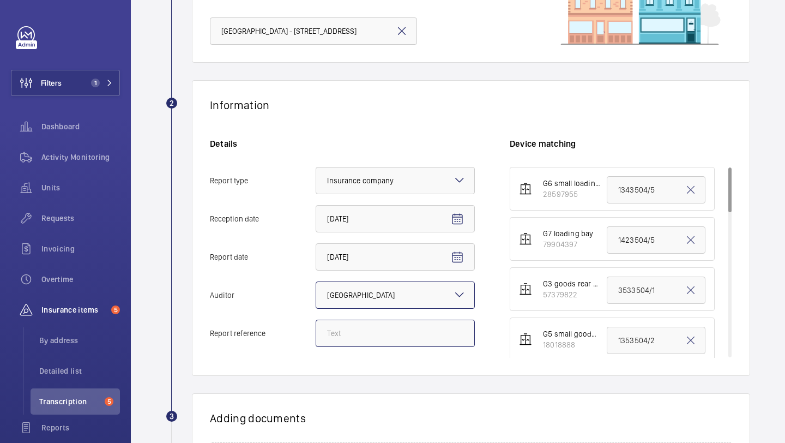
click at [366, 334] on input "Report reference" at bounding box center [395, 332] width 159 height 27
paste input "1463504/6"
type input "1463504/6"
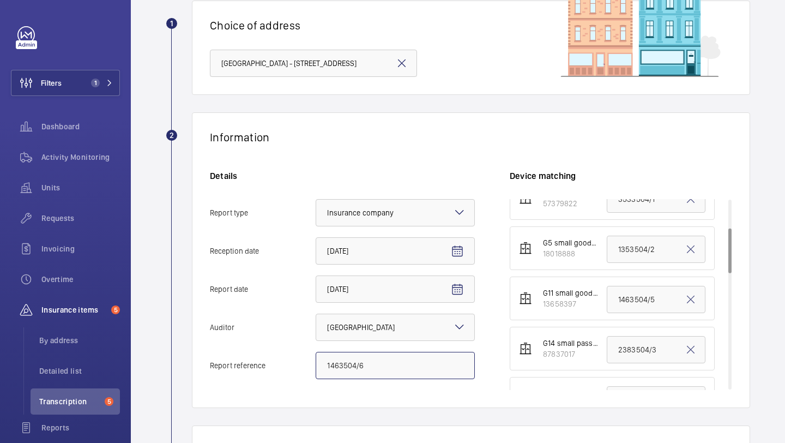
scroll to position [124, 0]
click at [622, 294] on input "1463504/5" at bounding box center [656, 297] width 99 height 27
paste input "6"
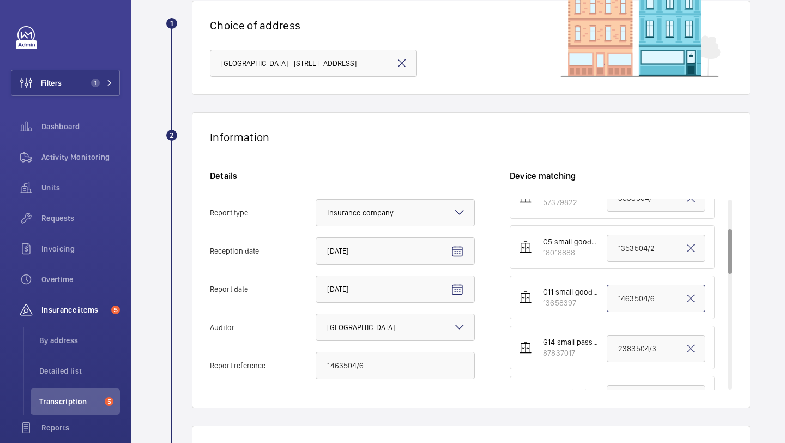
type input "1463504/6"
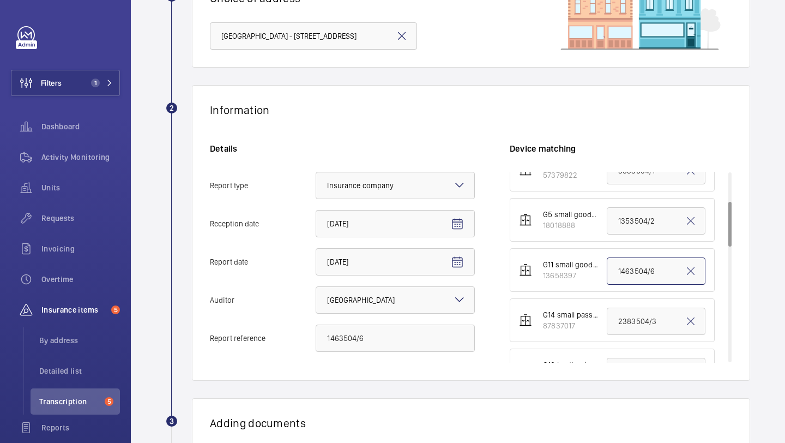
scroll to position [302, 0]
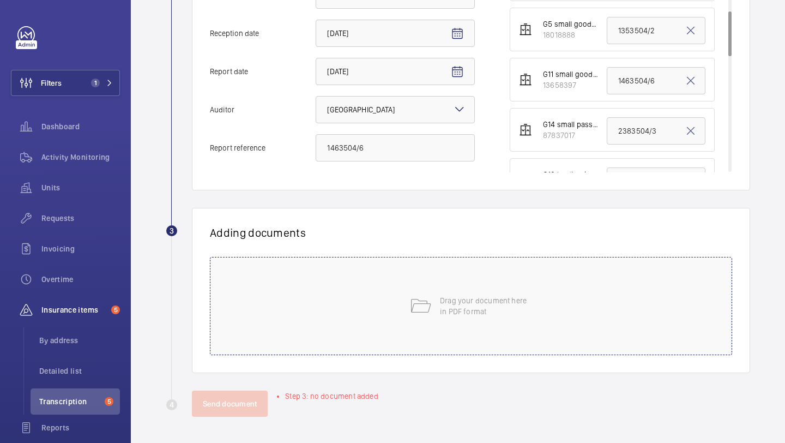
click at [450, 273] on div "Drag your document here in PDF format" at bounding box center [471, 306] width 522 height 98
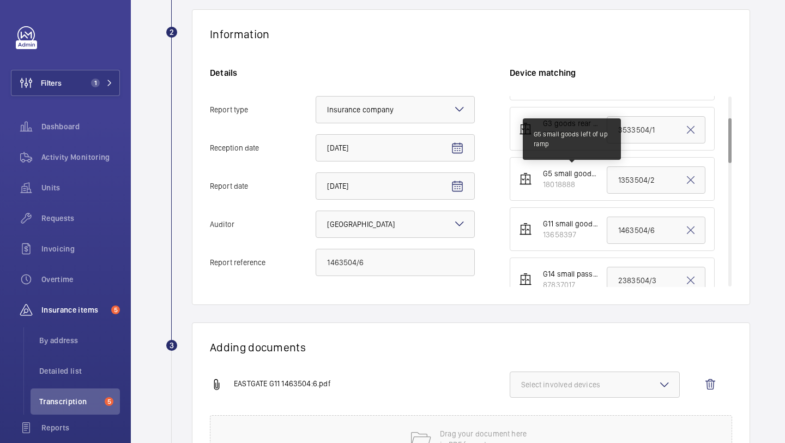
scroll to position [96, 0]
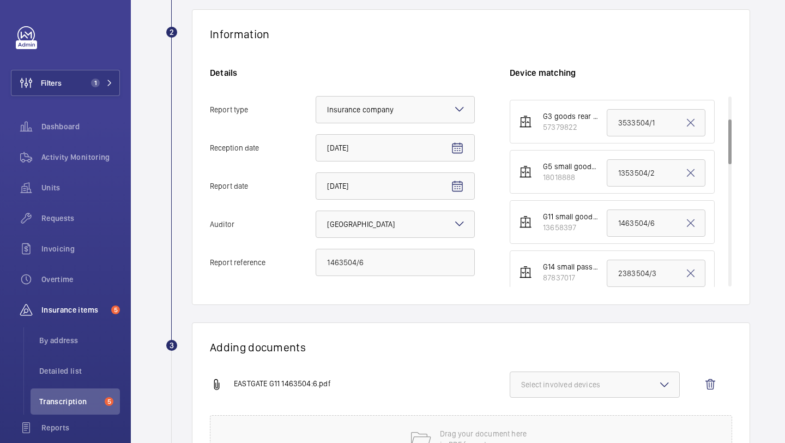
click at [567, 386] on span "Select involved devices" at bounding box center [594, 384] width 147 height 11
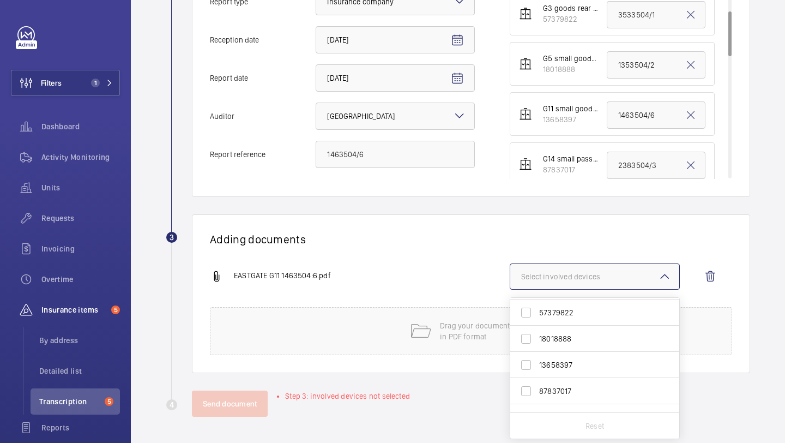
scroll to position [51, 0]
click at [573, 362] on span "13658397" at bounding box center [595, 364] width 113 height 11
click at [537, 362] on input "13658397" at bounding box center [526, 364] width 22 height 22
checkbox input "true"
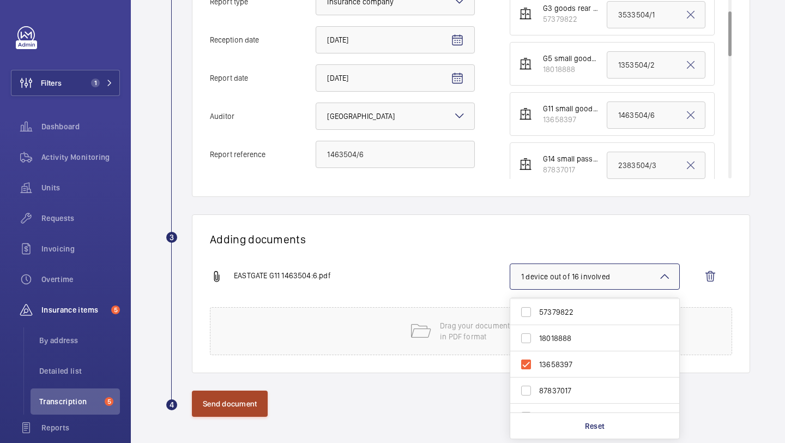
click at [252, 402] on button "Send document" at bounding box center [230, 403] width 76 height 26
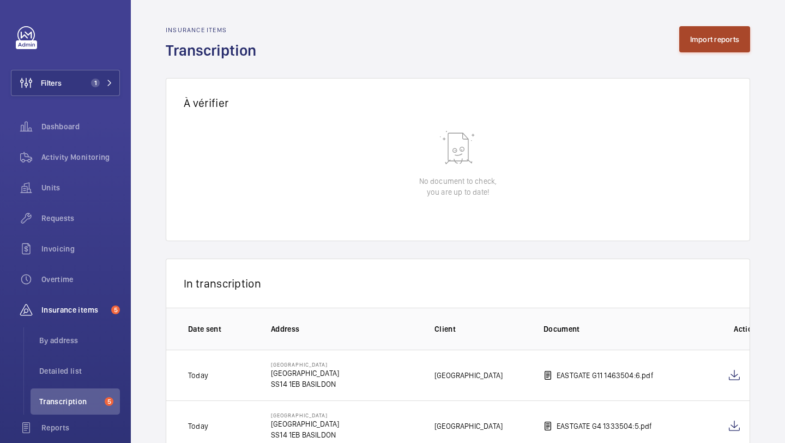
click at [702, 45] on button "Import reports" at bounding box center [714, 39] width 71 height 26
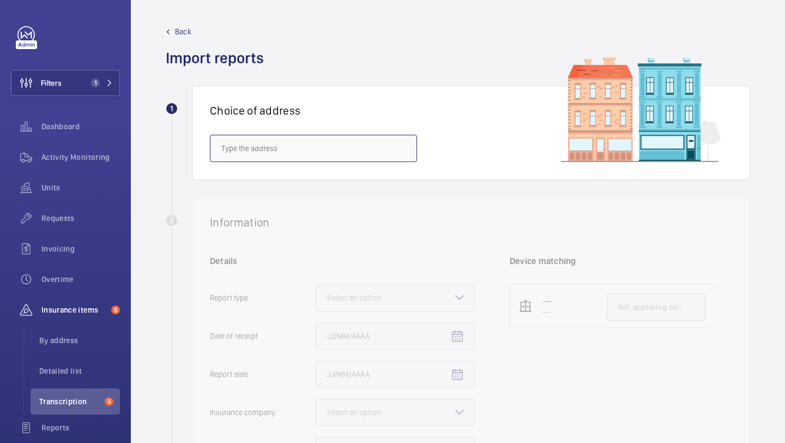
click at [312, 151] on input "text" at bounding box center [313, 148] width 207 height 27
click at [310, 181] on span "EASTGATE SHOPPING CENTRE - Eastgate Shopping Centre, BASILDON SS14 1EB" at bounding box center [290, 180] width 139 height 11
type input "EASTGATE SHOPPING CENTRE - Eastgate Shopping Centre, BASILDON SS14 1EB"
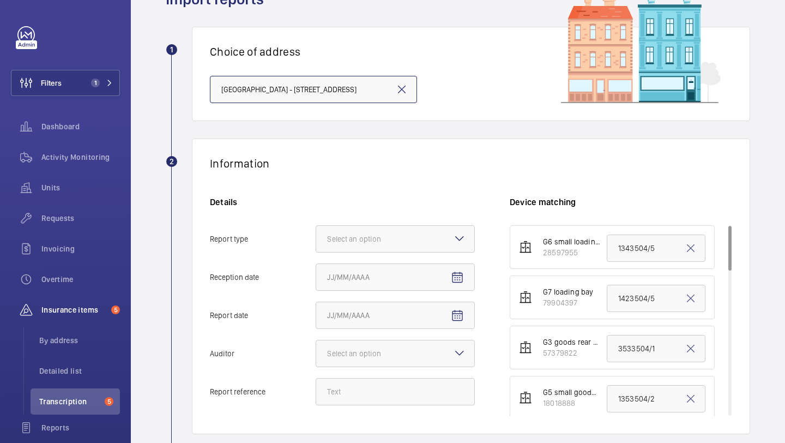
scroll to position [59, 0]
click at [368, 249] on div at bounding box center [395, 239] width 158 height 26
click at [316, 249] on input "Report type Select an option" at bounding box center [316, 239] width 0 height 26
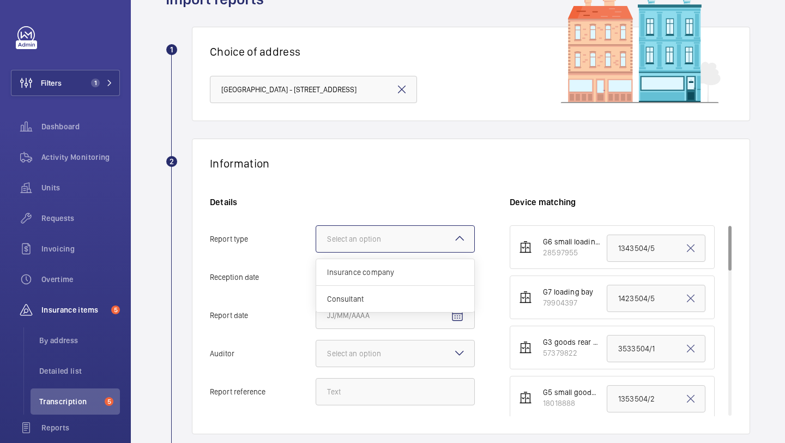
scroll to position [0, 0]
click at [365, 271] on span "Insurance company" at bounding box center [395, 271] width 136 height 11
click at [316, 252] on input "Report type Select an option Insurance company Consultant" at bounding box center [316, 239] width 0 height 26
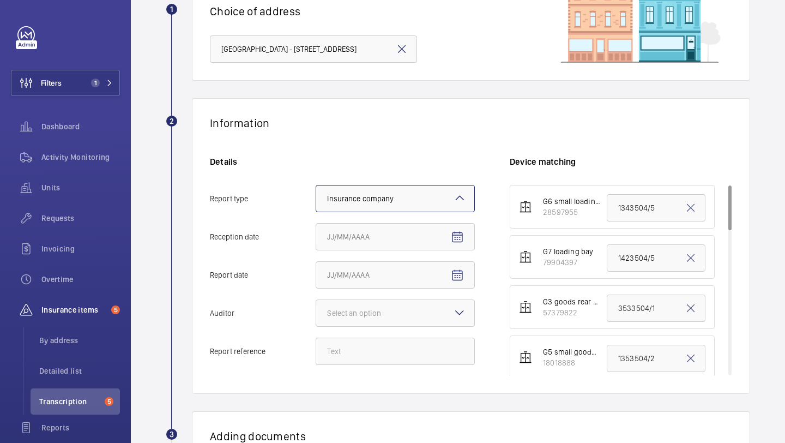
scroll to position [162, 0]
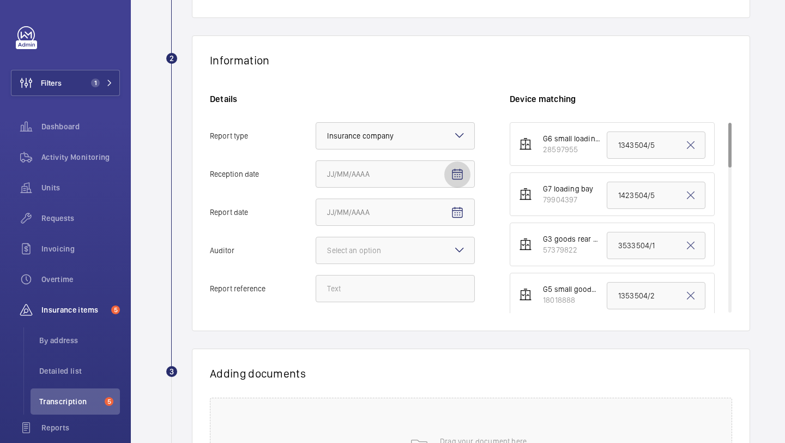
click at [463, 180] on button "Reception date" at bounding box center [457, 174] width 26 height 26
click at [357, 280] on span "6" at bounding box center [353, 285] width 20 height 20
type input "10/6/2025"
click at [453, 223] on span "Open calendar" at bounding box center [457, 212] width 26 height 26
click at [445, 248] on span "Previous month" at bounding box center [442, 256] width 22 height 22
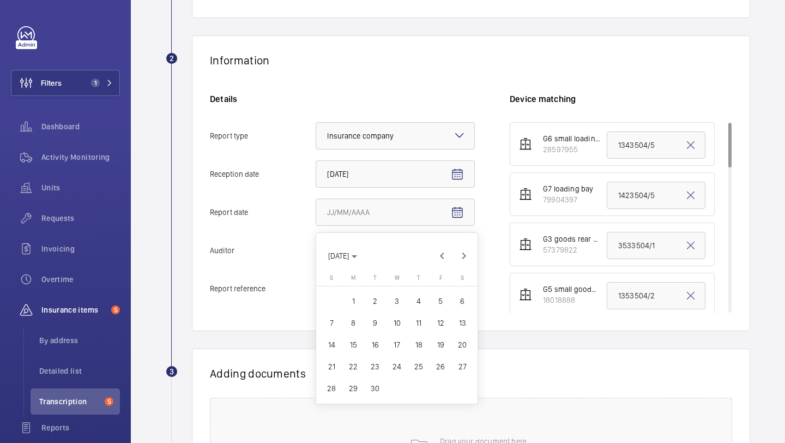
click at [437, 362] on span "26" at bounding box center [441, 366] width 20 height 20
type input "9/26/2025"
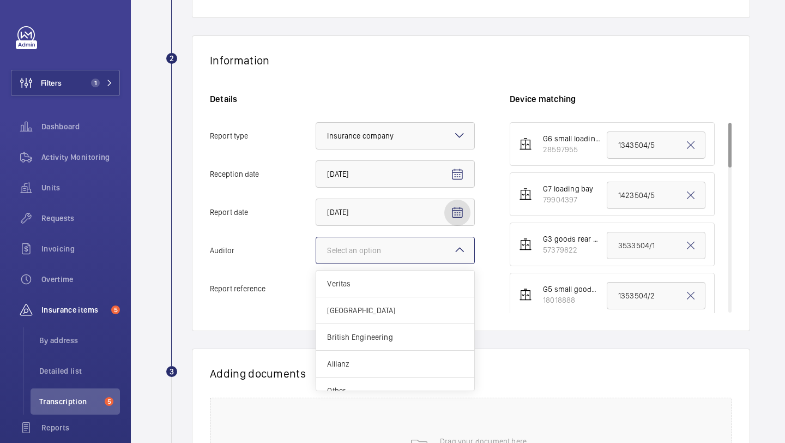
click at [436, 260] on div at bounding box center [395, 250] width 158 height 26
click at [316, 260] on input "Auditor Select an option Veritas Zurich British Engineering Allianz Other" at bounding box center [316, 250] width 0 height 26
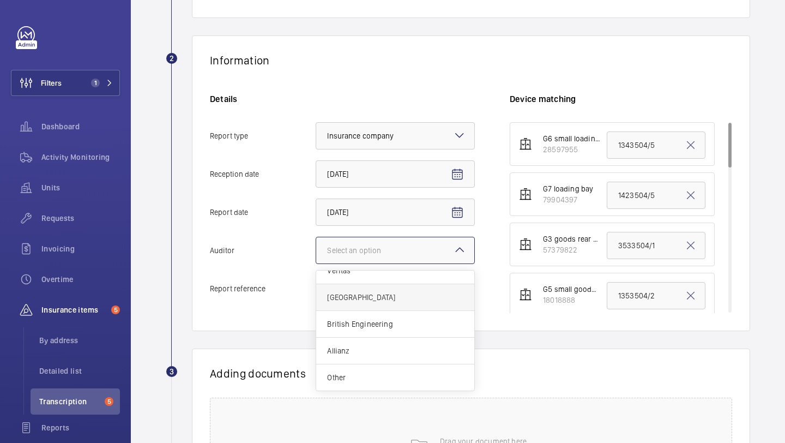
scroll to position [11, 0]
click at [417, 306] on div "Zurich" at bounding box center [395, 299] width 158 height 27
click at [316, 263] on input "Auditor Select an option Veritas Zurich British Engineering Allianz Other" at bounding box center [316, 250] width 0 height 26
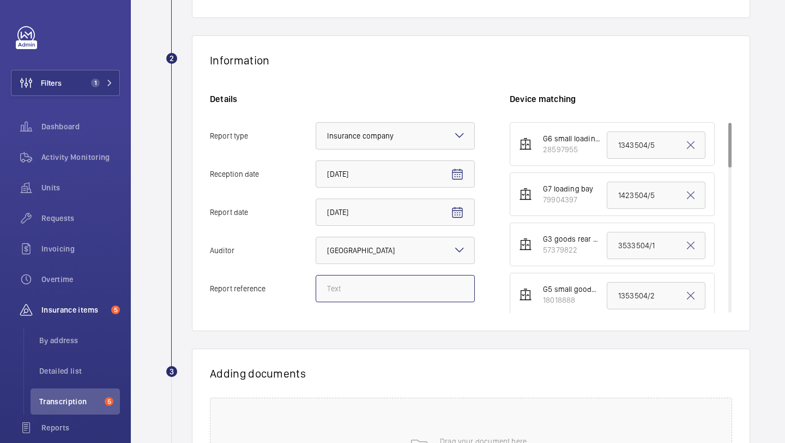
click at [419, 292] on input "Report reference" at bounding box center [395, 288] width 159 height 27
paste input "2343504/6"
type input "2343504/6"
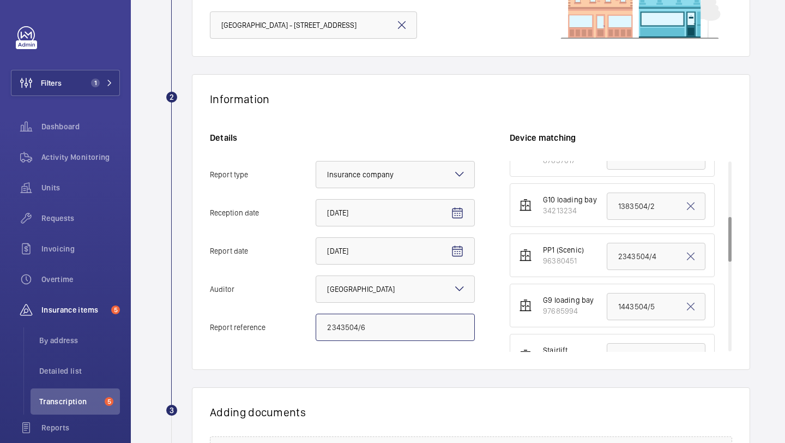
scroll to position [281, 0]
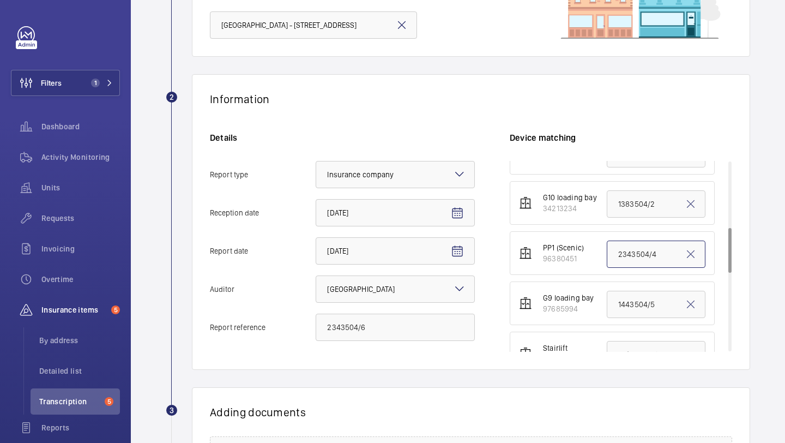
click at [648, 243] on input "2343504/4" at bounding box center [656, 253] width 99 height 27
paste input "6"
type input "2343504/6"
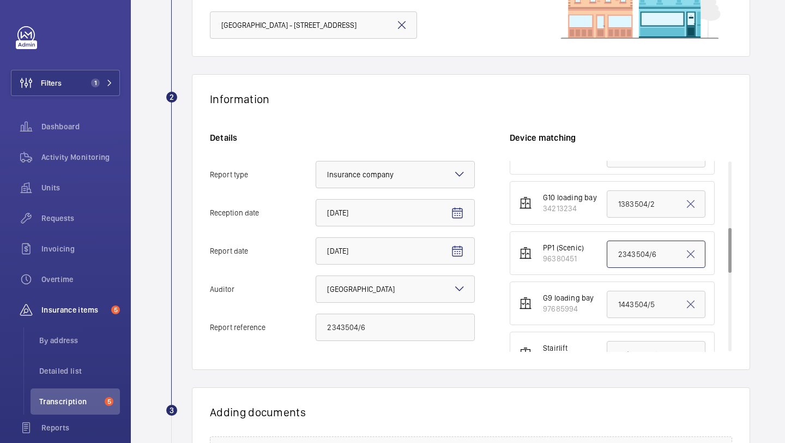
scroll to position [302, 0]
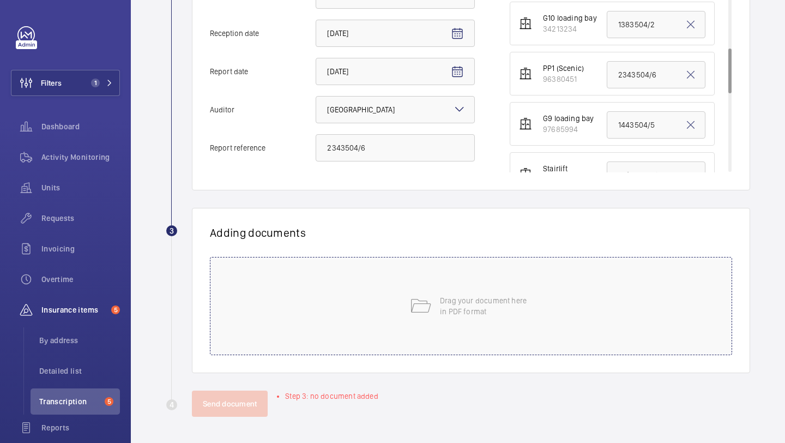
click at [463, 319] on div "Drag your document here in PDF format" at bounding box center [471, 306] width 522 height 98
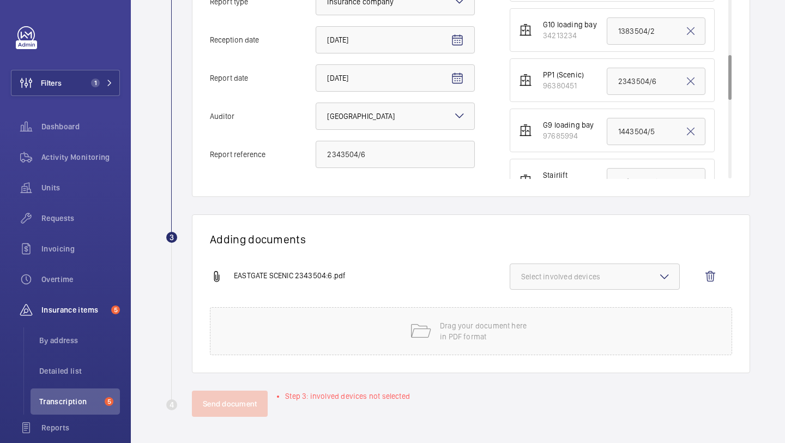
click at [583, 265] on button "Select involved devices" at bounding box center [595, 276] width 170 height 26
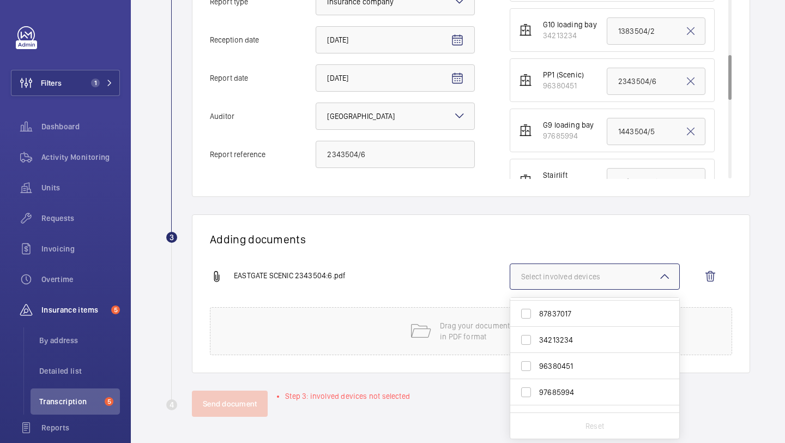
scroll to position [134, 0]
click at [588, 358] on span "96380451" at bounding box center [595, 359] width 113 height 11
click at [537, 358] on input "96380451" at bounding box center [526, 360] width 22 height 22
checkbox input "true"
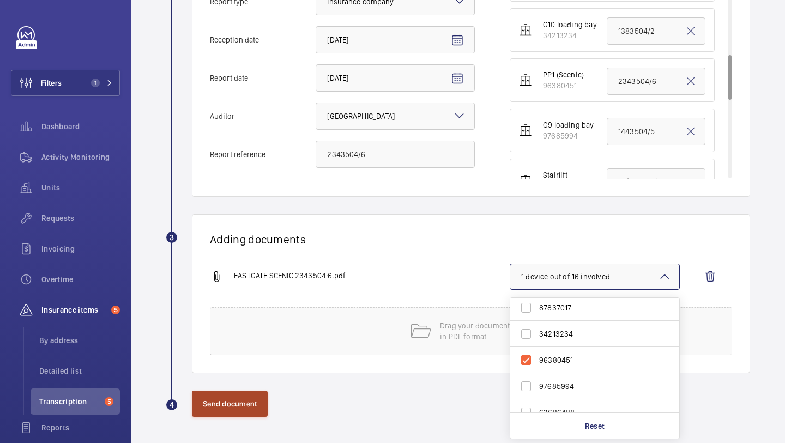
click at [259, 408] on button "Send document" at bounding box center [230, 403] width 76 height 26
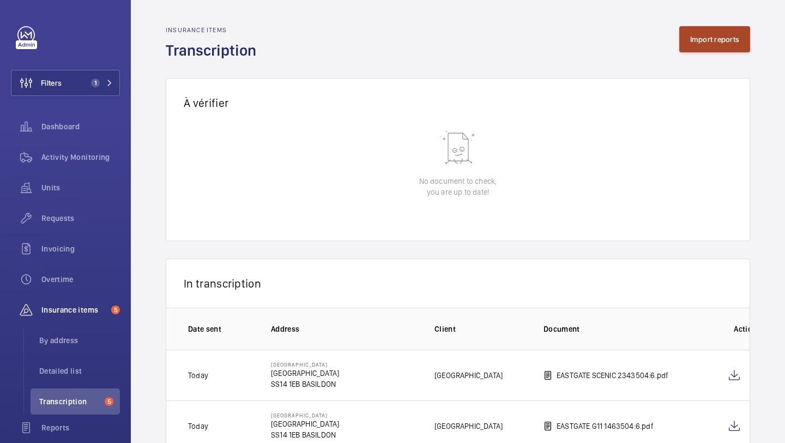
click at [689, 32] on button "Import reports" at bounding box center [714, 39] width 71 height 26
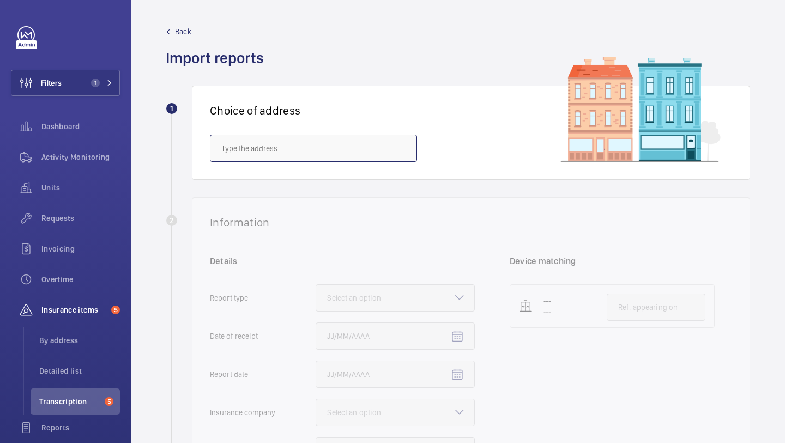
click at [347, 139] on input "text" at bounding box center [313, 148] width 207 height 27
click at [334, 170] on mat-option "EASTGATE SHOPPING CENTRE - Eastgate Shopping Centre, BASILDON SS14 1EB" at bounding box center [313, 181] width 206 height 26
type input "EASTGATE SHOPPING CENTRE - Eastgate Shopping Centre, BASILDON SS14 1EB"
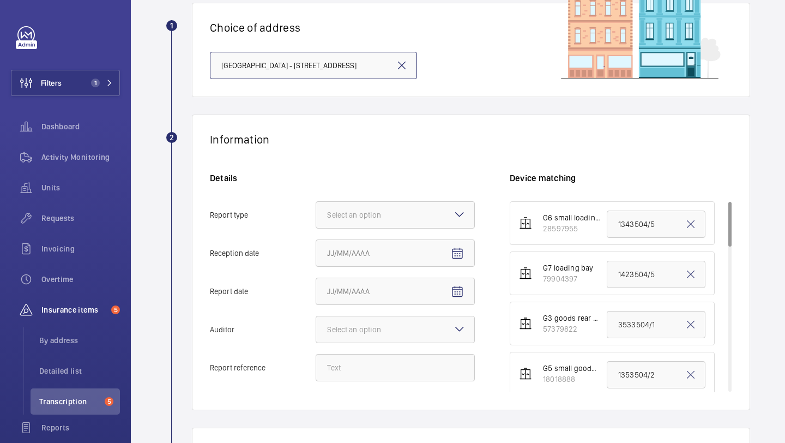
scroll to position [109, 0]
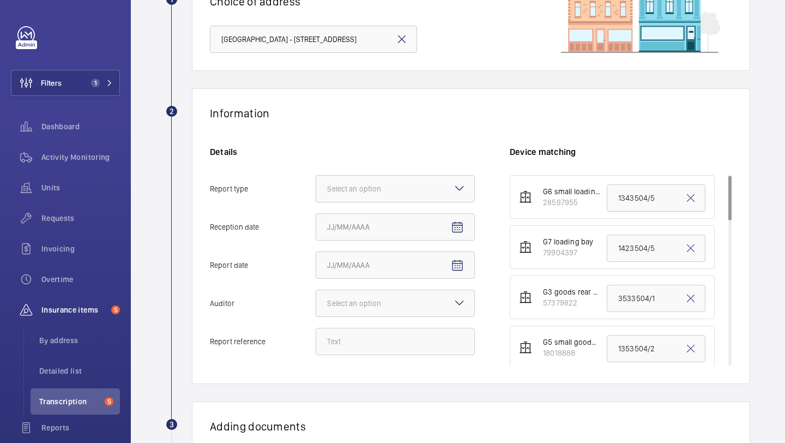
click at [389, 169] on div "Details Report type Select an option Reception date Report date Auditor Select …" at bounding box center [360, 256] width 300 height 220
click at [387, 183] on div "Select an option" at bounding box center [367, 188] width 81 height 11
click at [316, 183] on input "Report type Select an option" at bounding box center [316, 188] width 0 height 26
click at [384, 223] on span "Insurance company" at bounding box center [395, 221] width 136 height 11
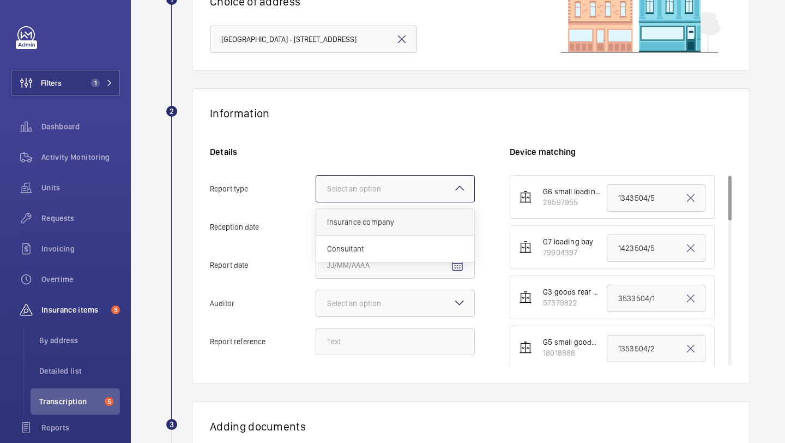
click at [316, 202] on input "Report type Select an option Insurance company Consultant" at bounding box center [316, 188] width 0 height 26
click at [453, 229] on mat-icon "Open calendar" at bounding box center [457, 227] width 13 height 13
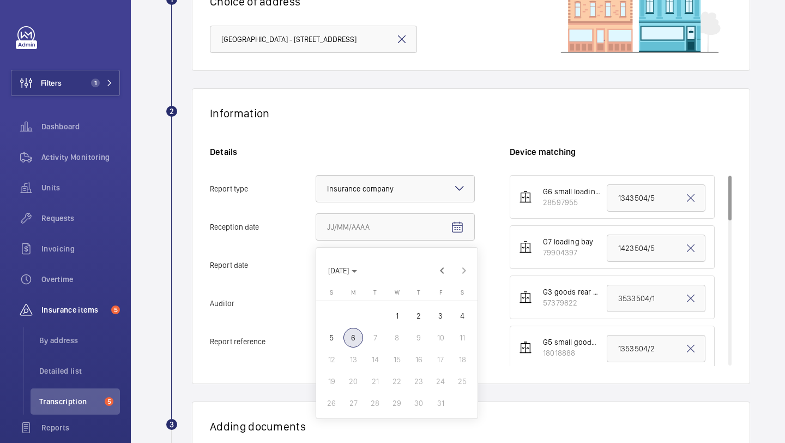
click at [353, 341] on span "6" at bounding box center [353, 338] width 20 height 20
type input "10/6/2025"
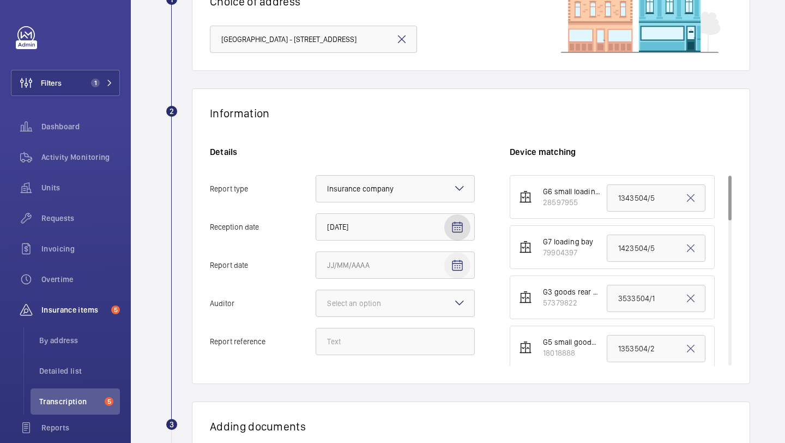
click at [459, 256] on span "Open calendar" at bounding box center [457, 265] width 26 height 26
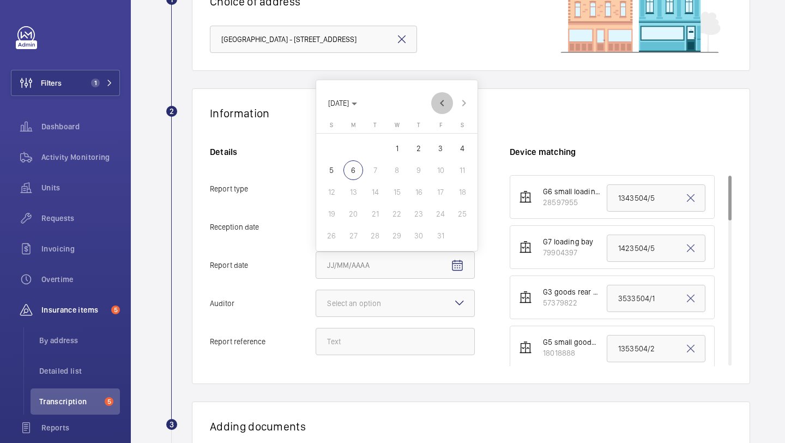
click at [441, 111] on span "Previous month" at bounding box center [442, 103] width 22 height 22
click at [438, 213] on span "26" at bounding box center [441, 214] width 20 height 20
type input "9/26/2025"
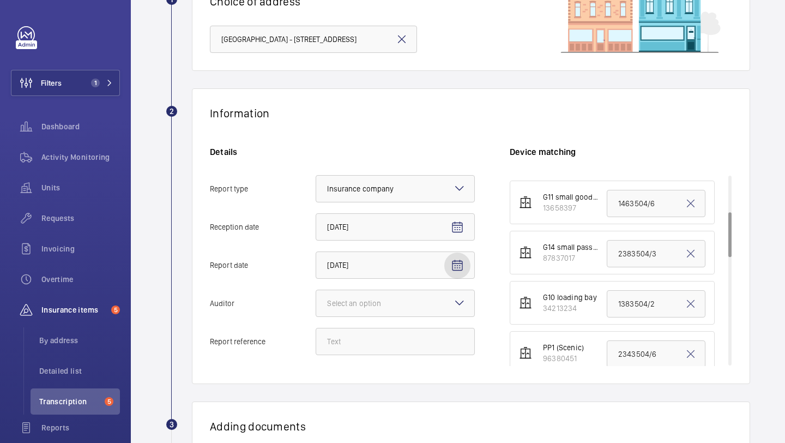
scroll to position [199, 0]
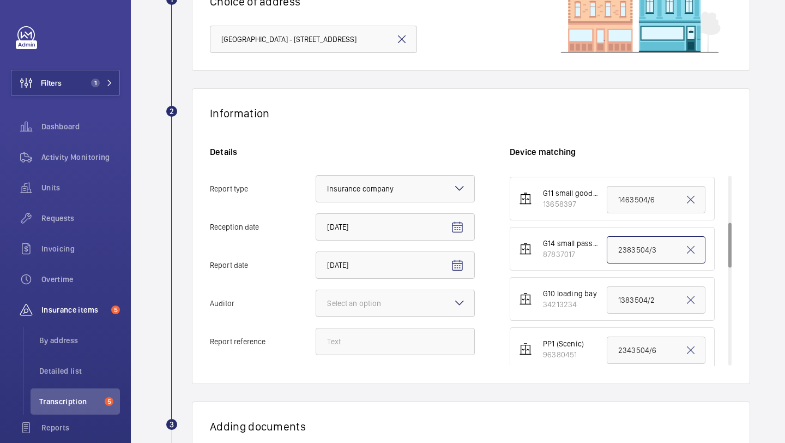
click at [628, 251] on input "2383504/3" at bounding box center [656, 249] width 99 height 27
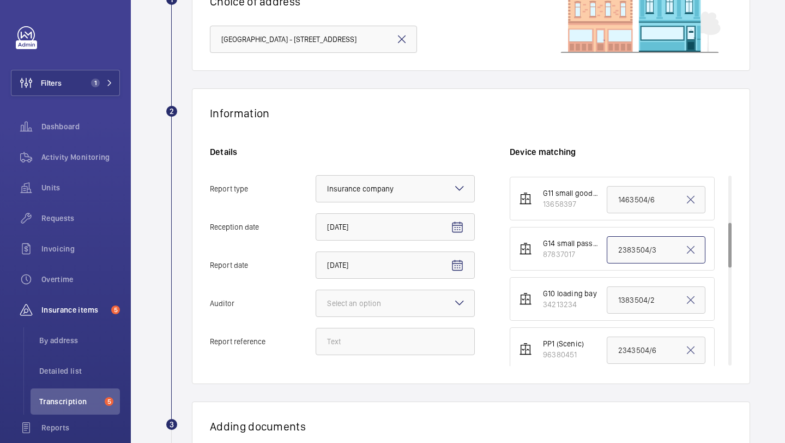
paste input "5"
type input "2383504/5"
click at [383, 334] on input "Report reference" at bounding box center [395, 341] width 159 height 27
paste input "2383504/5"
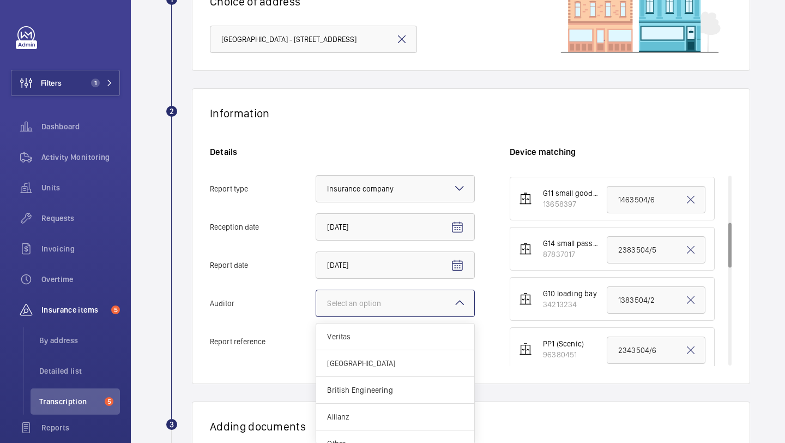
click at [383, 302] on div "Select an option" at bounding box center [367, 303] width 81 height 11
type input "2383504/5"
click at [316, 302] on input "Auditor Select an option Veritas Zurich British Engineering Allianz Other" at bounding box center [316, 303] width 0 height 26
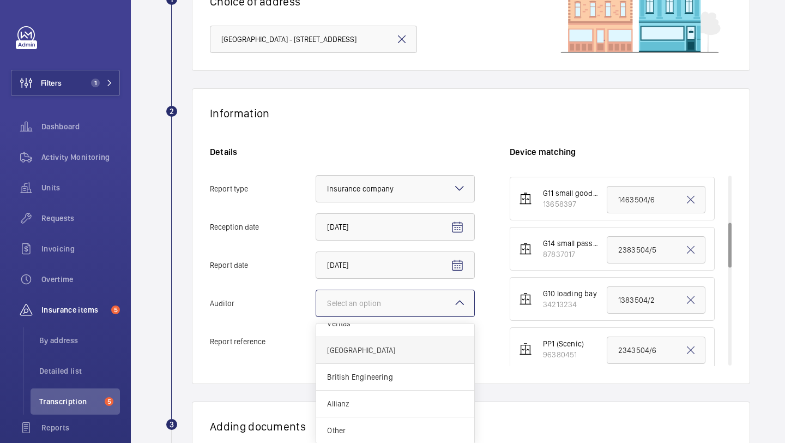
click at [374, 351] on span "Zurich" at bounding box center [395, 349] width 136 height 11
click at [316, 316] on input "Auditor Select an option Veritas Zurich British Engineering Allianz Other" at bounding box center [316, 303] width 0 height 26
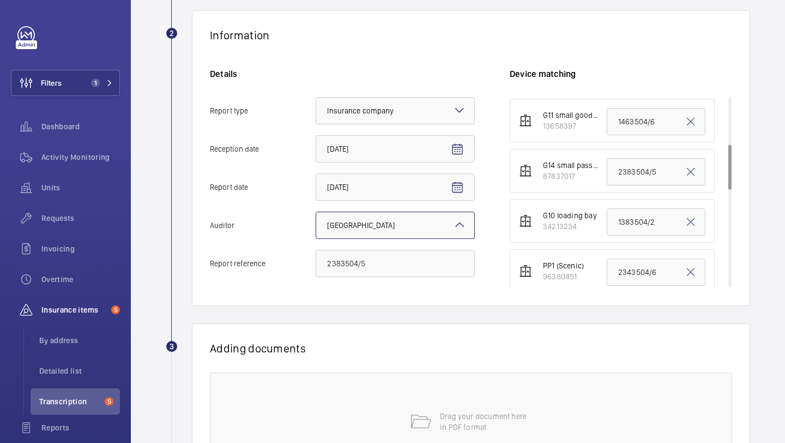
scroll to position [302, 0]
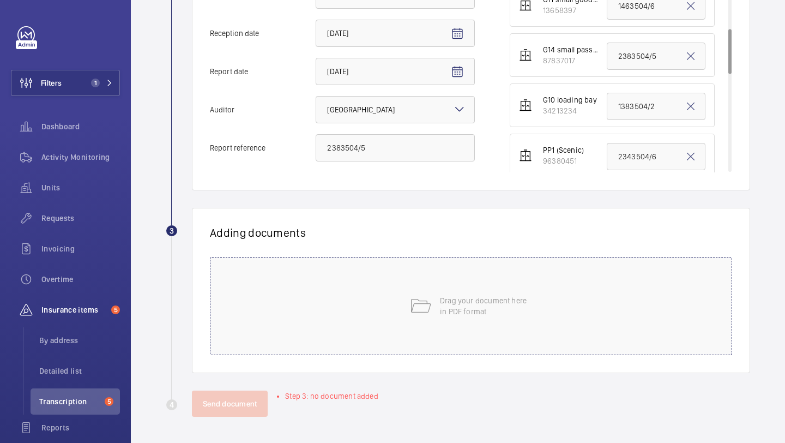
click at [392, 325] on div "Drag your document here in PDF format" at bounding box center [471, 306] width 522 height 98
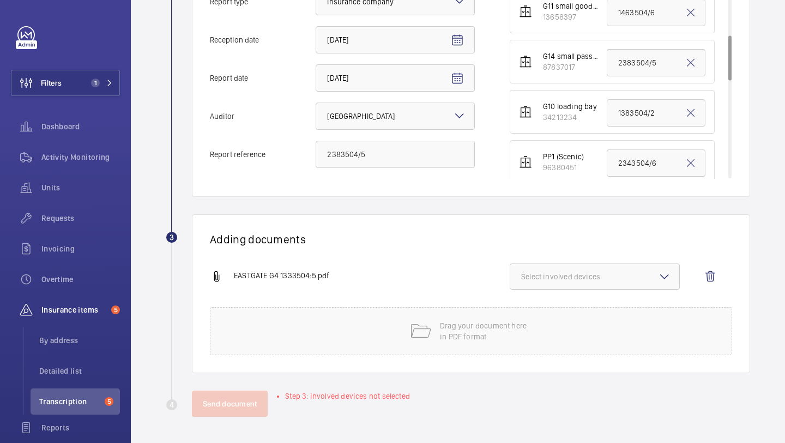
click at [543, 274] on span "Select involved devices" at bounding box center [594, 276] width 147 height 11
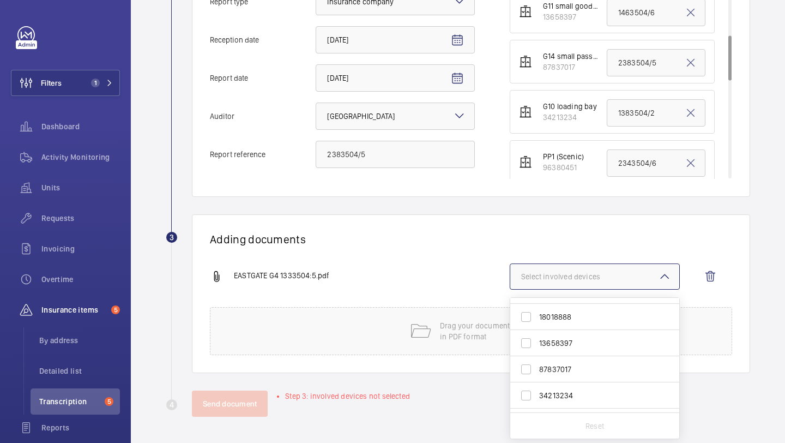
scroll to position [74, 0]
click at [583, 364] on span "87837017" at bounding box center [595, 367] width 113 height 11
click at [537, 364] on input "87837017" at bounding box center [526, 368] width 22 height 22
checkbox input "true"
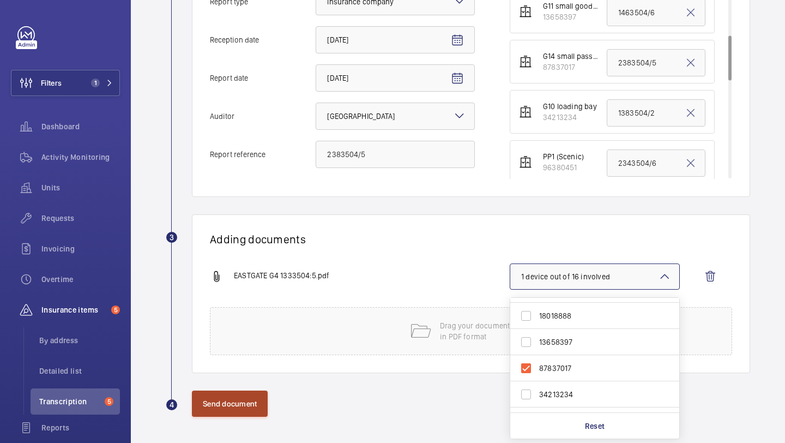
click at [249, 400] on button "Send document" at bounding box center [230, 403] width 76 height 26
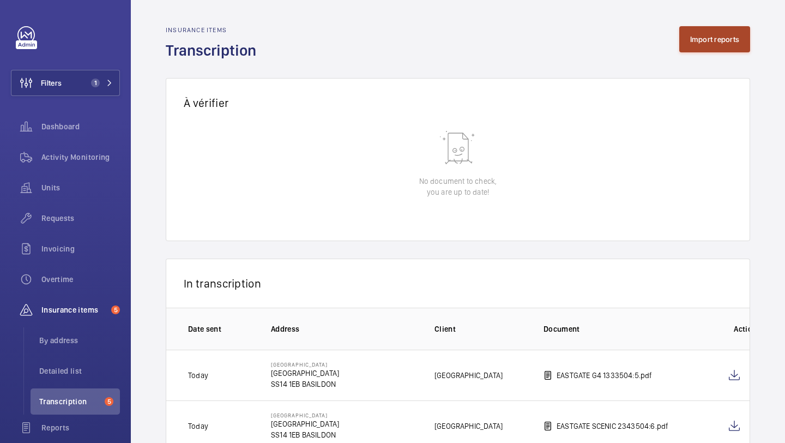
click at [681, 45] on button "Import reports" at bounding box center [714, 39] width 71 height 26
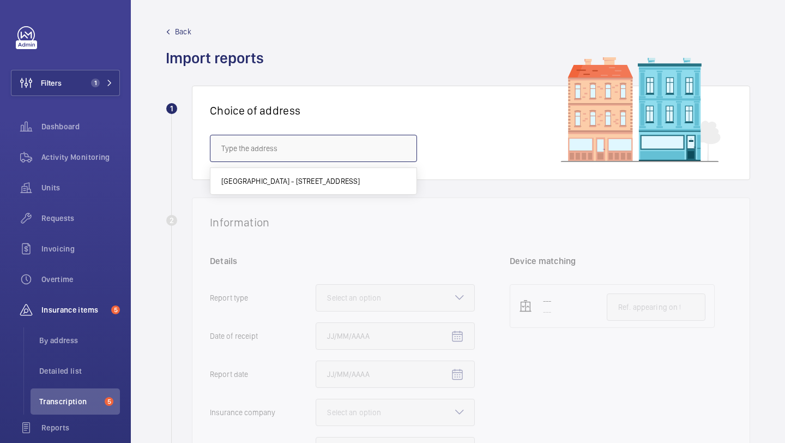
click at [360, 148] on input "text" at bounding box center [313, 148] width 207 height 27
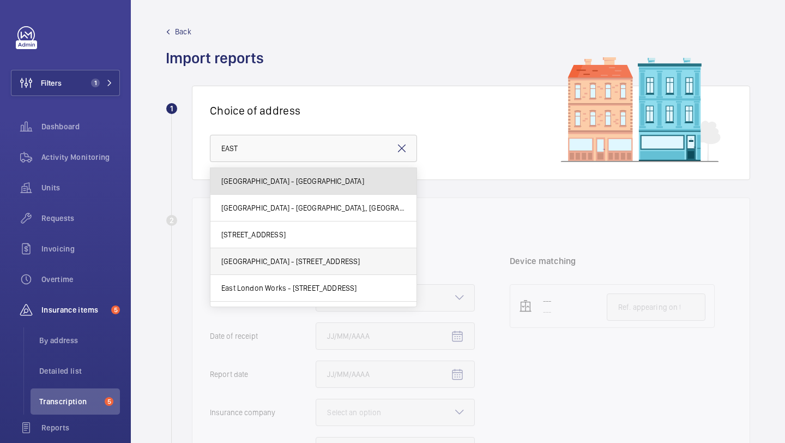
click at [348, 175] on span "East India - East India, Poplar, LONDON E14 2EB" at bounding box center [292, 180] width 143 height 11
type input "East India - East India, Poplar, LONDON E14 2EB"
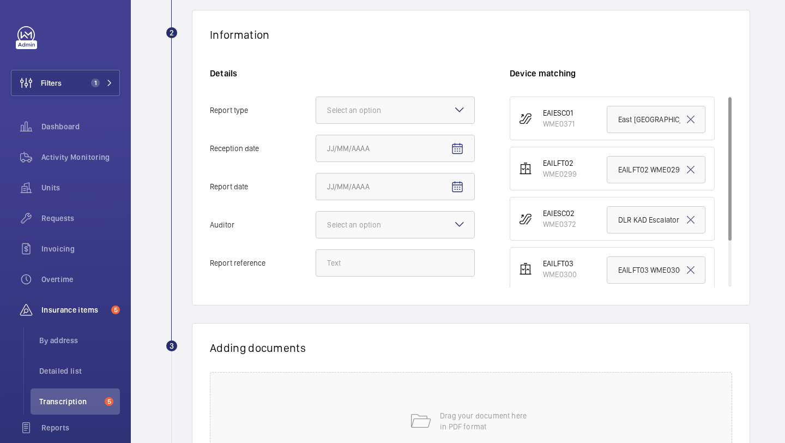
scroll to position [21, 0]
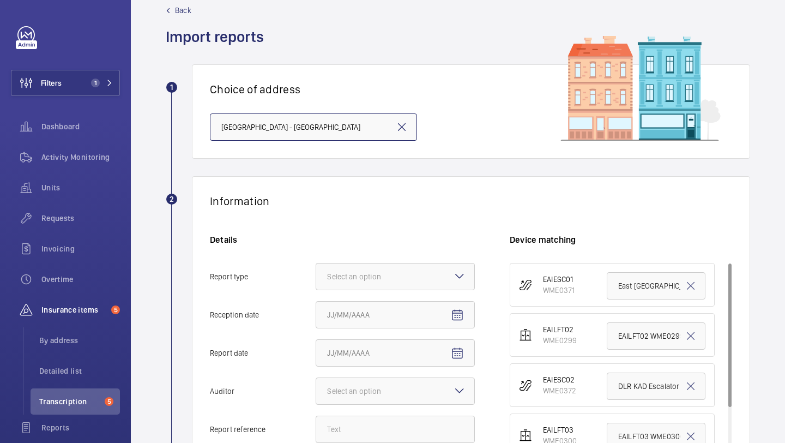
click at [408, 120] on div "East India - East India, Poplar, LONDON E14 2EB" at bounding box center [313, 126] width 207 height 27
click at [405, 125] on mat-icon at bounding box center [401, 126] width 13 height 13
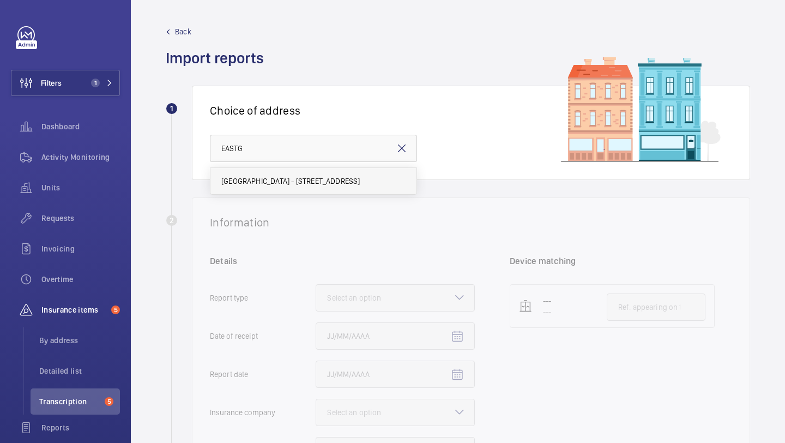
click at [384, 166] on div "EASTGATE SHOPPING CENTRE - Eastgate Shopping Centre, BASILDON SS14 1EB" at bounding box center [313, 178] width 207 height 33
click at [360, 175] on span "EASTGATE SHOPPING CENTRE - Eastgate Shopping Centre, BASILDON SS14 1EB" at bounding box center [290, 180] width 139 height 11
type input "EASTGATE SHOPPING CENTRE - Eastgate Shopping Centre, BASILDON SS14 1EB"
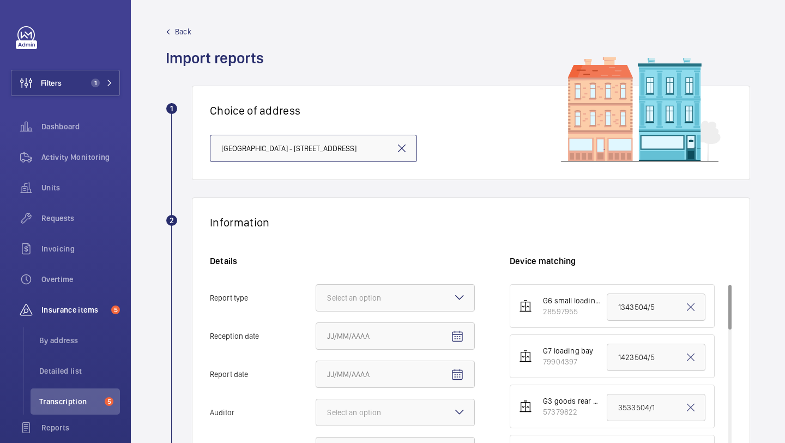
scroll to position [156, 0]
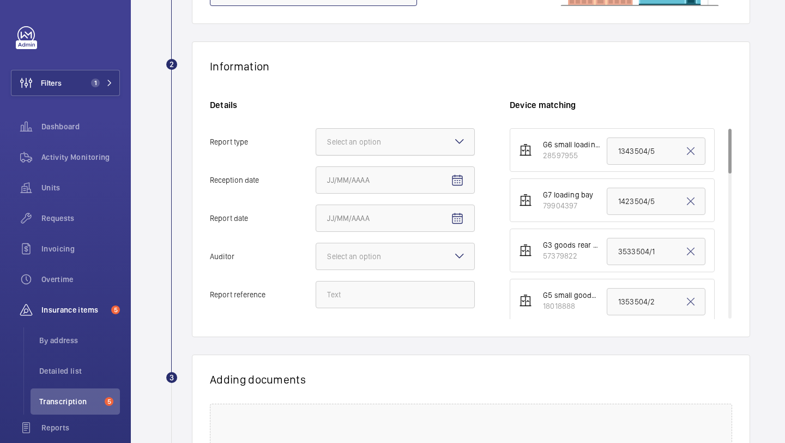
click at [447, 148] on div at bounding box center [395, 142] width 158 height 26
click at [316, 148] on input "Report type Select an option" at bounding box center [316, 142] width 0 height 26
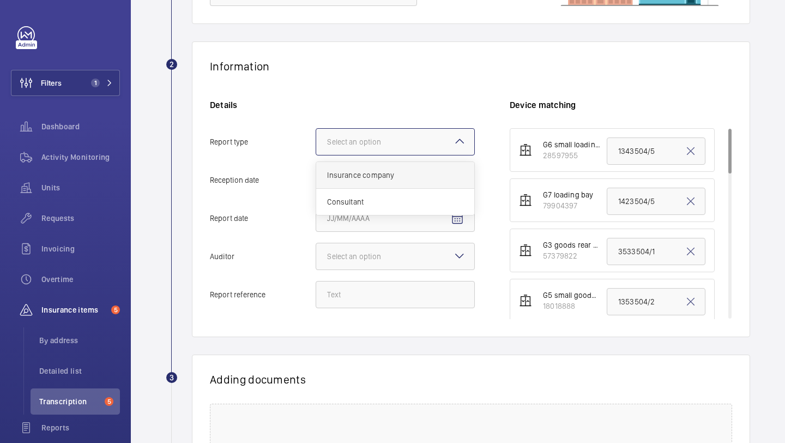
click at [430, 169] on div "Insurance company" at bounding box center [395, 175] width 158 height 27
click at [316, 155] on input "Report type Select an option Insurance company Consultant" at bounding box center [316, 142] width 0 height 26
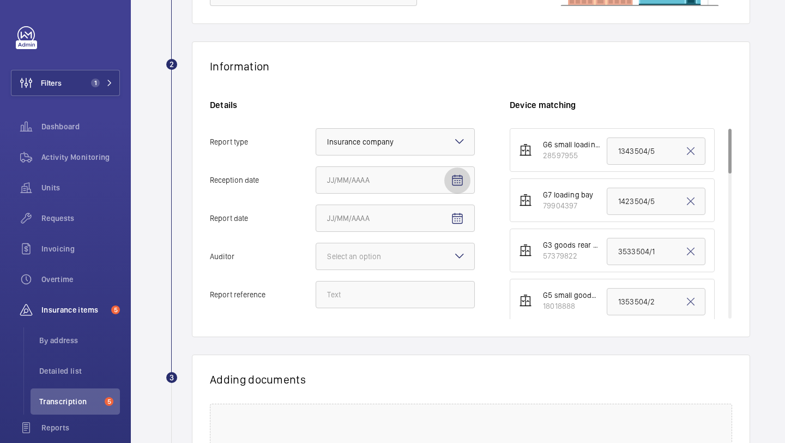
click at [457, 184] on mat-icon "Open calendar" at bounding box center [457, 180] width 13 height 13
click at [357, 291] on span "6" at bounding box center [353, 291] width 20 height 20
type input "10/6/2025"
click at [458, 220] on mat-icon "Open calendar" at bounding box center [457, 218] width 13 height 13
click at [439, 260] on span "Previous month" at bounding box center [442, 262] width 22 height 22
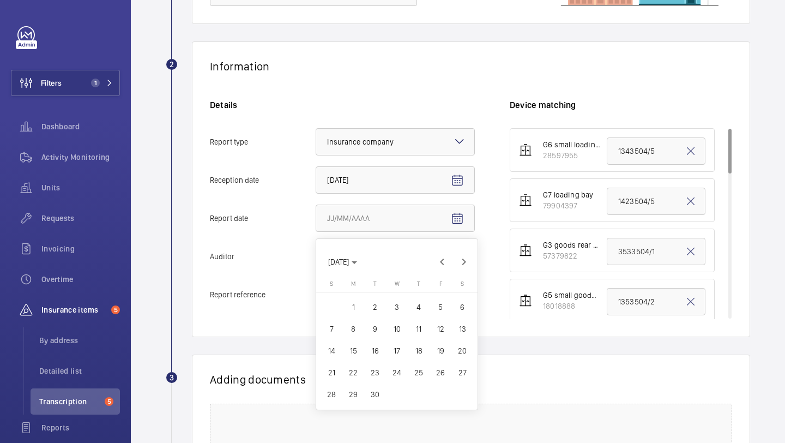
click at [437, 372] on span "26" at bounding box center [441, 372] width 20 height 20
type input "9/26/2025"
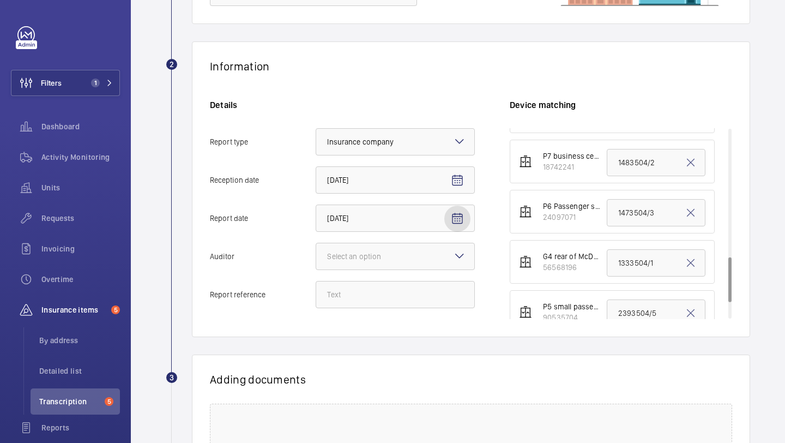
scroll to position [611, 0]
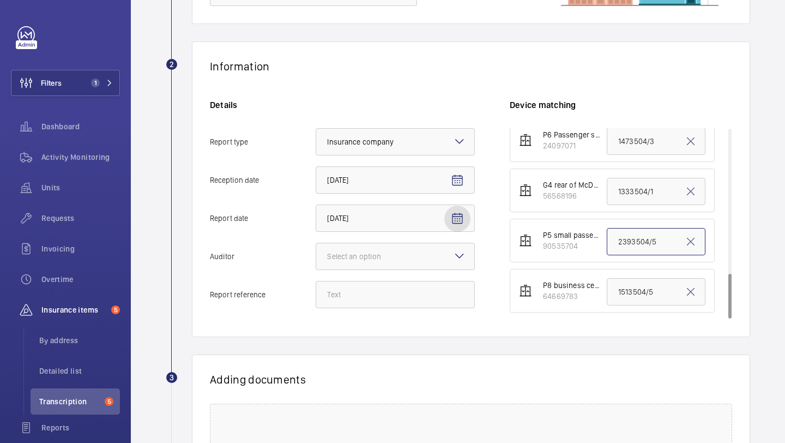
click at [626, 249] on input "2393504/5" at bounding box center [656, 241] width 99 height 27
paste input "2393504/6"
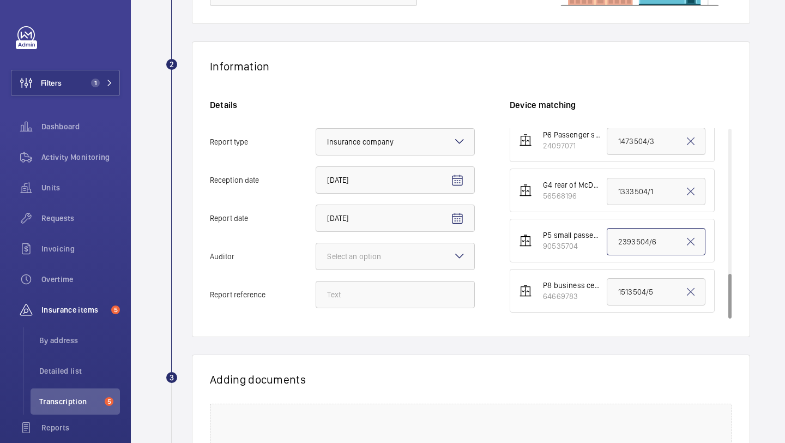
type input "2393504/6"
click at [390, 305] on input "Report reference" at bounding box center [395, 294] width 159 height 27
paste input "2393504/6"
click at [392, 258] on div "Select an option" at bounding box center [367, 256] width 81 height 11
type input "2393504/6"
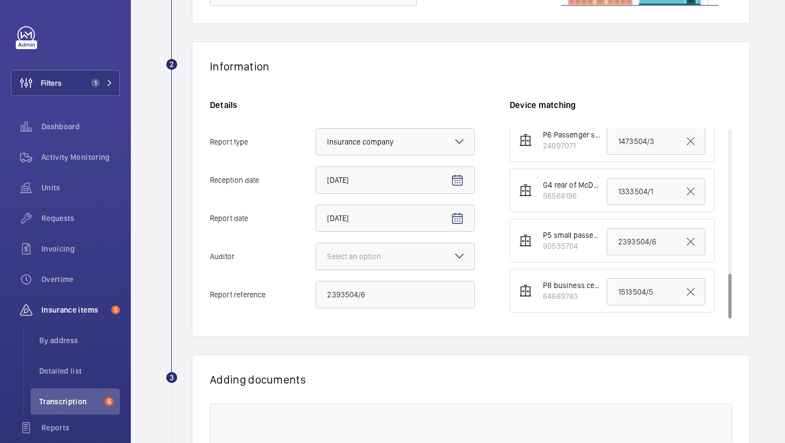
click at [316, 258] on input "Auditor Select an option" at bounding box center [316, 256] width 0 height 26
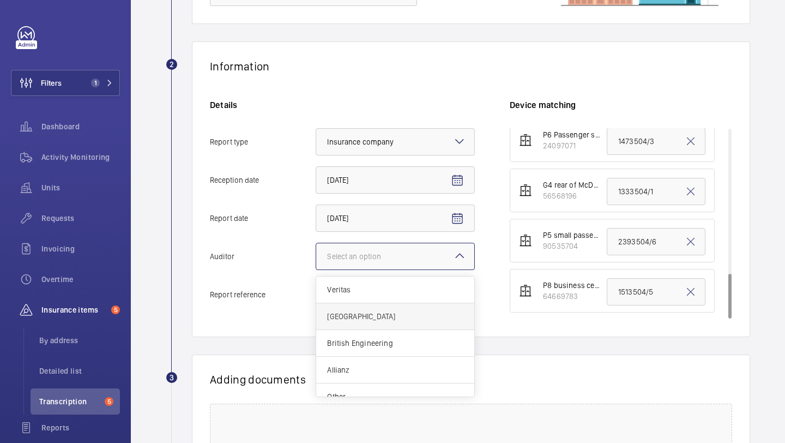
click at [371, 319] on span "Zurich" at bounding box center [395, 316] width 136 height 11
click at [316, 269] on input "Auditor Select an option Veritas Zurich British Engineering Allianz Other" at bounding box center [316, 256] width 0 height 26
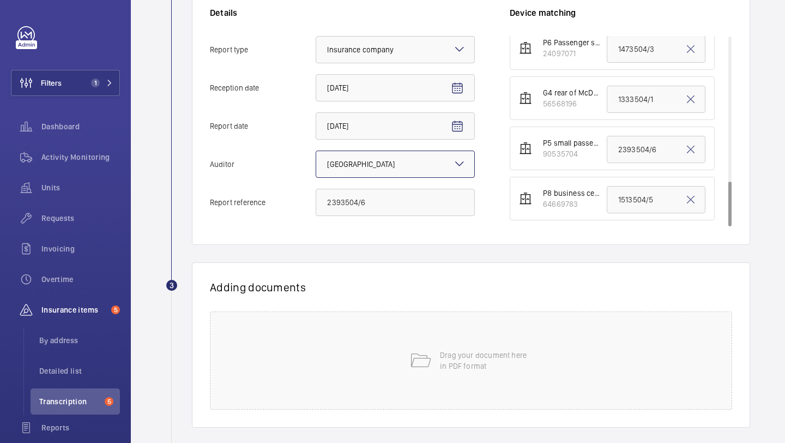
scroll to position [254, 0]
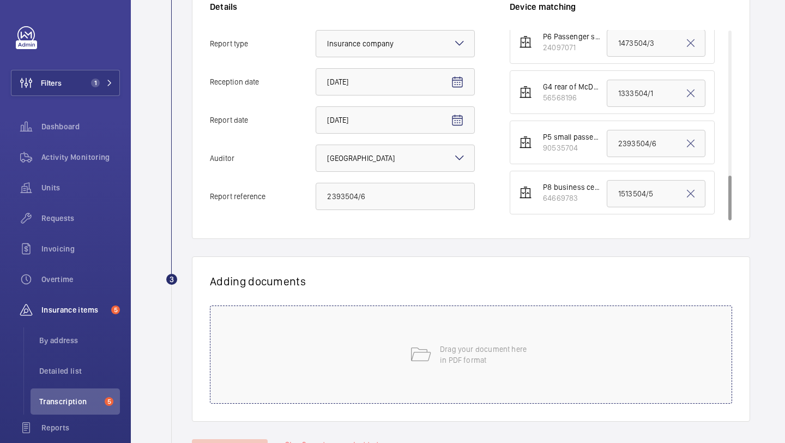
click at [439, 323] on div "Drag your document here in PDF format" at bounding box center [471, 354] width 522 height 98
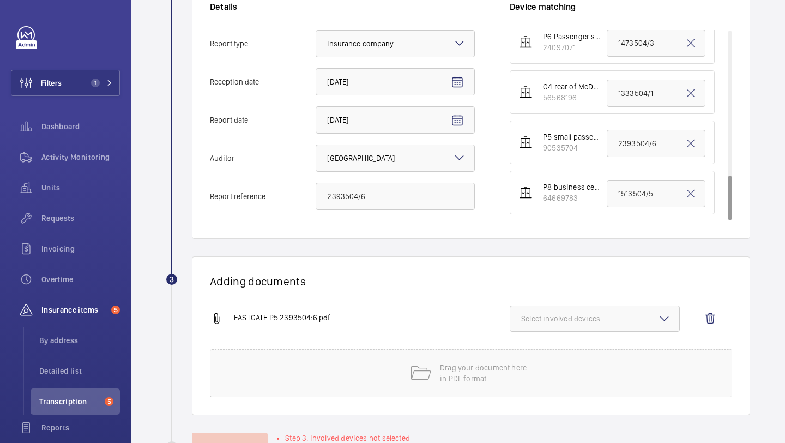
click at [587, 318] on span "Select involved devices" at bounding box center [594, 318] width 147 height 11
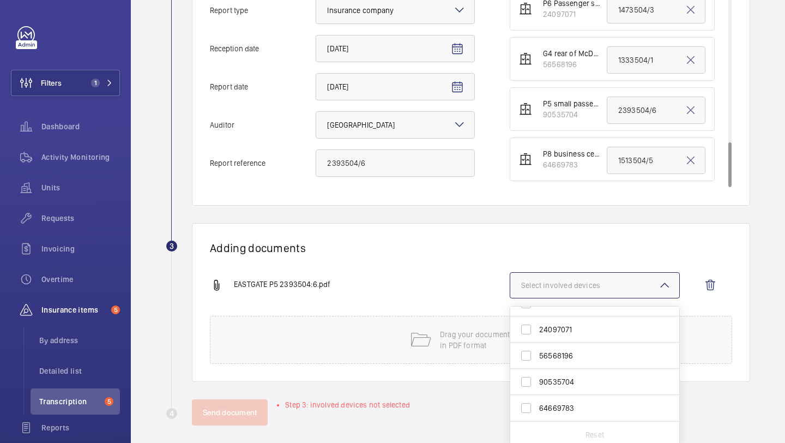
scroll to position [290, 0]
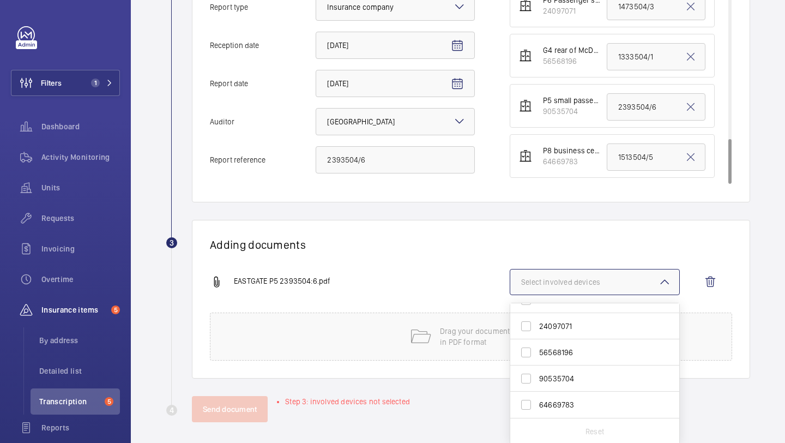
click at [592, 377] on span "90535704" at bounding box center [595, 378] width 113 height 11
click at [537, 377] on input "90535704" at bounding box center [526, 378] width 22 height 22
checkbox input "true"
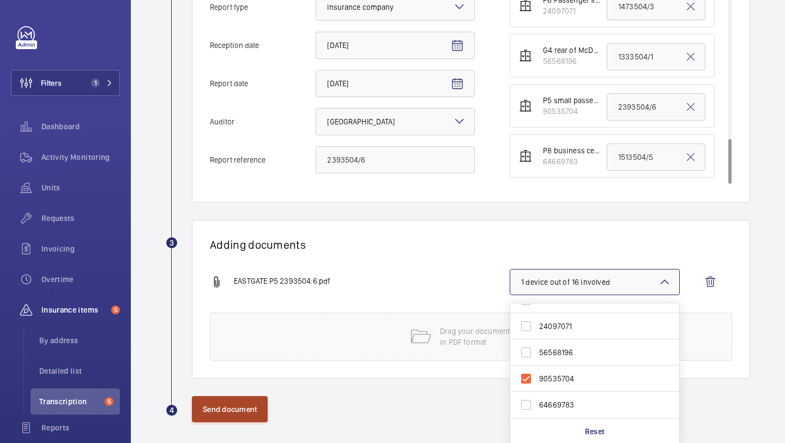
click at [250, 403] on button "Send document" at bounding box center [230, 409] width 76 height 26
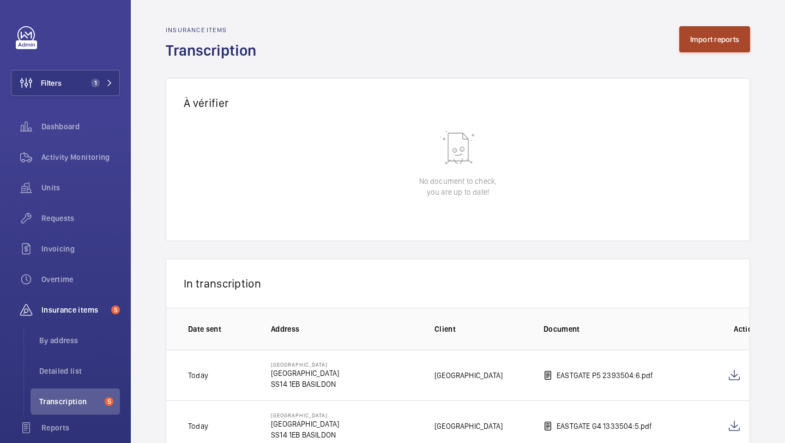
click at [705, 48] on button "Import reports" at bounding box center [714, 39] width 71 height 26
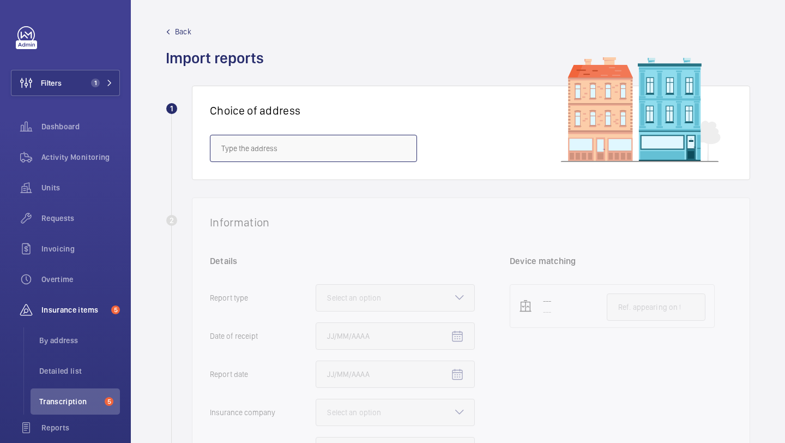
click at [343, 150] on input "text" at bounding box center [313, 148] width 207 height 27
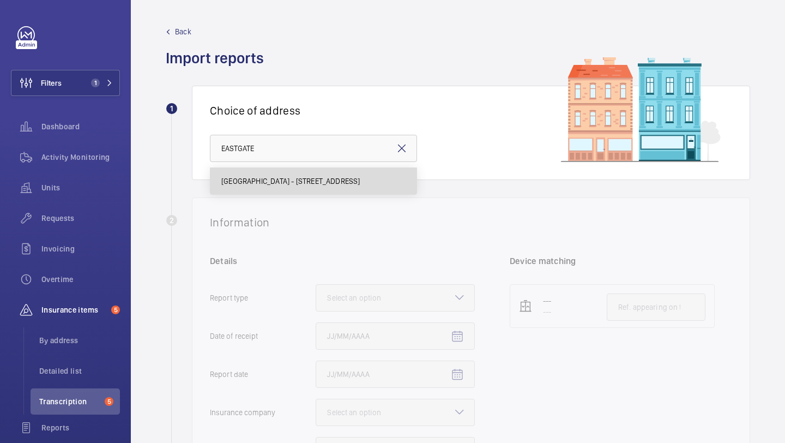
click at [340, 178] on span "EASTGATE SHOPPING CENTRE - Eastgate Shopping Centre, BASILDON SS14 1EB" at bounding box center [290, 180] width 139 height 11
type input "EASTGATE SHOPPING CENTRE - Eastgate Shopping Centre, BASILDON SS14 1EB"
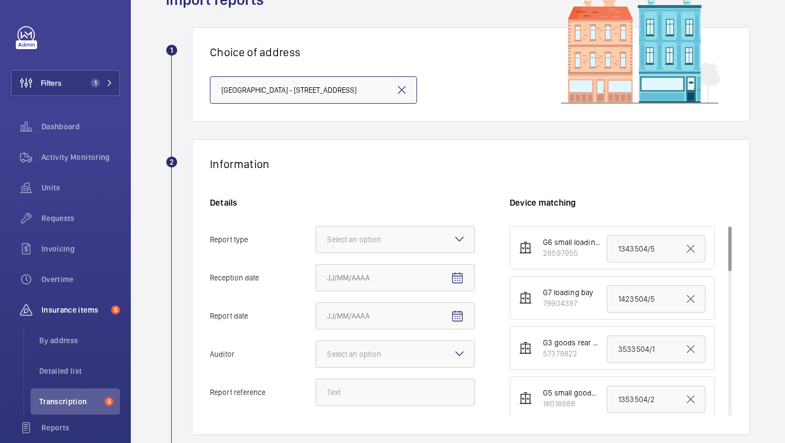
scroll to position [160, 0]
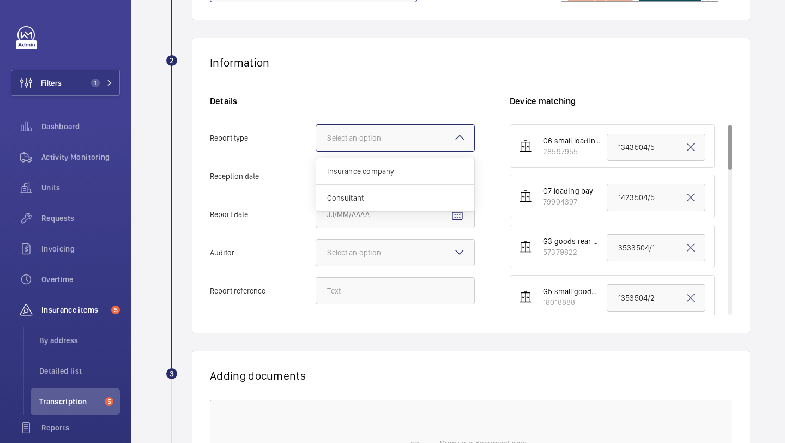
click at [395, 139] on div "Select an option" at bounding box center [367, 137] width 81 height 11
click at [316, 139] on input "Report type Select an option Insurance company Consultant" at bounding box center [316, 138] width 0 height 26
click at [395, 171] on span "Insurance company" at bounding box center [395, 171] width 136 height 11
click at [316, 151] on input "Report type Select an option Insurance company Consultant" at bounding box center [316, 138] width 0 height 26
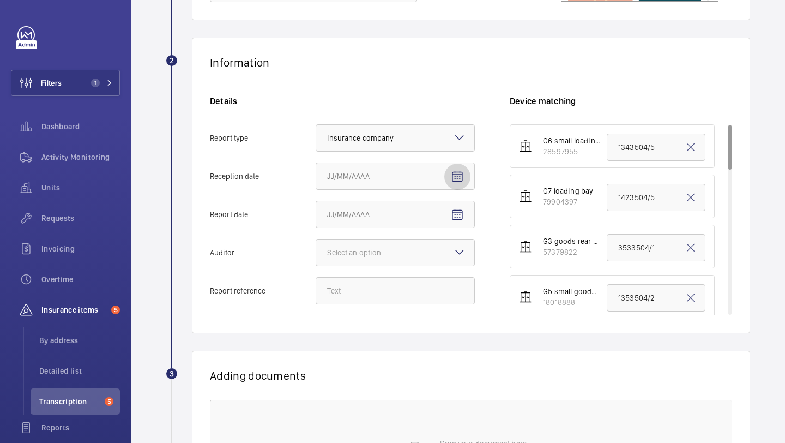
click at [460, 178] on mat-icon "Open calendar" at bounding box center [457, 176] width 13 height 13
click at [352, 288] on span "6" at bounding box center [353, 287] width 20 height 20
type input "10/6/2025"
click at [452, 215] on mat-icon "Open calendar" at bounding box center [457, 214] width 13 height 13
click at [442, 253] on span "Previous month" at bounding box center [442, 258] width 22 height 22
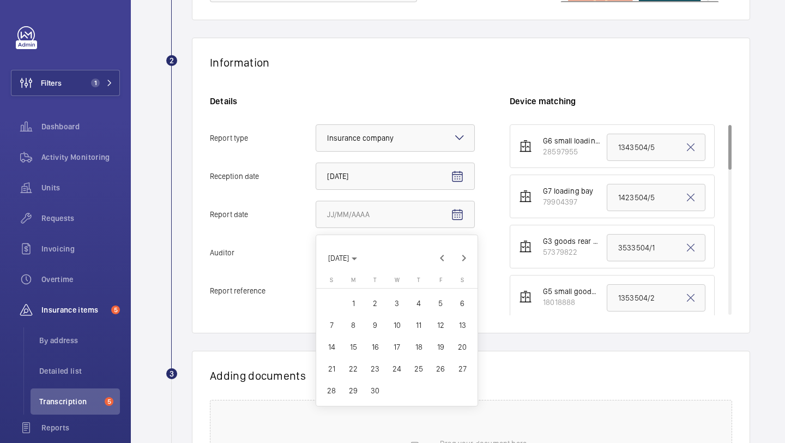
click at [437, 366] on span "26" at bounding box center [441, 369] width 20 height 20
type input "9/26/2025"
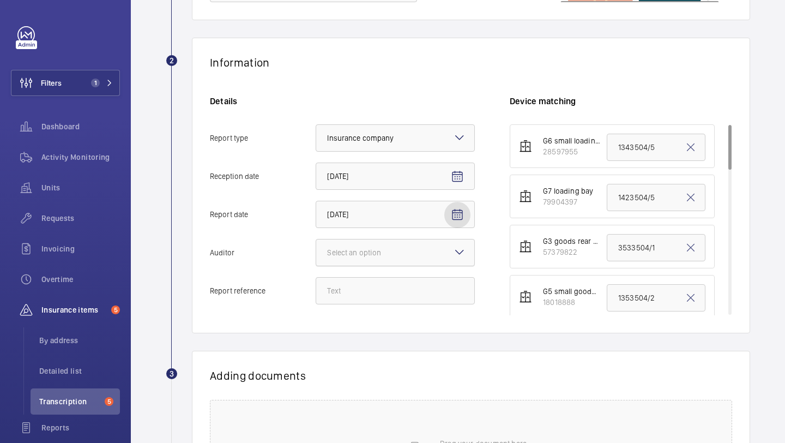
click at [410, 259] on div at bounding box center [395, 252] width 158 height 26
click at [316, 259] on input "Auditor Select an option" at bounding box center [316, 252] width 0 height 26
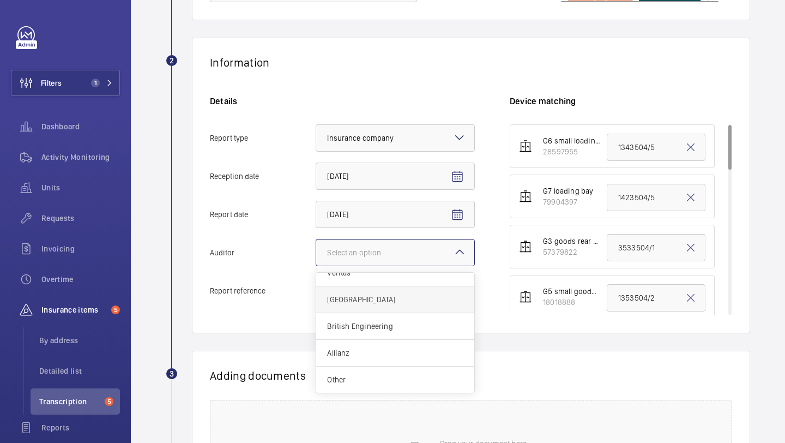
click at [407, 296] on span "Zurich" at bounding box center [395, 299] width 136 height 11
click at [316, 265] on input "Auditor Select an option Veritas Zurich British Engineering Allianz Other" at bounding box center [316, 252] width 0 height 26
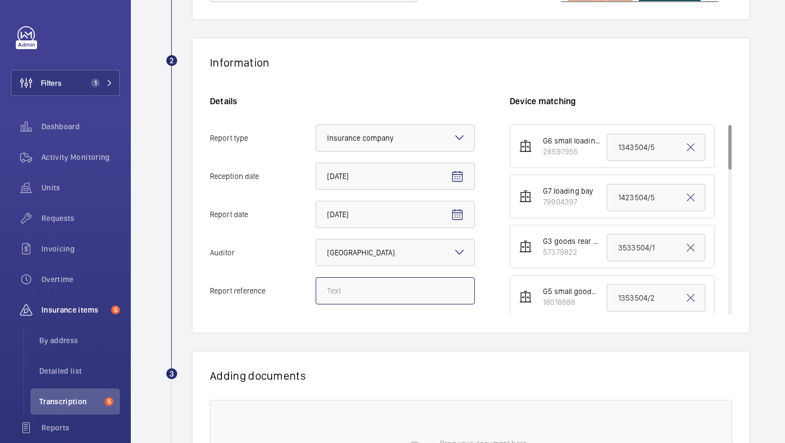
click at [411, 281] on input "Report reference" at bounding box center [395, 290] width 159 height 27
paste input "3533504/5"
type input "3533504/5"
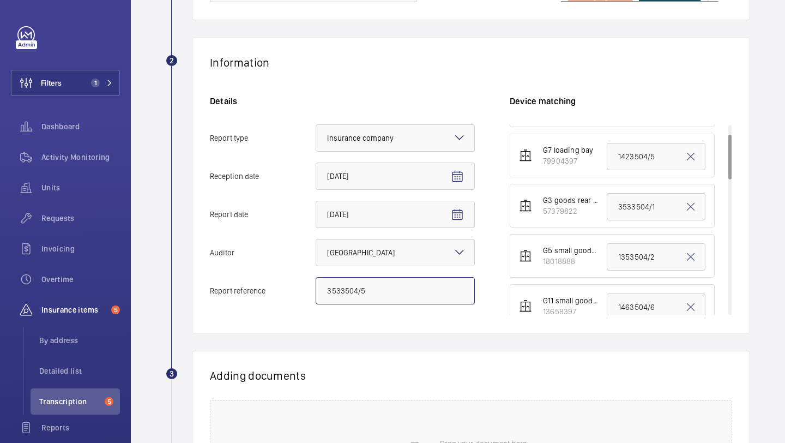
scroll to position [59, 0]
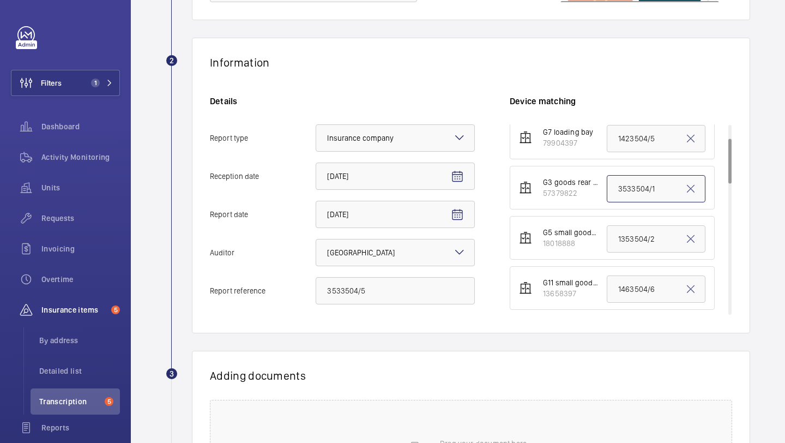
click at [627, 195] on input "3533504/1" at bounding box center [656, 188] width 99 height 27
click at [628, 195] on input "3533504/1" at bounding box center [656, 188] width 99 height 27
paste input "5"
type input "3533504/5"
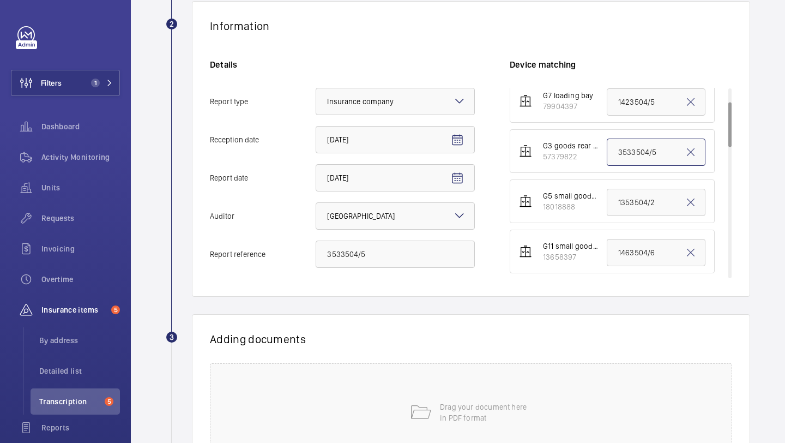
scroll to position [302, 0]
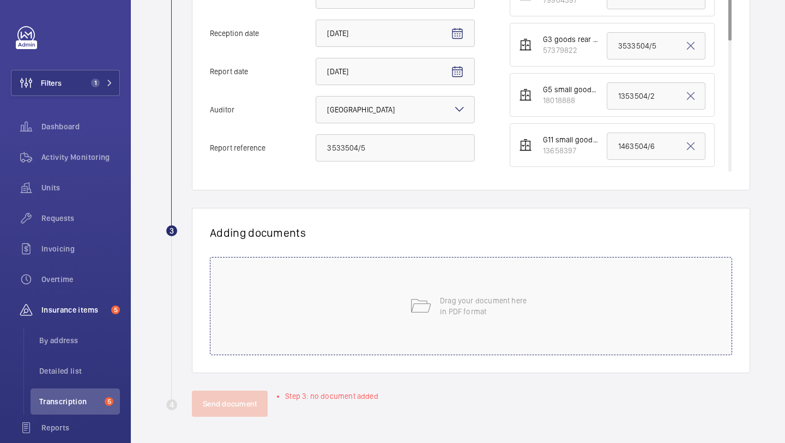
click at [434, 295] on div "Drag your document here in PDF format" at bounding box center [471, 306] width 522 height 98
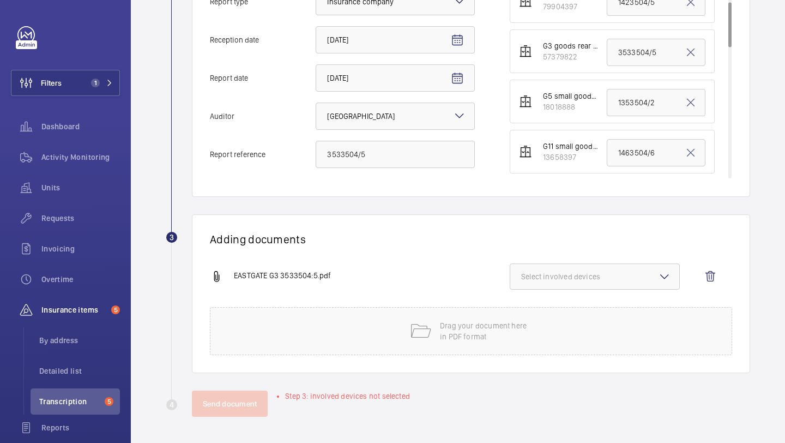
scroll to position [296, 0]
click at [583, 277] on span "Select involved devices" at bounding box center [594, 276] width 147 height 11
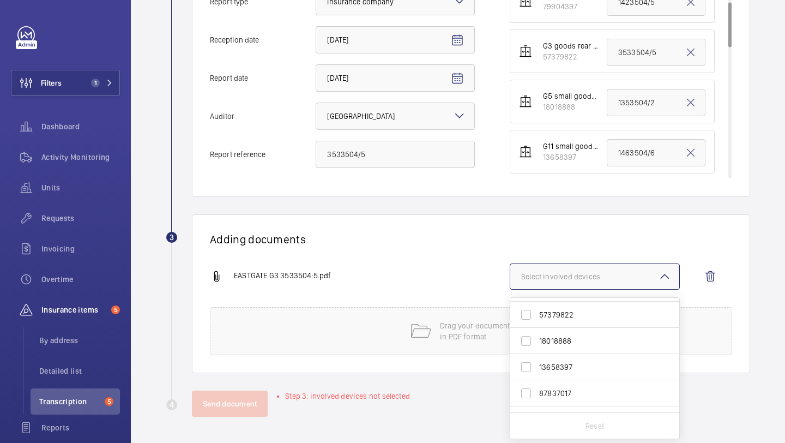
scroll to position [0, 0]
click at [577, 367] on span "57379822" at bounding box center [595, 362] width 113 height 11
click at [537, 367] on input "57379822" at bounding box center [526, 363] width 22 height 22
checkbox input "true"
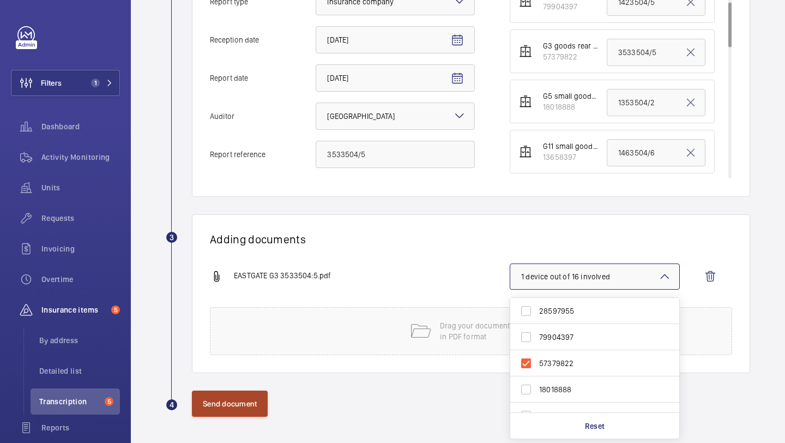
click at [258, 405] on button "Send document" at bounding box center [230, 403] width 76 height 26
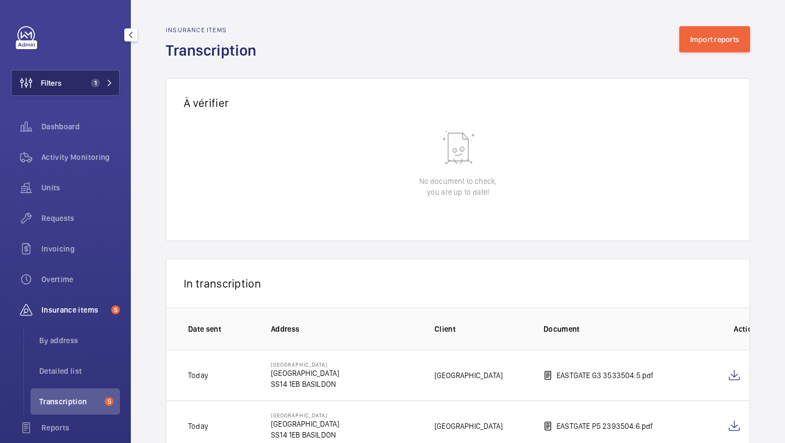
click at [93, 88] on button "Filters 1" at bounding box center [65, 83] width 109 height 26
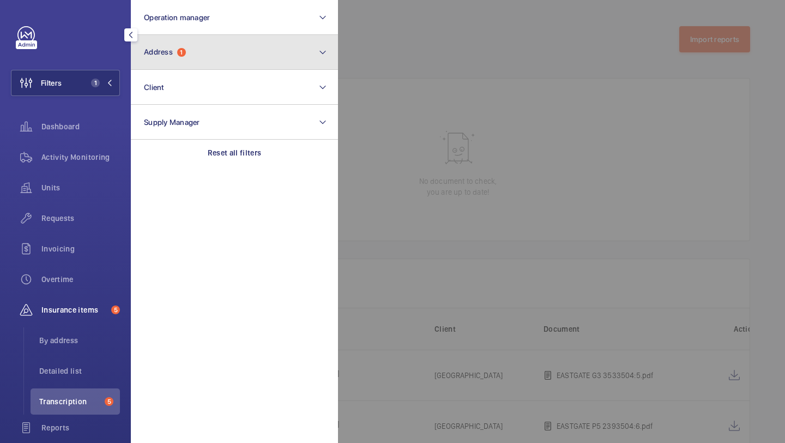
click at [202, 46] on button "Address 1" at bounding box center [234, 52] width 207 height 35
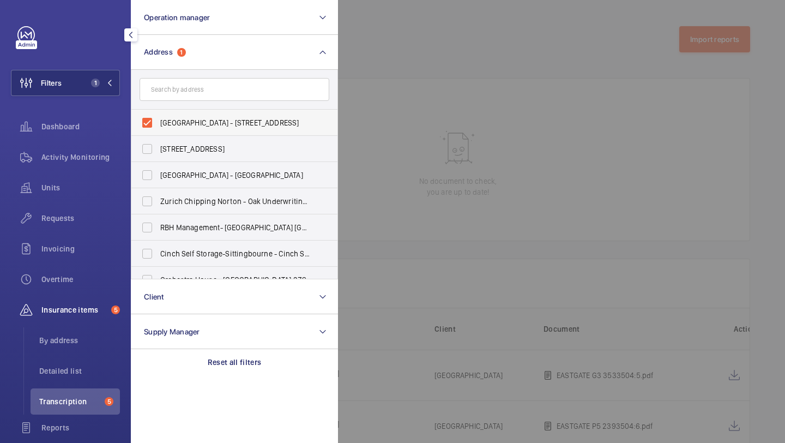
click at [191, 119] on span "EASTGATE SHOPPING CENTRE - Eastgate Shopping Centre, BASILDON SS14 1EB" at bounding box center [235, 122] width 150 height 11
click at [158, 119] on input "EASTGATE SHOPPING CENTRE - Eastgate Shopping Centre, BASILDON SS14 1EB" at bounding box center [147, 123] width 22 height 22
checkbox input "false"
click at [84, 213] on span "Requests" at bounding box center [80, 218] width 78 height 11
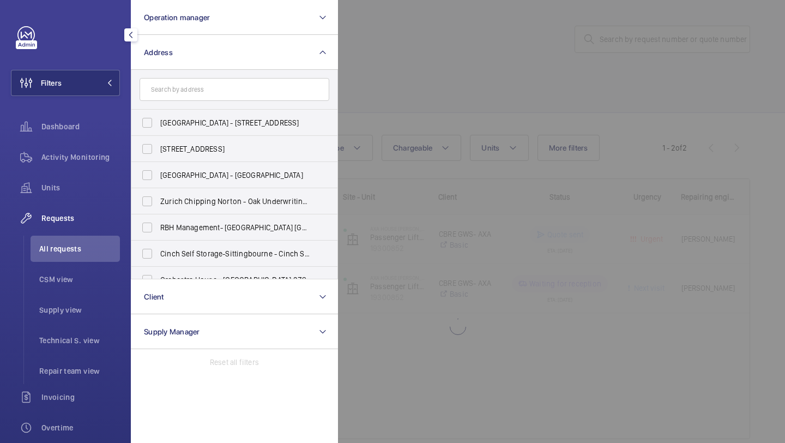
click at [433, 51] on div at bounding box center [730, 221] width 785 height 443
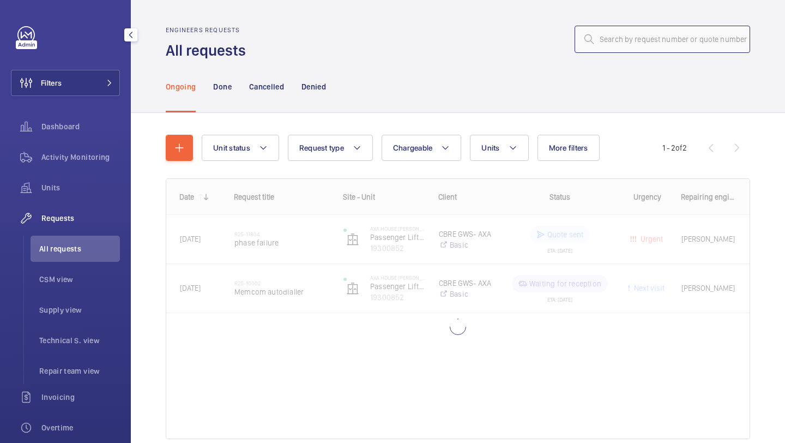
click at [608, 32] on input "text" at bounding box center [661, 39] width 175 height 27
paste input "r25-12803"
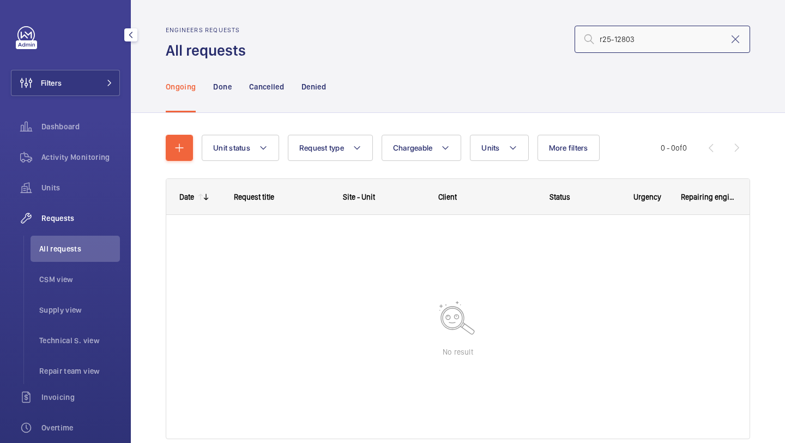
click at [611, 36] on input "r25-12803" at bounding box center [661, 39] width 175 height 27
type input "r25-12803"
click at [224, 84] on p "Done" at bounding box center [222, 86] width 18 height 11
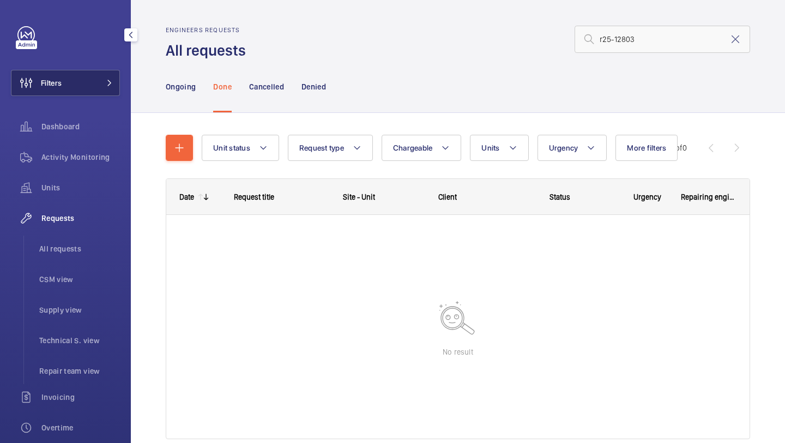
click at [74, 88] on button "Filters" at bounding box center [65, 83] width 109 height 26
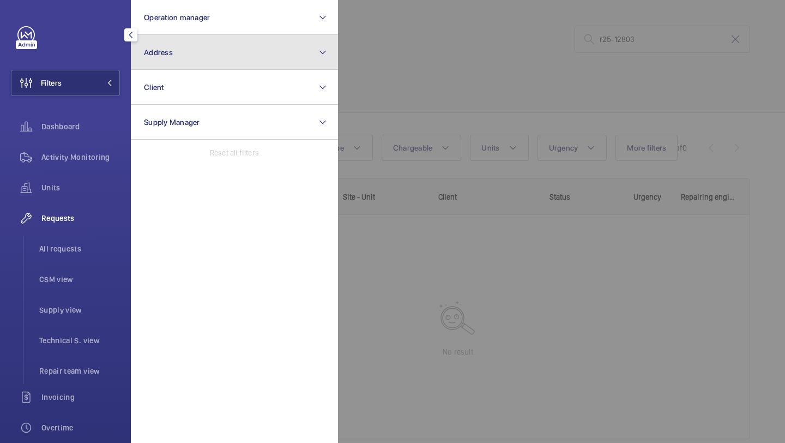
click at [190, 61] on button "Address" at bounding box center [234, 52] width 207 height 35
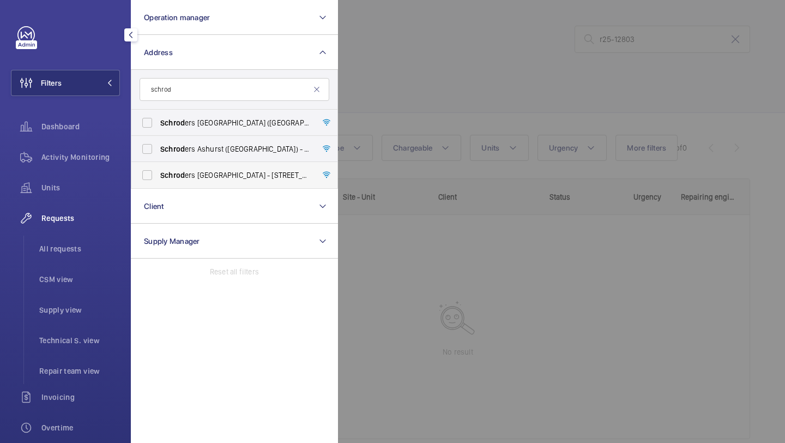
type input "schrod"
click at [194, 181] on label "Schrod ers London Wall - 1 London Wall Place, LONDON EC2Y 5AU" at bounding box center [226, 175] width 190 height 26
click at [158, 181] on input "Schrod ers London Wall - 1 London Wall Place, LONDON EC2Y 5AU" at bounding box center [147, 175] width 22 height 22
checkbox input "true"
click at [103, 191] on span "Units" at bounding box center [80, 187] width 78 height 11
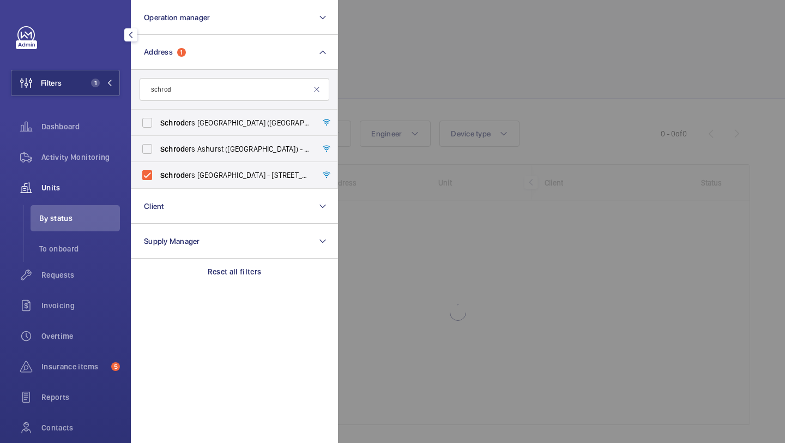
click at [386, 65] on div at bounding box center [730, 221] width 785 height 443
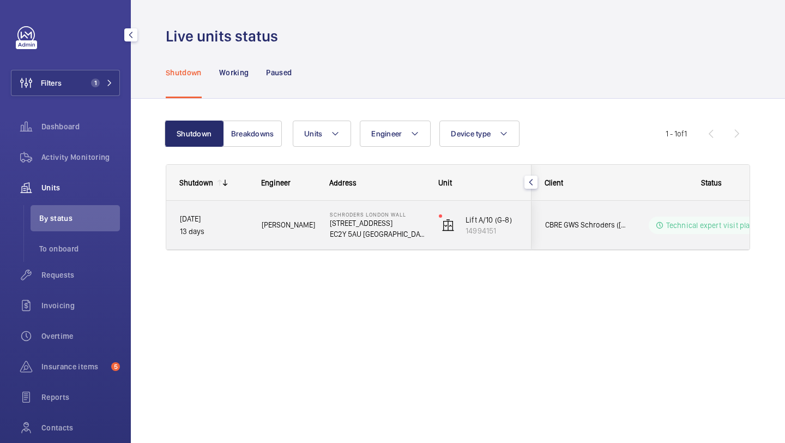
click at [631, 220] on div "Technical expert visit planned" at bounding box center [704, 224] width 149 height 39
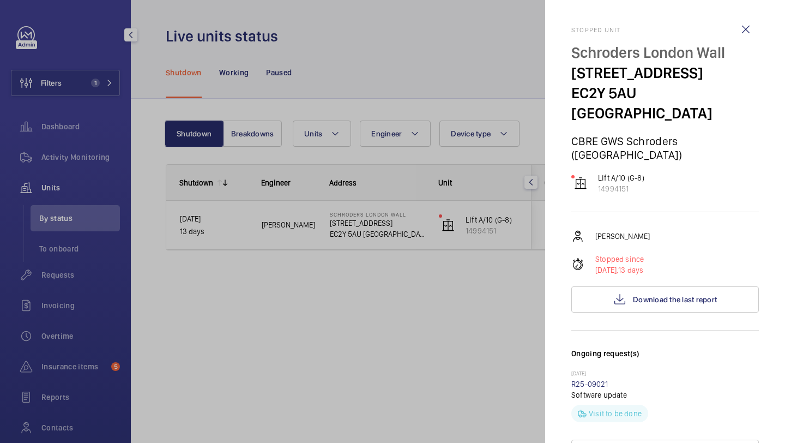
click at [483, 243] on div at bounding box center [392, 221] width 785 height 443
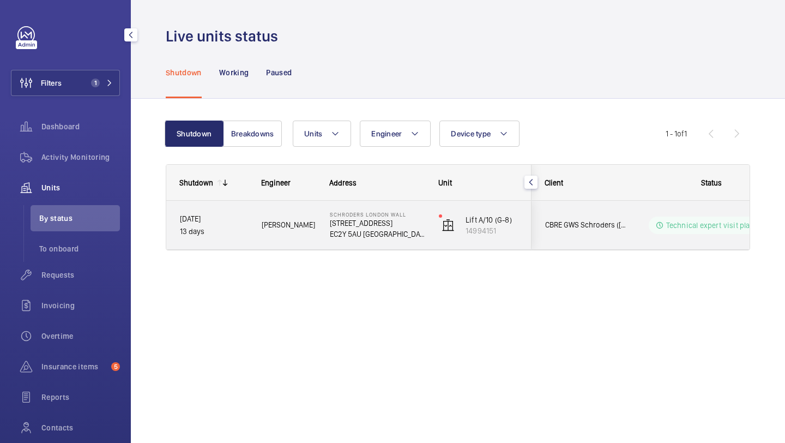
click at [569, 243] on div "CBRE GWS Schroders (London Wall)" at bounding box center [580, 225] width 98 height 49
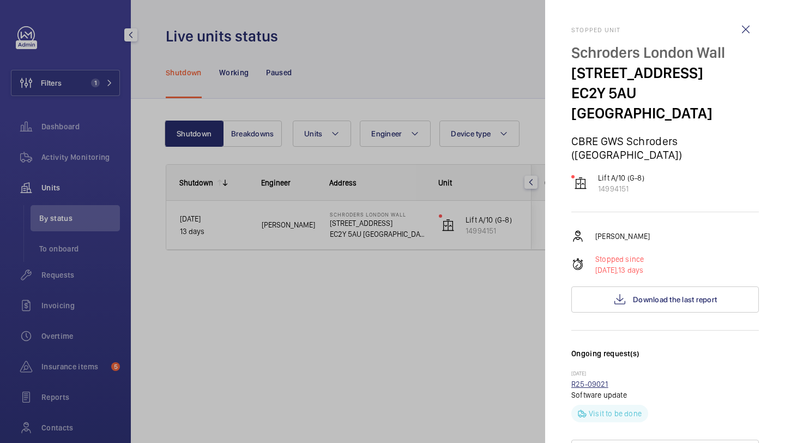
click at [576, 379] on link "R25-09021" at bounding box center [589, 383] width 37 height 9
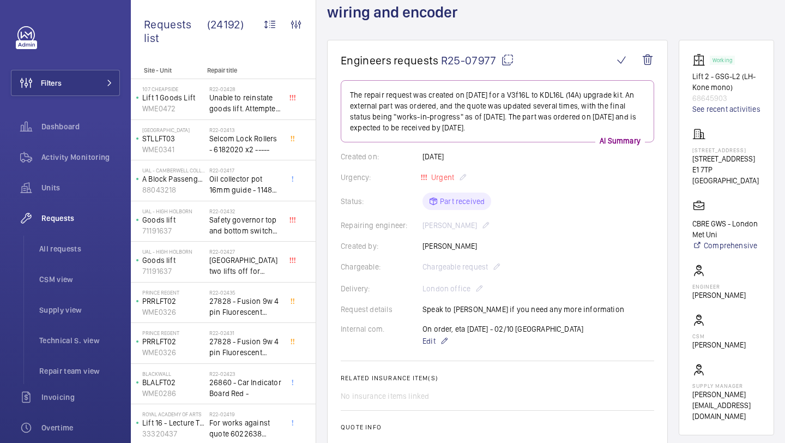
scroll to position [54, 0]
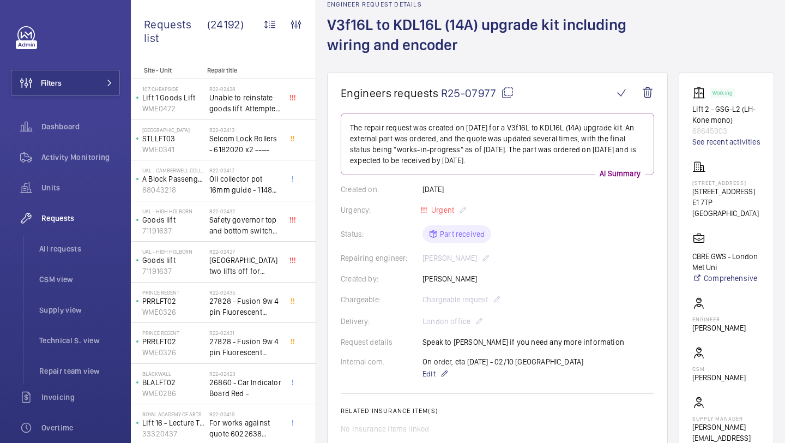
drag, startPoint x: 494, startPoint y: 91, endPoint x: 441, endPoint y: 93, distance: 52.4
click at [441, 93] on span "R25-07977" at bounding box center [477, 93] width 73 height 14
copy span "R25-07977"
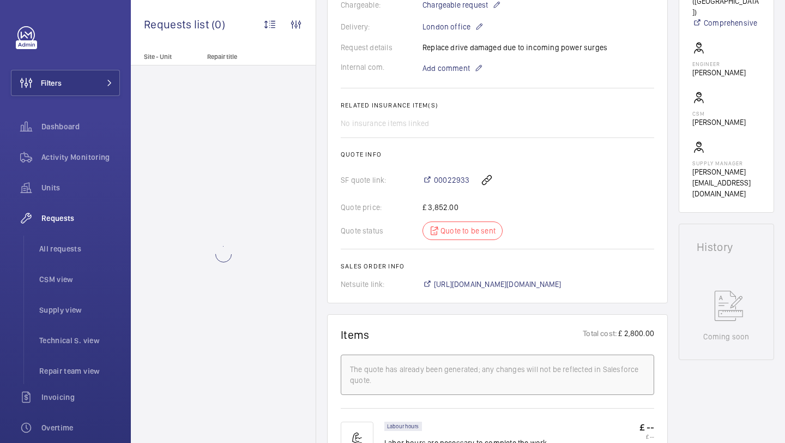
scroll to position [279, 0]
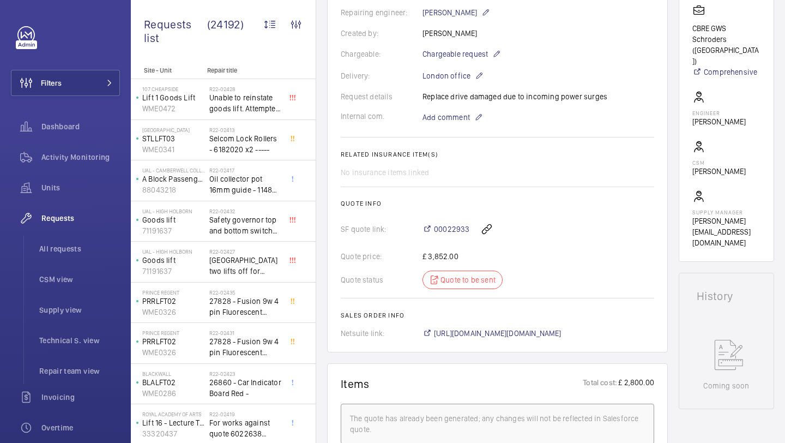
click at [456, 223] on div "00022933" at bounding box center [538, 229] width 232 height 26
click at [456, 226] on span "00022933" at bounding box center [451, 228] width 35 height 11
click at [441, 226] on span "00022933" at bounding box center [451, 228] width 35 height 11
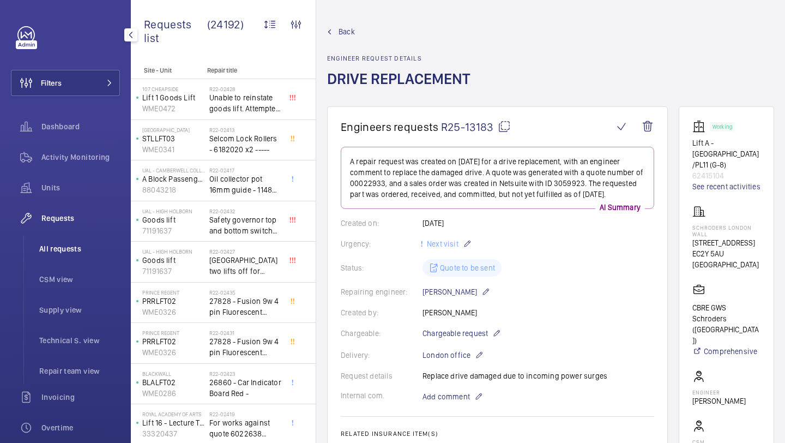
click at [69, 247] on span "All requests" at bounding box center [79, 248] width 81 height 11
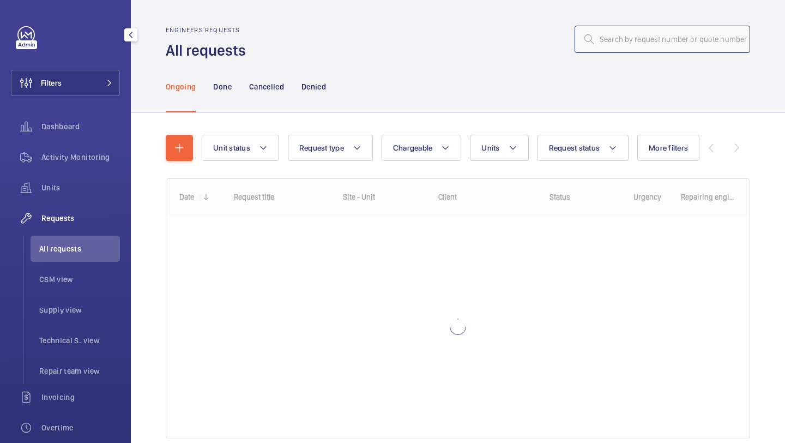
click at [624, 34] on input "text" at bounding box center [661, 39] width 175 height 27
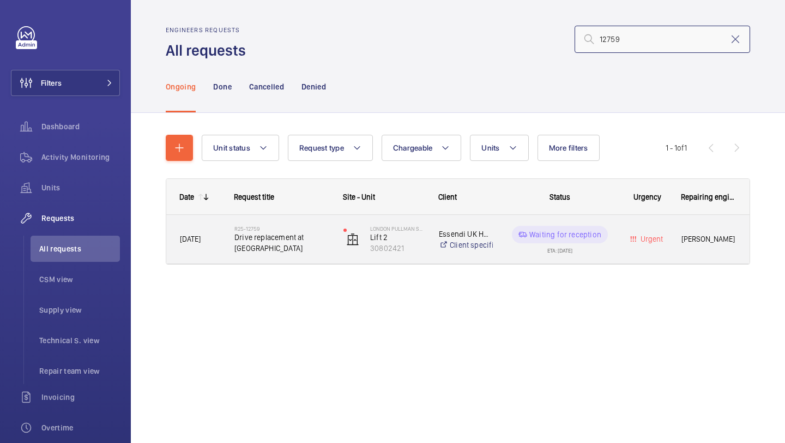
type input "12759"
click at [307, 221] on div "R25-12759 Drive replacement at Pullman" at bounding box center [275, 239] width 108 height 49
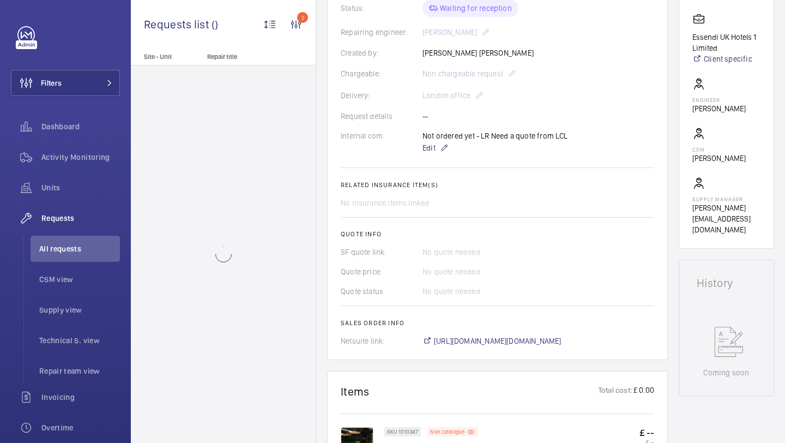
scroll to position [335, 0]
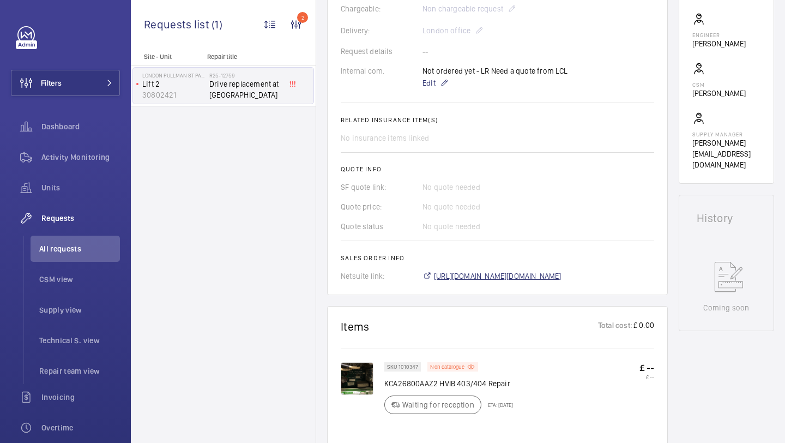
click at [447, 274] on span "[URL][DOMAIN_NAME][DOMAIN_NAME]" at bounding box center [498, 275] width 128 height 11
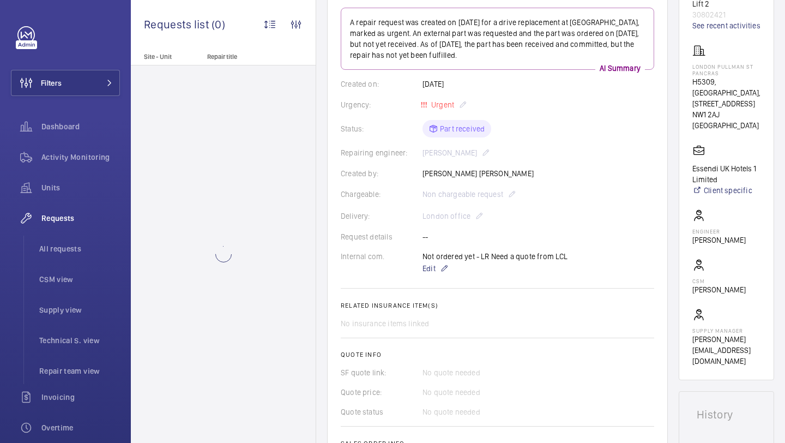
scroll to position [143, 0]
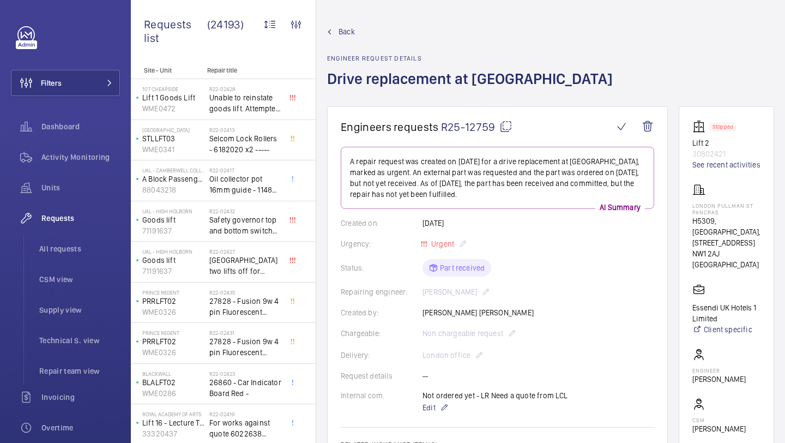
drag, startPoint x: 495, startPoint y: 127, endPoint x: 439, endPoint y: 126, distance: 56.7
click at [439, 126] on h1 "Engineers requests R25-12759" at bounding box center [477, 127] width 272 height 14
copy span "R25-12759"
